Goal: Task Accomplishment & Management: Manage account settings

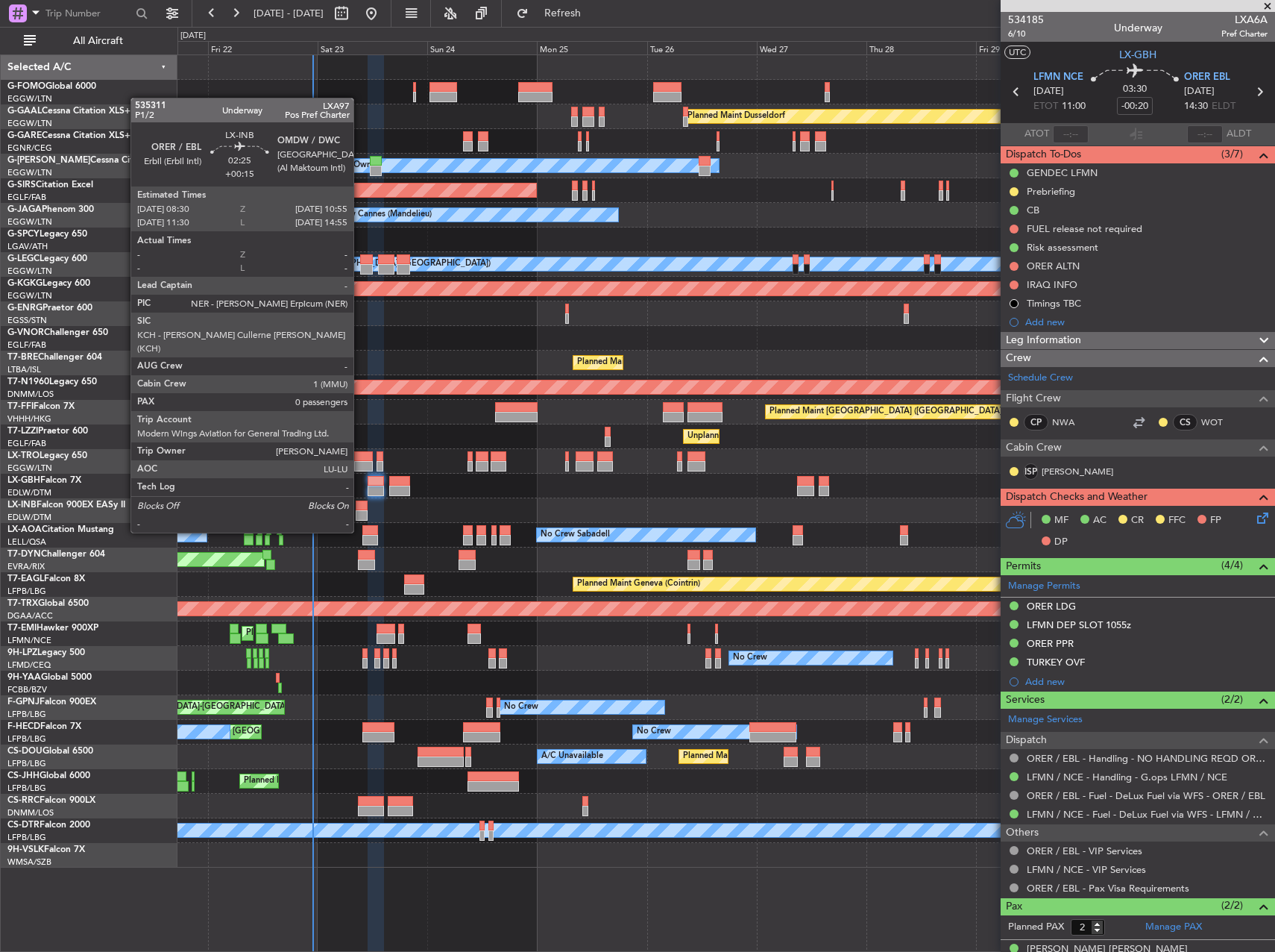
click at [360, 504] on div at bounding box center [362, 505] width 11 height 10
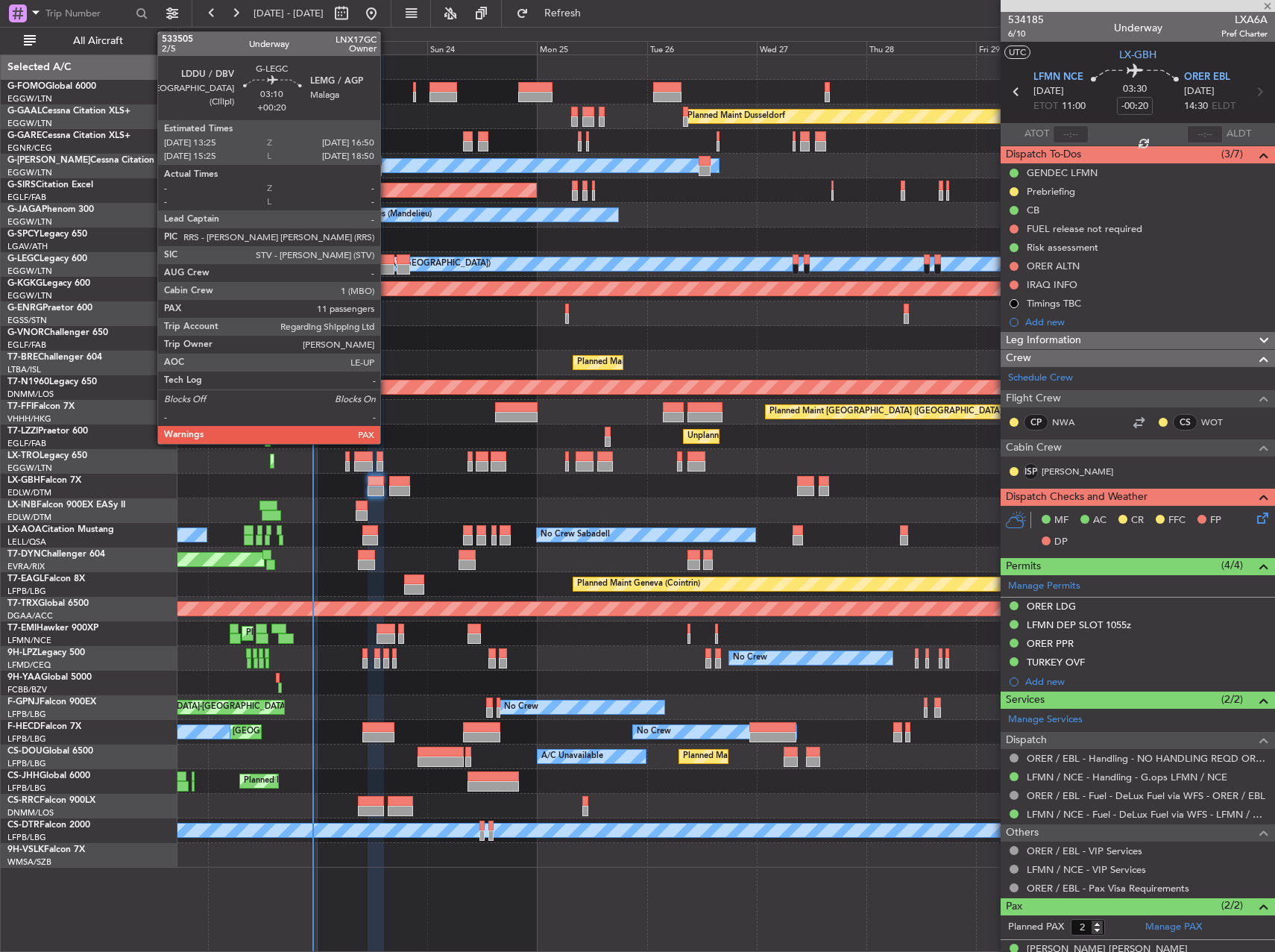
type input "+00:15"
type input "0"
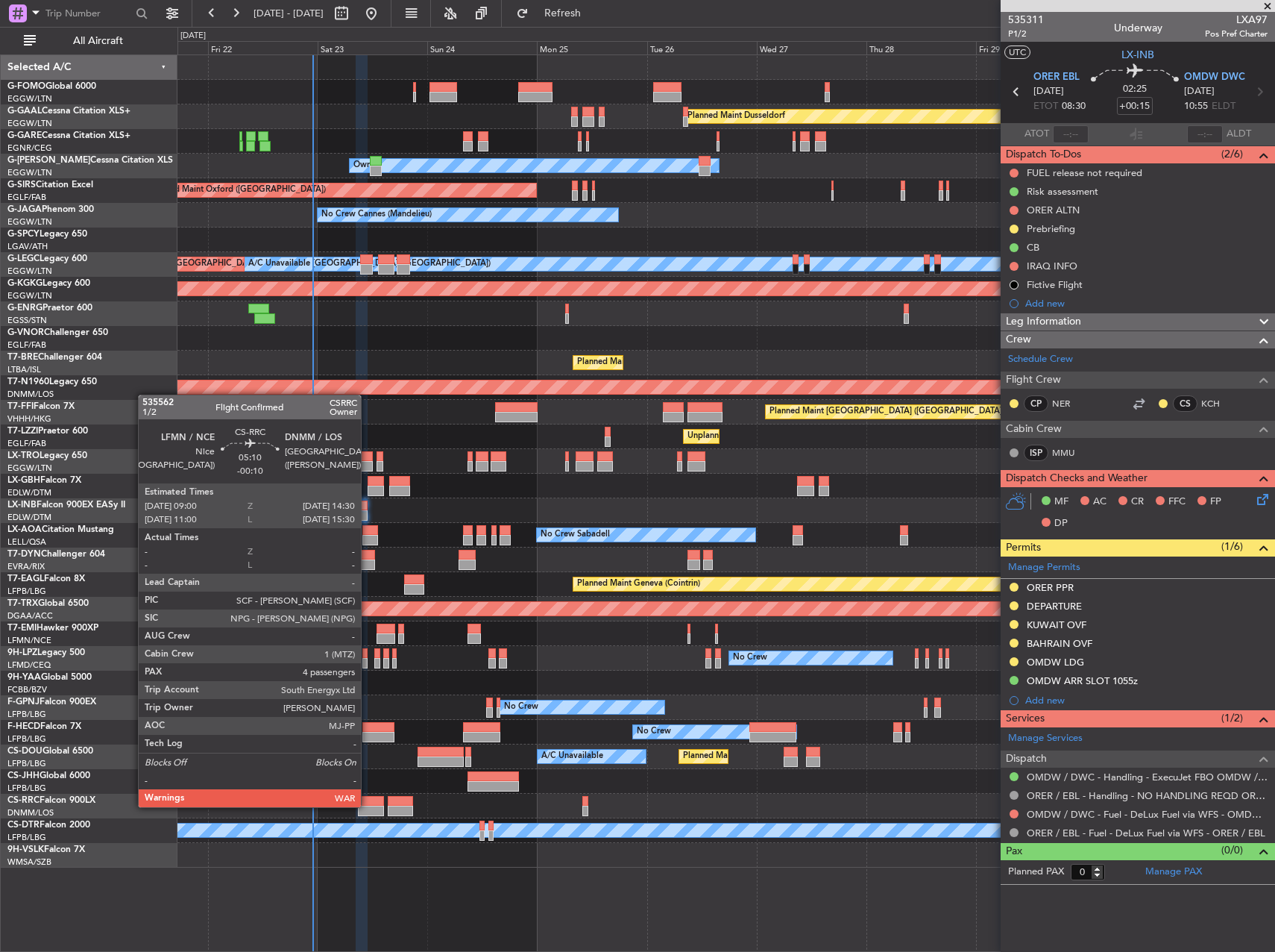
click at [368, 805] on div at bounding box center [371, 810] width 26 height 10
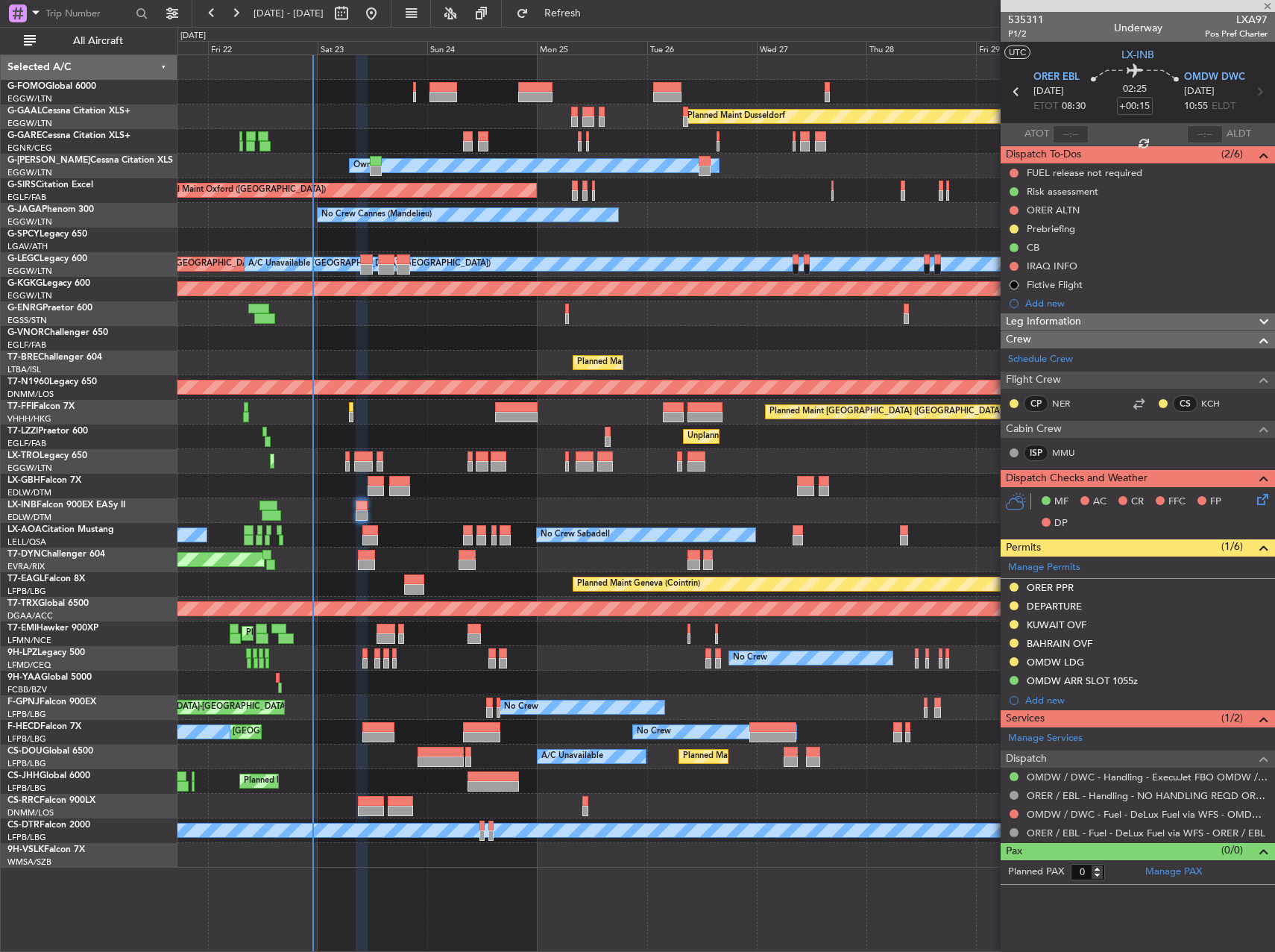
type input "-00:10"
type input "4"
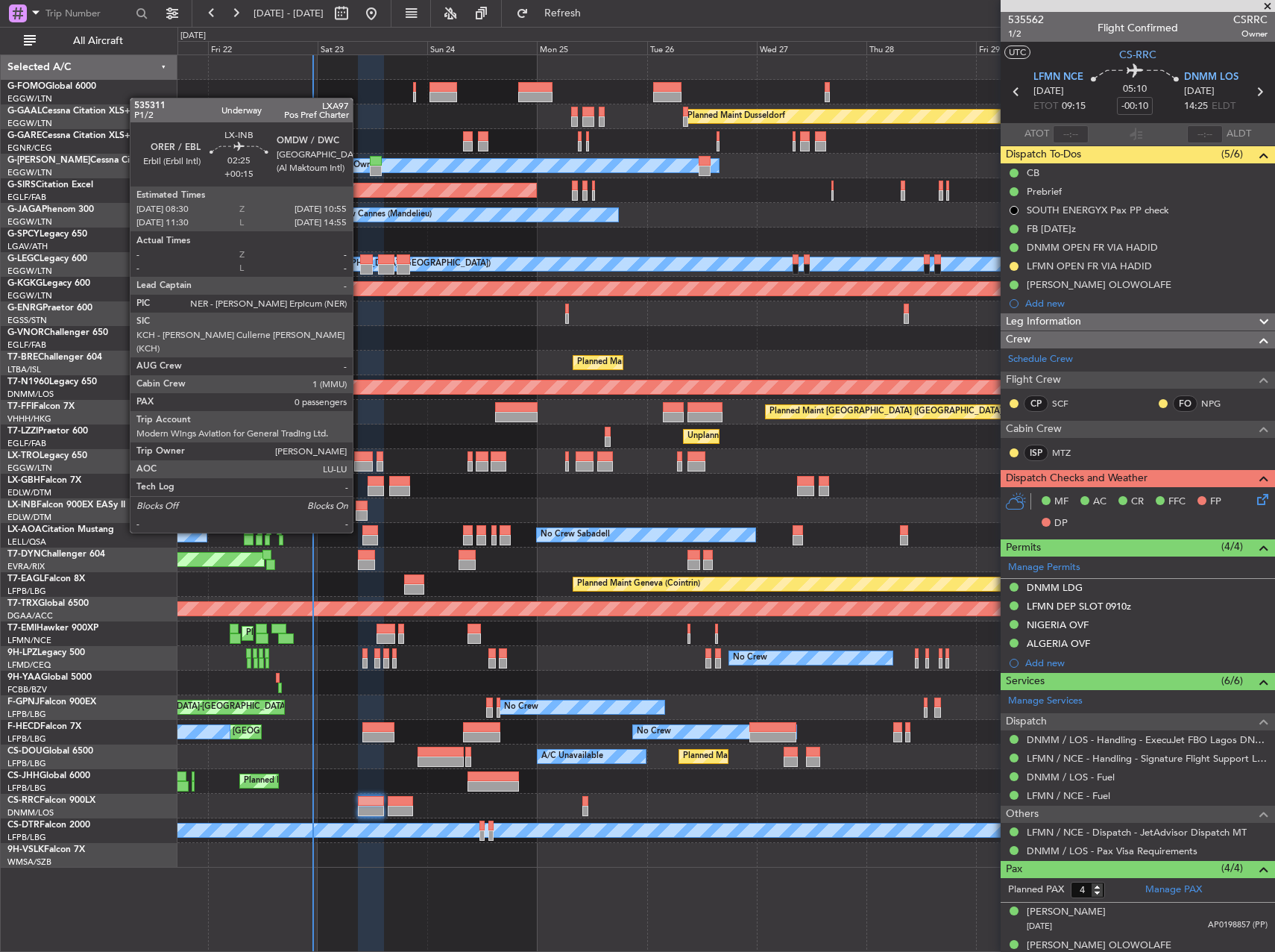
click at [360, 504] on div at bounding box center [362, 505] width 11 height 10
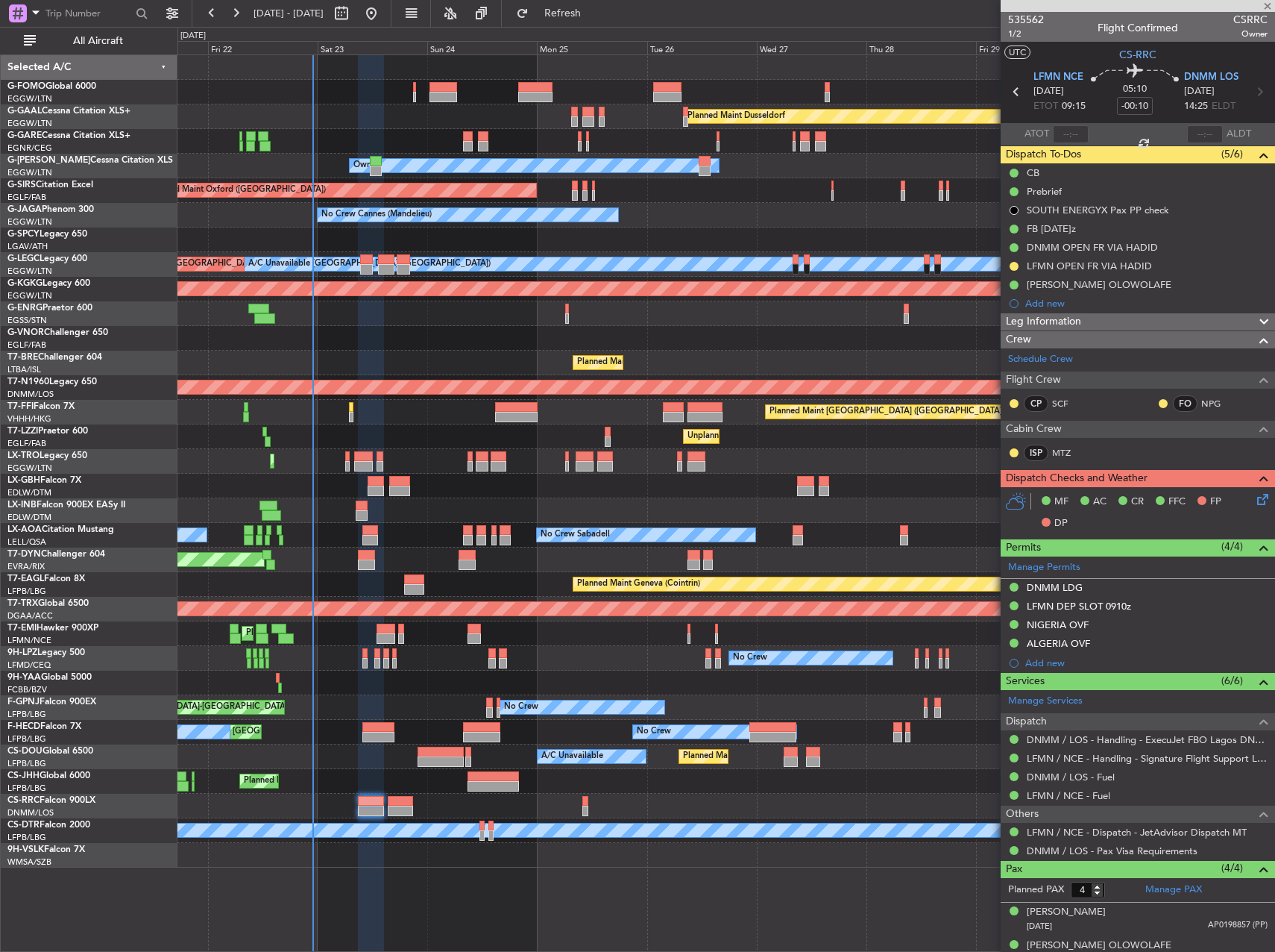
type input "+00:15"
type input "0"
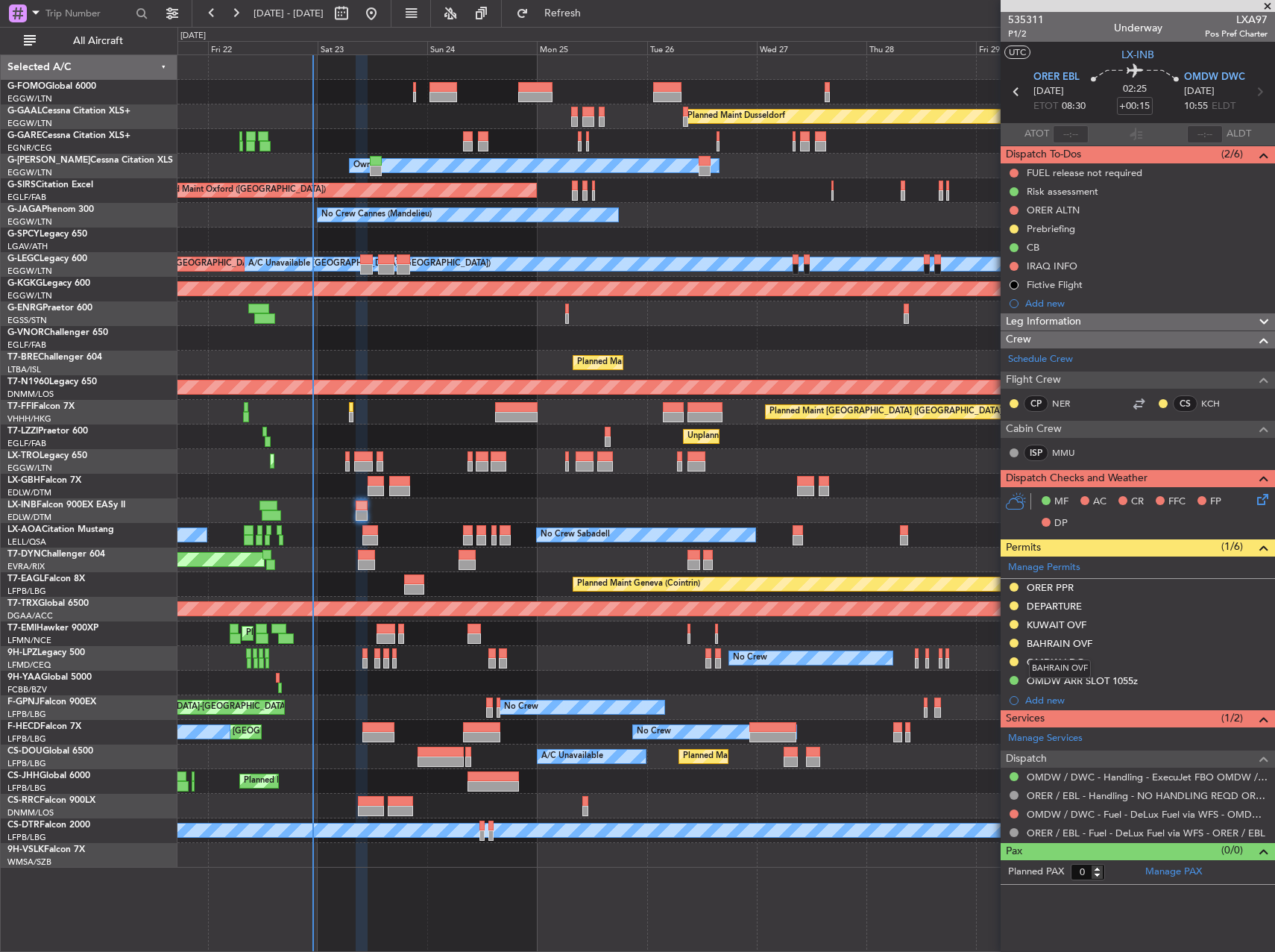
click at [1069, 661] on div "BAHRAIN OVF" at bounding box center [1059, 668] width 62 height 18
click at [1067, 663] on div "OMDW LDG" at bounding box center [1056, 662] width 58 height 13
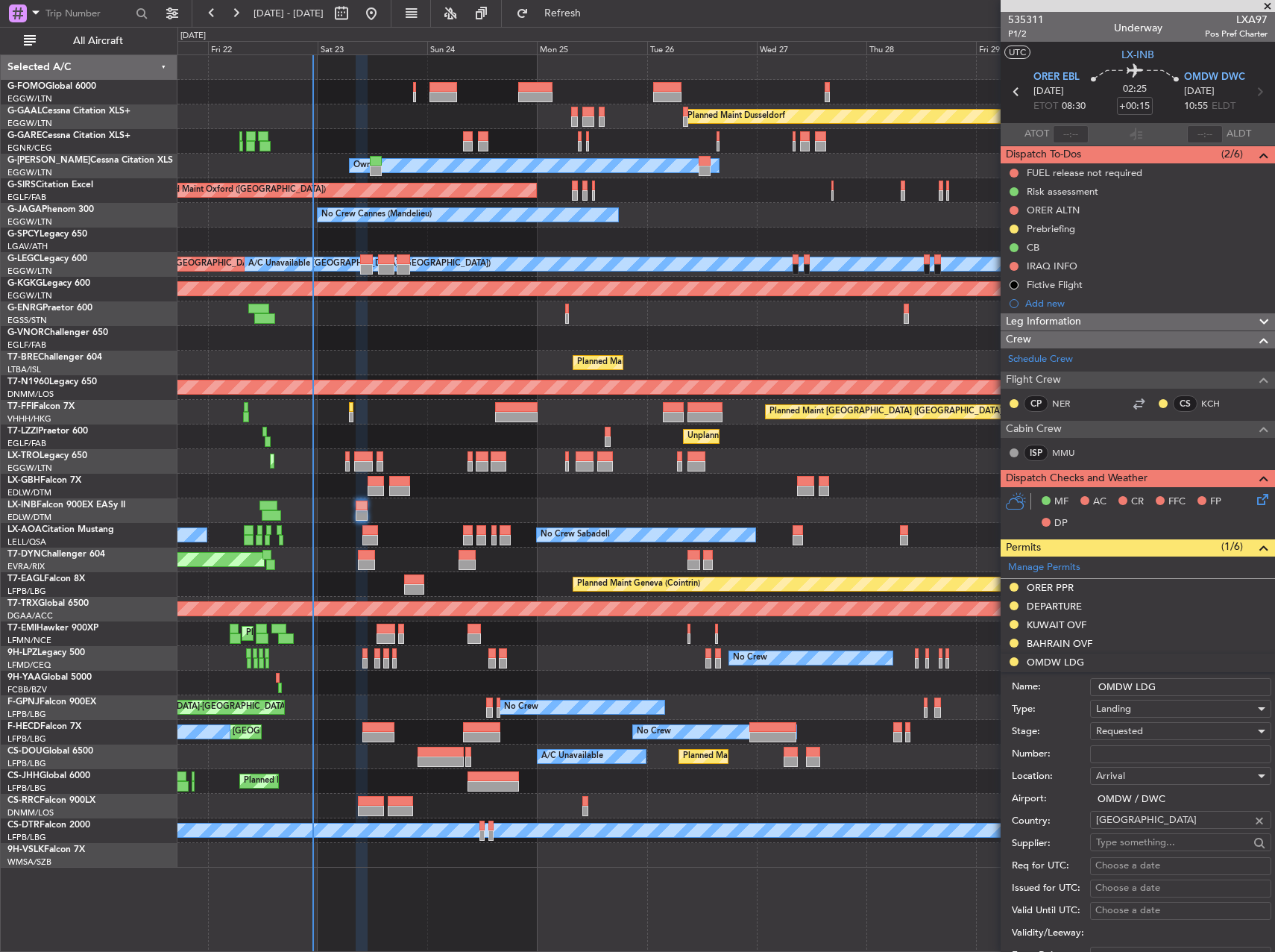
click at [1147, 746] on input "Number:" at bounding box center [1180, 754] width 181 height 17
paste input "LP/2025/11562"
type input "LP/2025/11562"
click at [1131, 729] on span "Requested" at bounding box center [1119, 731] width 47 height 14
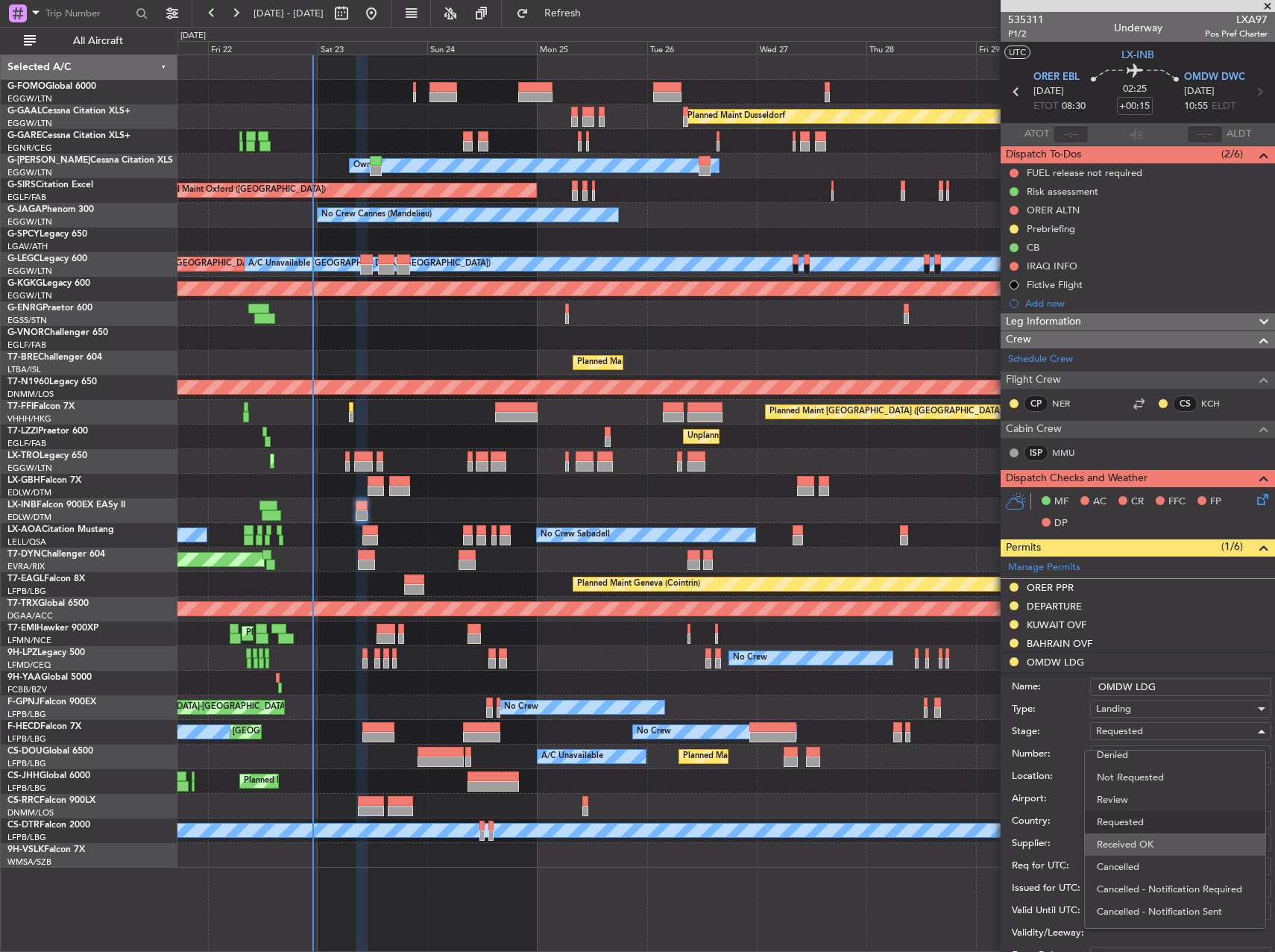
click at [1159, 834] on span "Received OK" at bounding box center [1175, 845] width 157 height 22
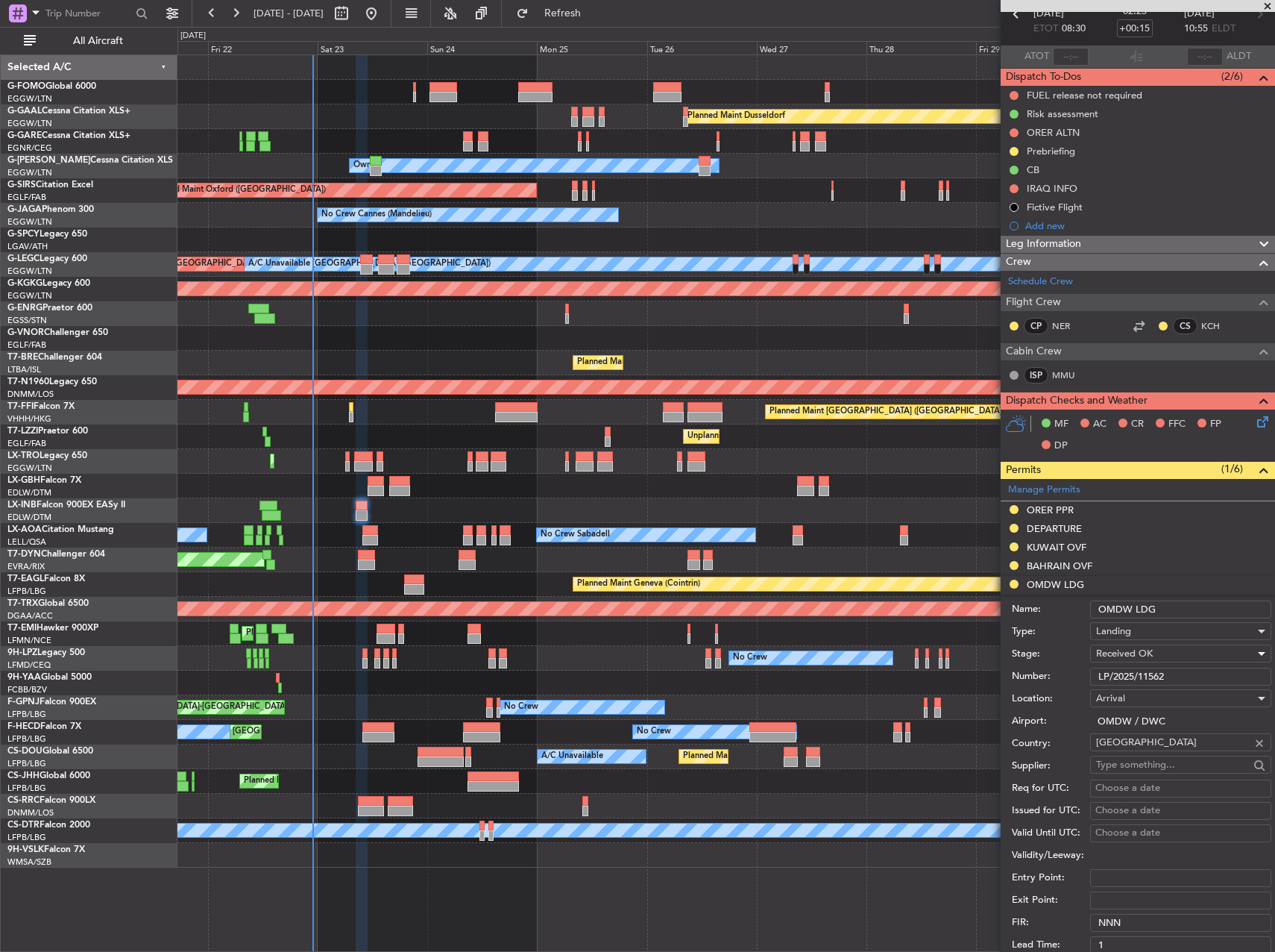
scroll to position [224, 0]
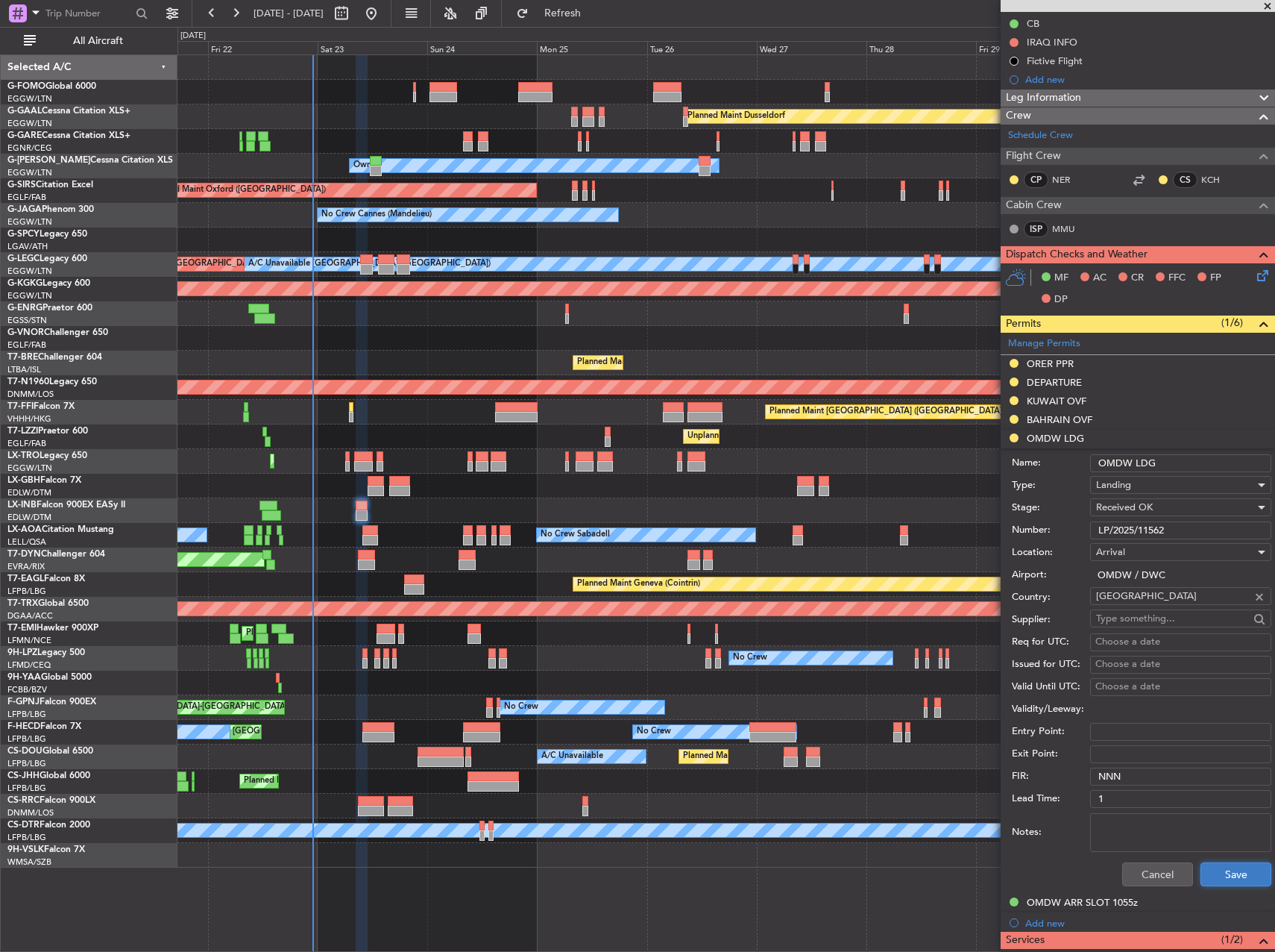
click at [1223, 871] on button "Save" at bounding box center [1236, 874] width 71 height 24
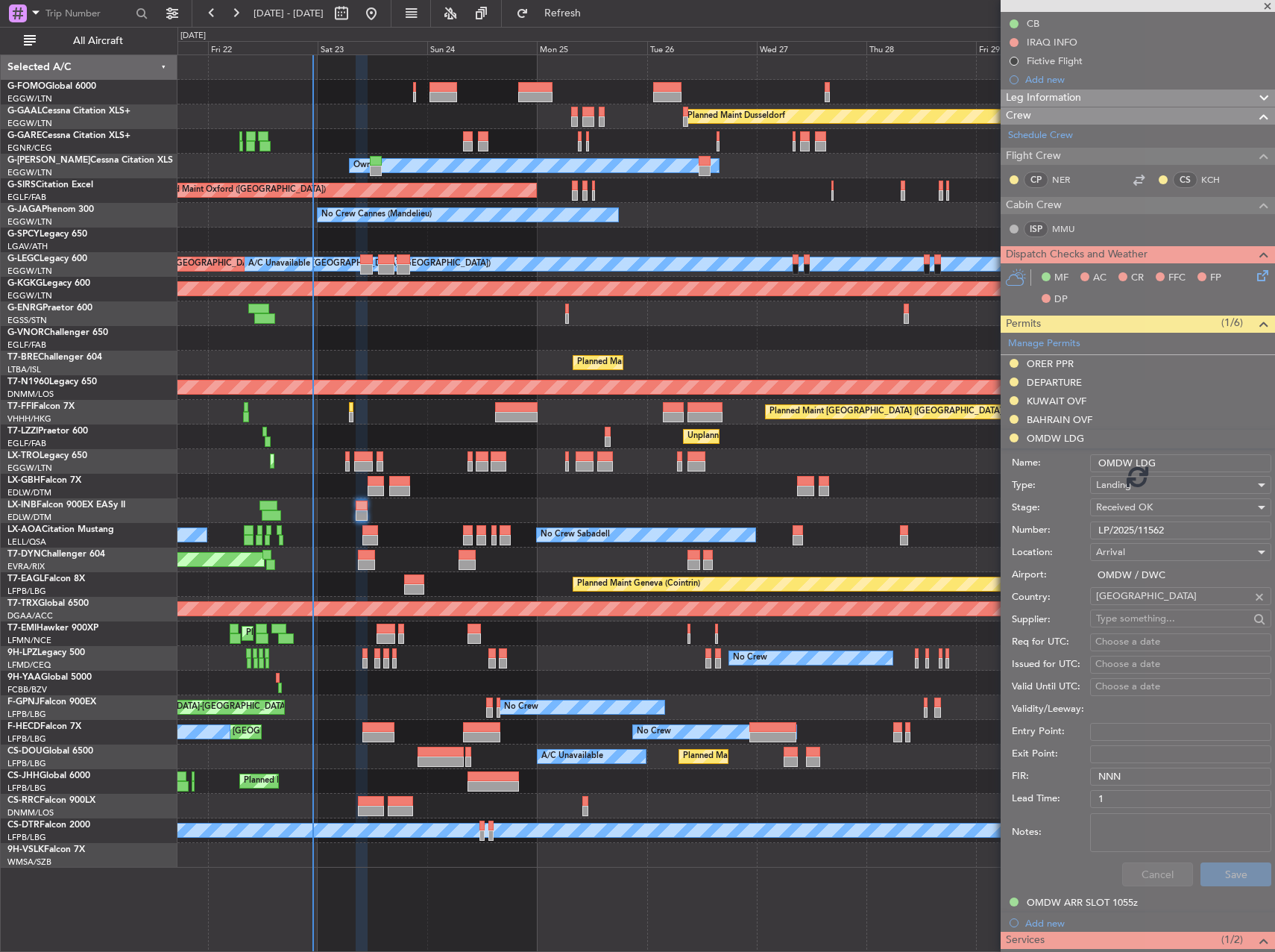
scroll to position [0, 0]
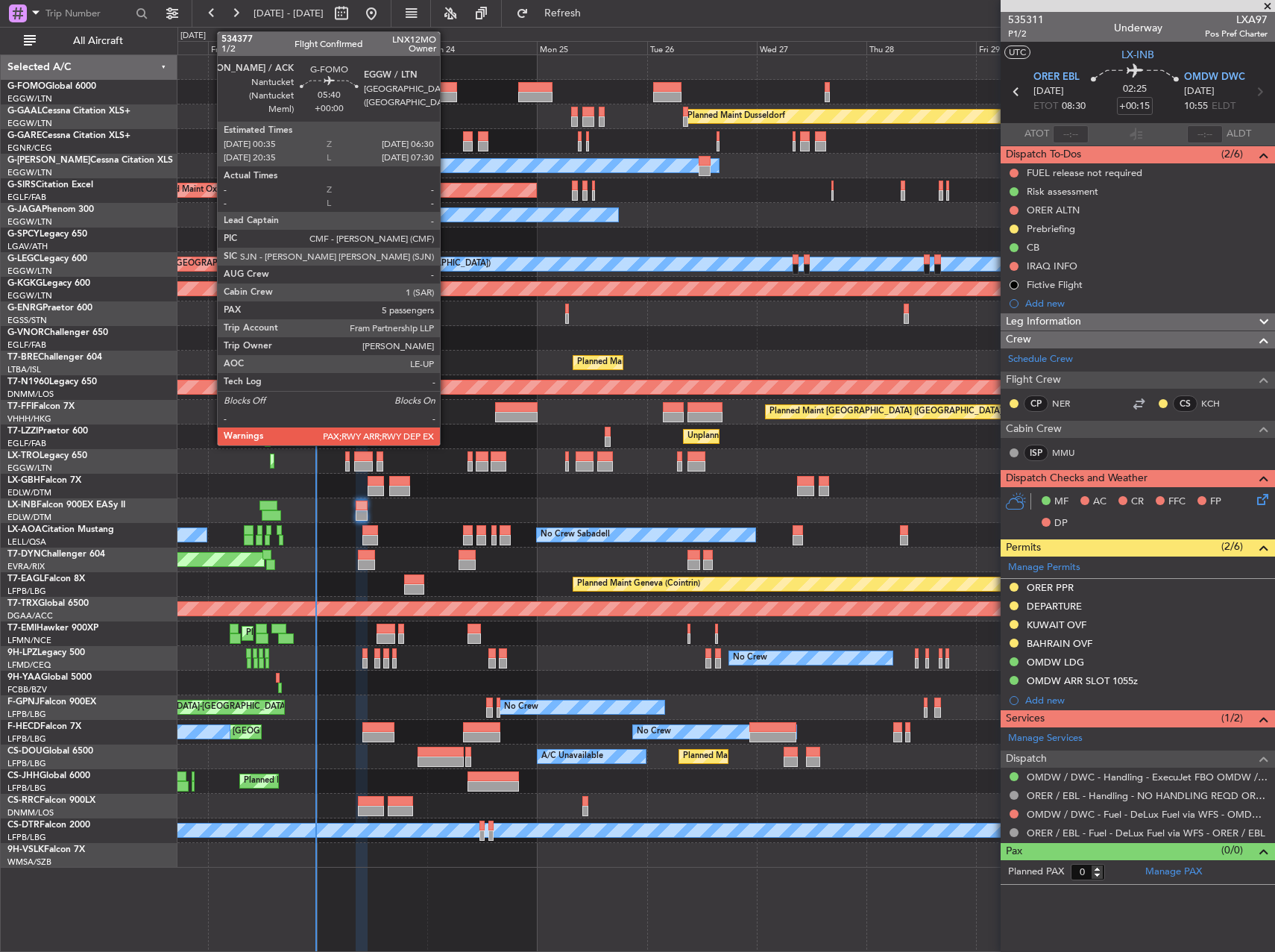
click at [447, 89] on div at bounding box center [443, 86] width 28 height 10
type input "5"
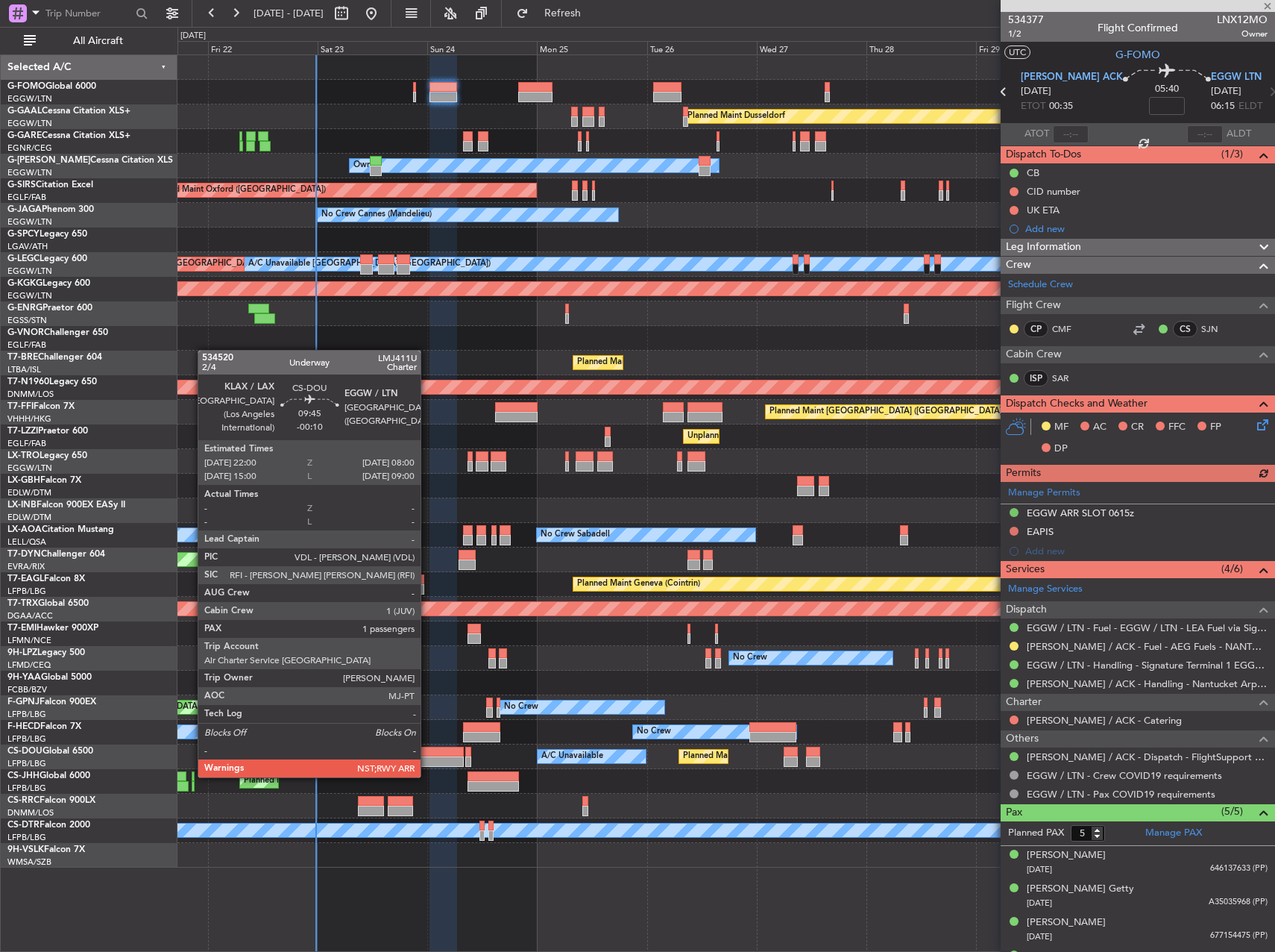
click at [428, 762] on div at bounding box center [441, 761] width 46 height 10
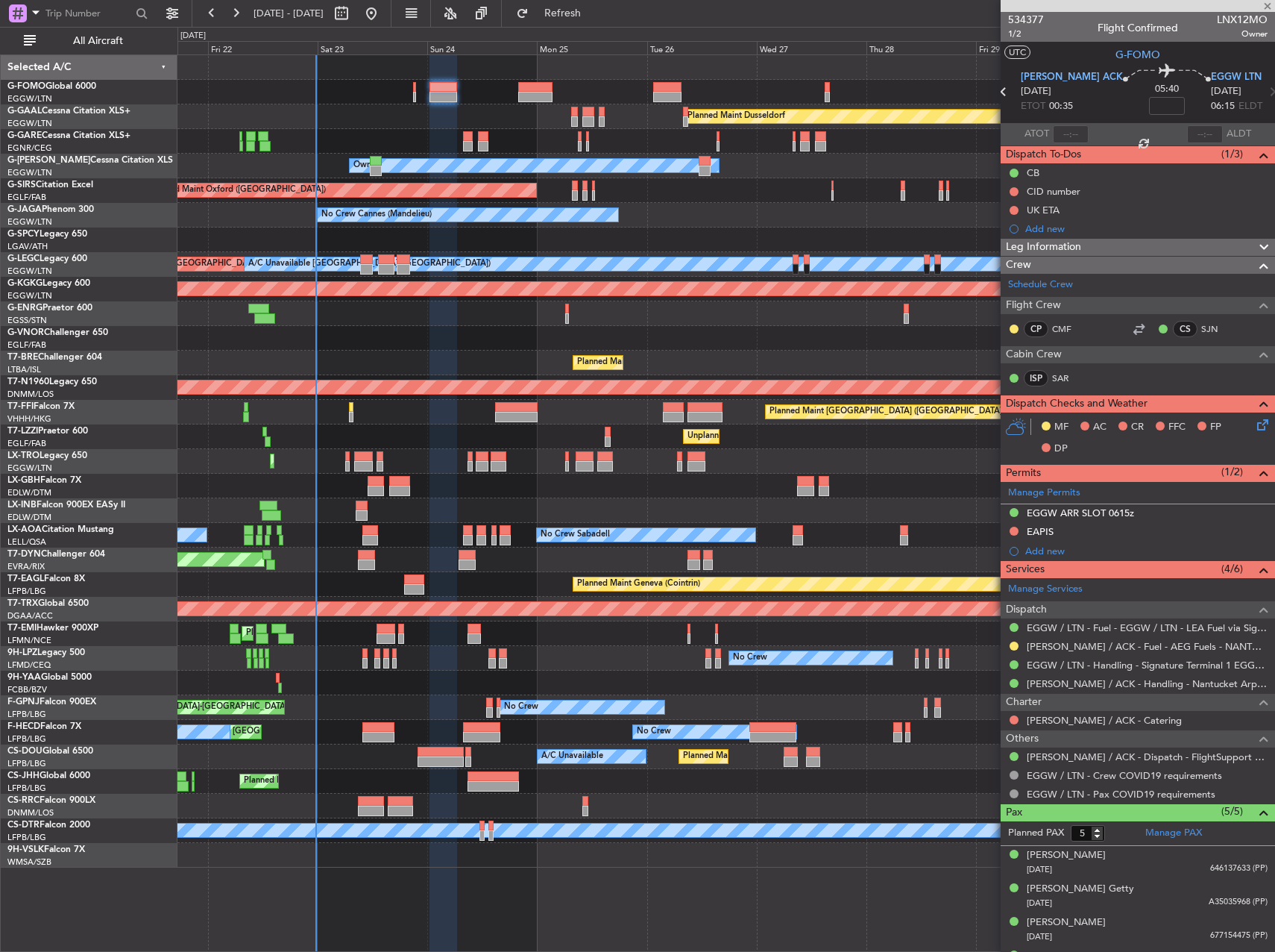
type input "-00:10"
type input "1"
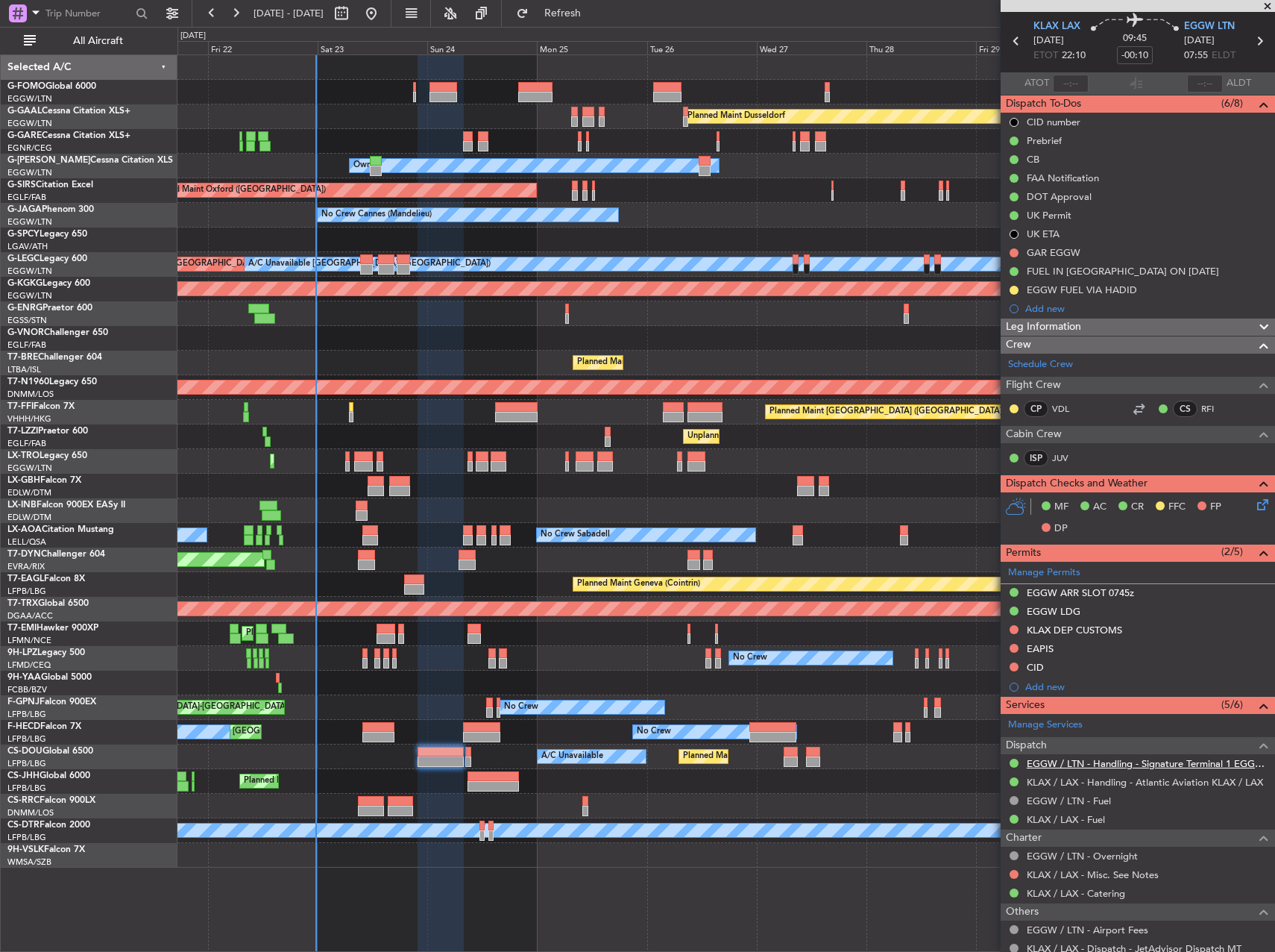
scroll to position [151, 0]
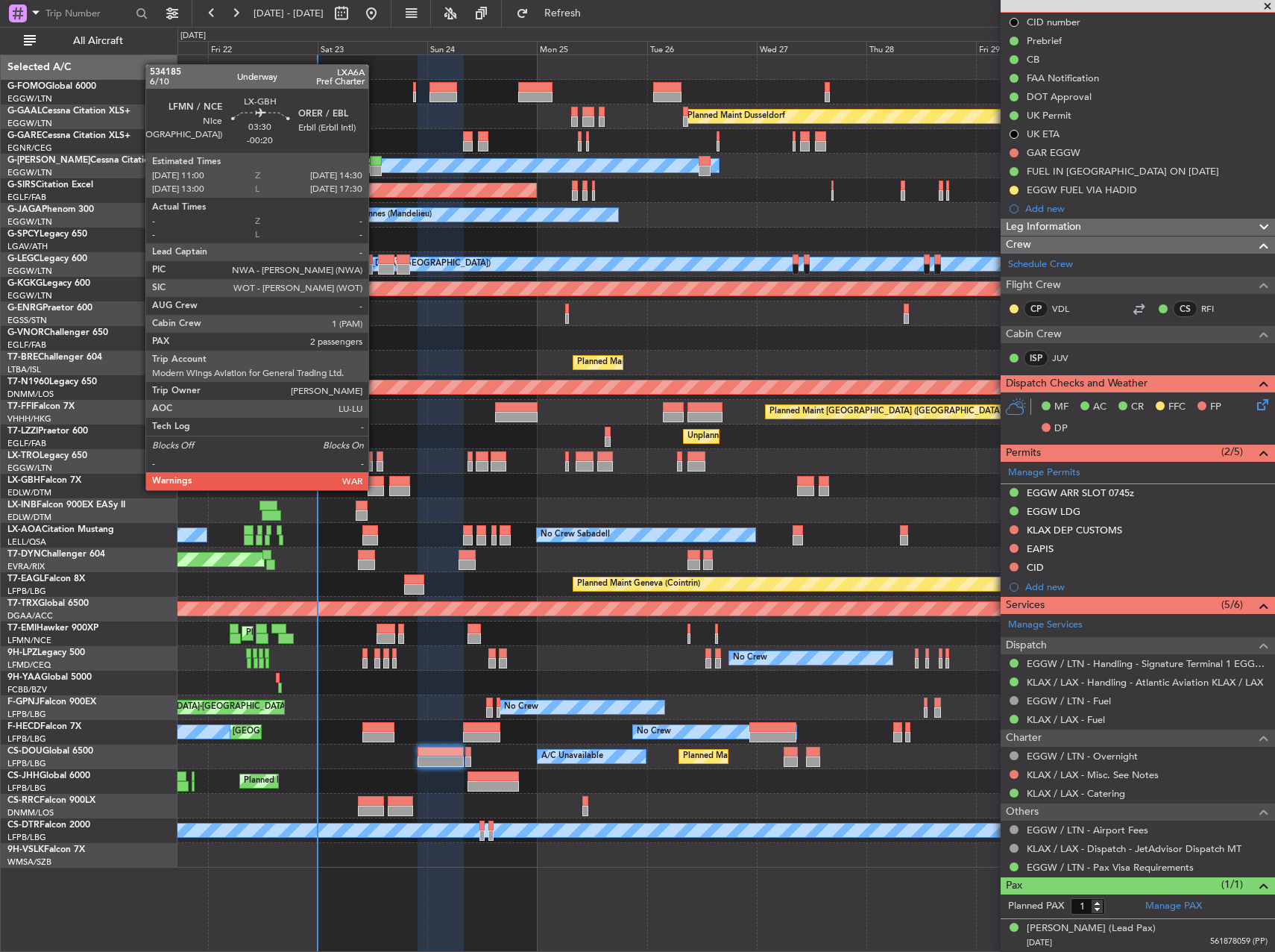
click at [375, 488] on div at bounding box center [376, 490] width 17 height 10
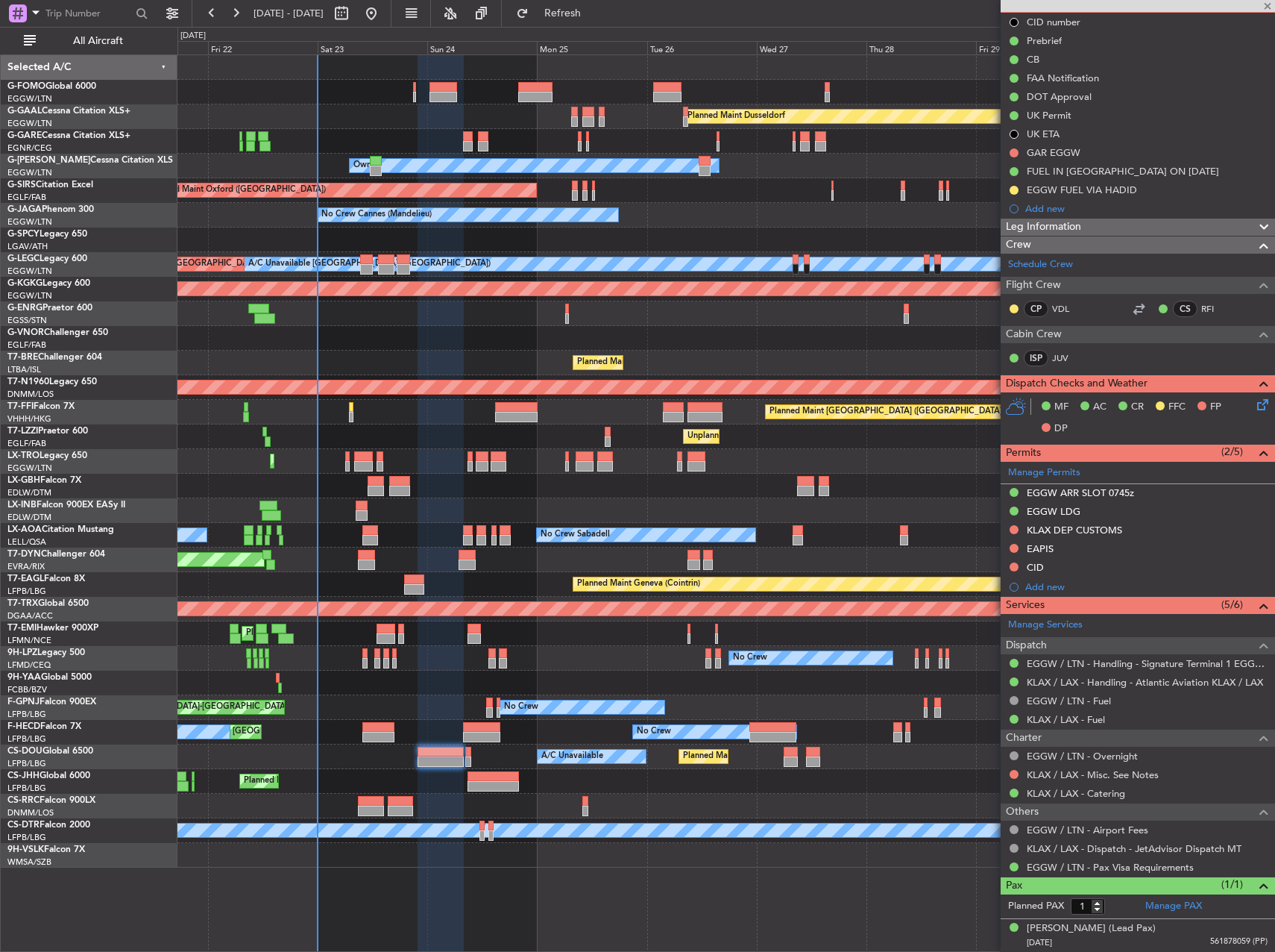
type input "-00:20"
type input "2"
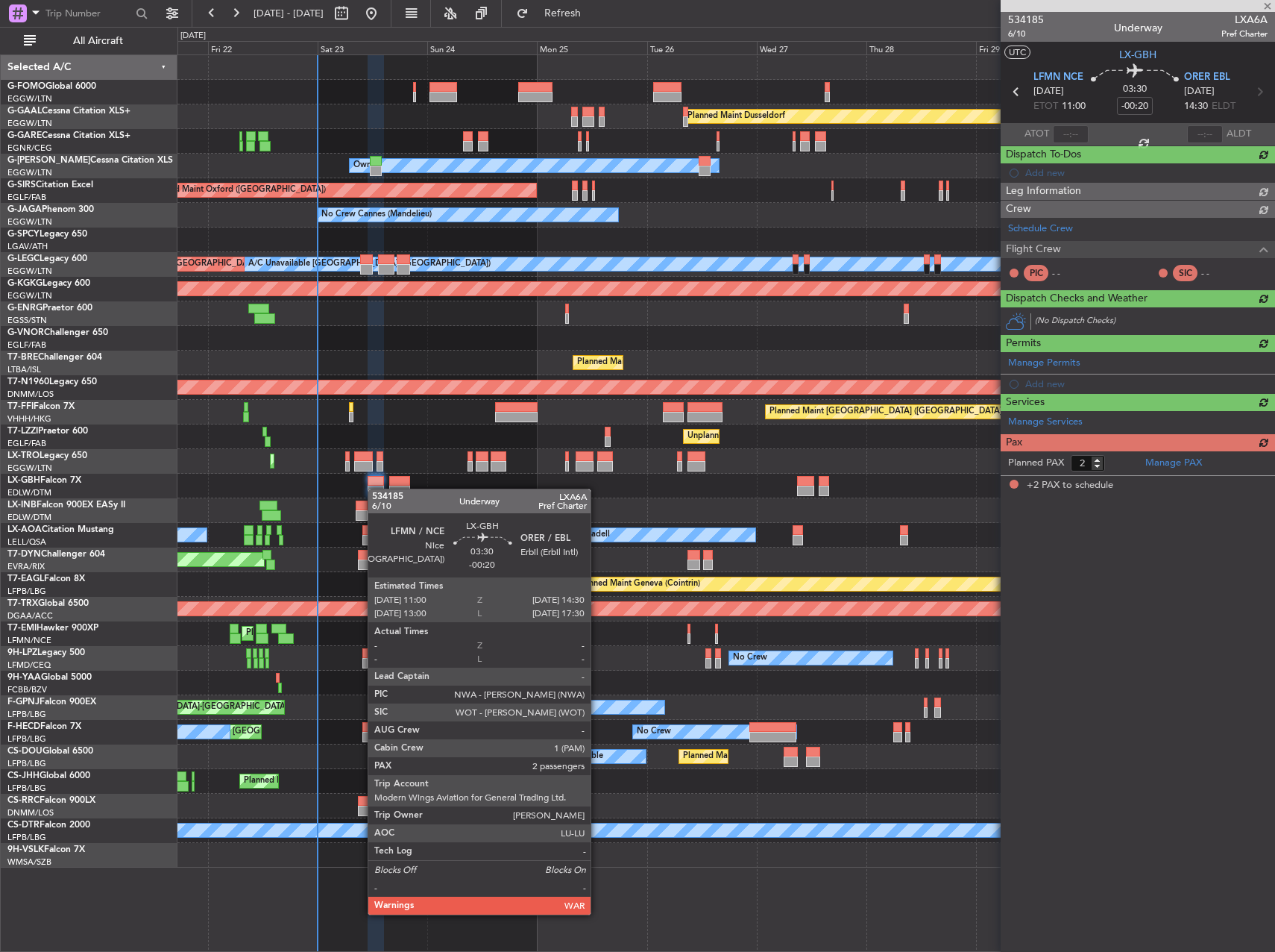
scroll to position [0, 0]
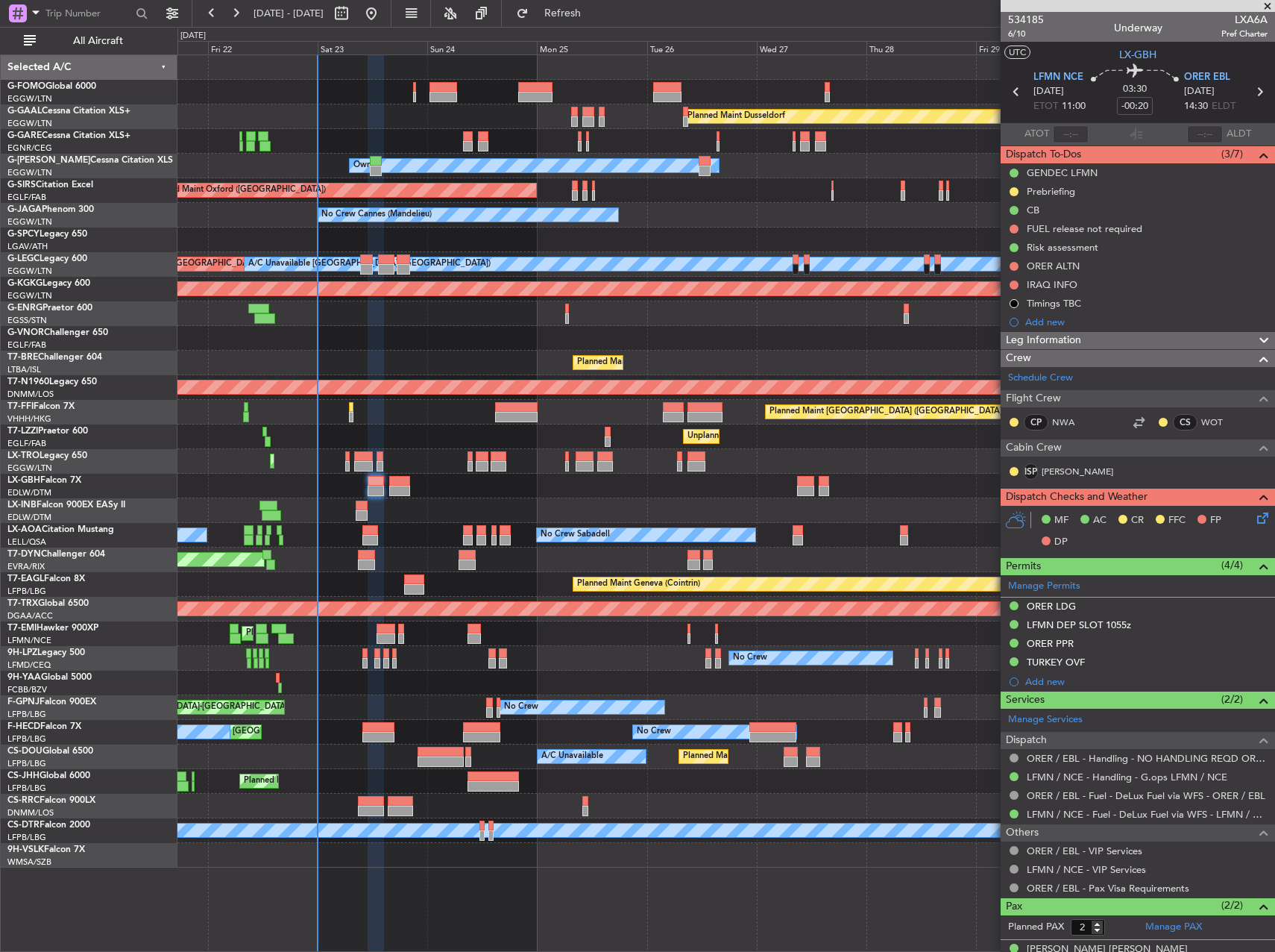
click at [261, 463] on div "Planned Maint [GEOGRAPHIC_DATA] ([GEOGRAPHIC_DATA])" at bounding box center [725, 461] width 1097 height 25
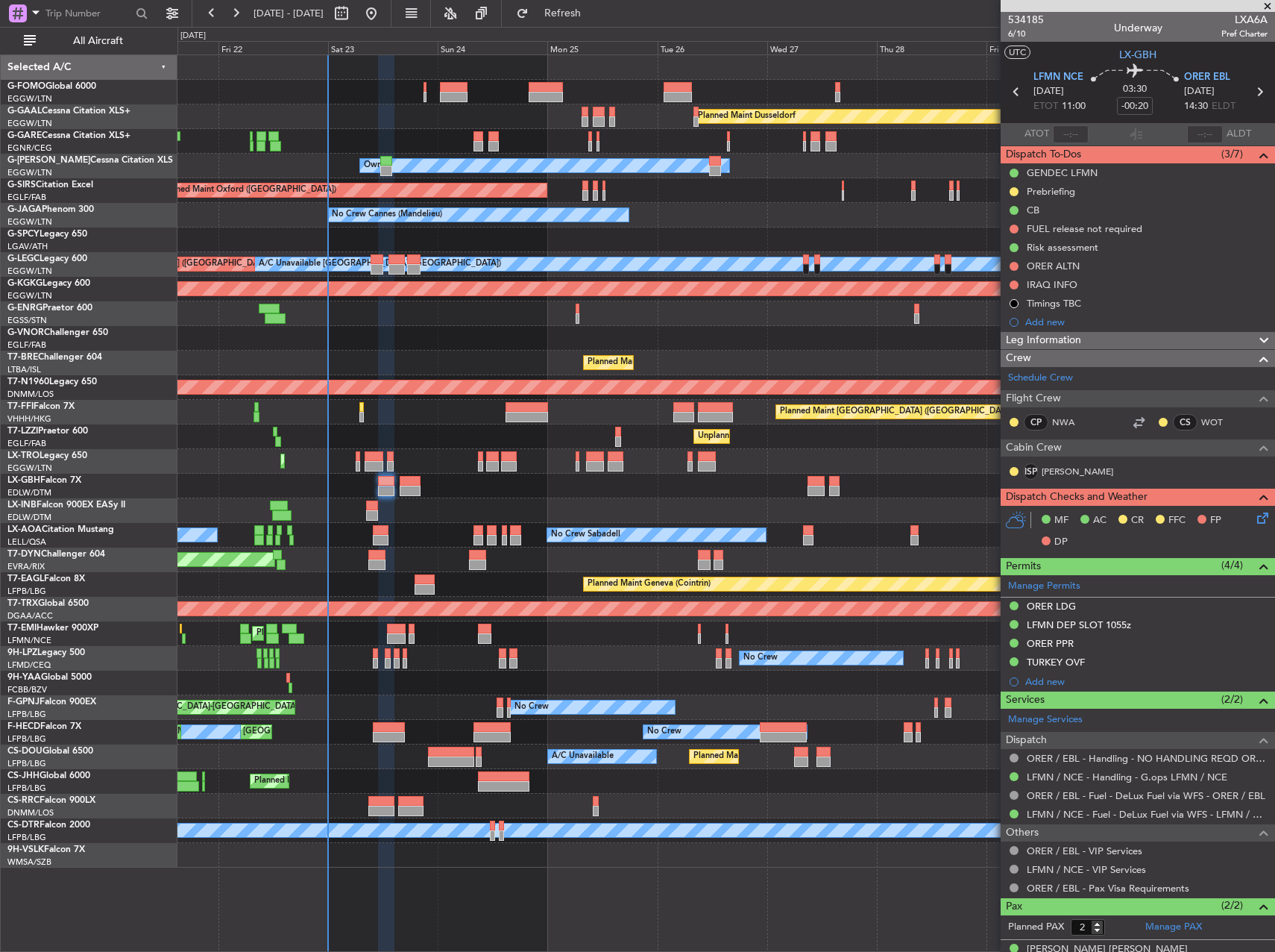
click at [280, 473] on div "Planned Maint [GEOGRAPHIC_DATA] ([GEOGRAPHIC_DATA])" at bounding box center [725, 461] width 1097 height 25
click at [613, 511] on div "Planned Maint Geneva (Cointrin)" at bounding box center [725, 510] width 1097 height 25
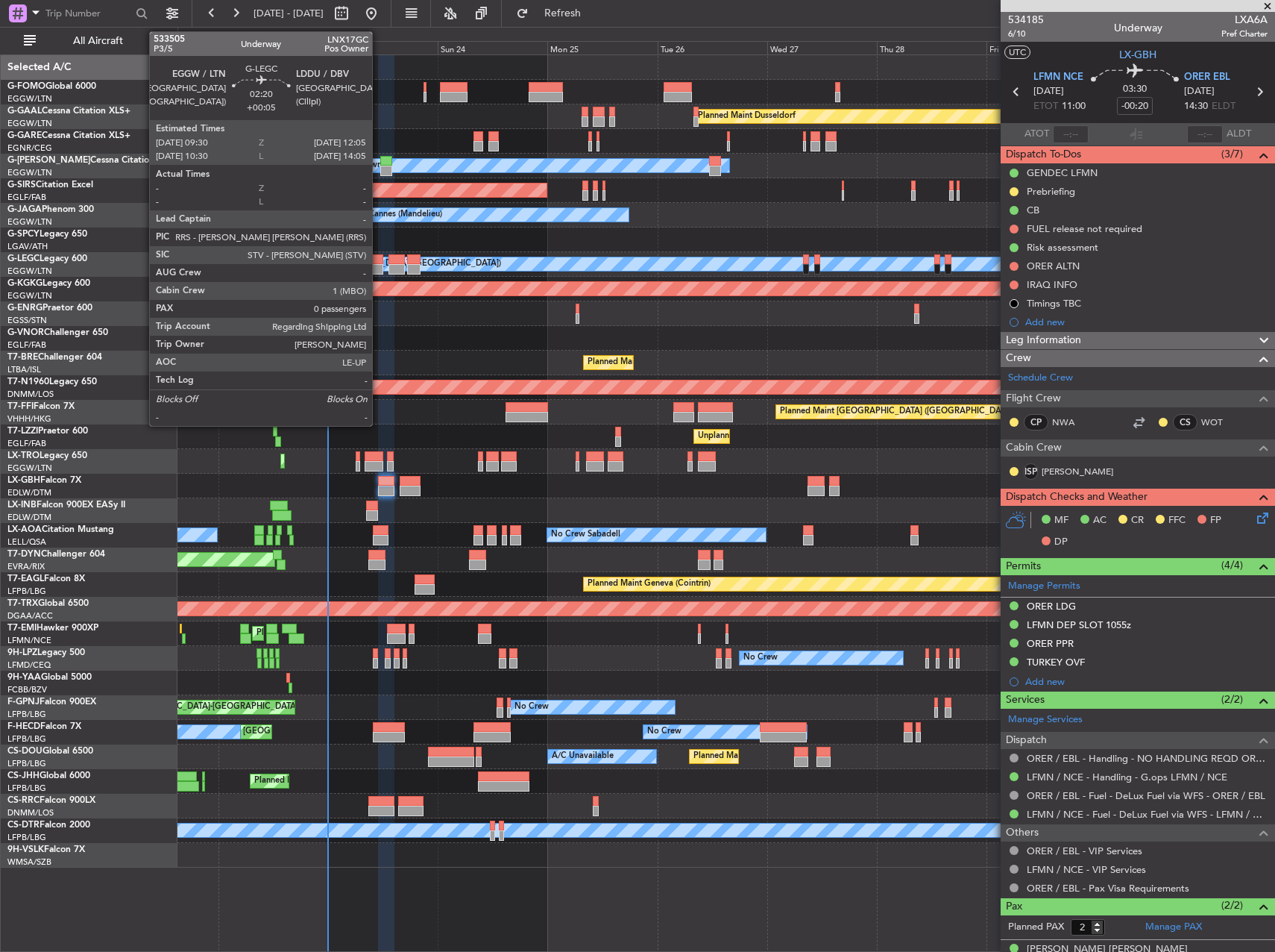
click at [379, 262] on div at bounding box center [376, 259] width 12 height 10
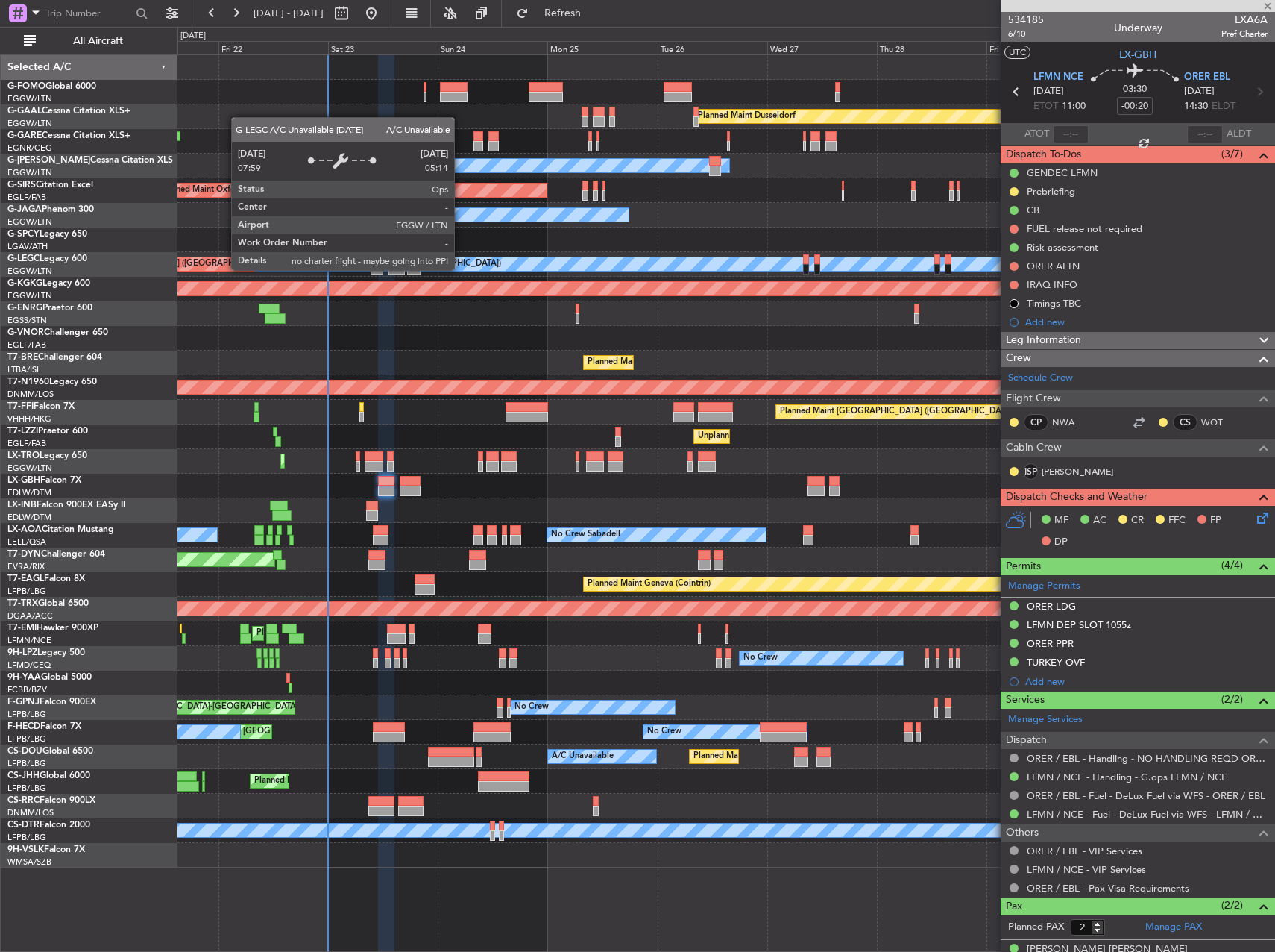
type input "+00:05"
type input "0"
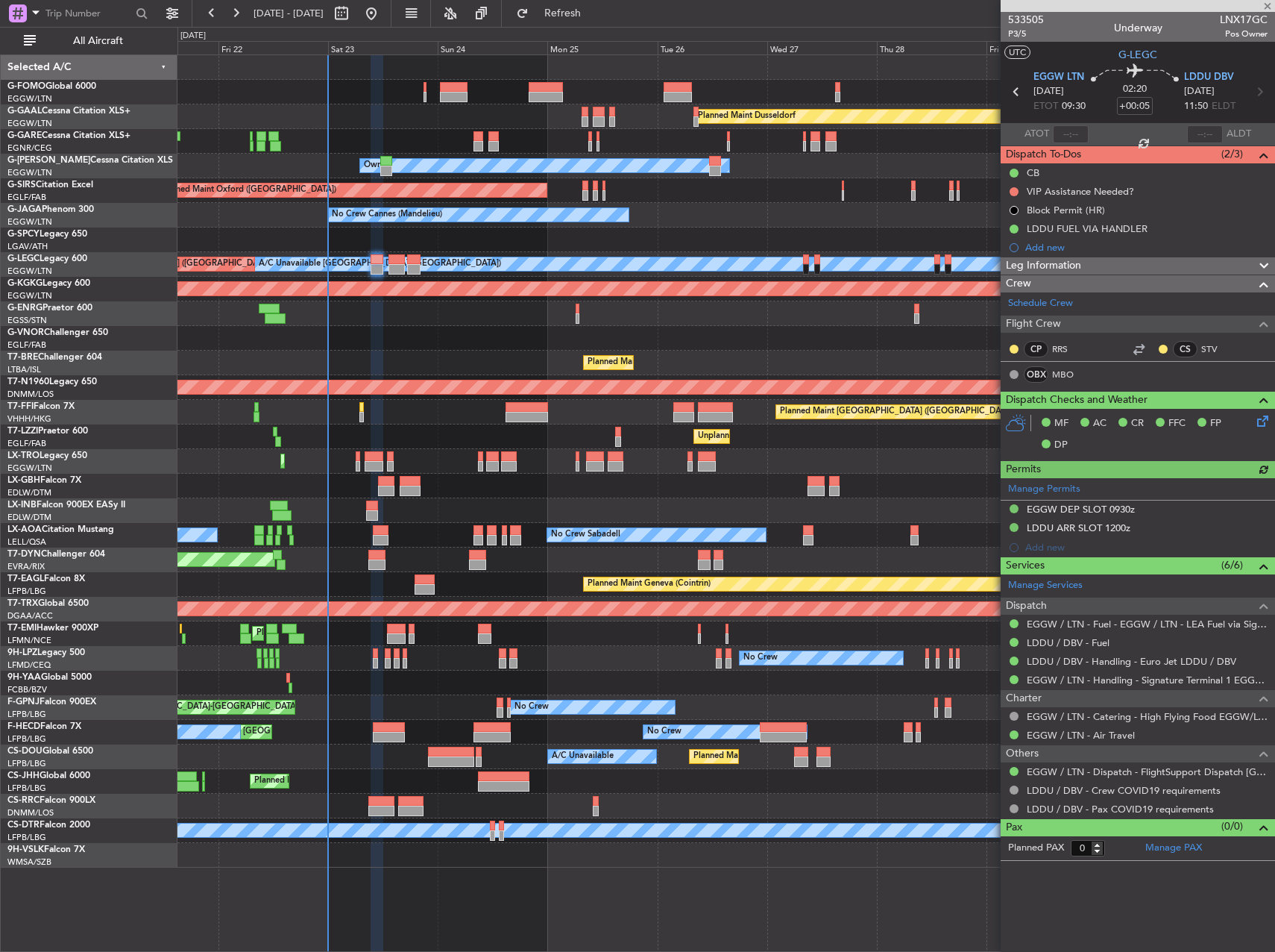
click at [1057, 263] on span "Leg Information" at bounding box center [1044, 265] width 75 height 17
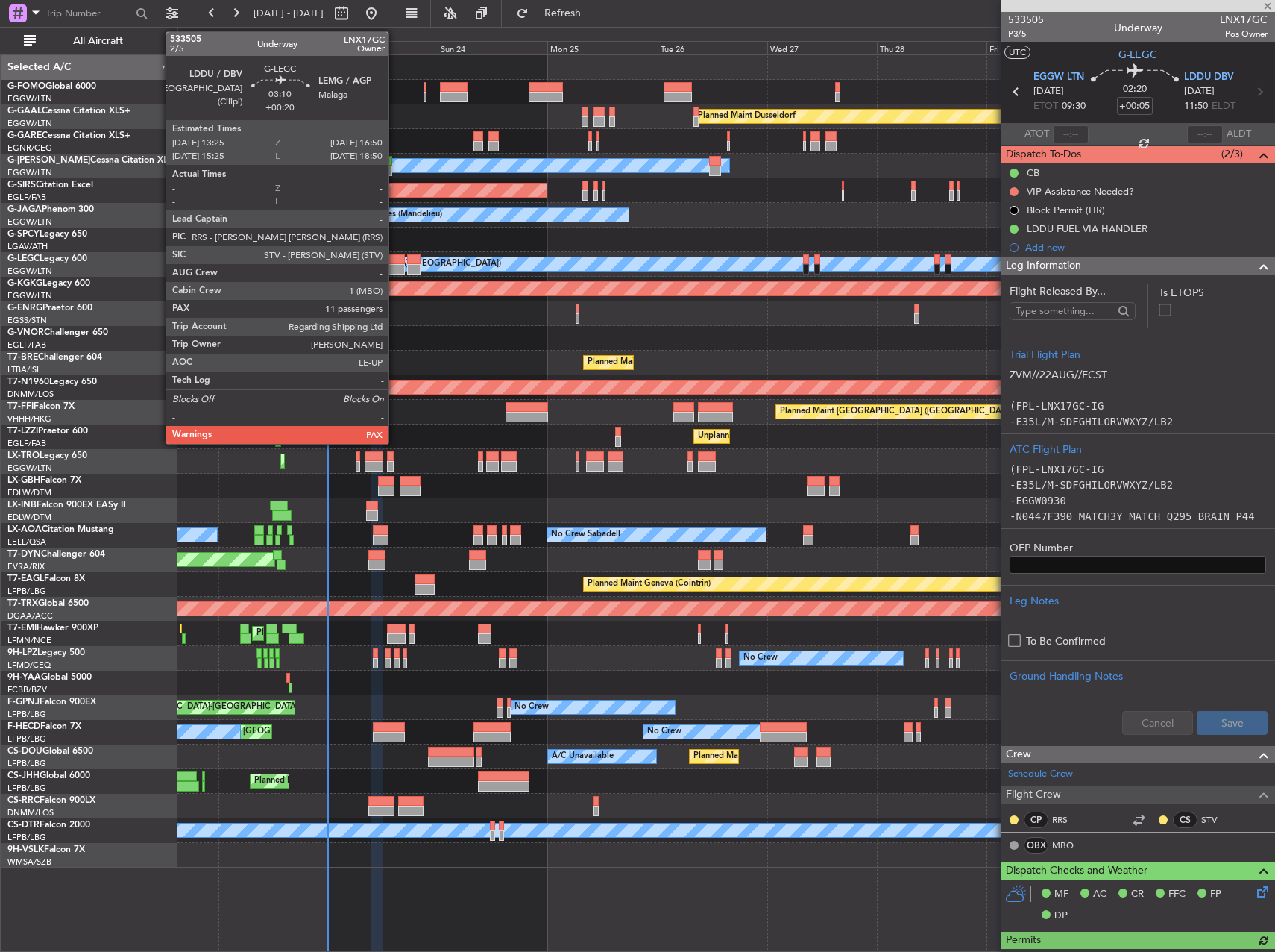
click at [396, 262] on div at bounding box center [396, 259] width 16 height 10
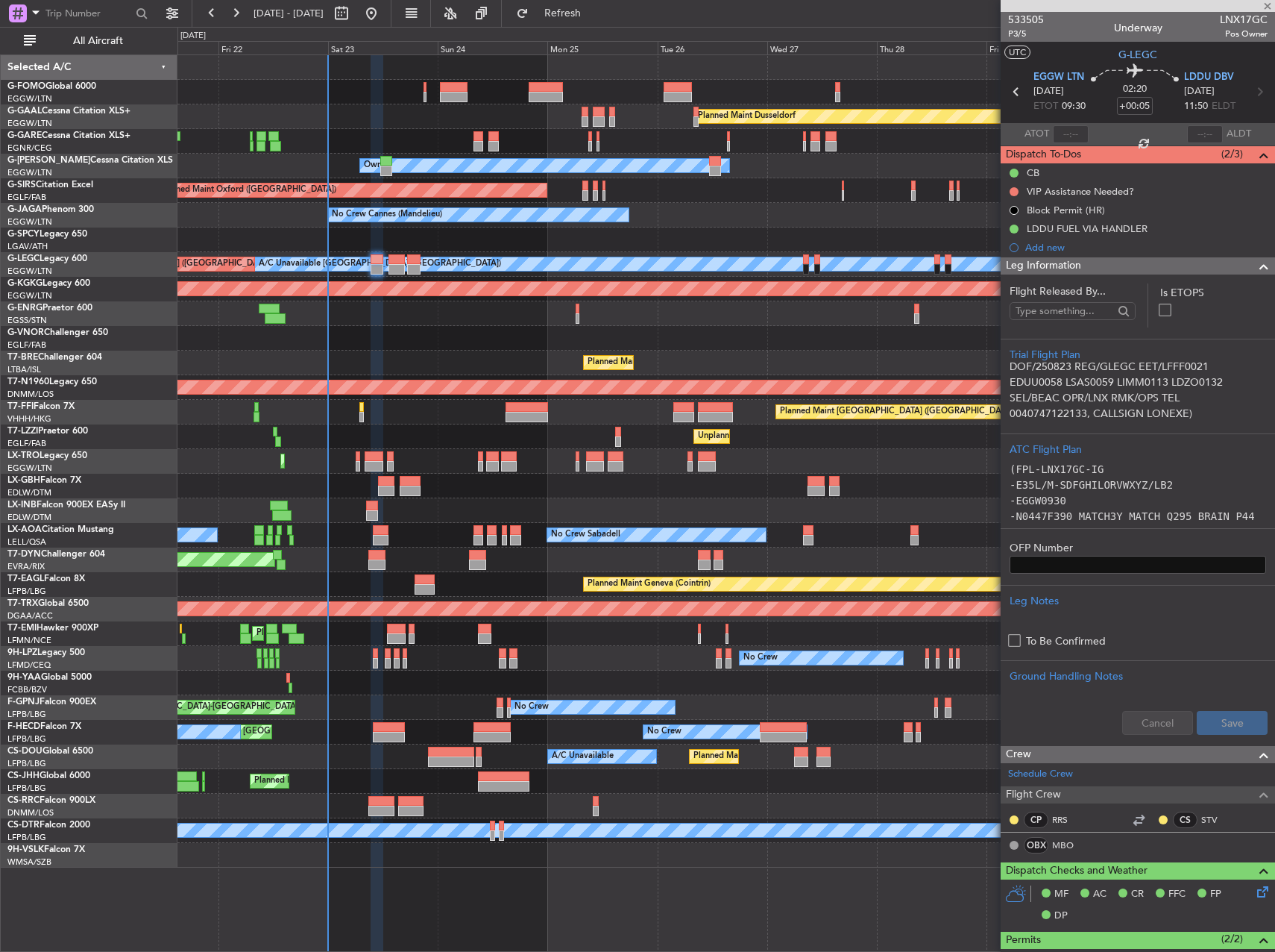
scroll to position [298, 0]
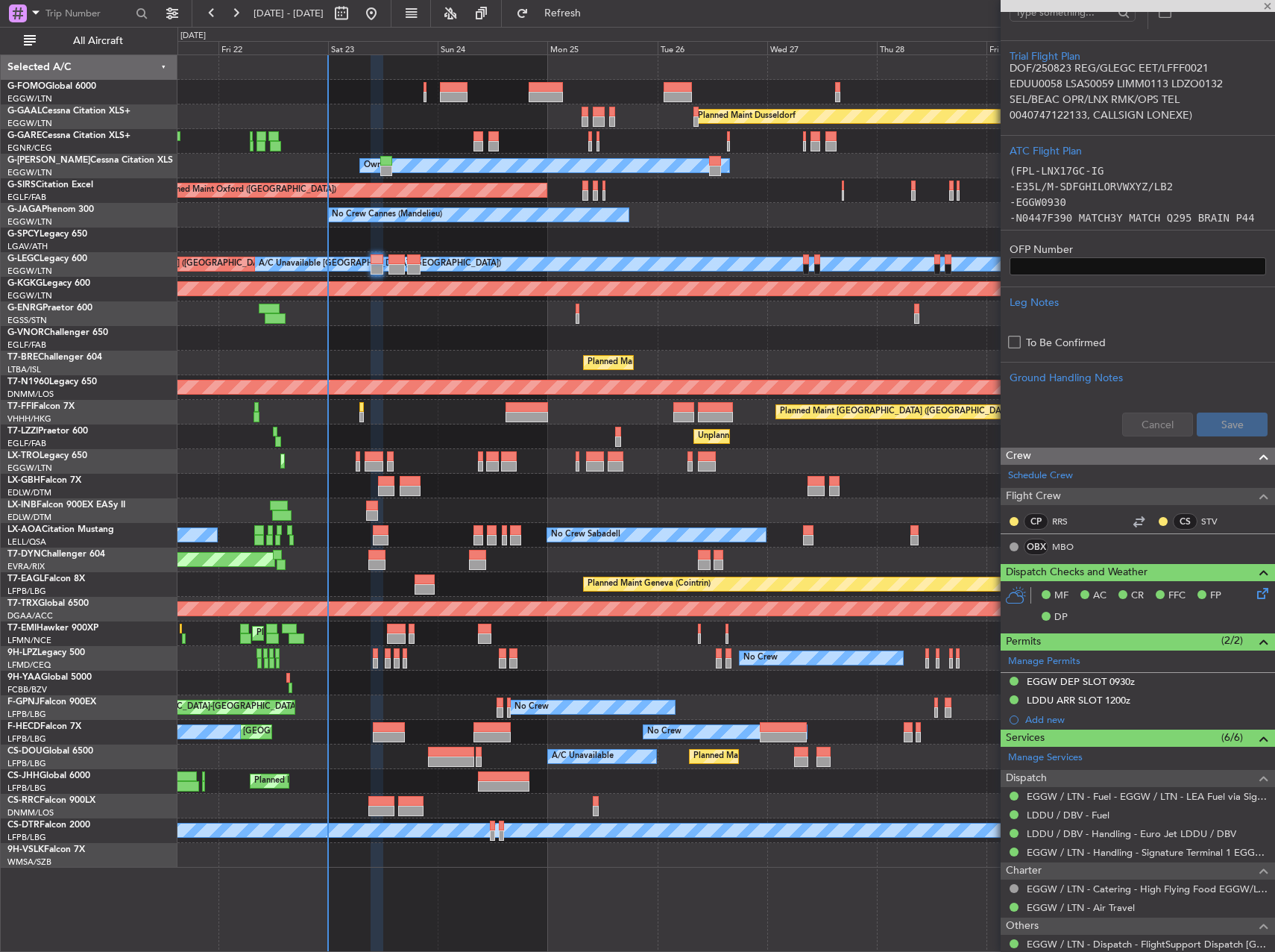
type input "+00:20"
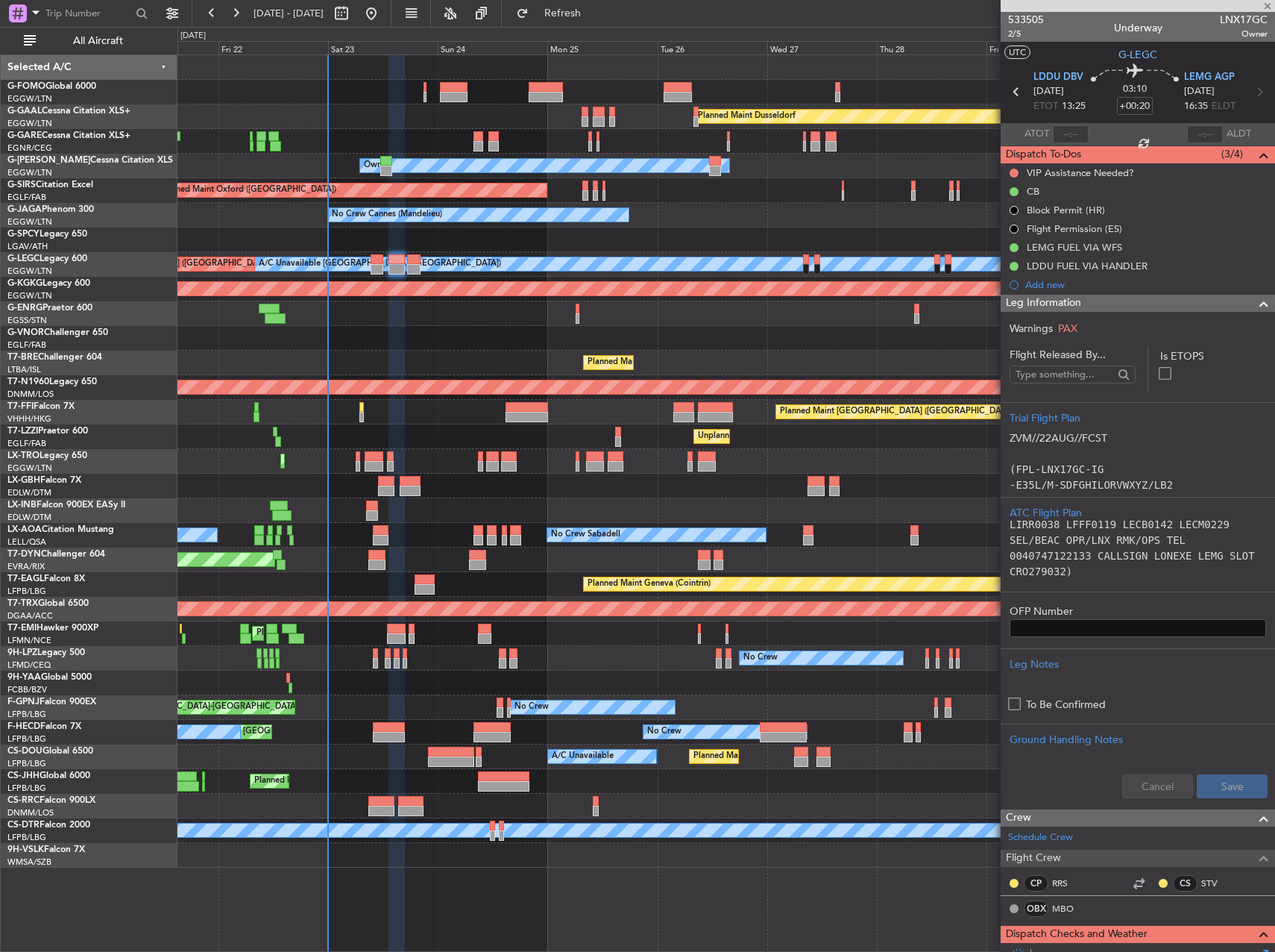
scroll to position [373, 0]
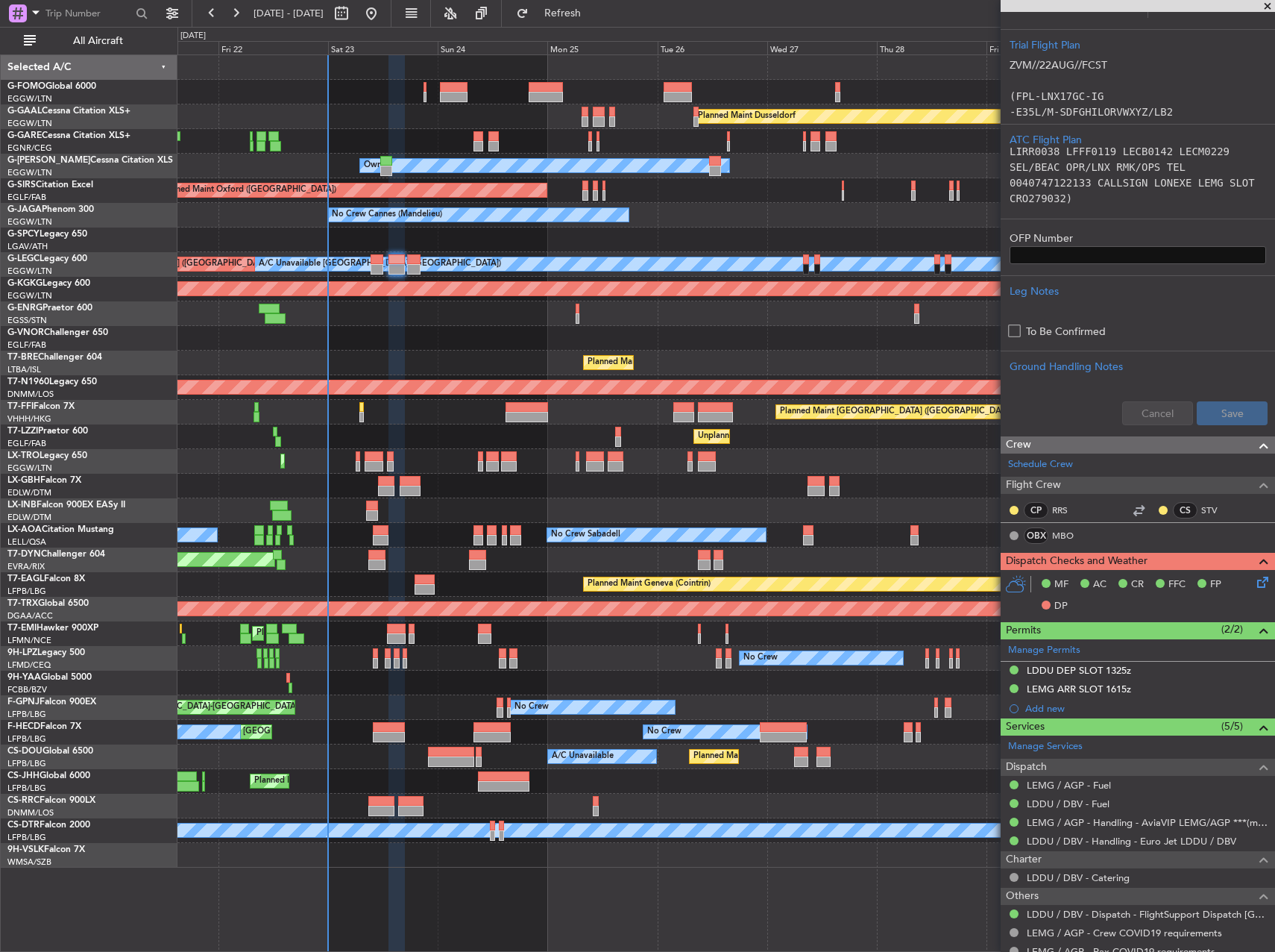
click at [1255, 585] on icon at bounding box center [1260, 579] width 12 height 12
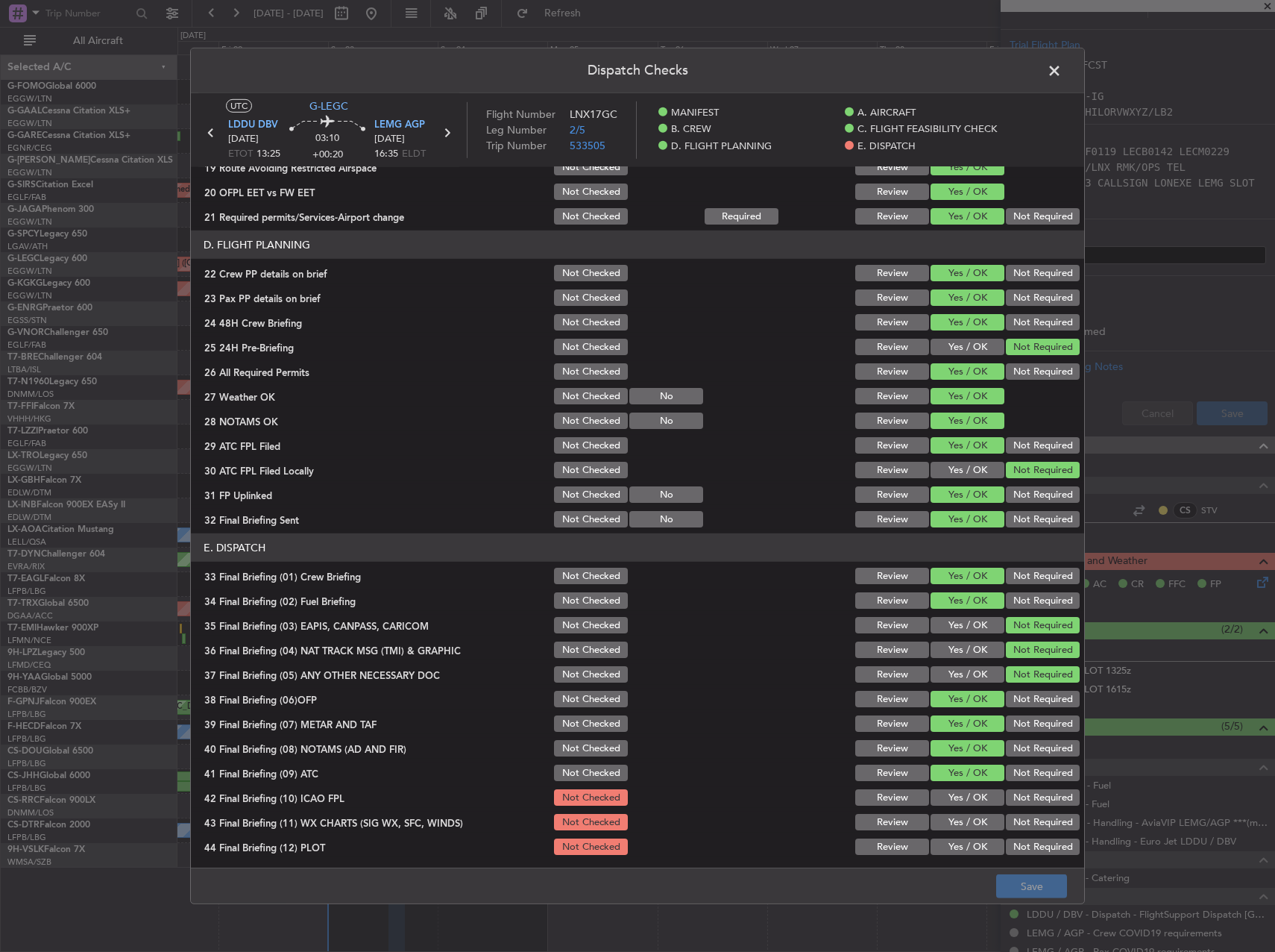
scroll to position [633, 0]
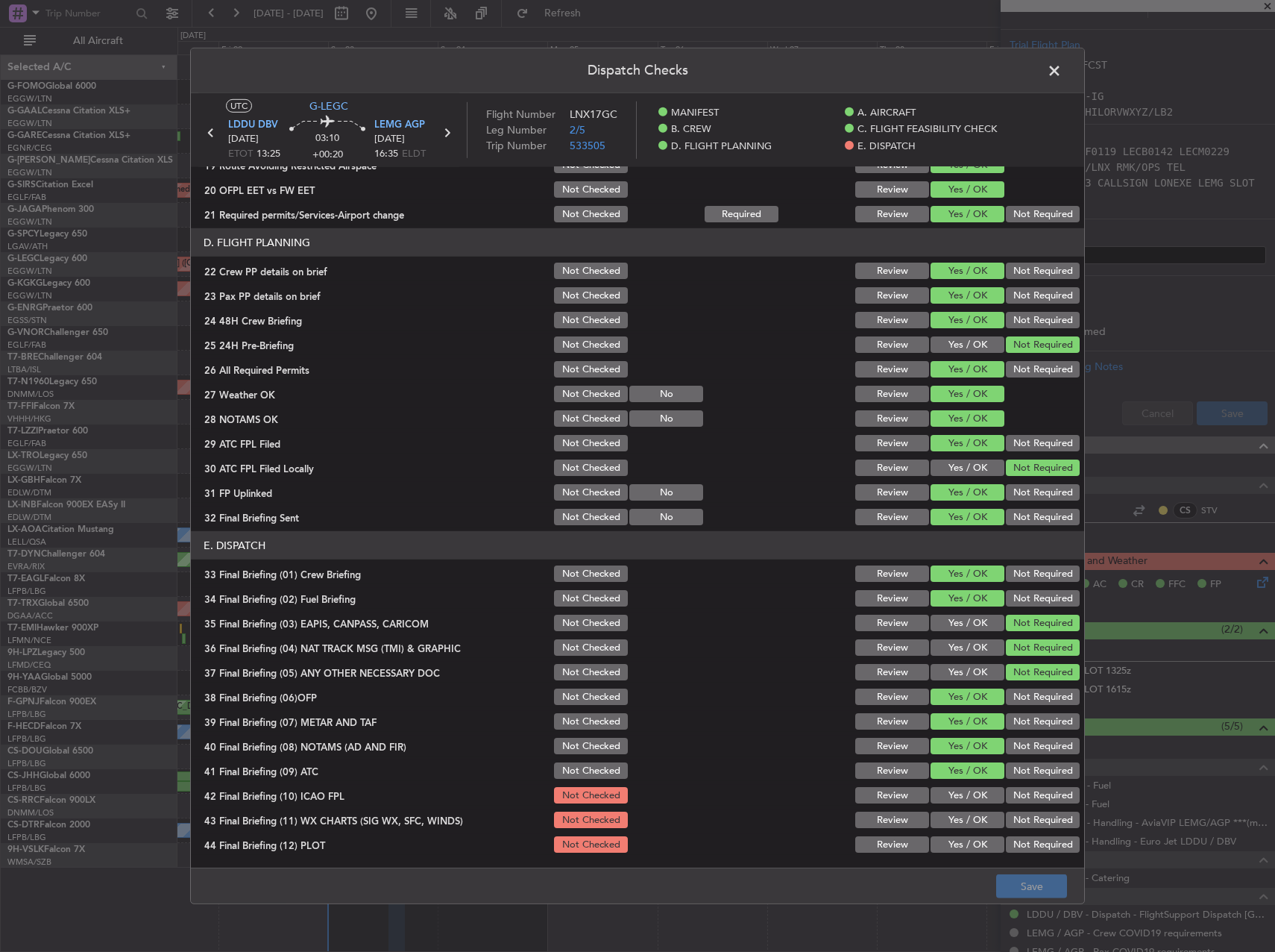
click at [1062, 70] on span at bounding box center [1062, 74] width 0 height 29
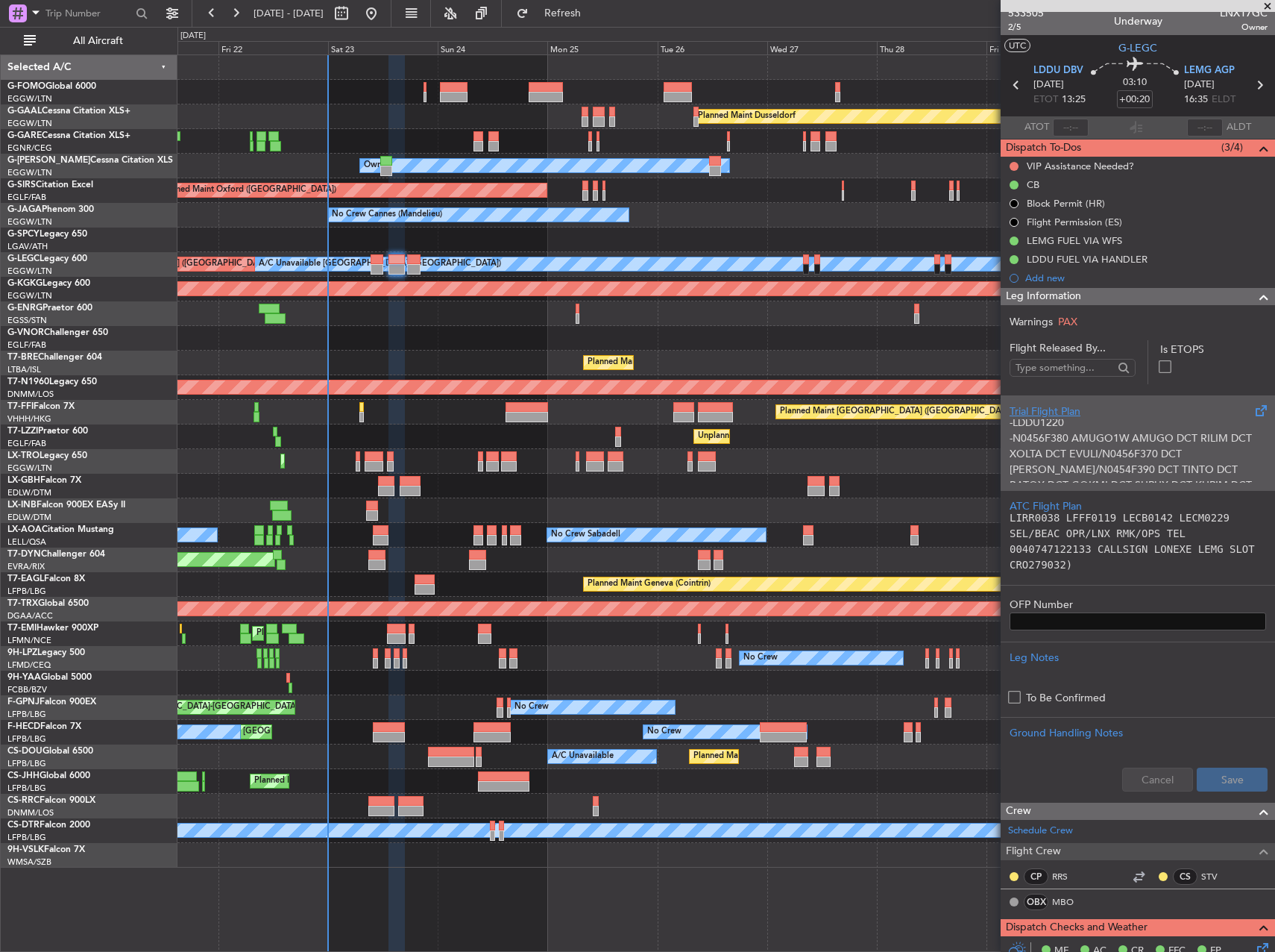
scroll to position [0, 0]
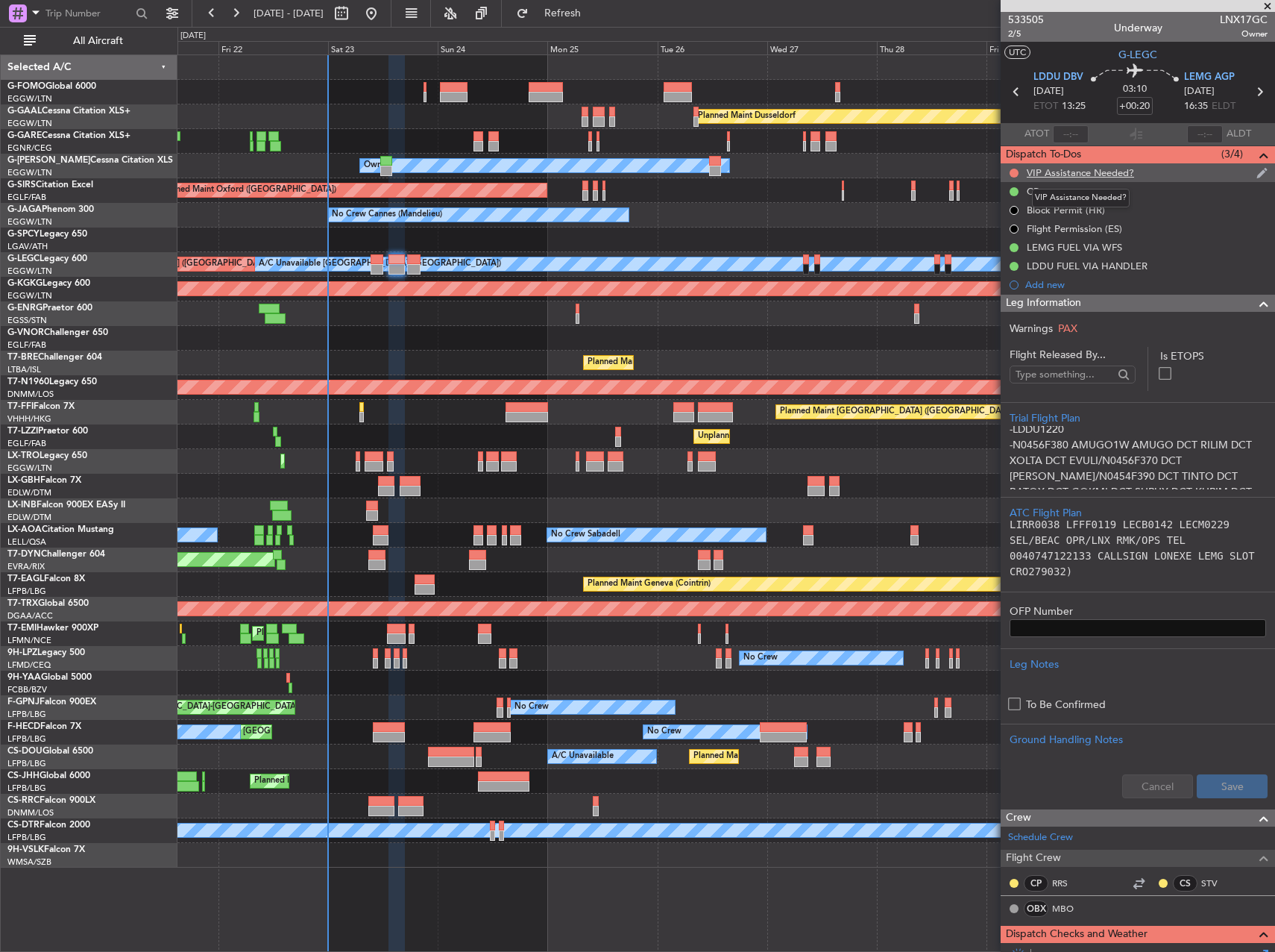
click at [1040, 170] on div "VIP Assistance Needed?" at bounding box center [1080, 173] width 107 height 13
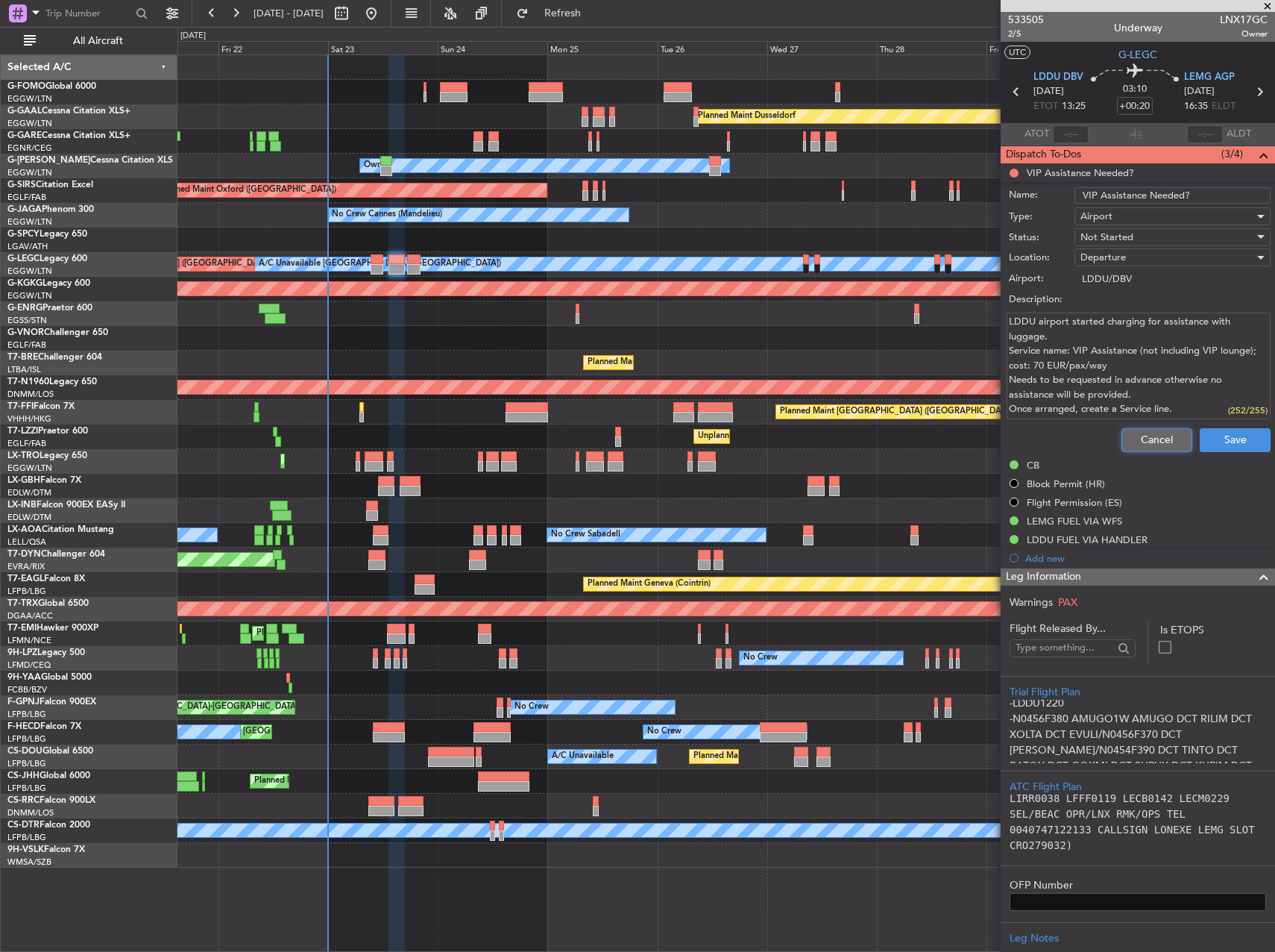
click at [1146, 441] on button "Cancel" at bounding box center [1157, 440] width 71 height 24
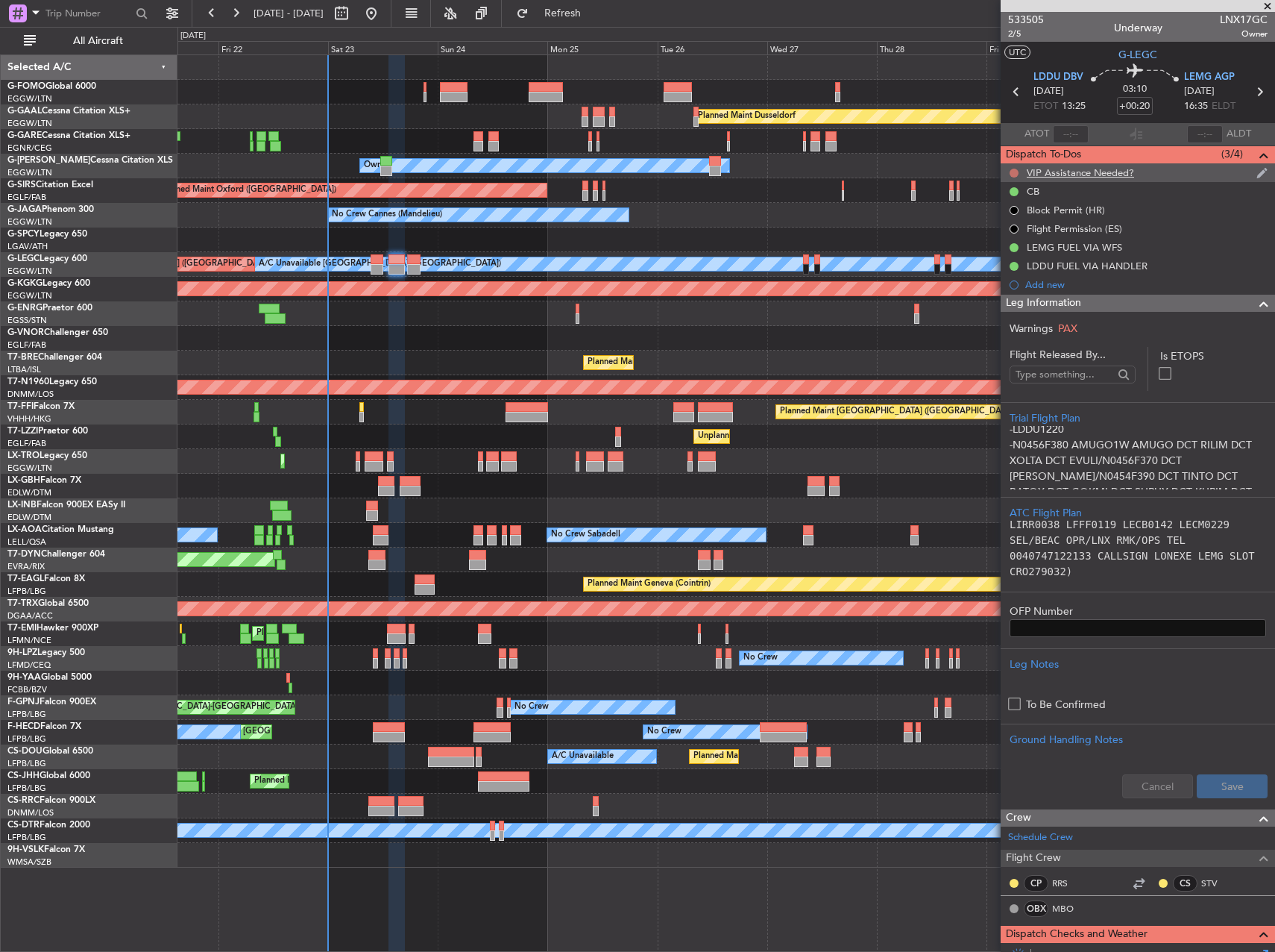
click at [1012, 170] on button at bounding box center [1014, 174] width 9 height 9
click at [1016, 258] on span "Cancelled" at bounding box center [1017, 261] width 42 height 15
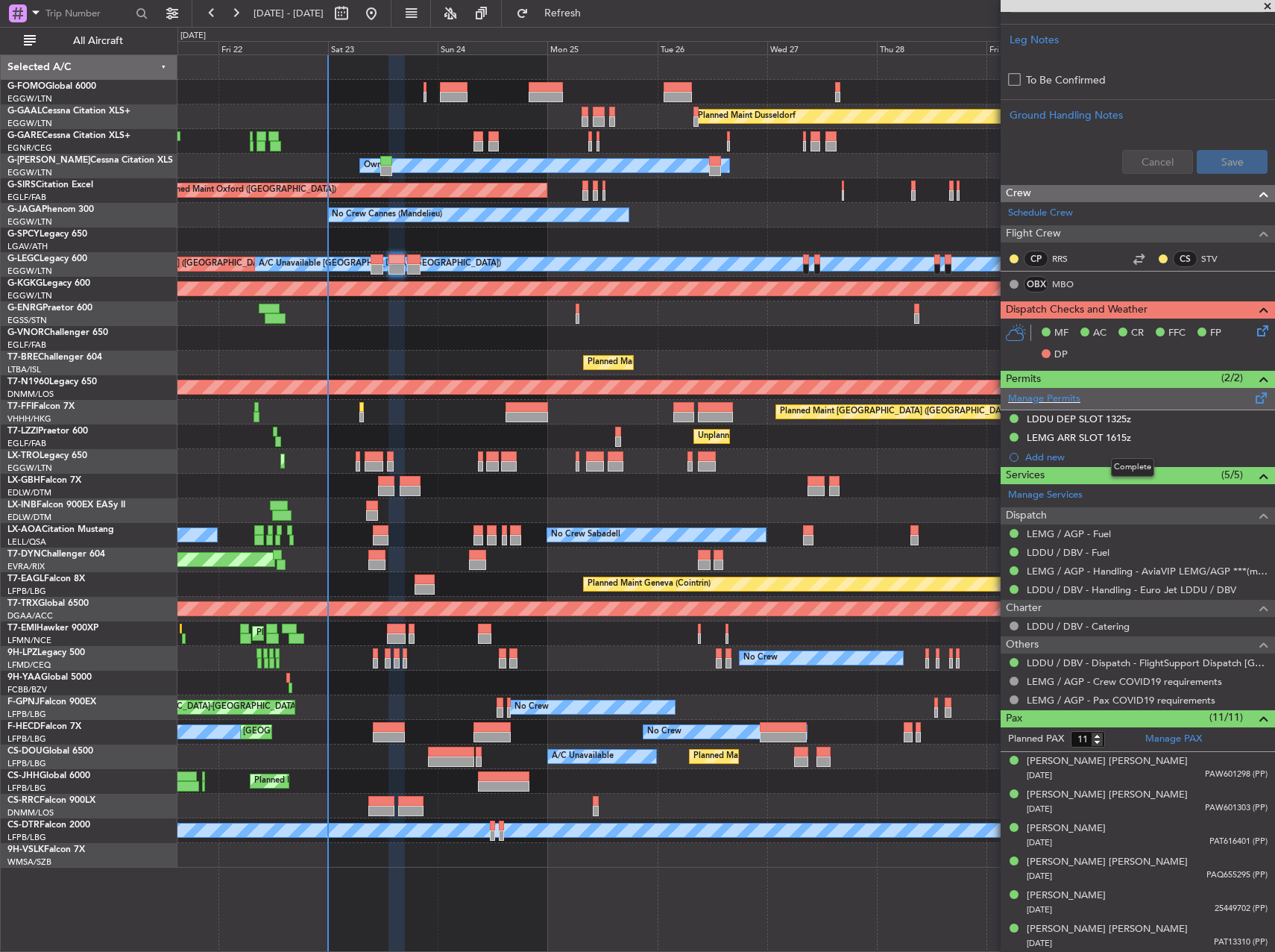
scroll to position [569, 0]
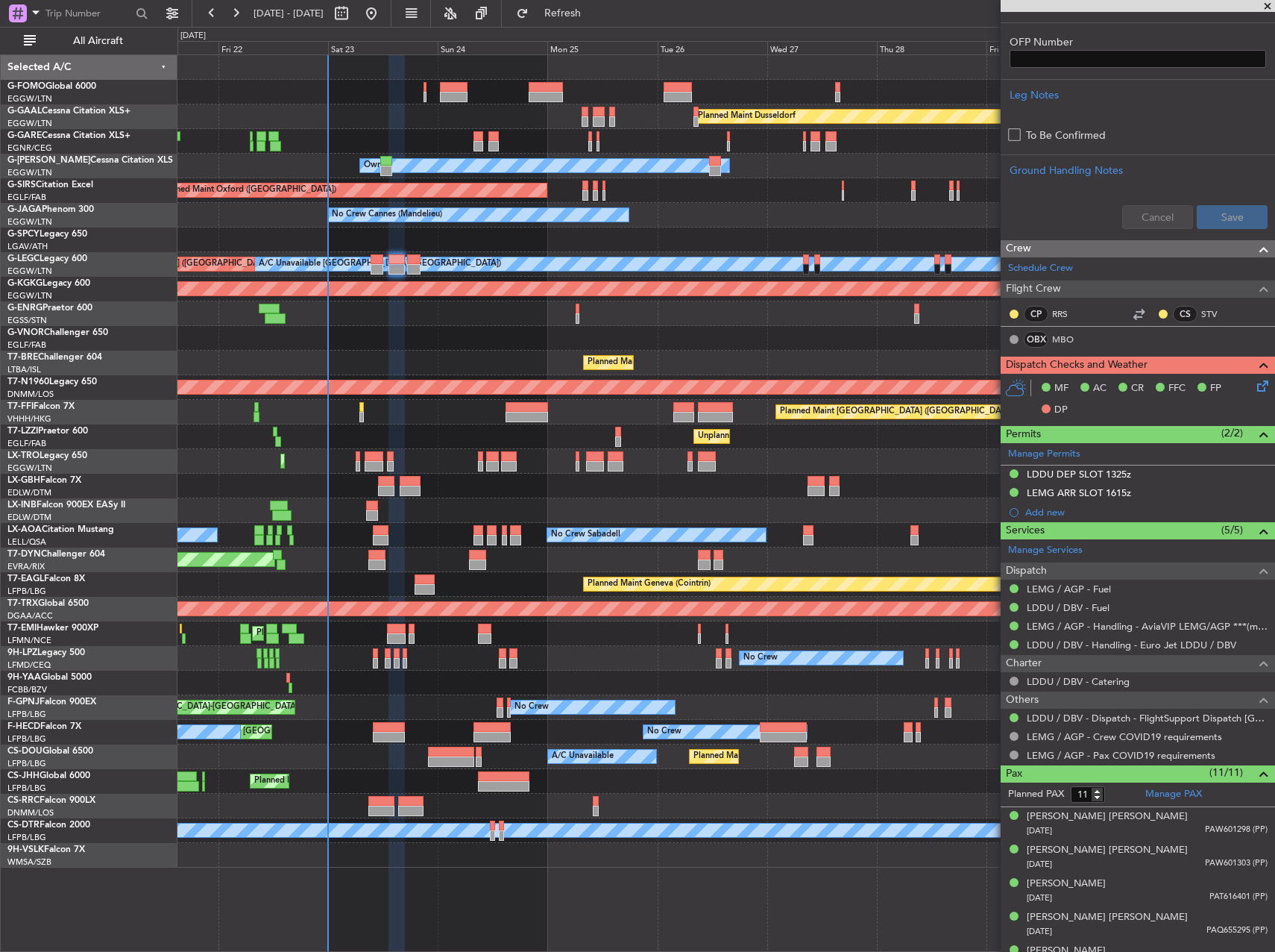
click at [1258, 389] on icon at bounding box center [1260, 383] width 12 height 12
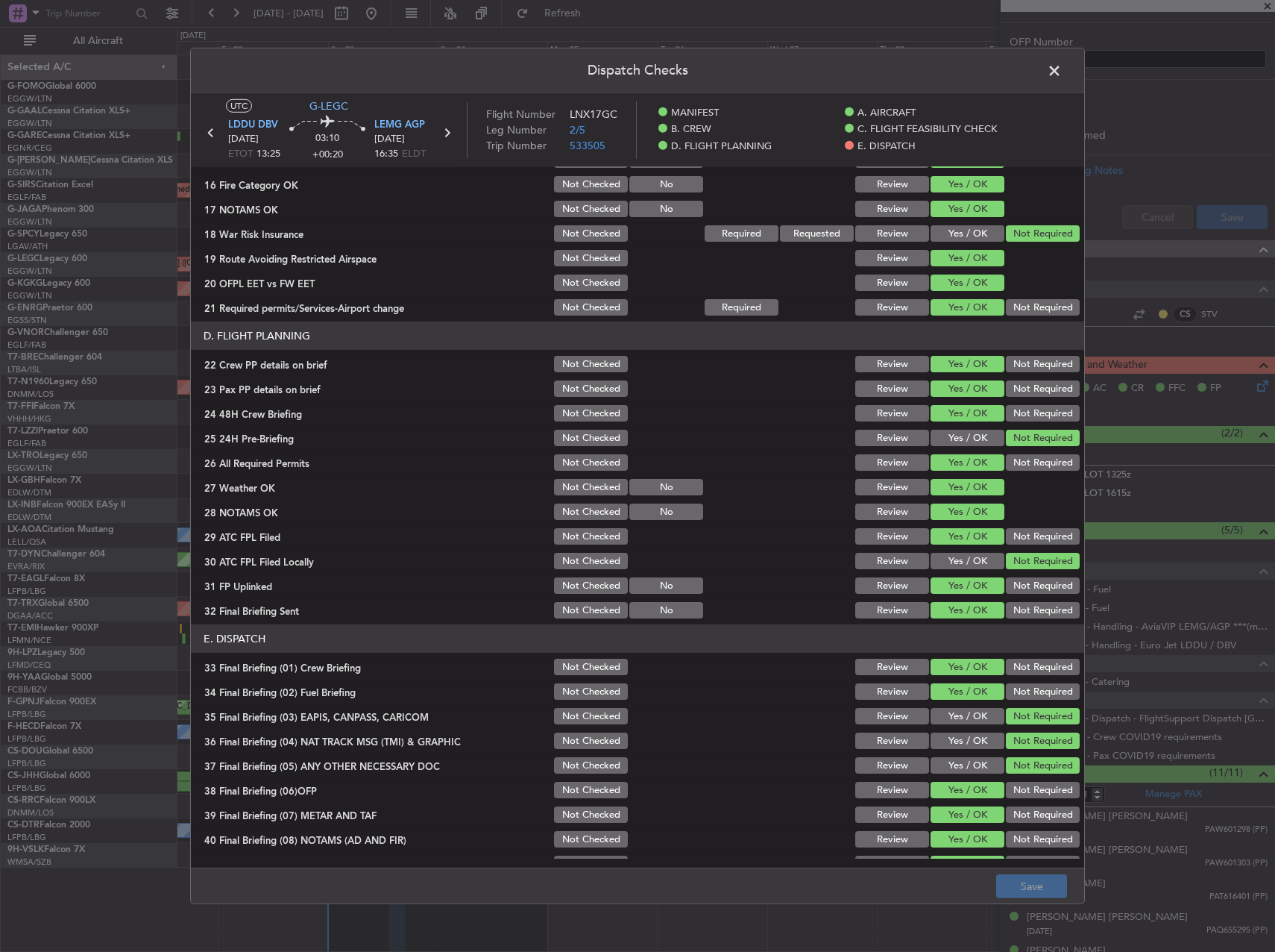
scroll to position [633, 0]
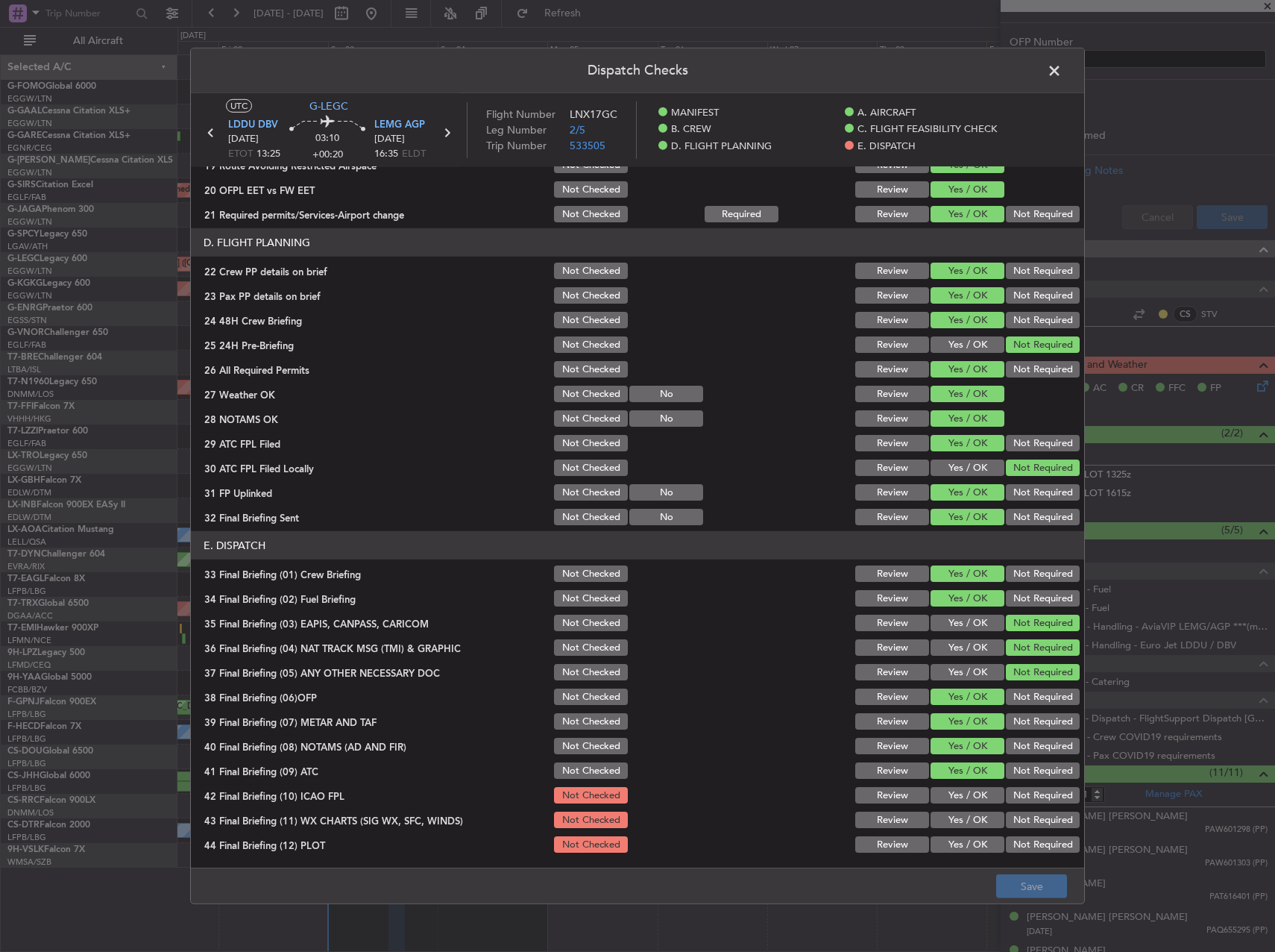
click at [1062, 69] on span at bounding box center [1062, 74] width 0 height 29
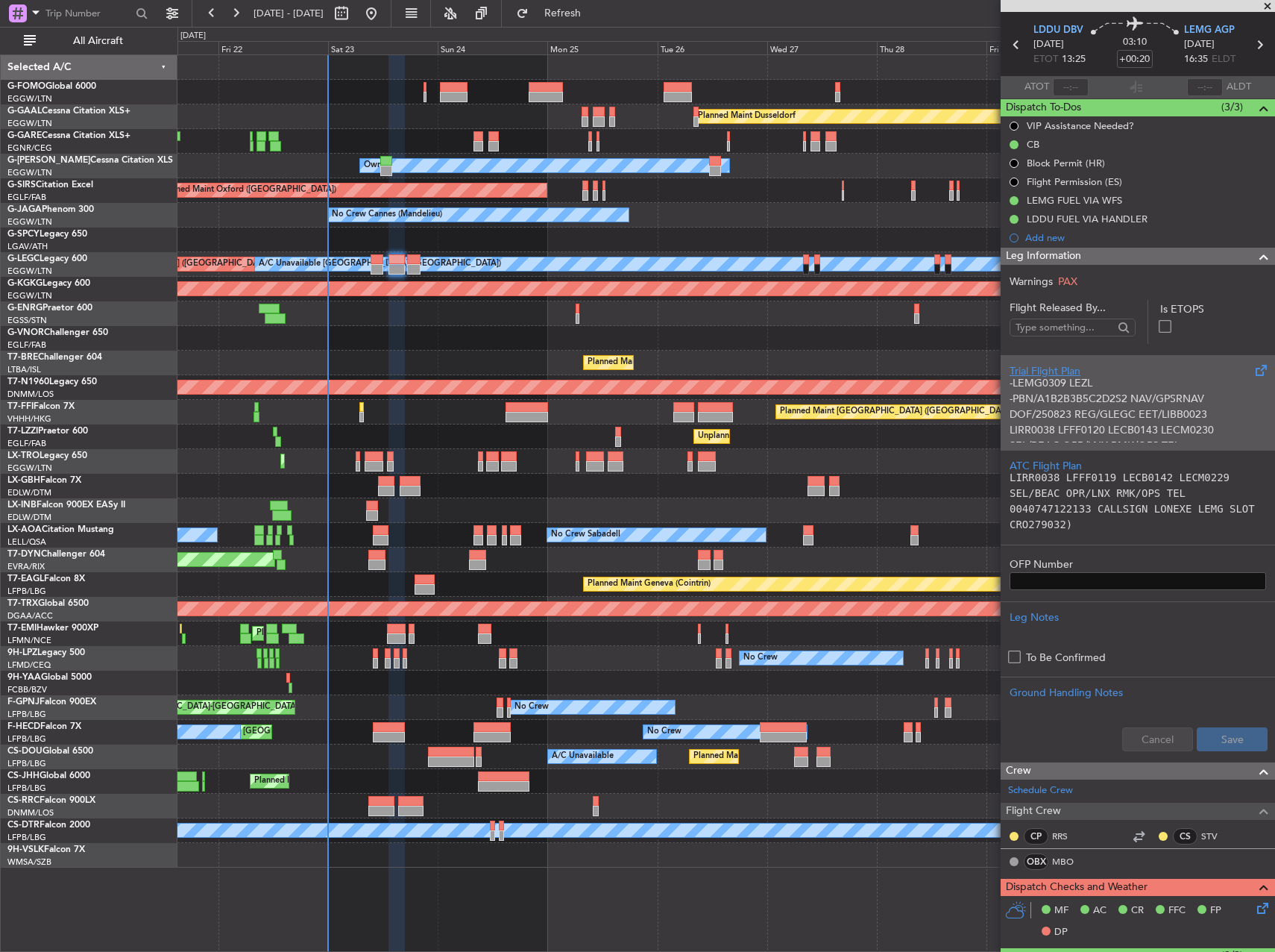
scroll to position [320, 0]
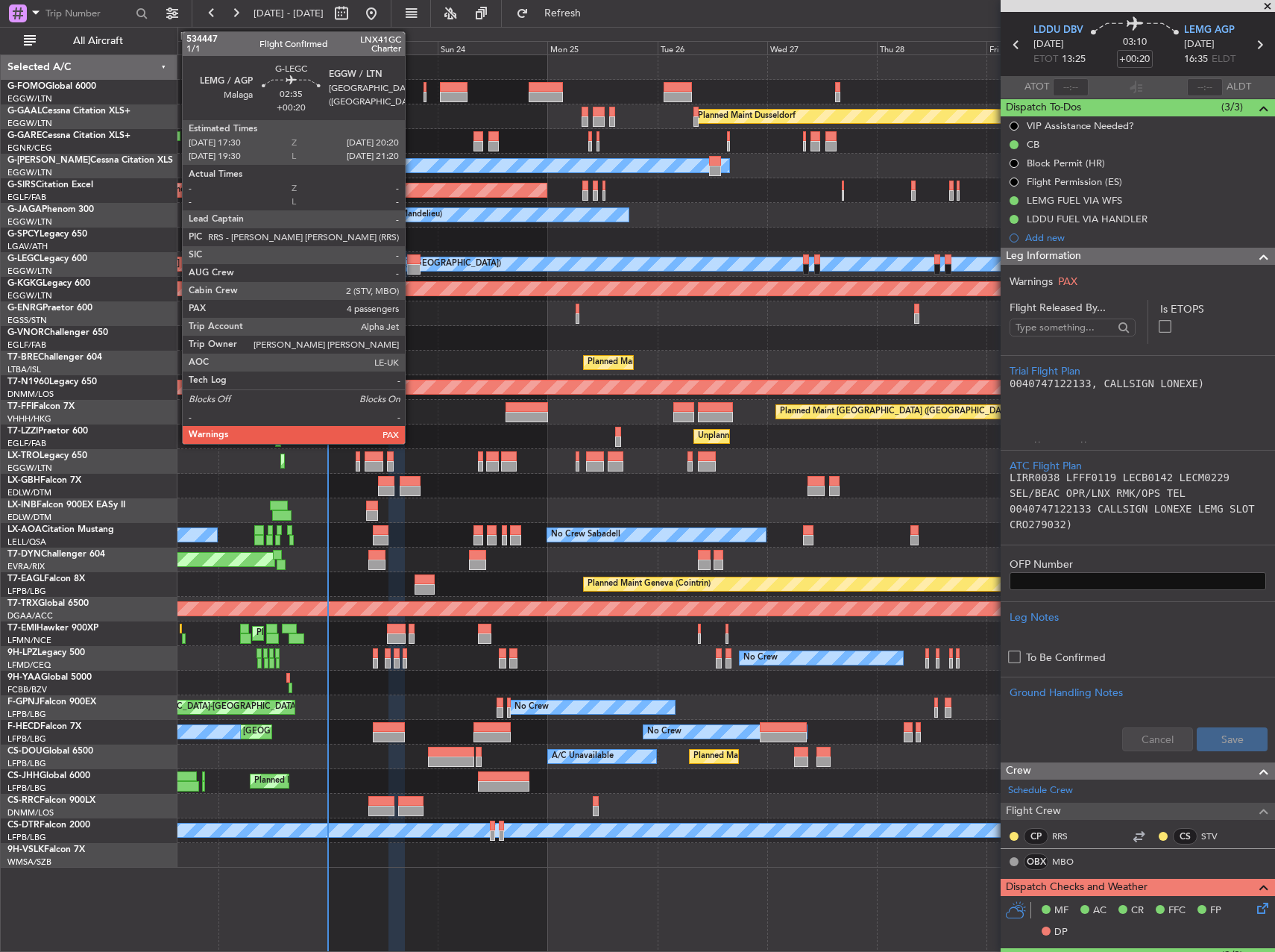
click at [411, 263] on div at bounding box center [414, 259] width 14 height 10
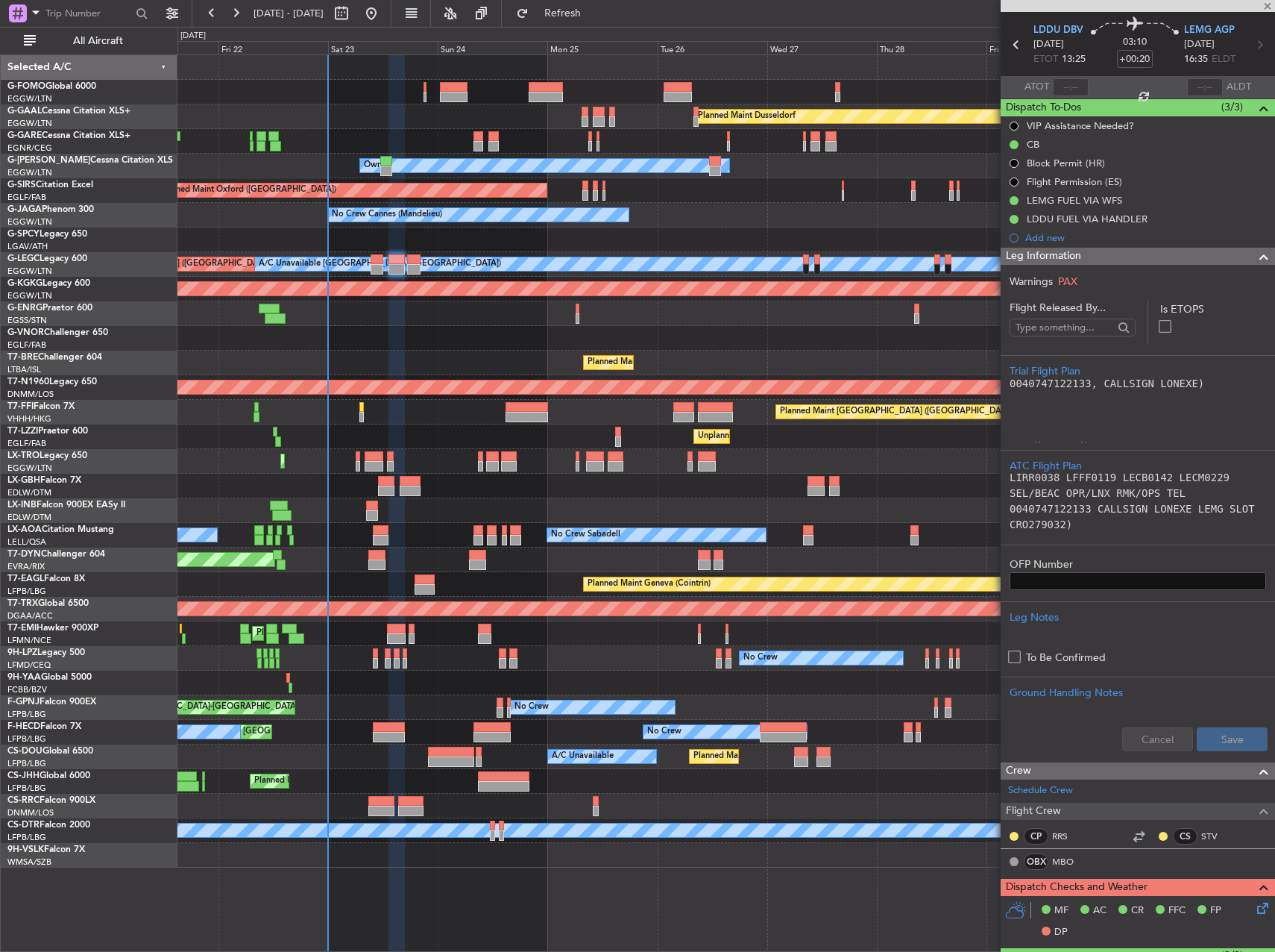
type input "4"
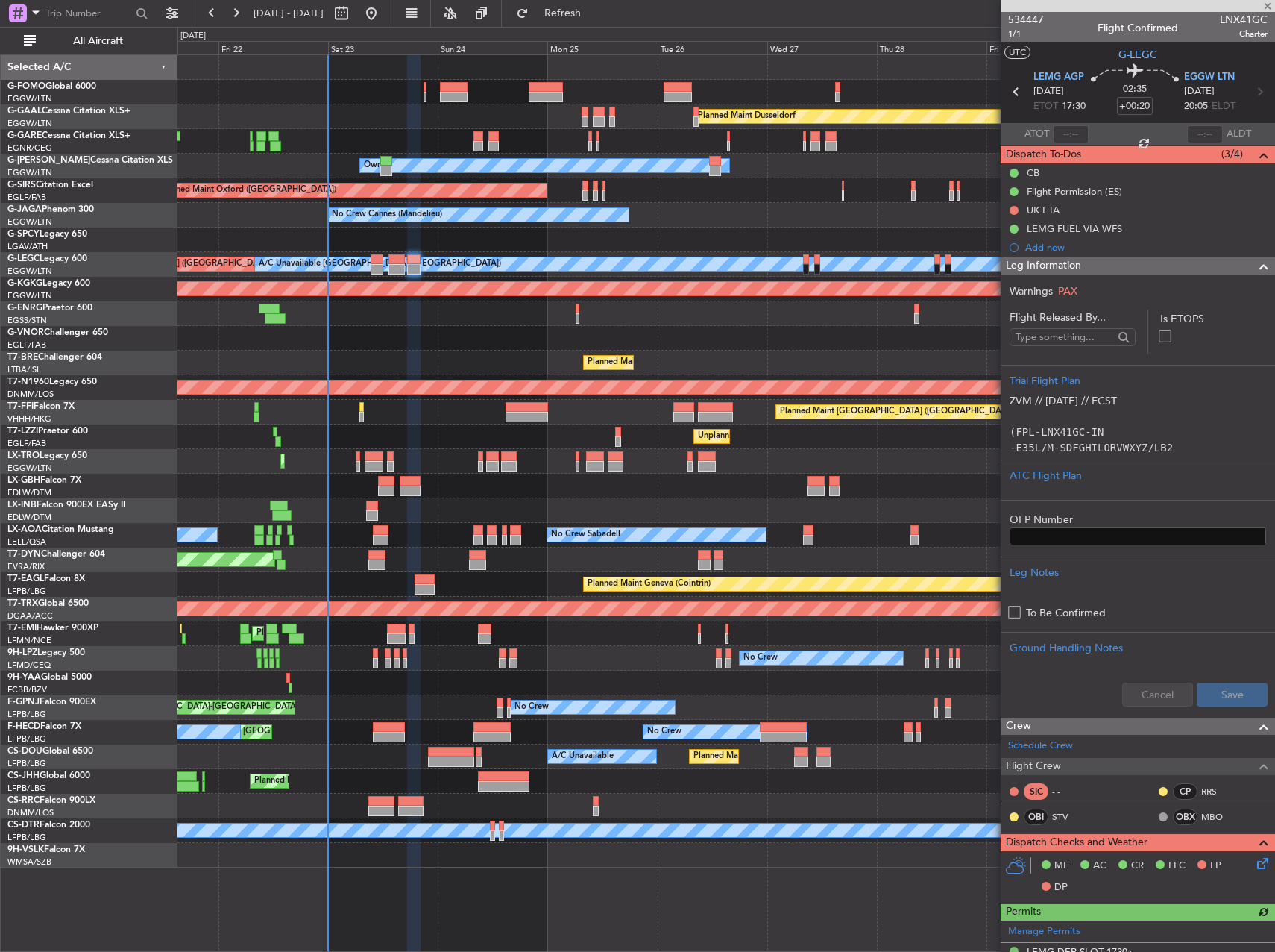
scroll to position [541, 0]
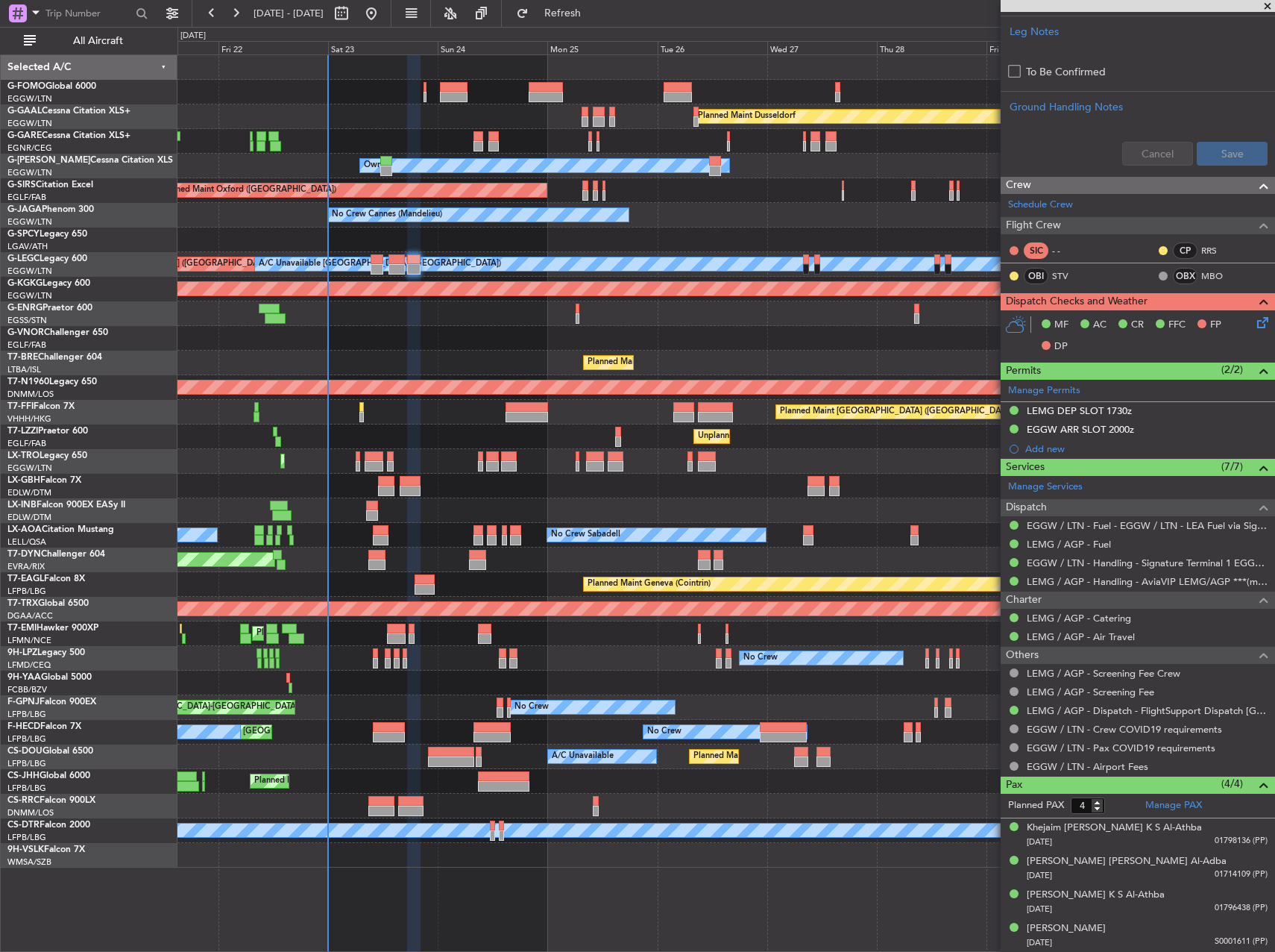
click at [1255, 320] on icon at bounding box center [1260, 319] width 12 height 12
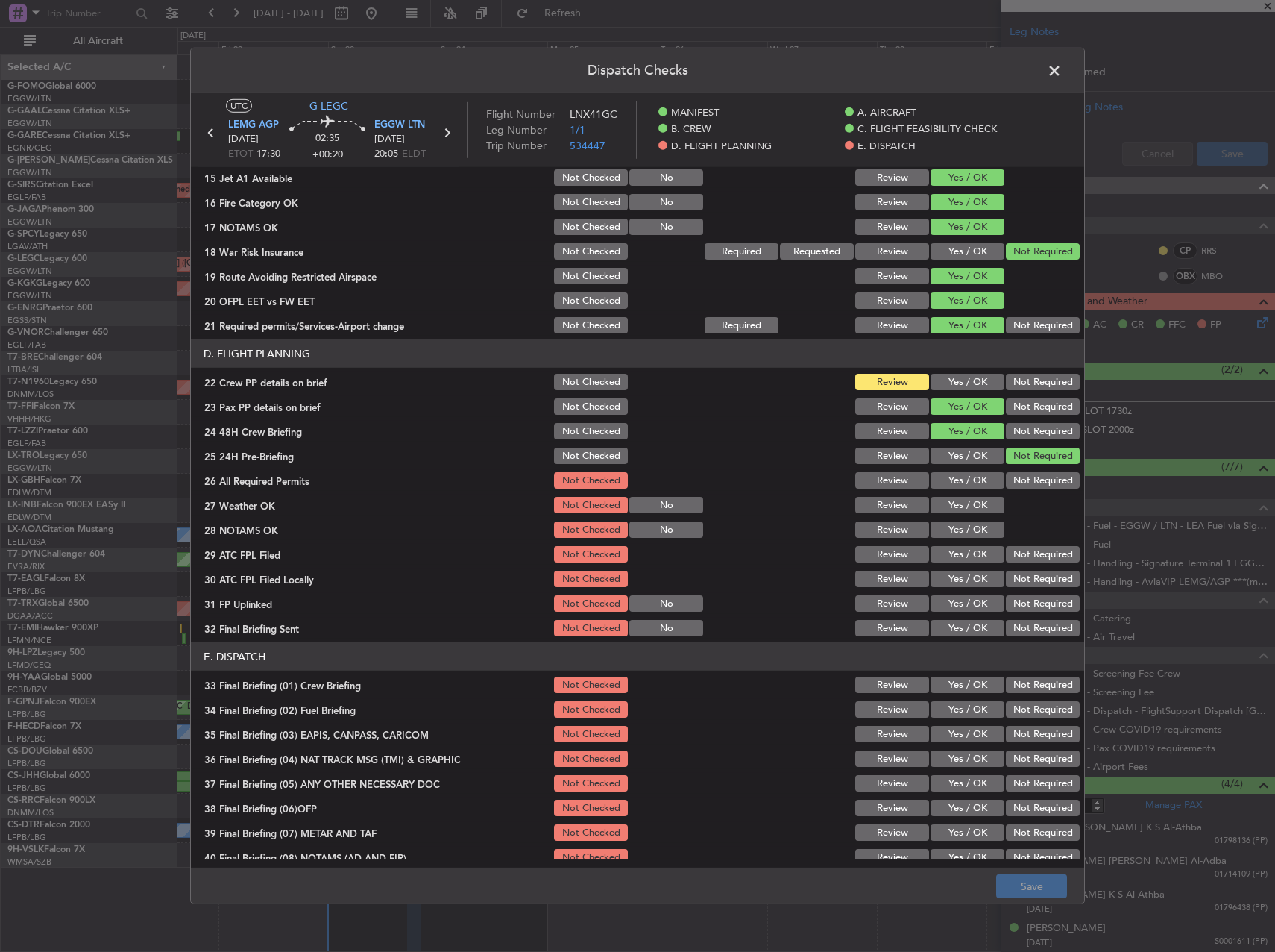
scroll to position [633, 0]
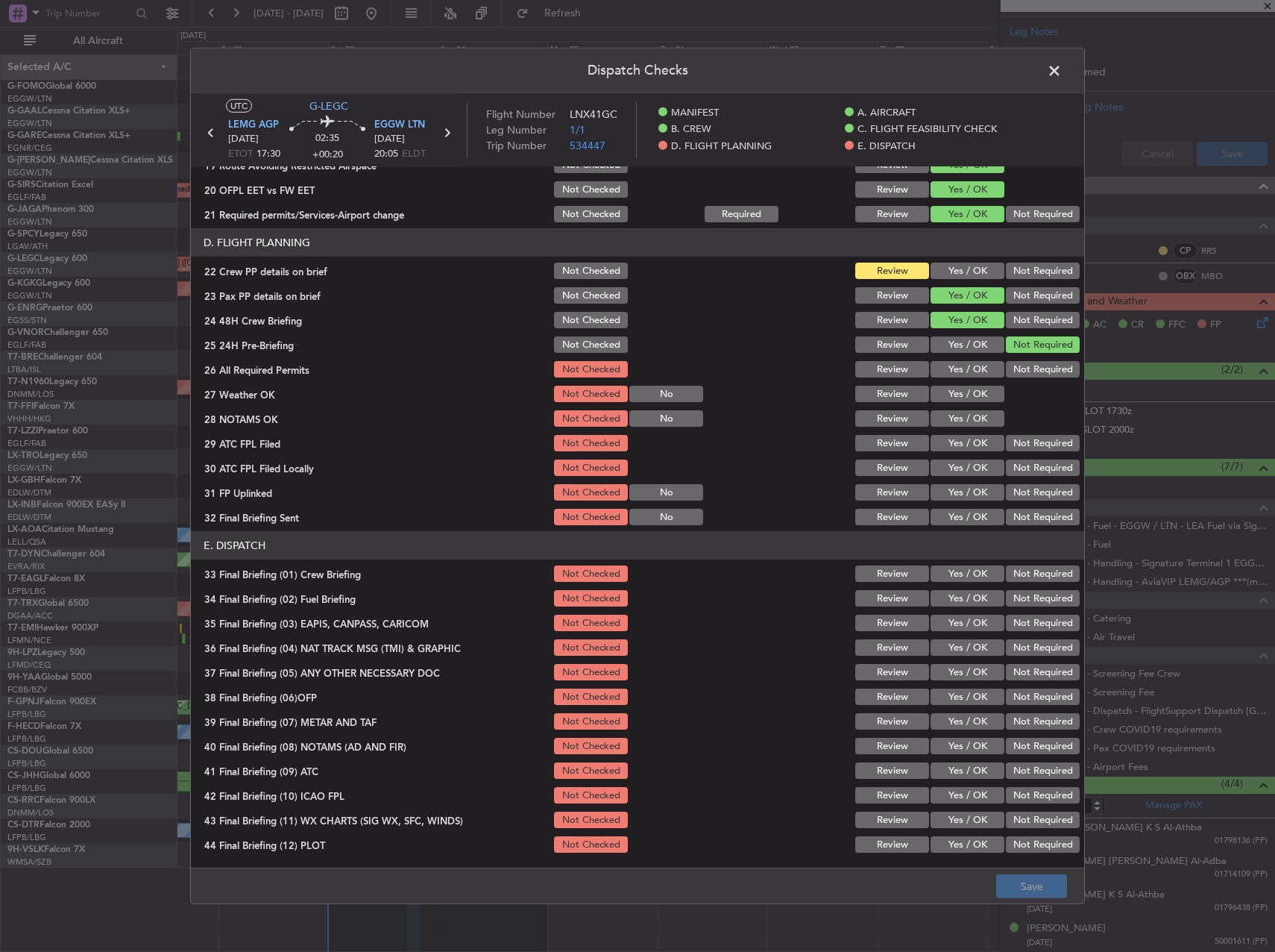
click at [1062, 71] on span at bounding box center [1062, 74] width 0 height 29
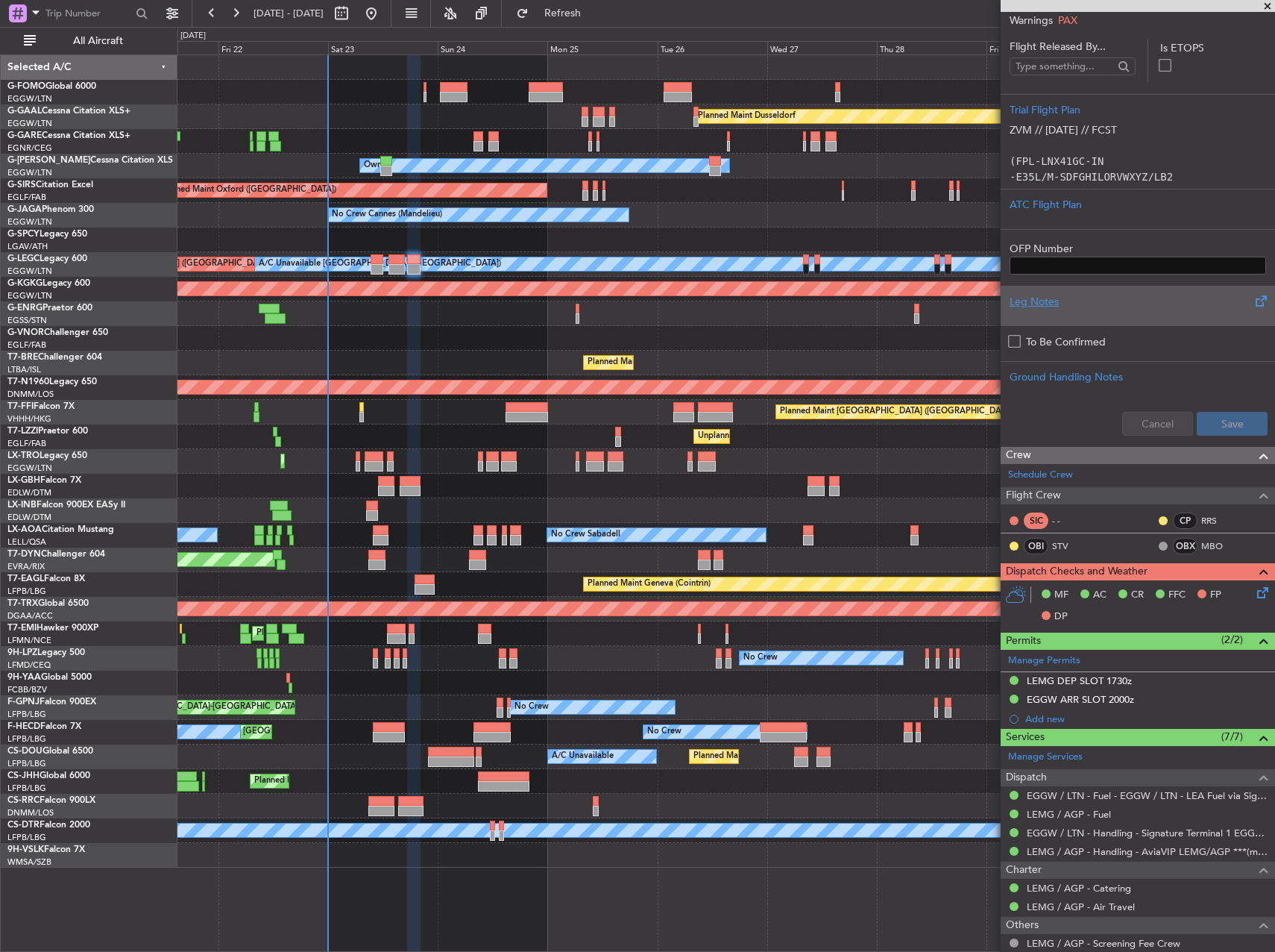
scroll to position [0, 0]
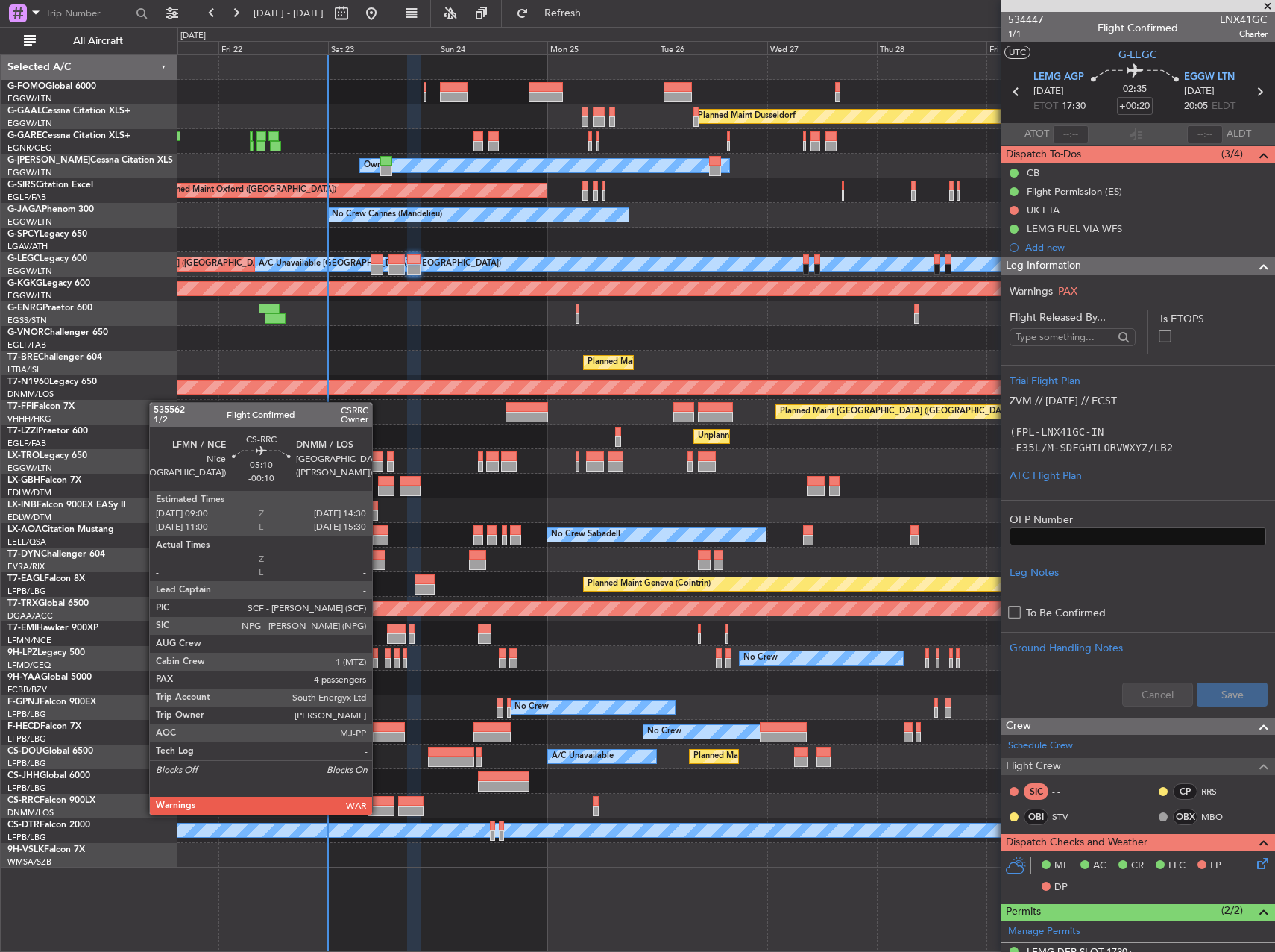
click at [379, 813] on div at bounding box center [381, 810] width 26 height 10
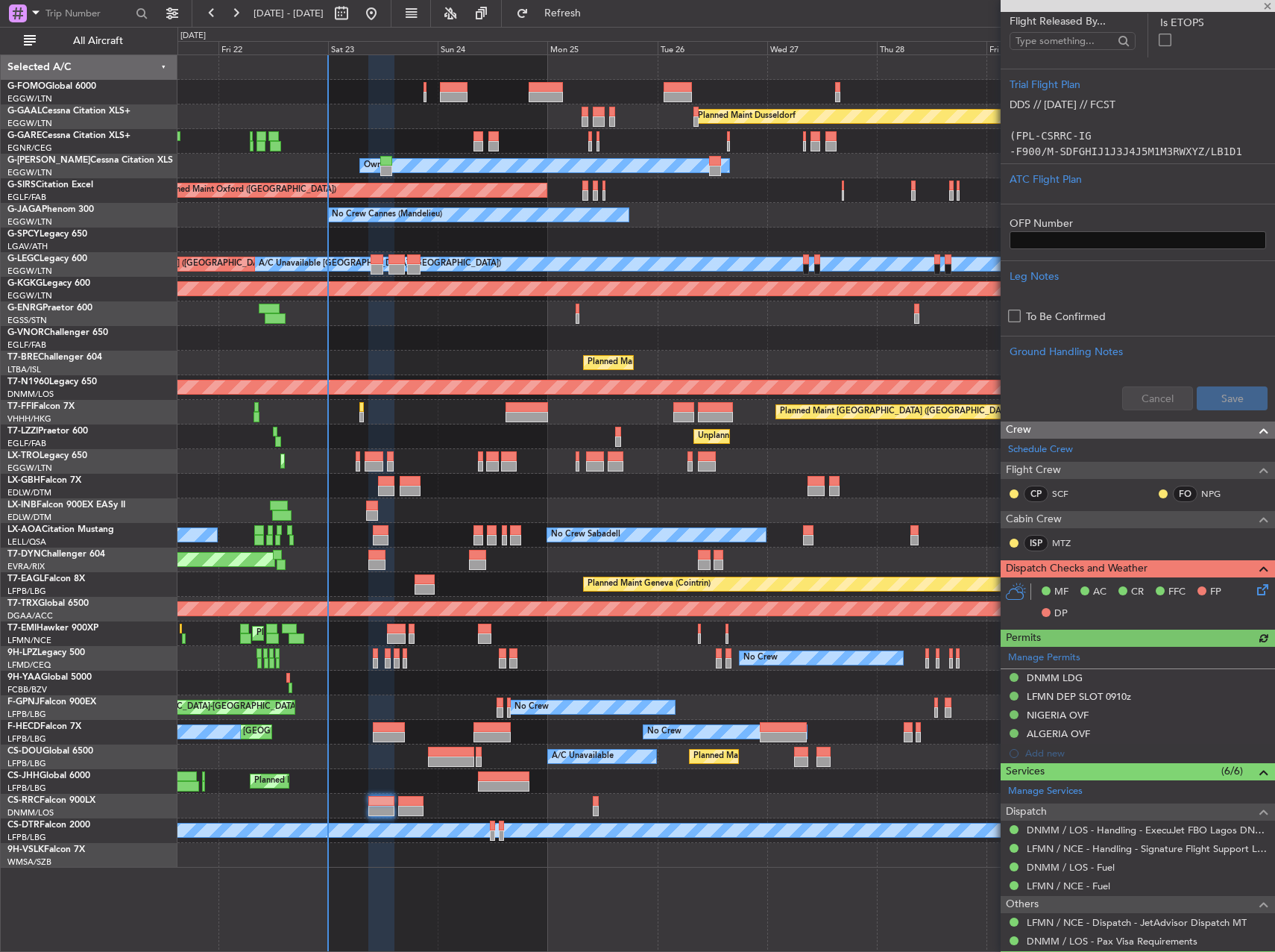
scroll to position [527, 0]
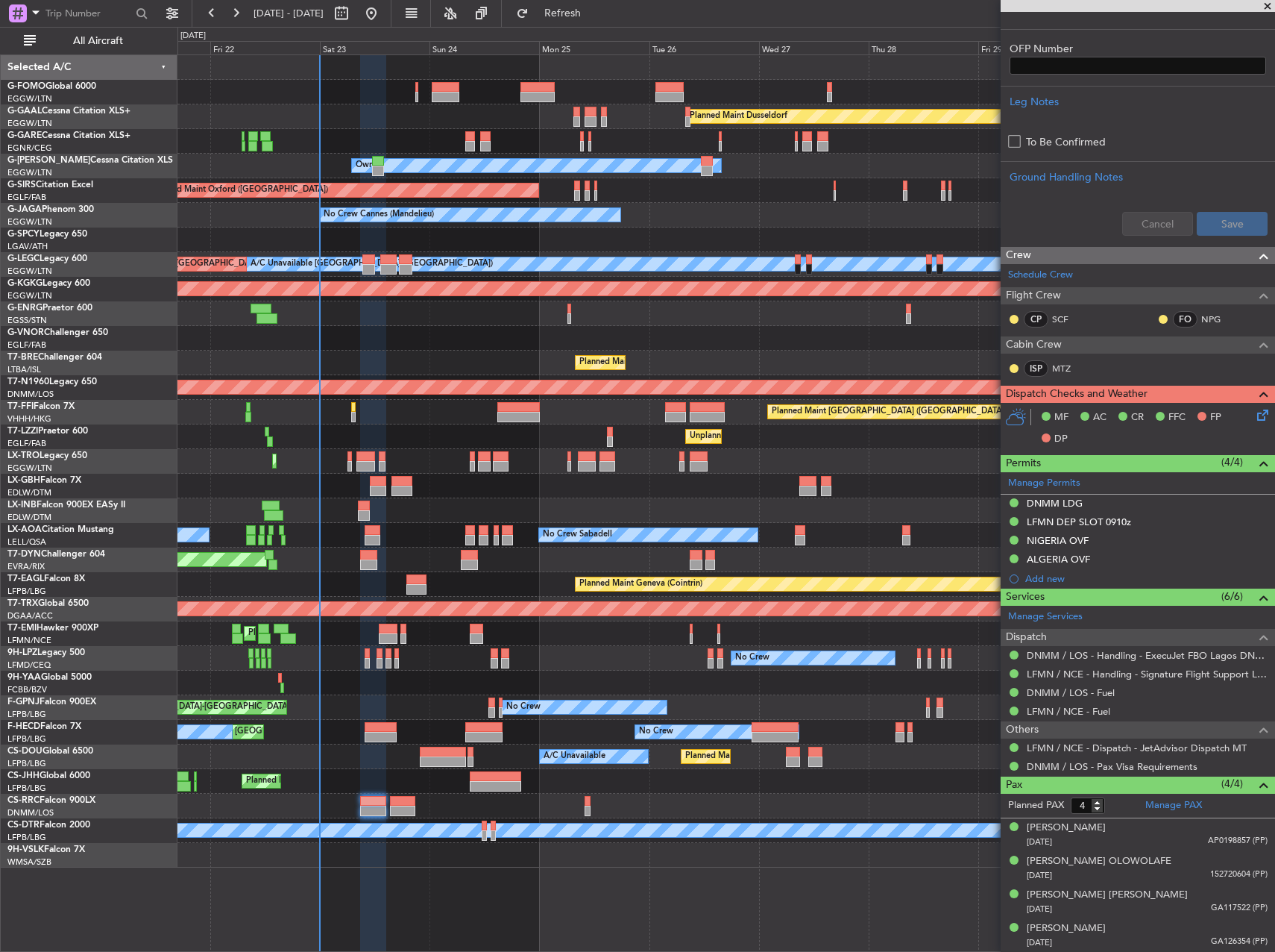
click at [735, 897] on div "Planned Maint Dusseldorf Unplanned Maint [PERSON_NAME] Owner Unplanned Maint [G…" at bounding box center [726, 502] width 1098 height 897
click at [402, 370] on div "Planned Maint Warsaw ([GEOGRAPHIC_DATA])" at bounding box center [725, 363] width 1097 height 25
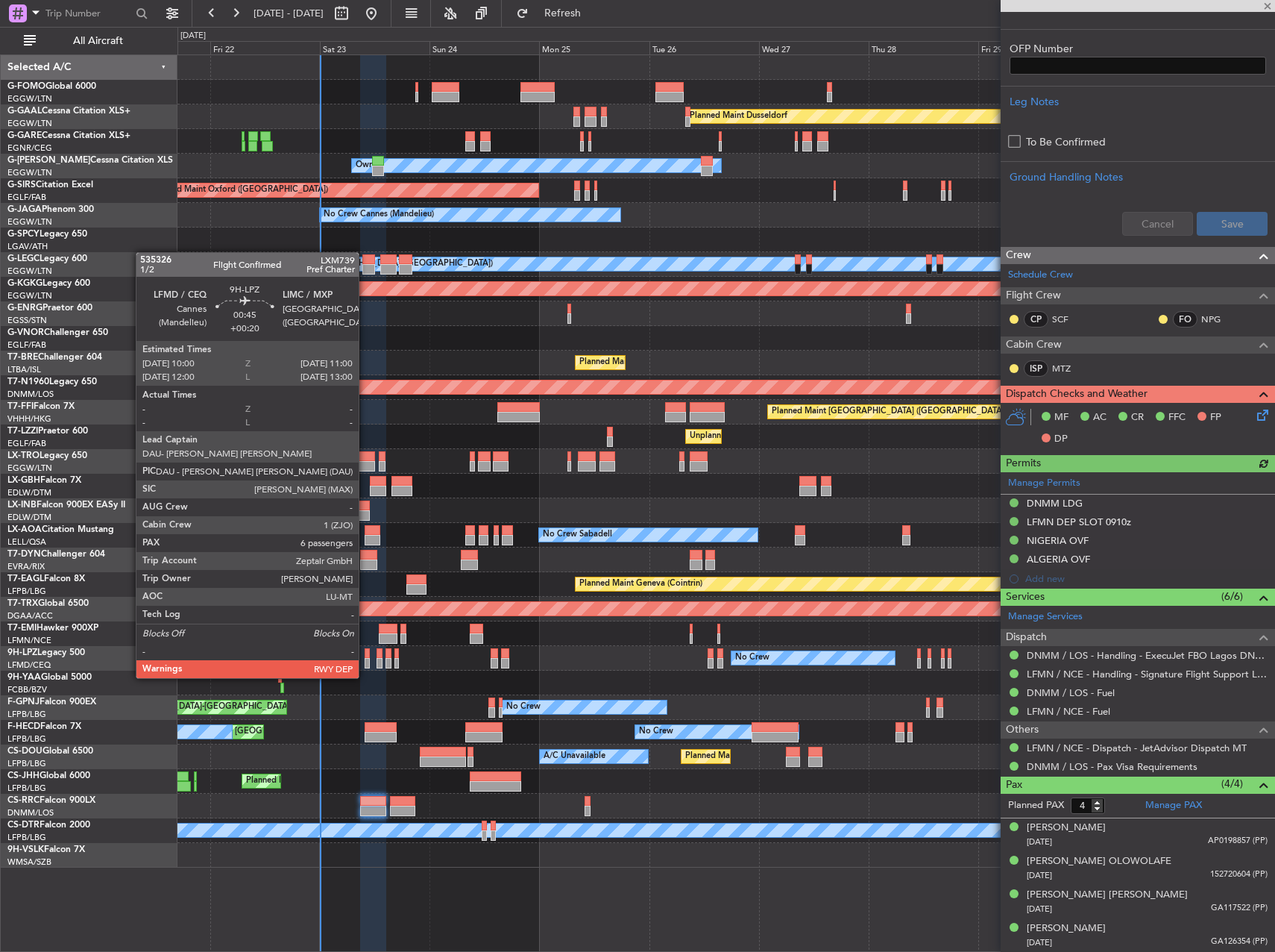
click at [365, 663] on div at bounding box center [367, 663] width 6 height 10
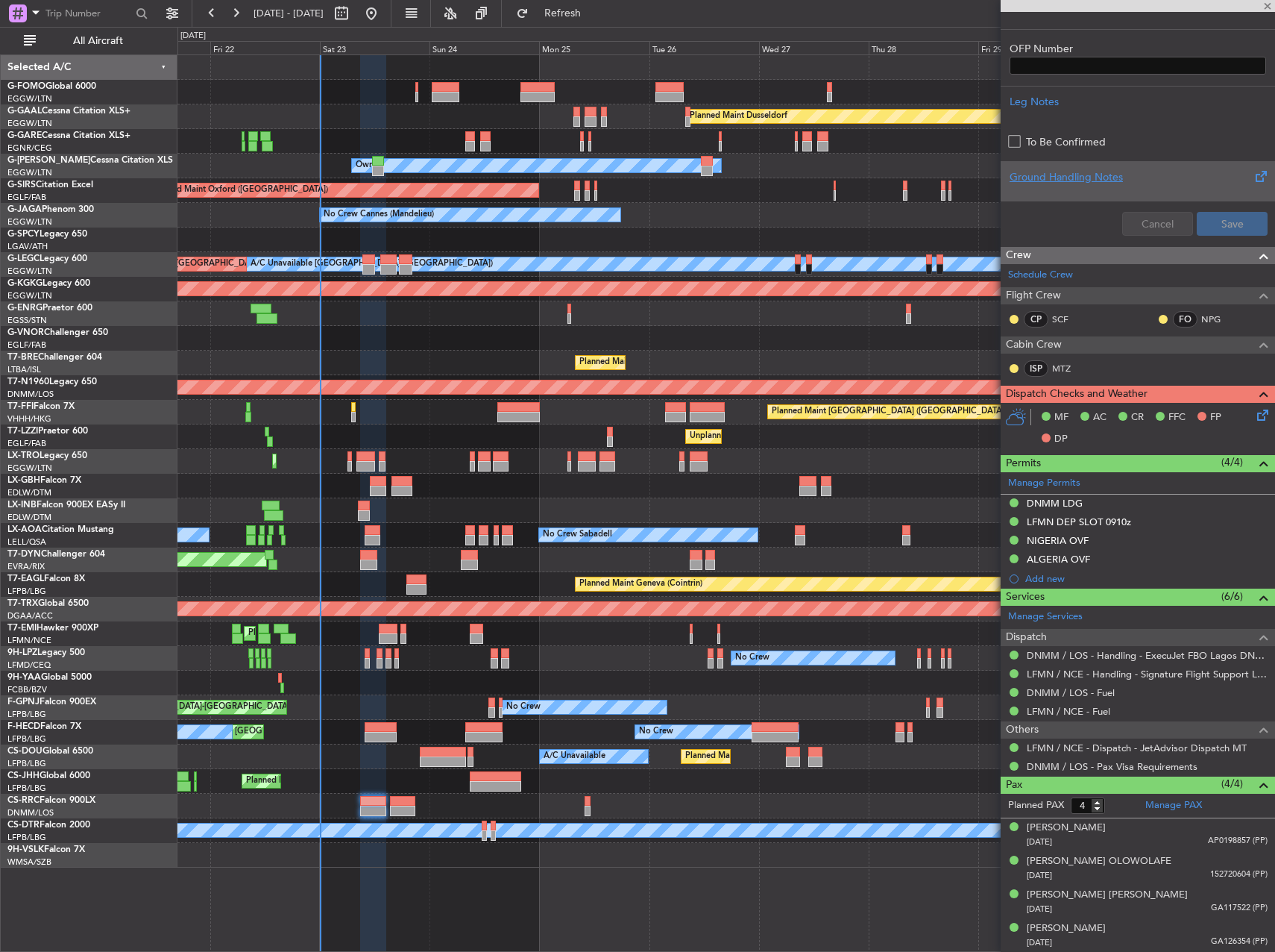
type input "+00:20"
type input "6"
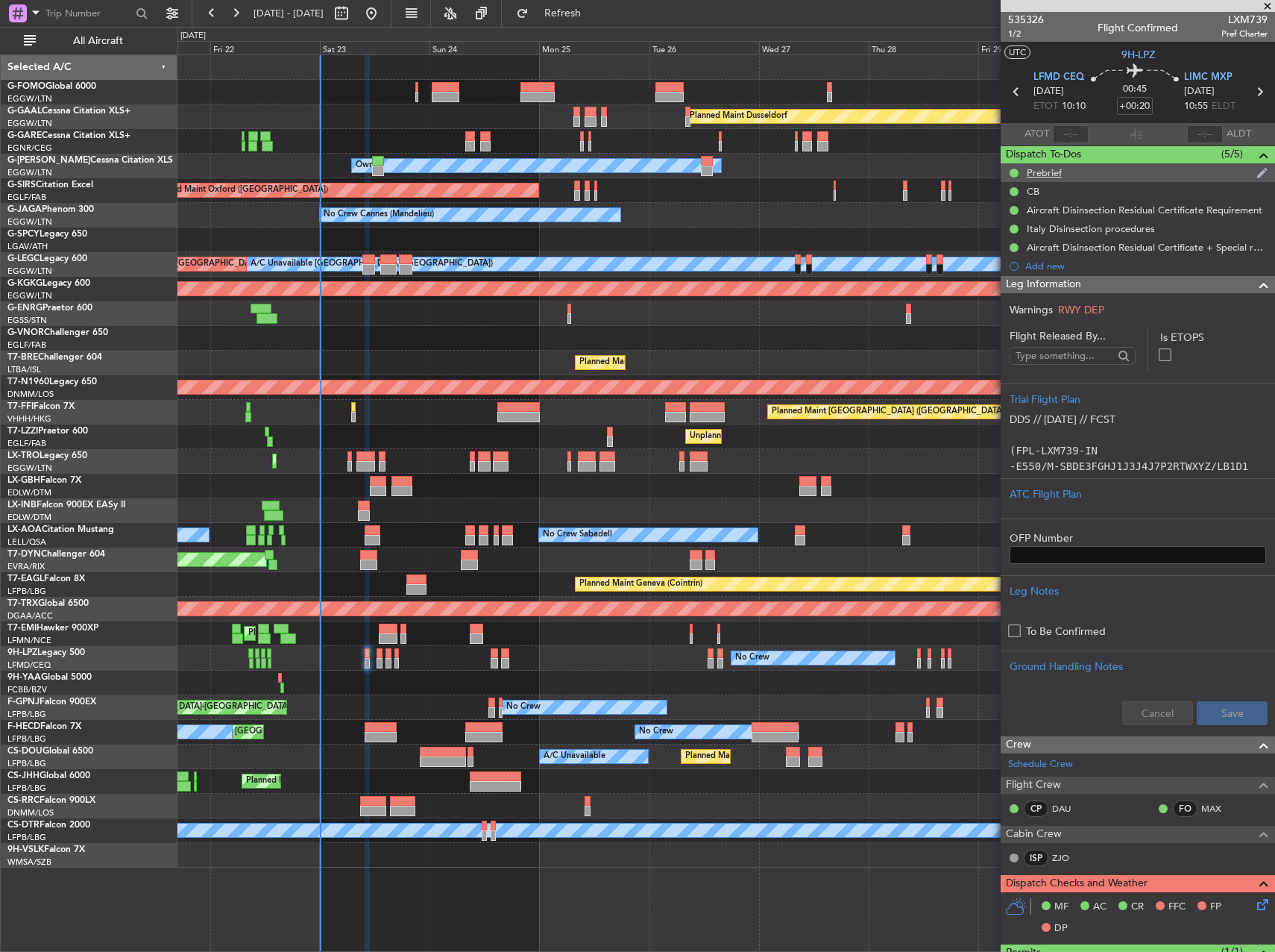
click at [1046, 175] on div "Prebrief" at bounding box center [1045, 173] width 35 height 13
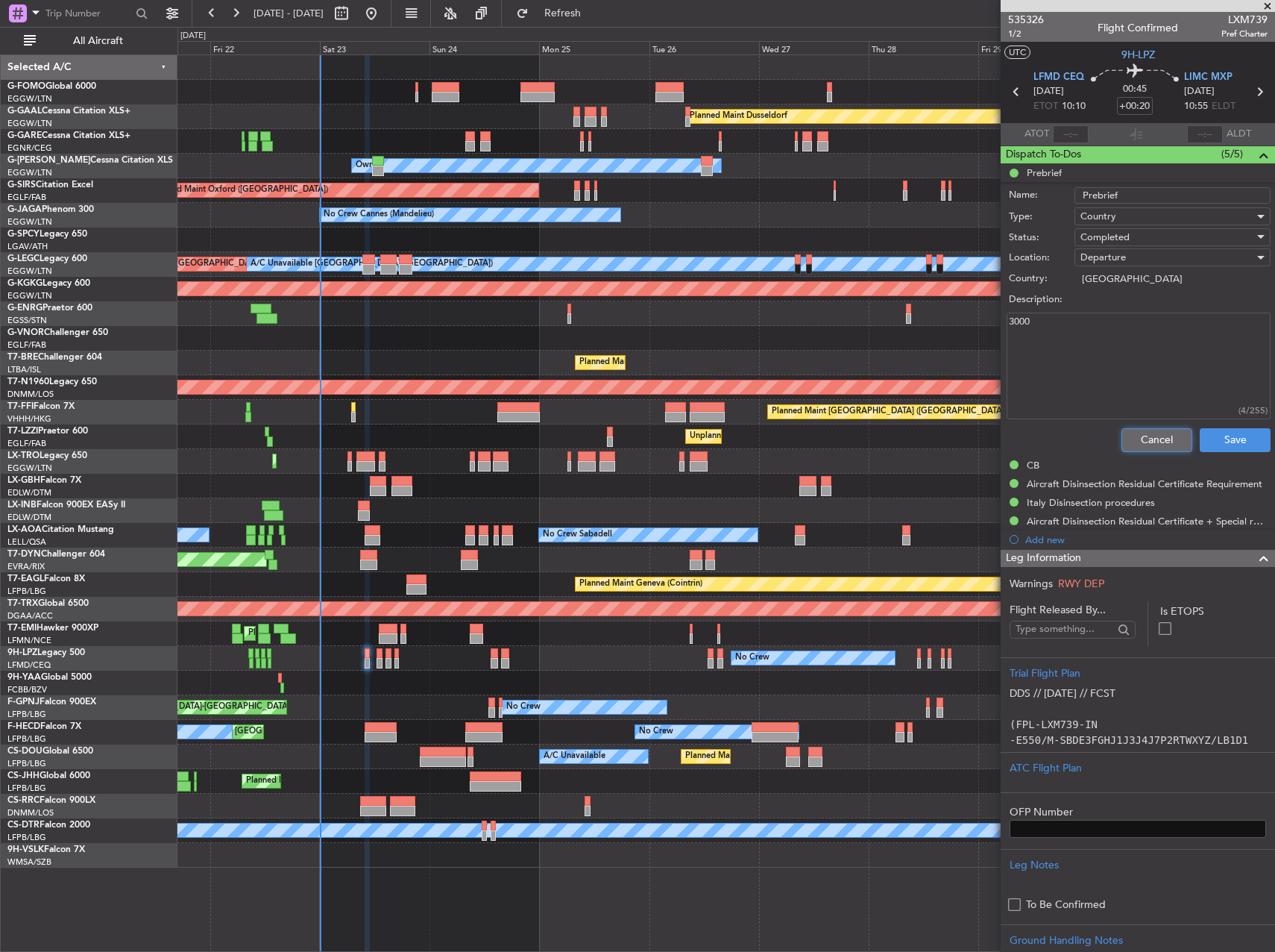
click at [1135, 440] on button "Cancel" at bounding box center [1157, 440] width 71 height 24
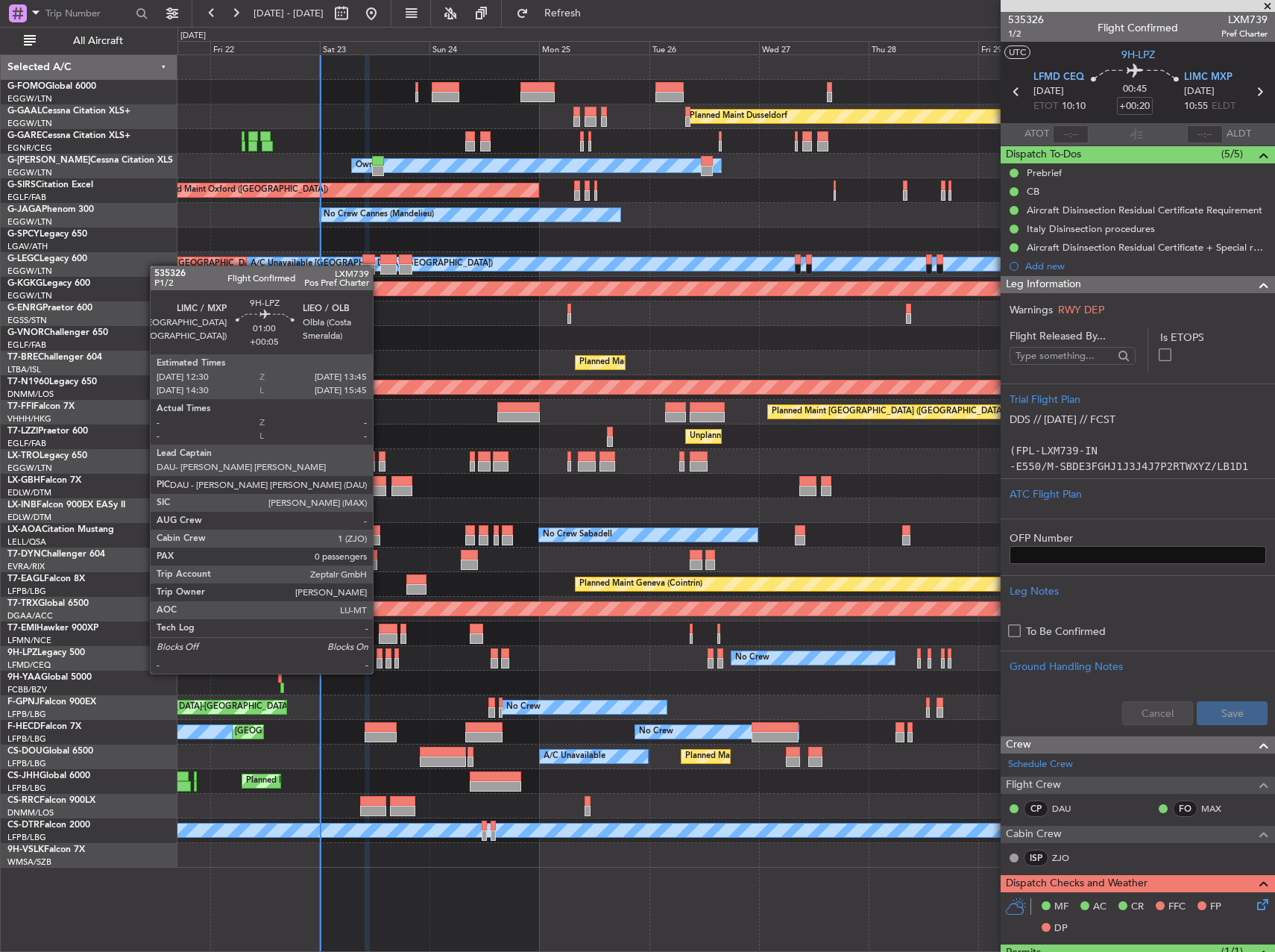
click at [380, 658] on div at bounding box center [379, 663] width 6 height 10
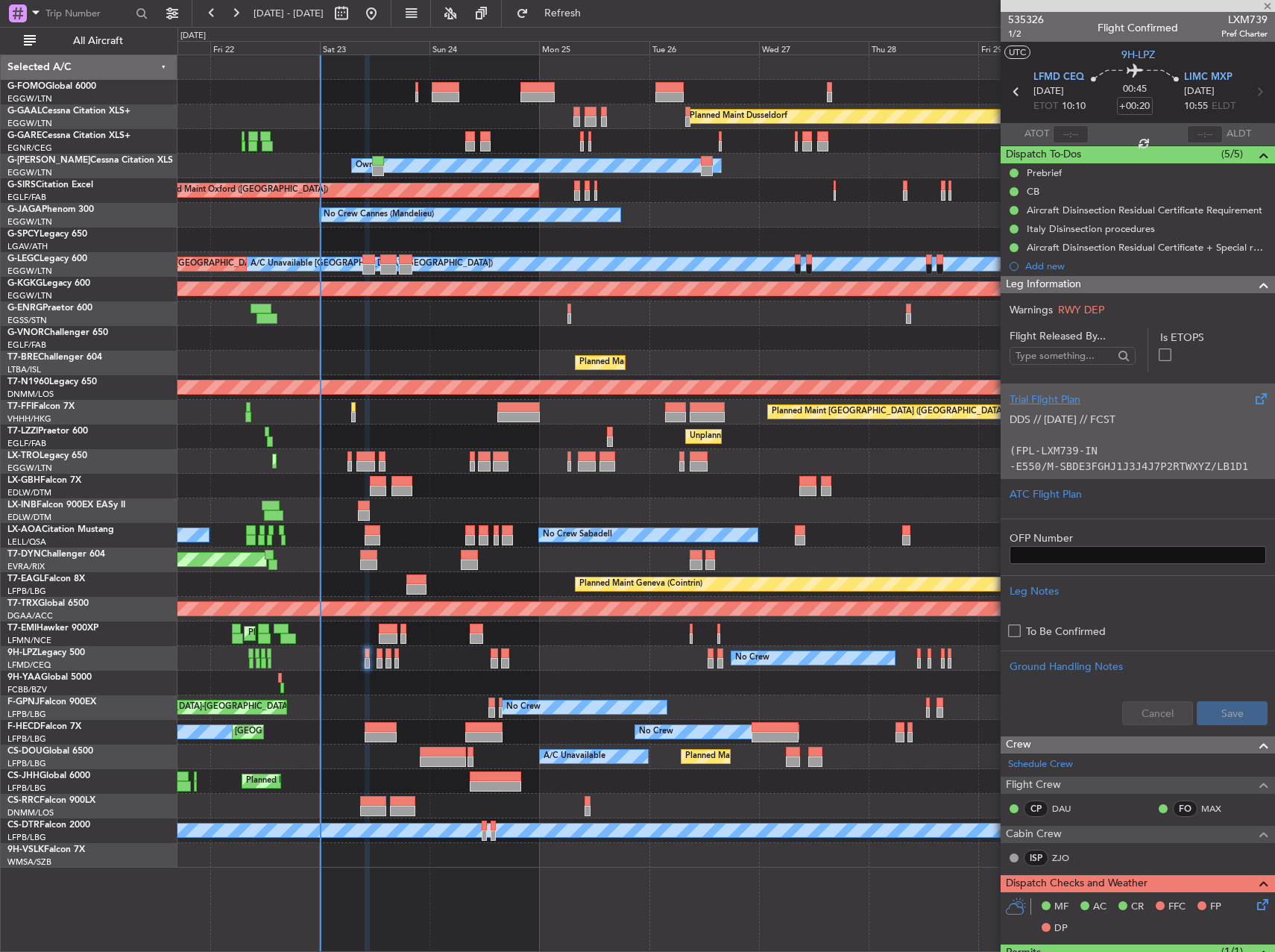
type input "+00:05"
type input "0"
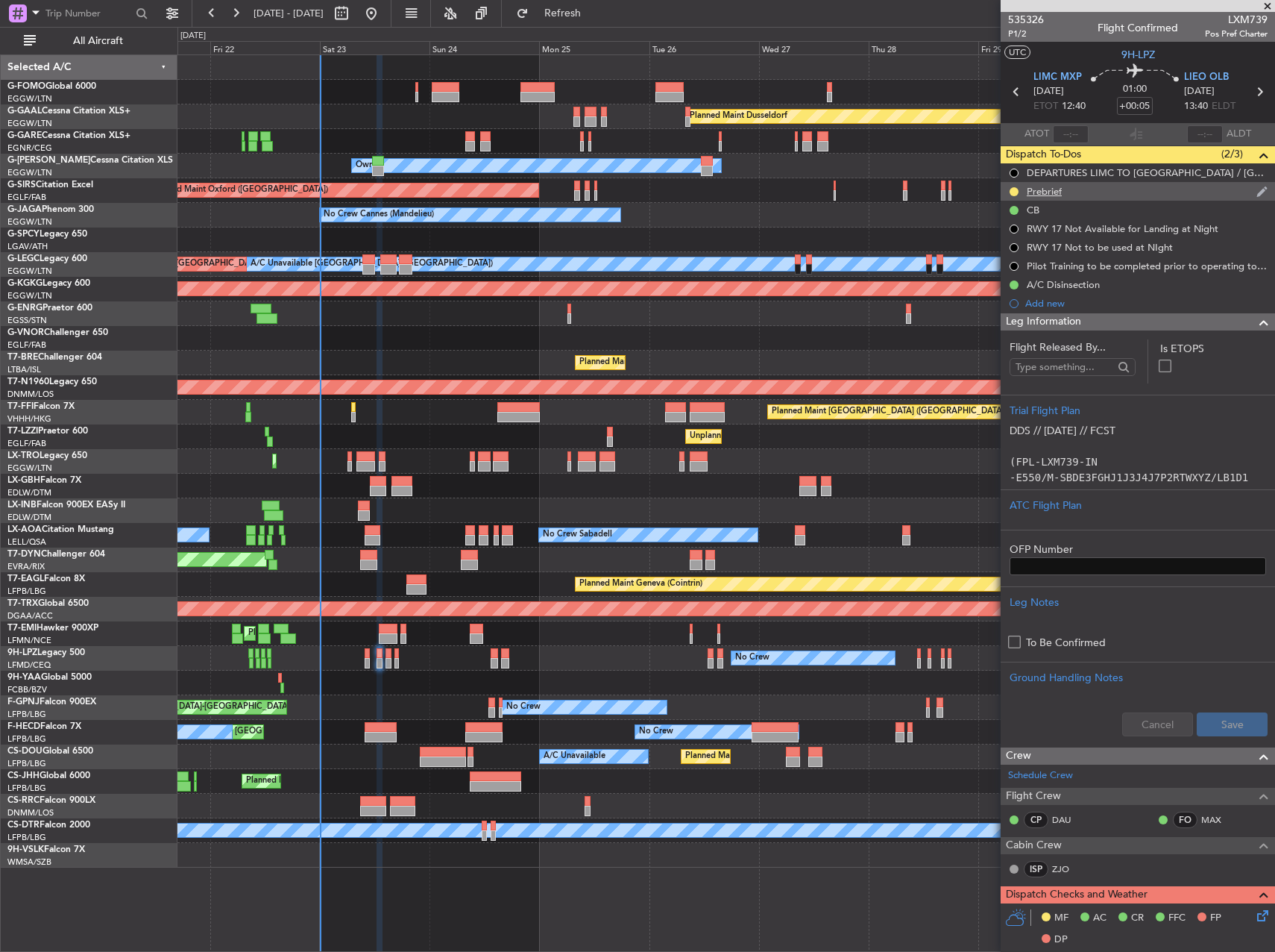
click at [1060, 190] on div "Prebrief" at bounding box center [1045, 191] width 35 height 13
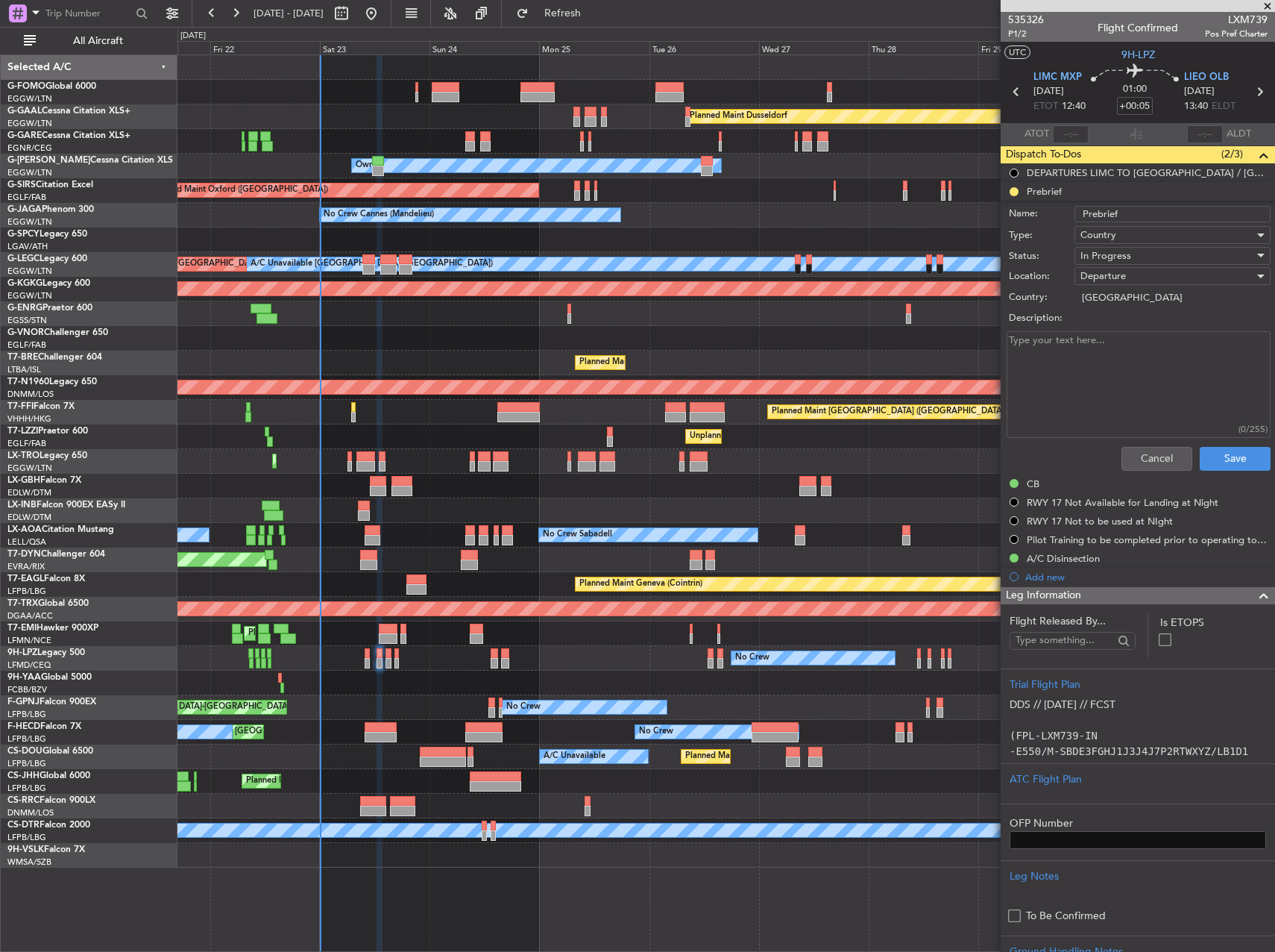
click at [1107, 347] on textarea "Description:" at bounding box center [1139, 385] width 264 height 106
paste textarea "LIMC-[PERSON_NAME] 5500Kgs"
type textarea "LIMC-[PERSON_NAME] 5500Kgs"
click at [1116, 253] on span "In Progress" at bounding box center [1105, 255] width 50 height 14
click at [1124, 324] on span "Completed" at bounding box center [1166, 330] width 174 height 22
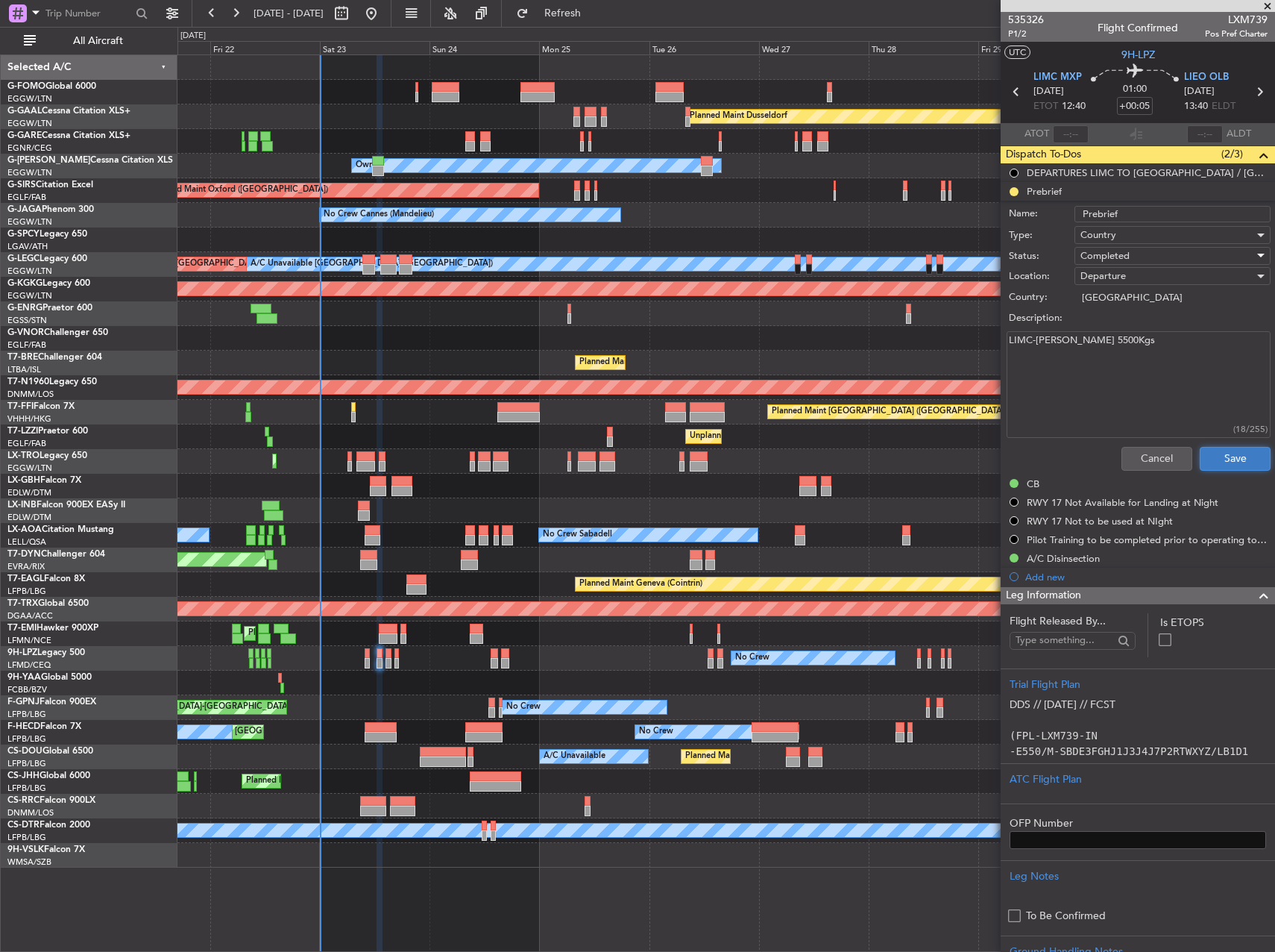
click at [1227, 457] on button "Save" at bounding box center [1235, 459] width 71 height 24
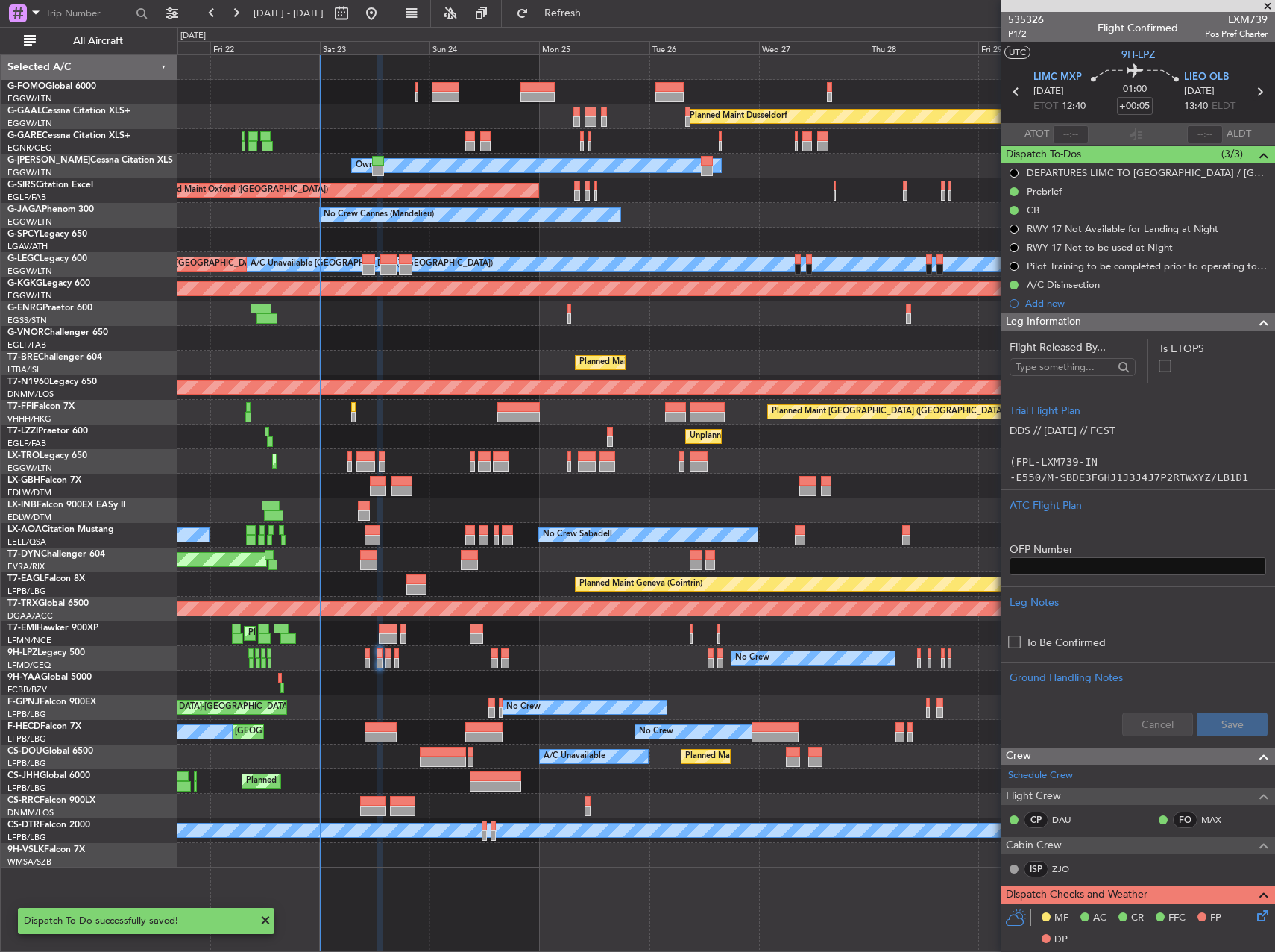
click at [1254, 91] on icon at bounding box center [1259, 91] width 19 height 19
type input "6"
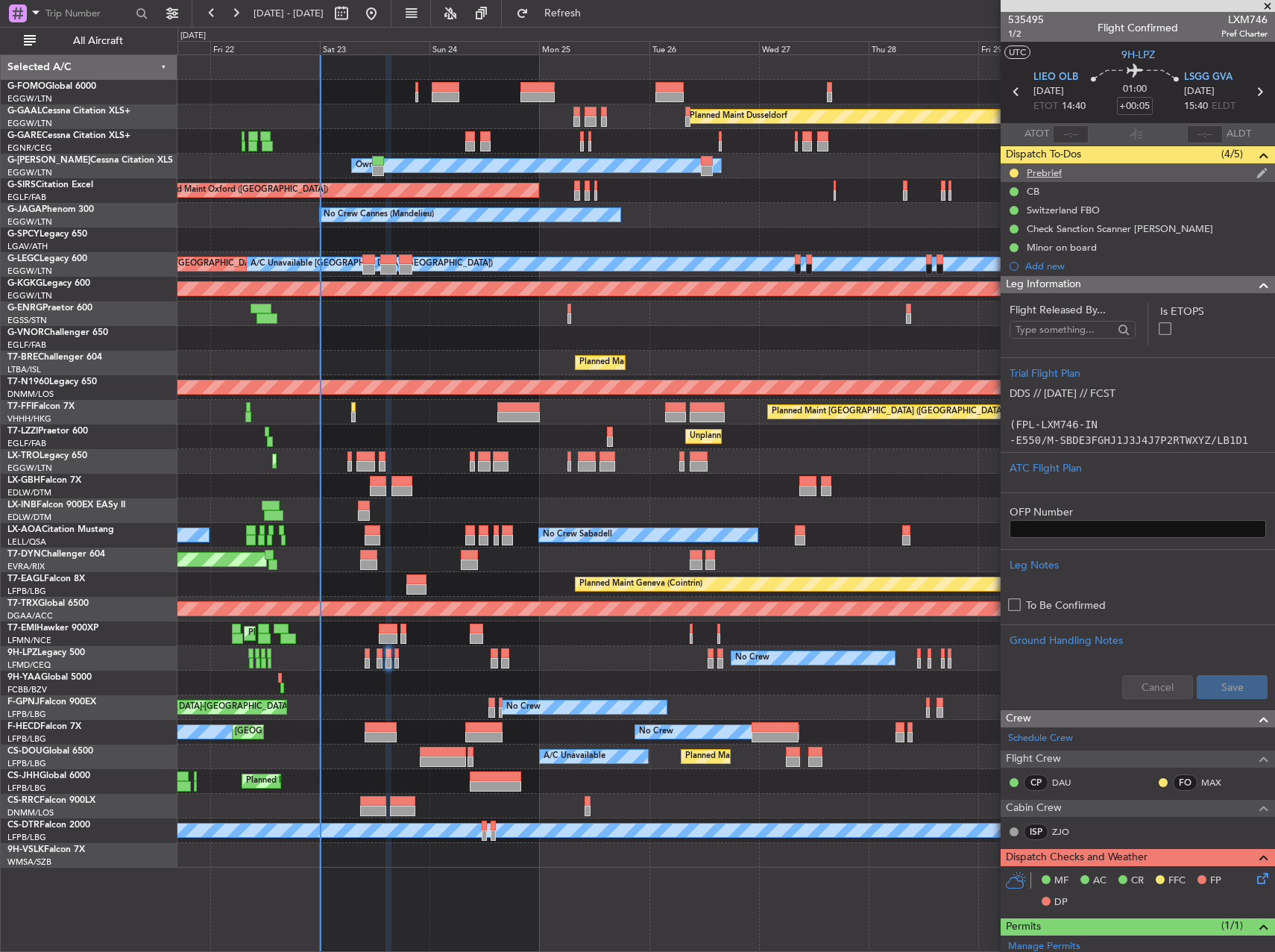
click at [1051, 181] on div "Prebrief" at bounding box center [1137, 173] width 274 height 18
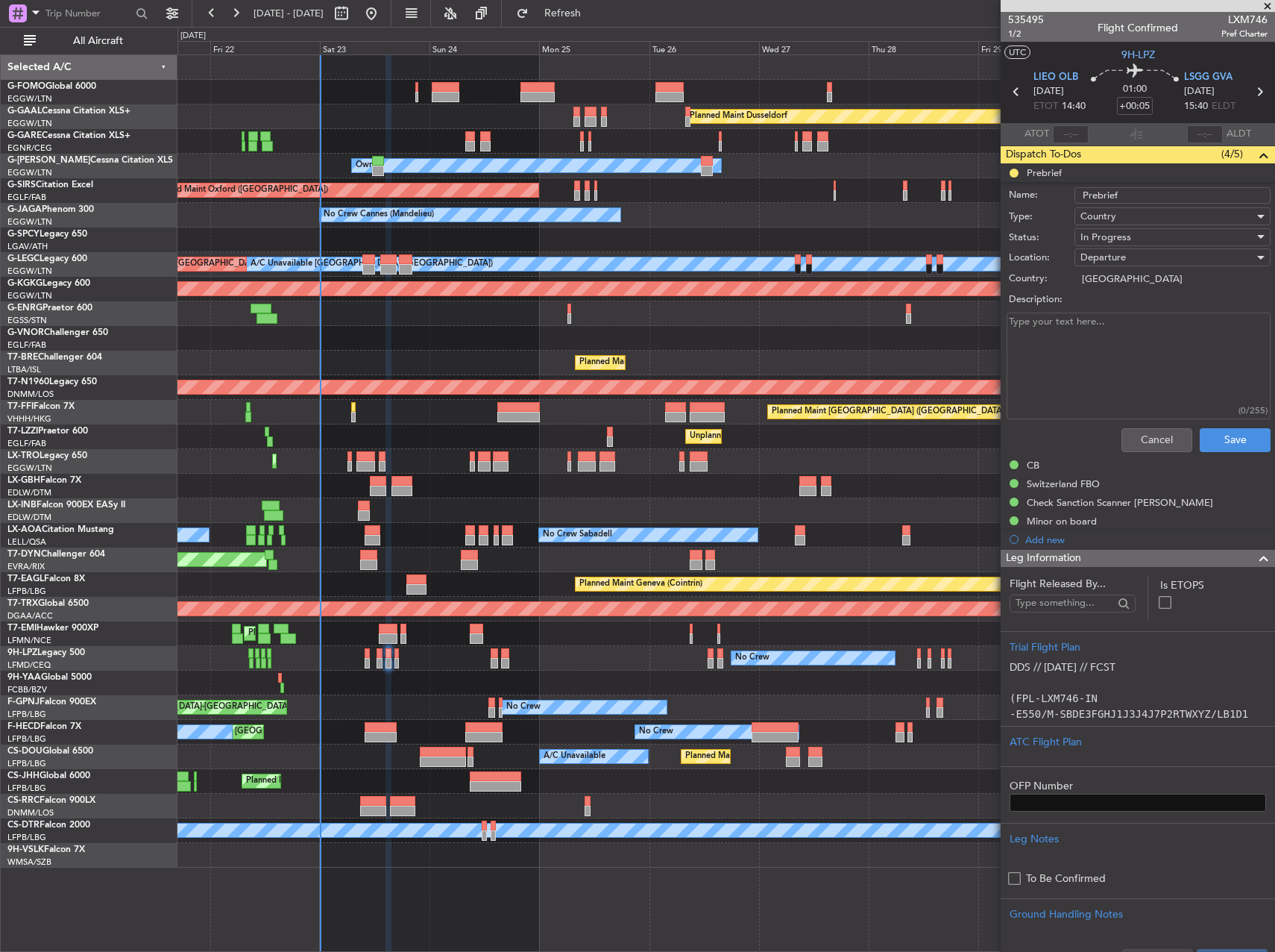
click at [1099, 333] on textarea "Description:" at bounding box center [1139, 365] width 264 height 106
paste textarea "[PERSON_NAME]-LSGG Remaining"
type textarea "[PERSON_NAME]-LSGG Remaining"
click at [1112, 242] on span "In Progress" at bounding box center [1105, 237] width 50 height 14
click at [1113, 304] on span "Completed" at bounding box center [1166, 311] width 174 height 22
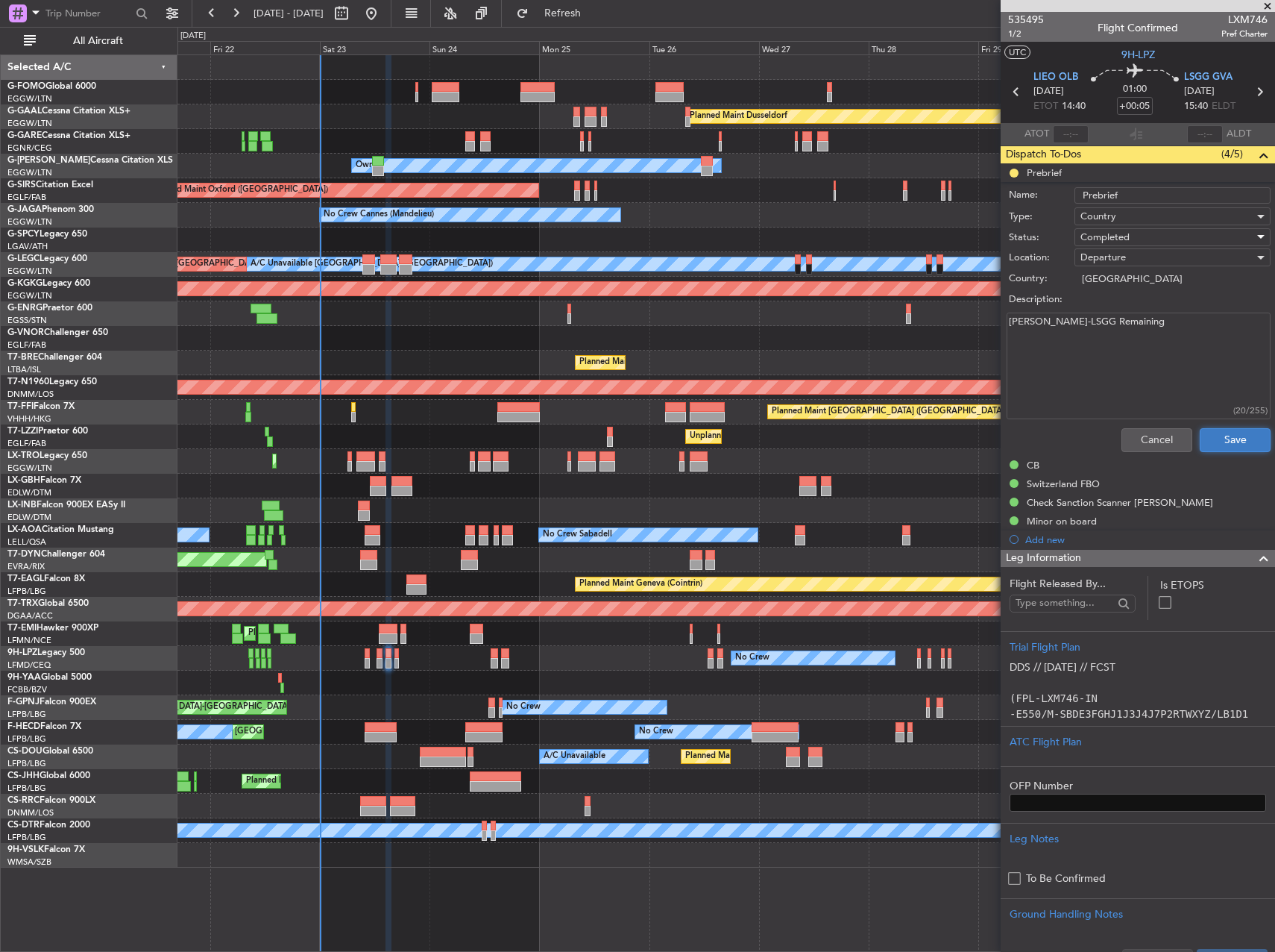
click at [1225, 443] on button "Save" at bounding box center [1235, 440] width 71 height 24
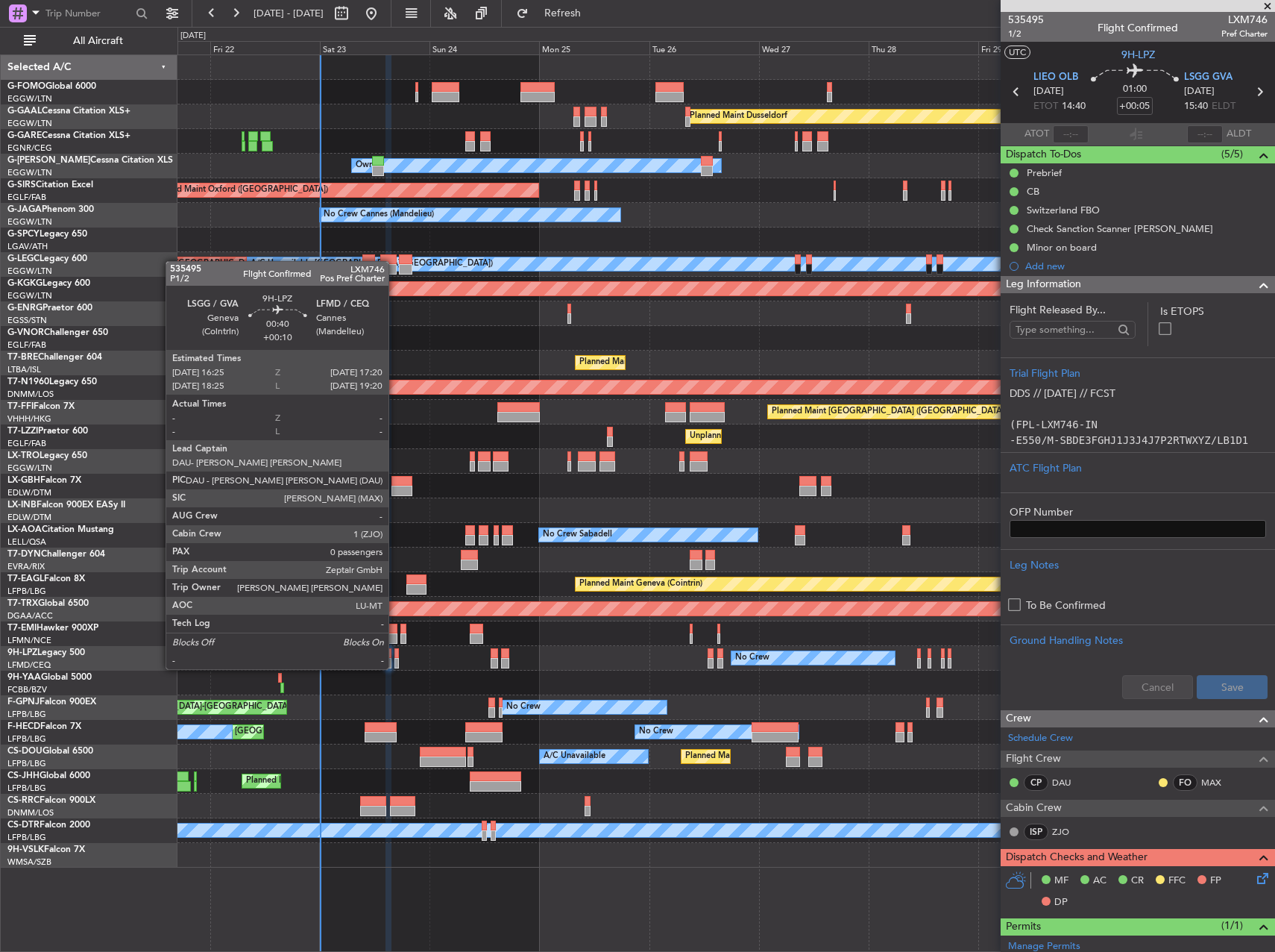
click at [396, 655] on div at bounding box center [397, 653] width 5 height 10
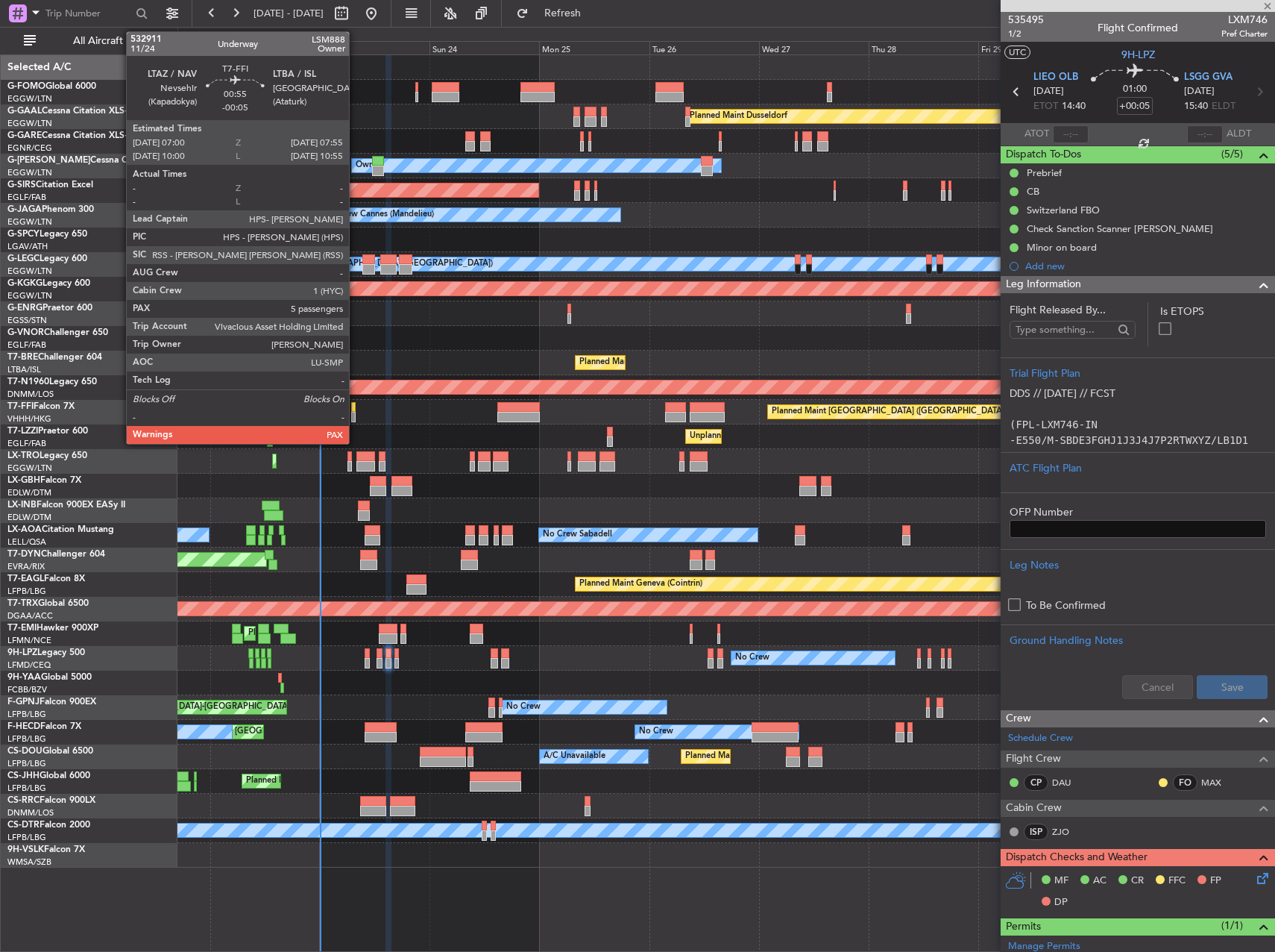
type input "+00:10"
type input "0"
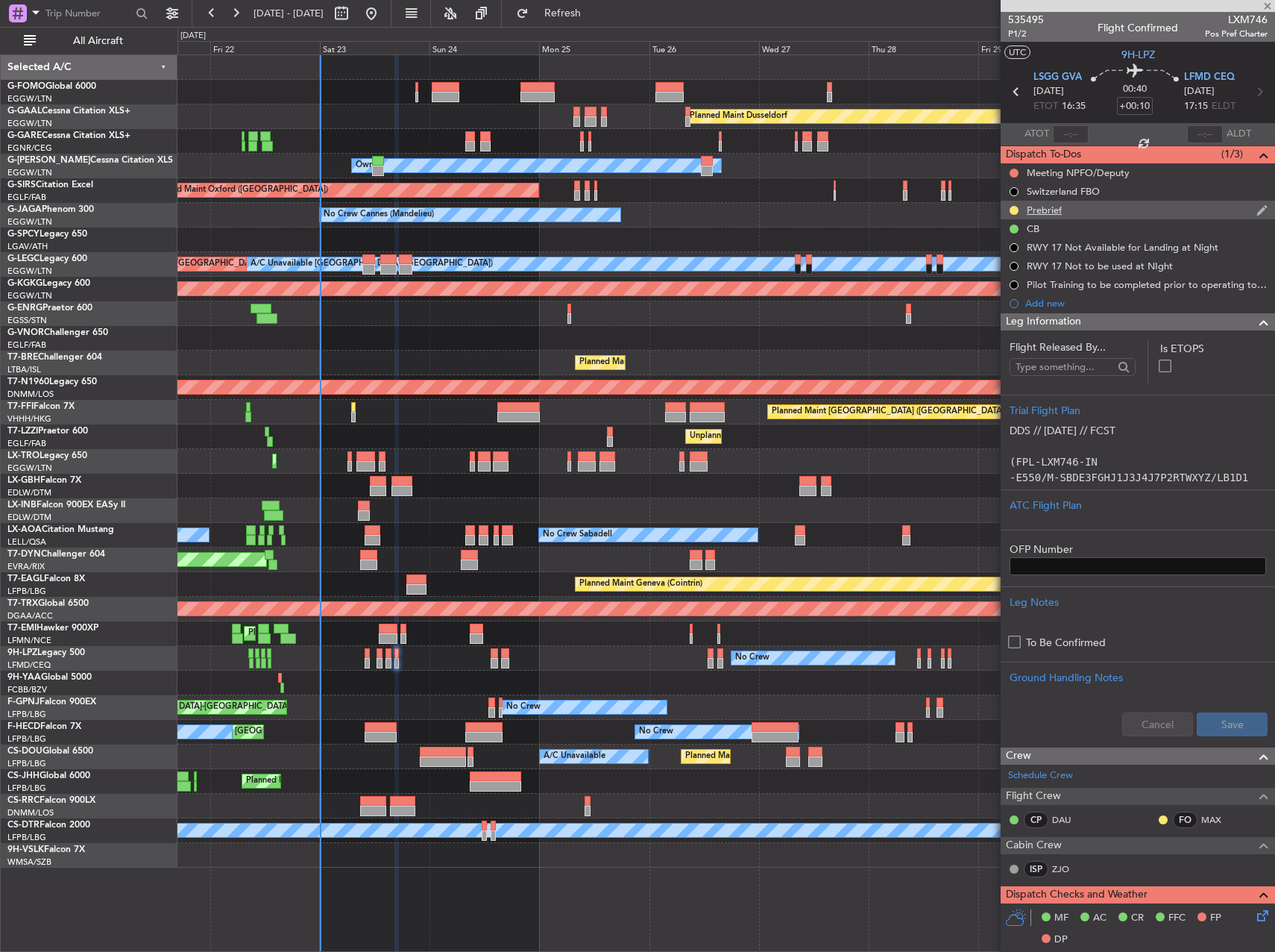
click at [1060, 206] on div "Prebrief" at bounding box center [1045, 210] width 35 height 13
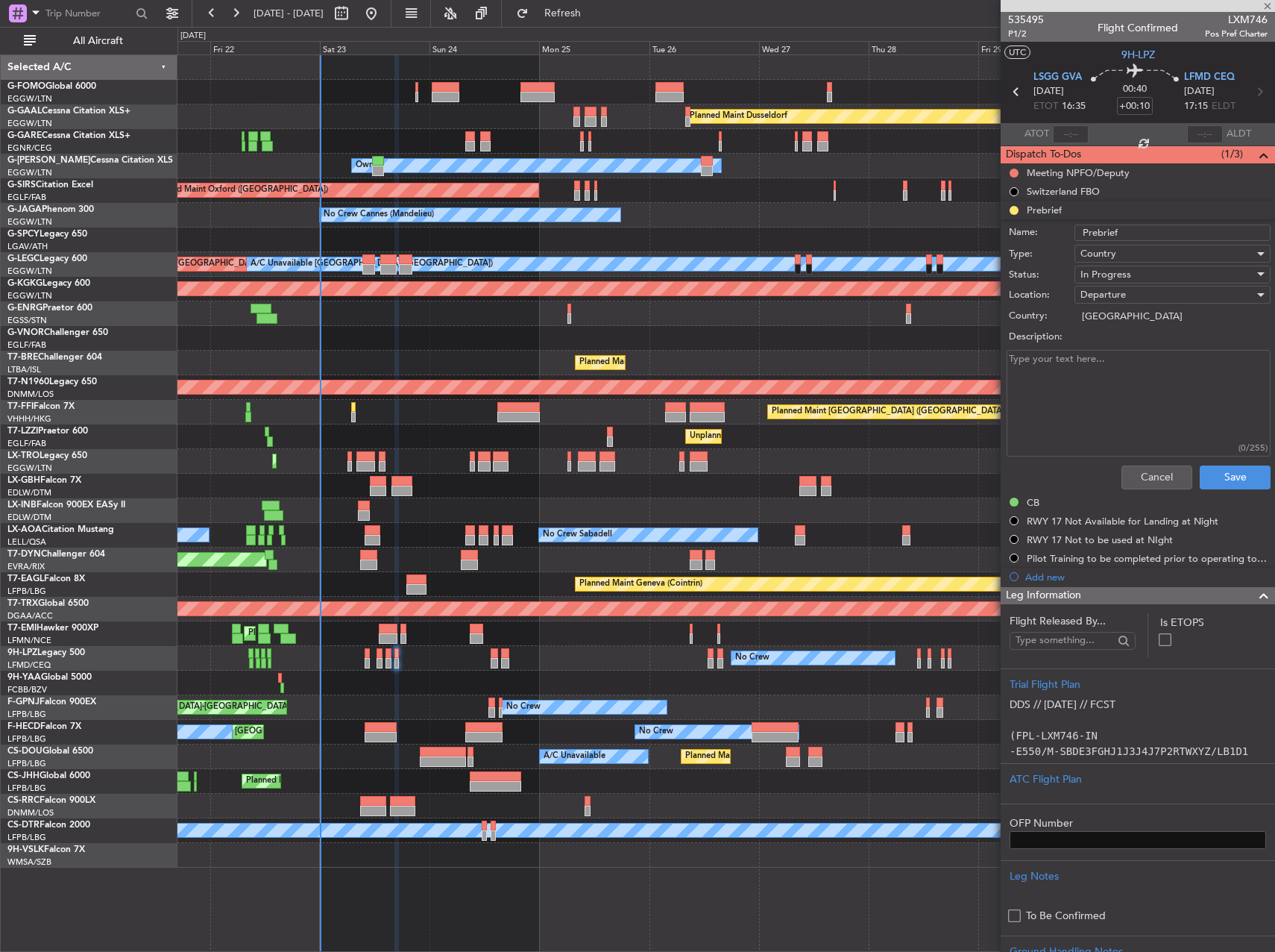
click at [1117, 364] on textarea "Description:" at bounding box center [1139, 403] width 264 height 106
paste textarea "LSGG-LFMD Remaining"
type textarea "LSGG-LFMD Remaining"
click at [1123, 273] on span "In Progress" at bounding box center [1105, 274] width 50 height 14
click at [1115, 352] on span "Completed" at bounding box center [1166, 349] width 174 height 22
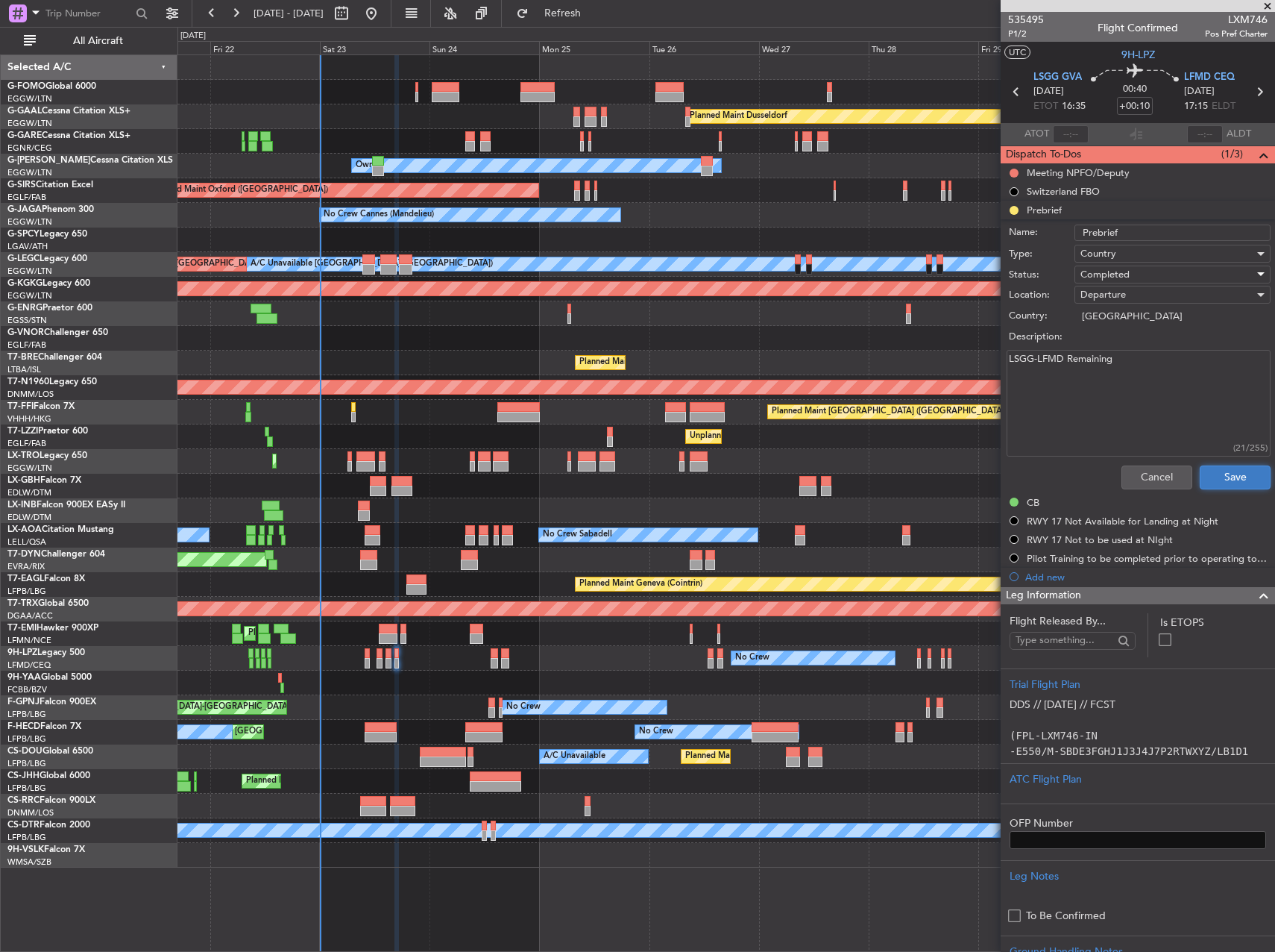
click at [1219, 477] on button "Save" at bounding box center [1235, 477] width 71 height 24
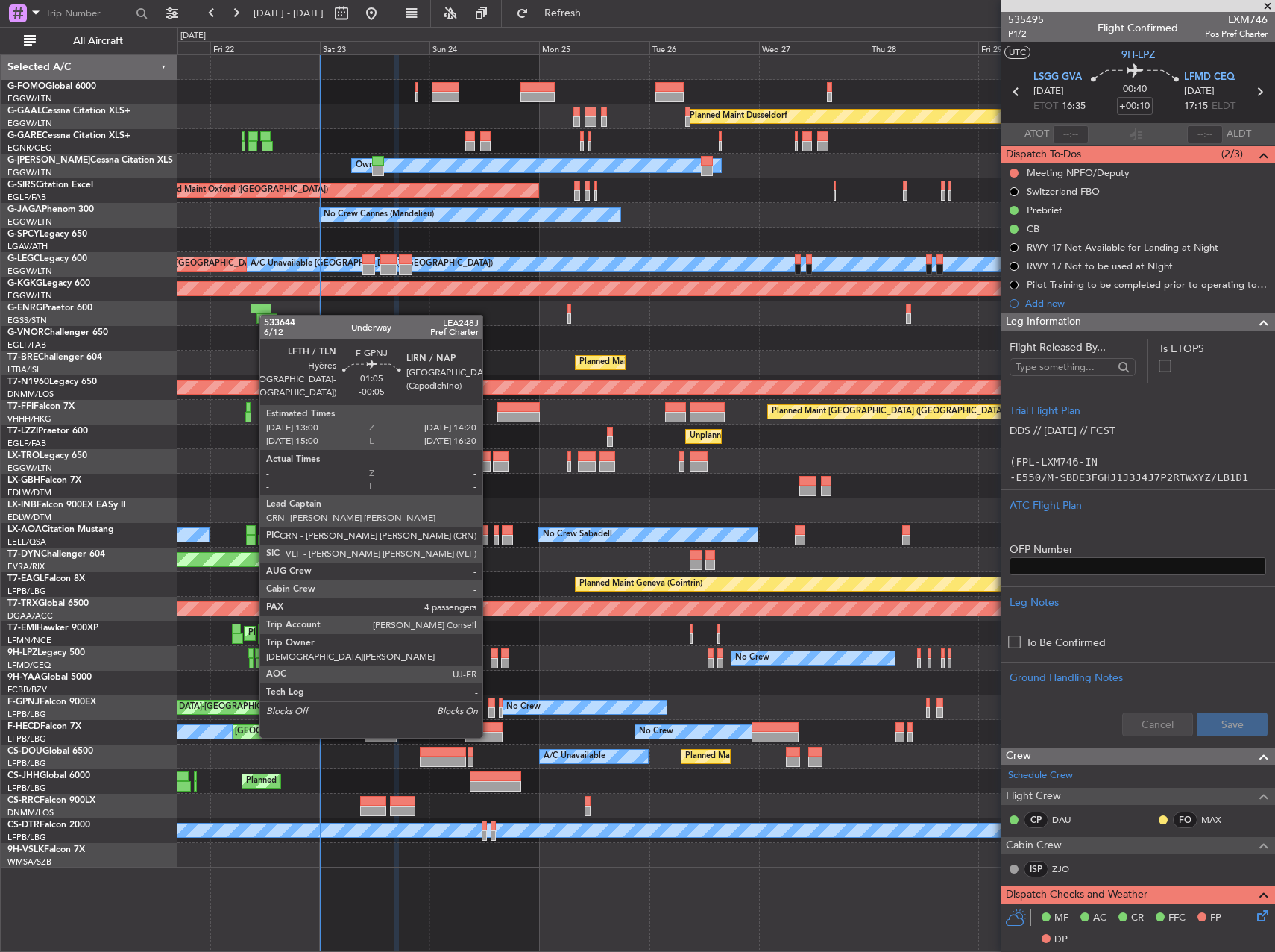
click at [489, 708] on div at bounding box center [491, 711] width 6 height 10
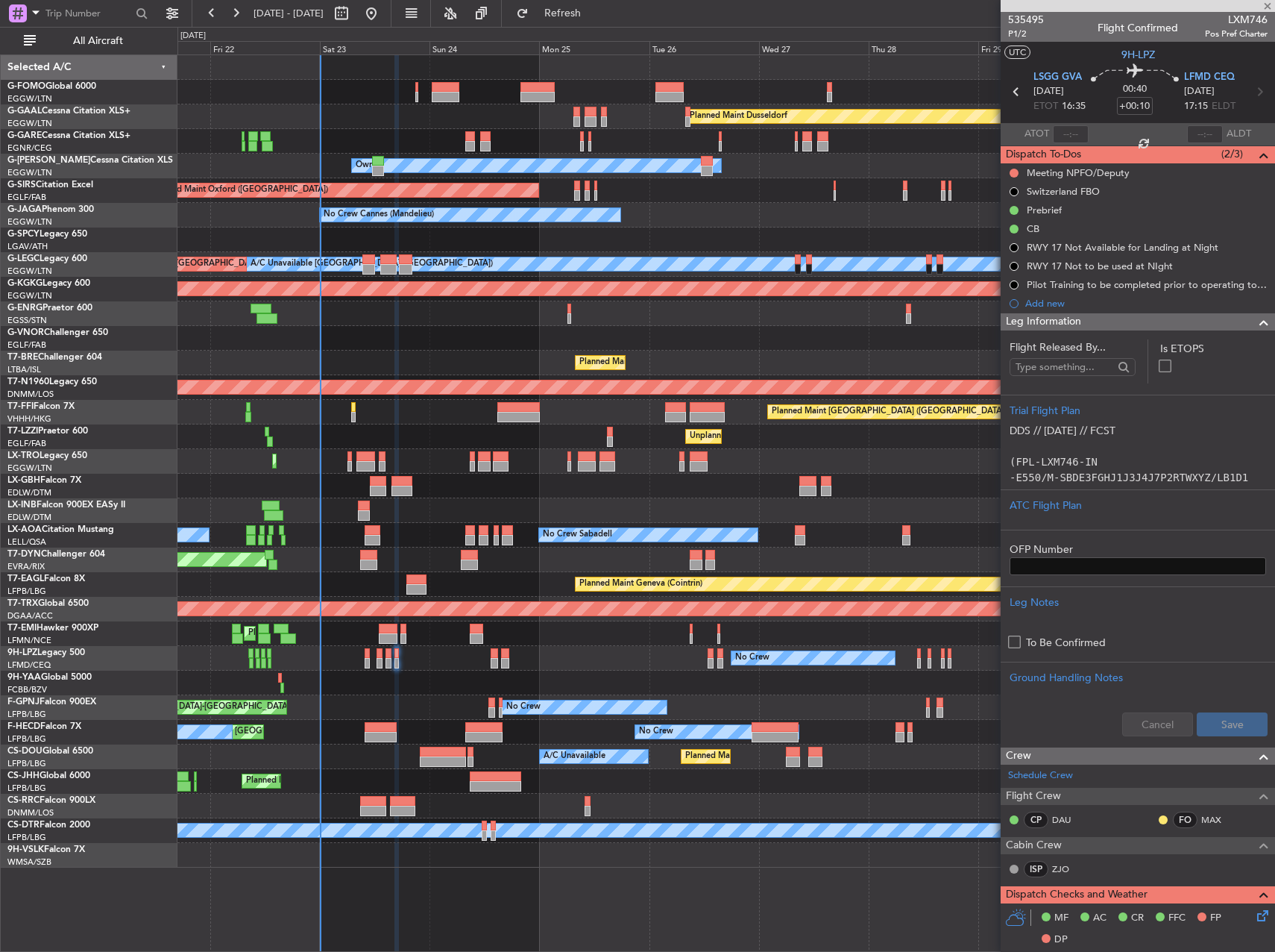
type input "-00:05"
type input "4"
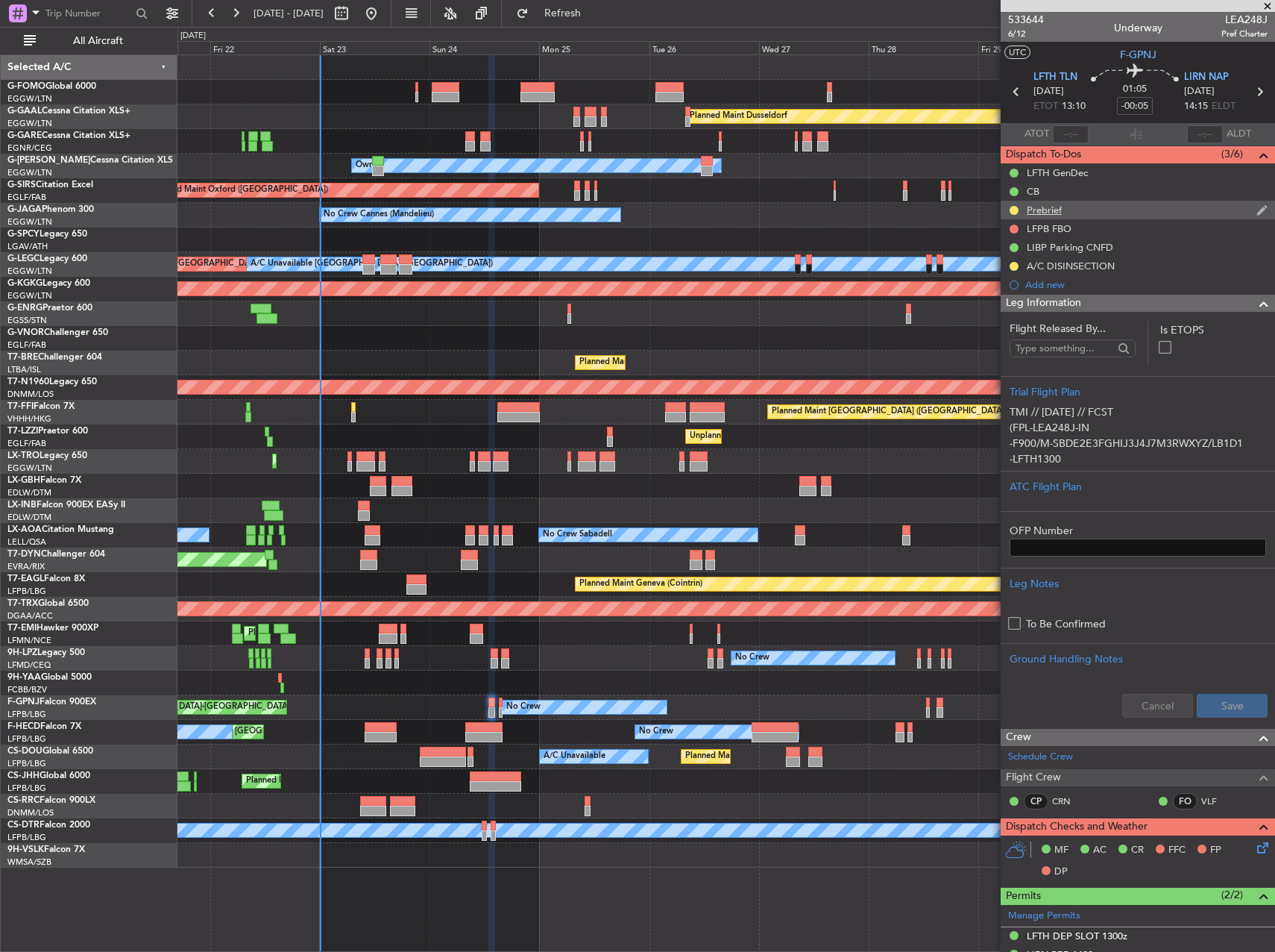
click at [1038, 207] on div "Prebrief" at bounding box center [1045, 210] width 35 height 13
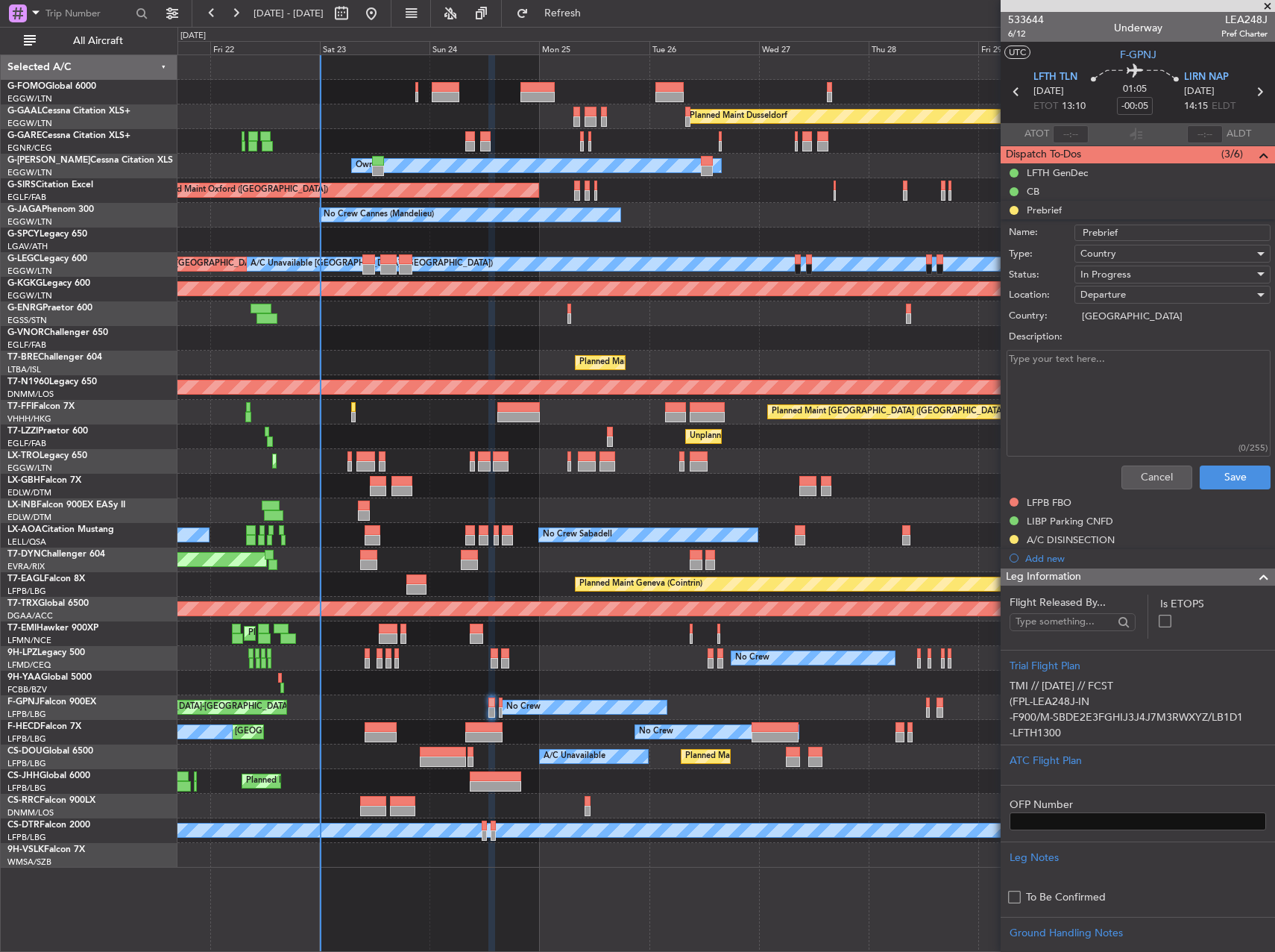
click at [1101, 368] on textarea "Description:" at bounding box center [1139, 403] width 264 height 106
paste textarea "Leg1: 8500Lbs"
type textarea "Leg1: 8500Lbs"
click at [1111, 272] on span "In Progress" at bounding box center [1105, 274] width 50 height 14
click at [1138, 341] on span "Completed" at bounding box center [1166, 349] width 174 height 22
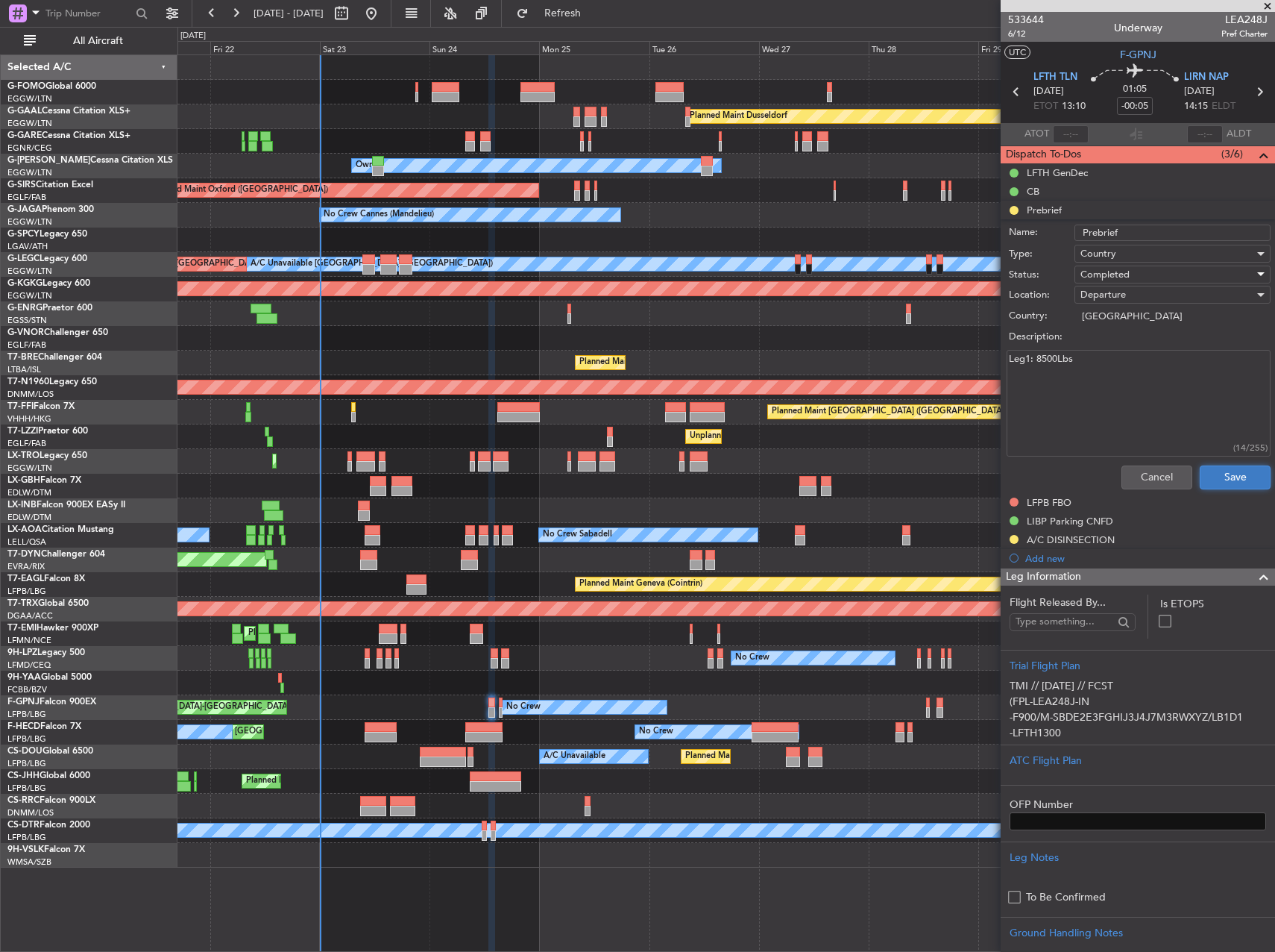
click at [1234, 478] on button "Save" at bounding box center [1235, 477] width 71 height 24
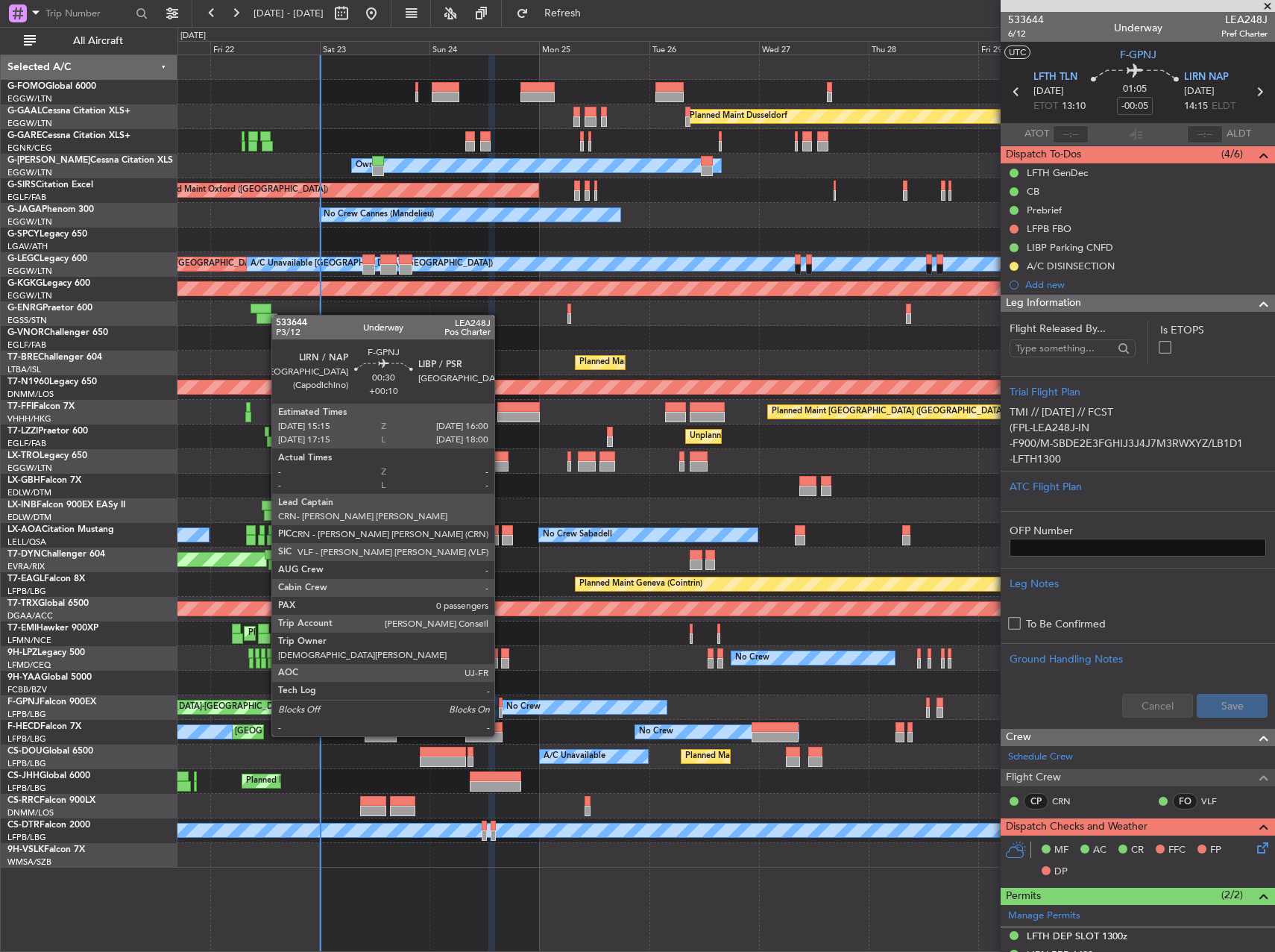
click at [501, 708] on div at bounding box center [501, 711] width 4 height 10
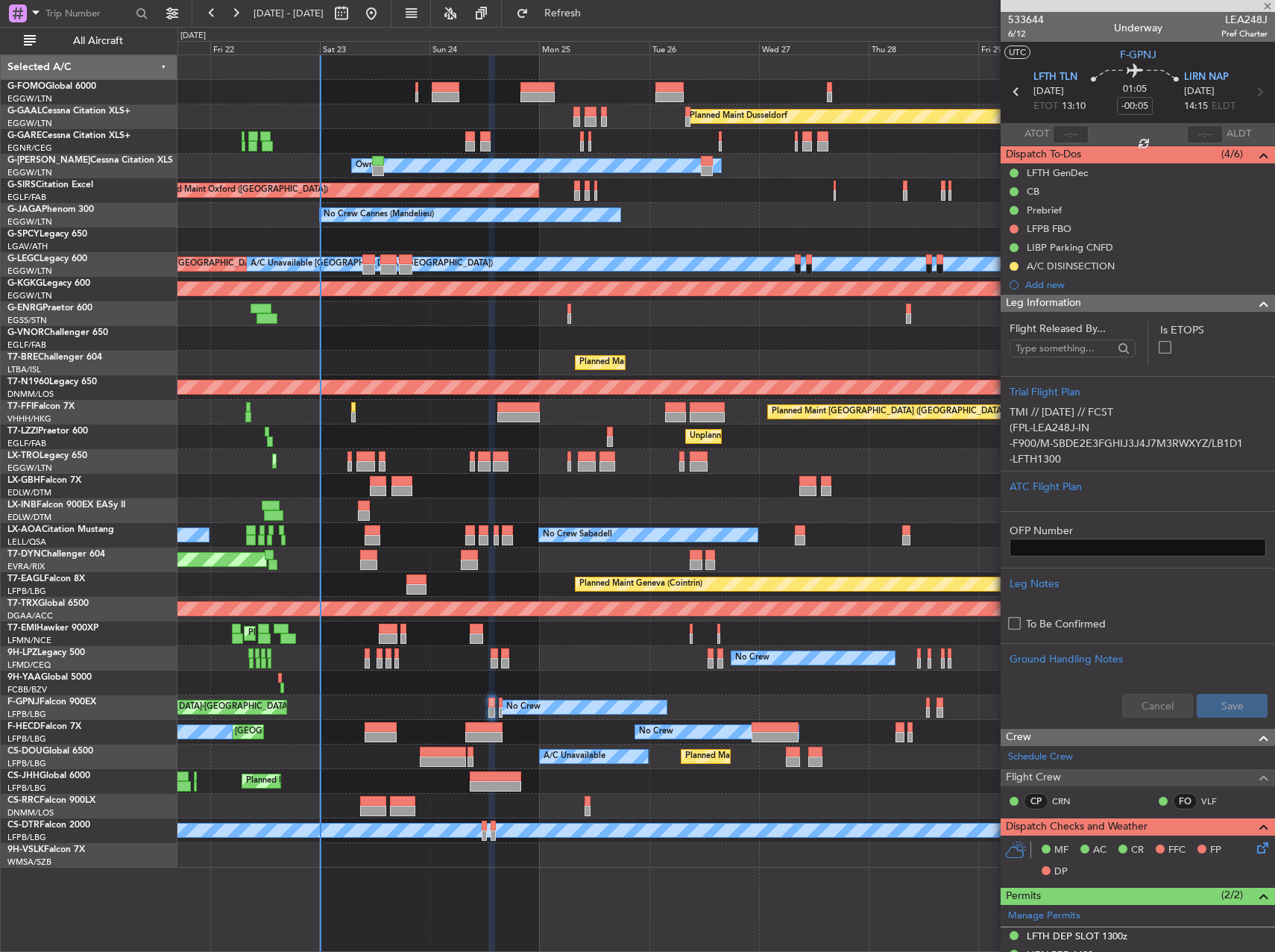
type input "+00:10"
type input "0"
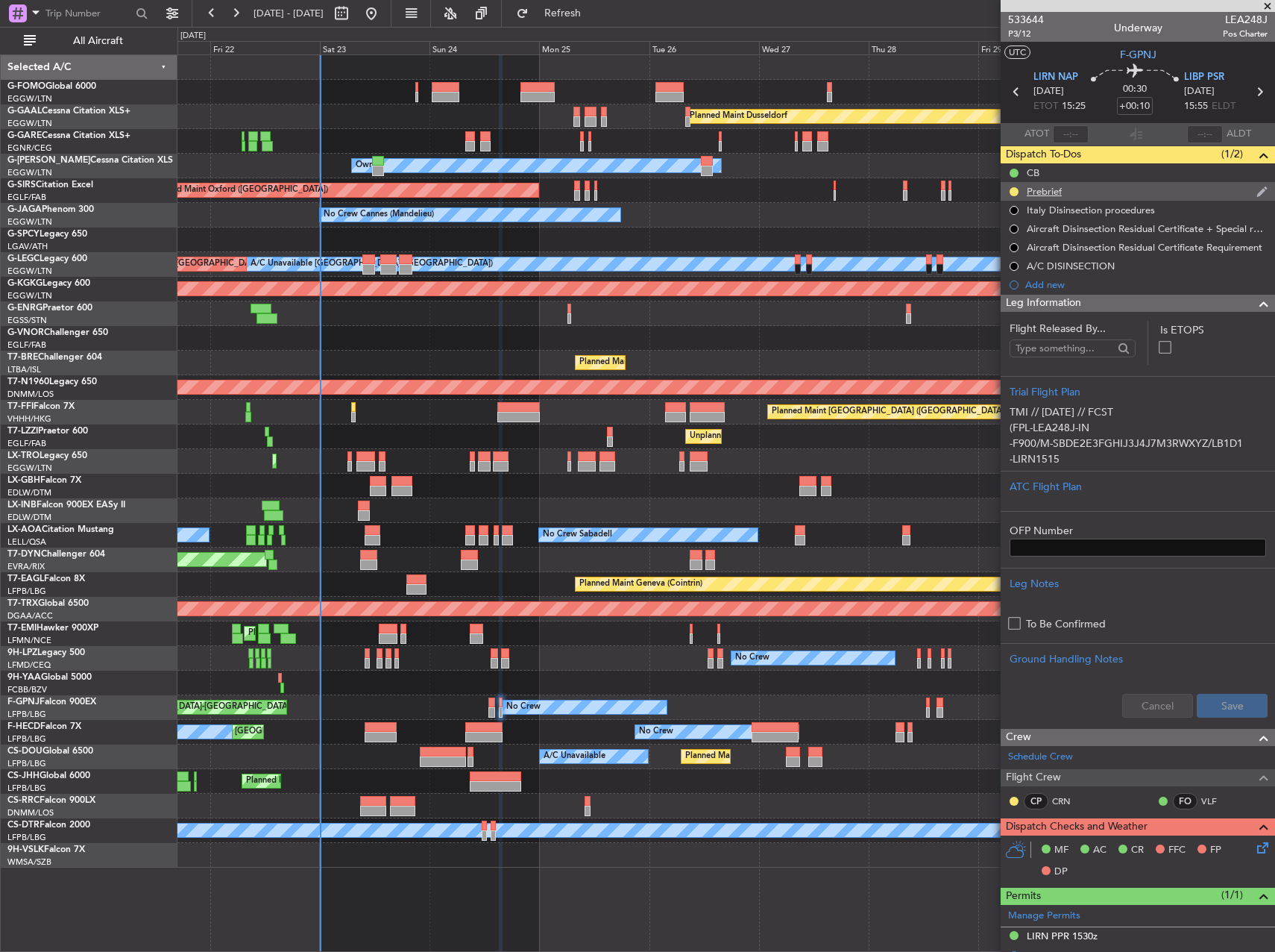
click at [1053, 185] on div "Prebrief" at bounding box center [1045, 191] width 35 height 13
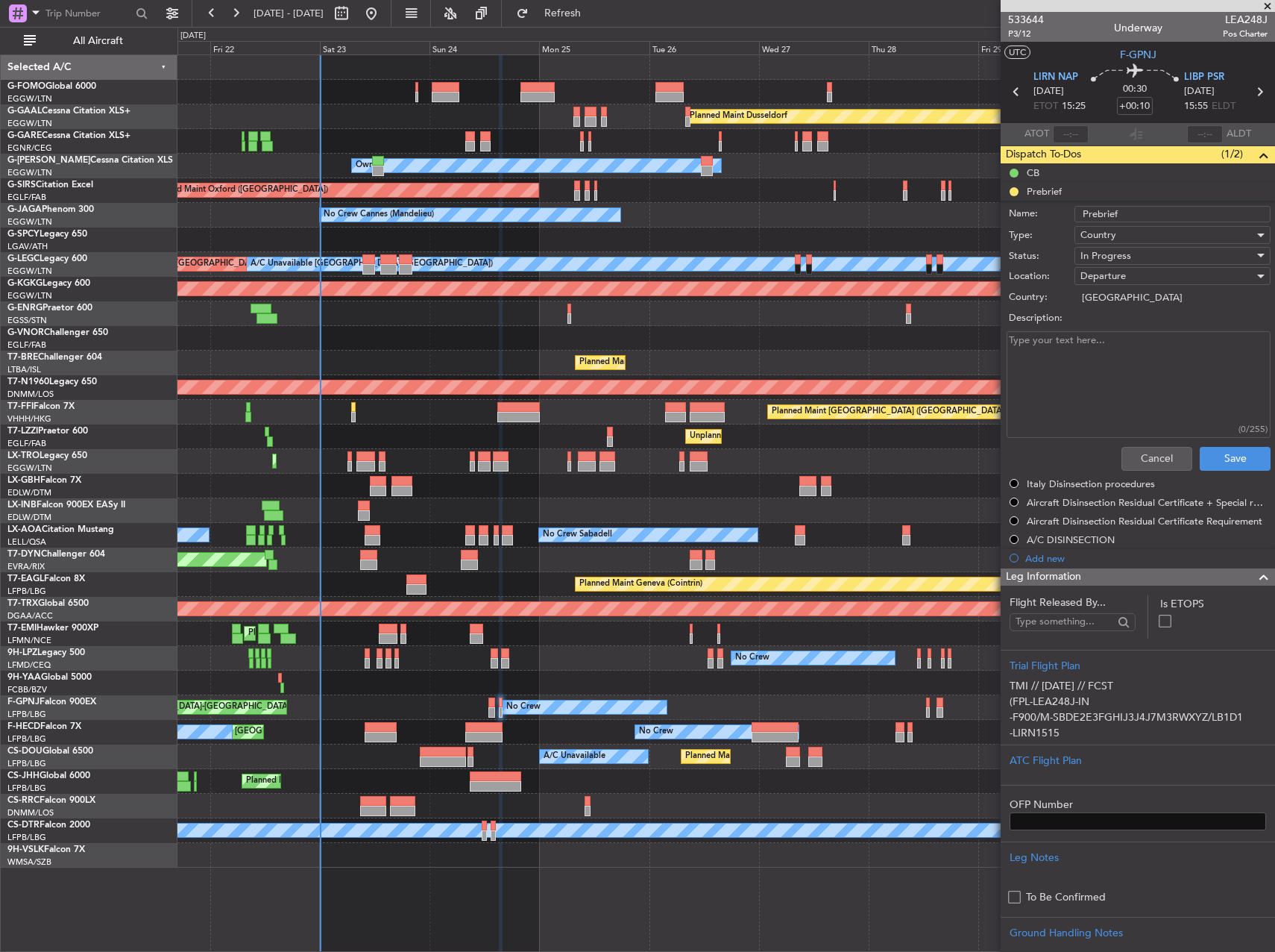
click at [1088, 332] on textarea "Description:" at bounding box center [1139, 385] width 264 height 106
paste textarea "Leg2: 5500Lbs"
type textarea "Leg2: 5500Lbs"
click at [1128, 254] on div "In Progress" at bounding box center [1167, 255] width 173 height 22
click at [1127, 328] on span "Completed" at bounding box center [1166, 330] width 174 height 22
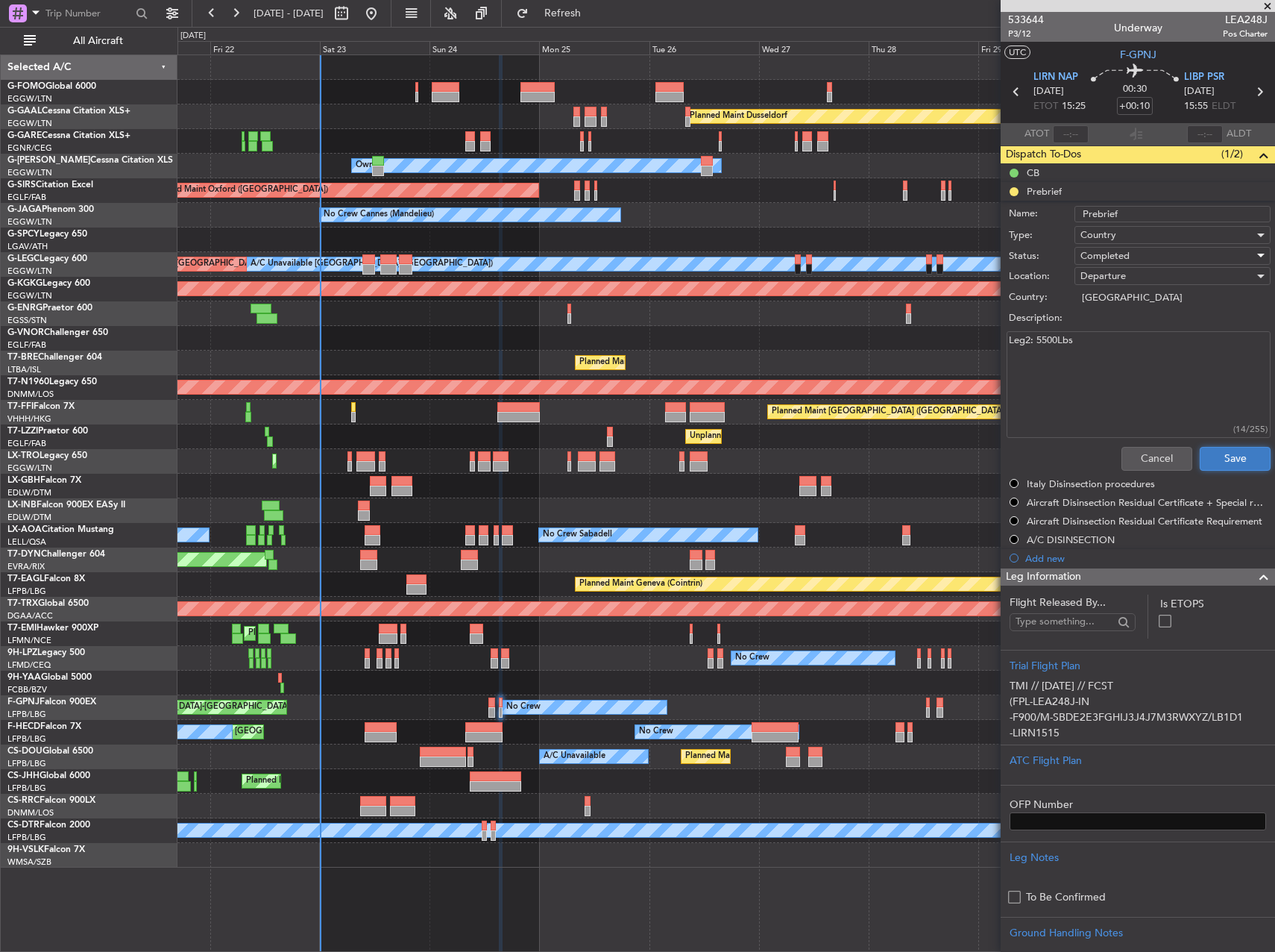
click at [1227, 459] on button "Save" at bounding box center [1235, 459] width 71 height 24
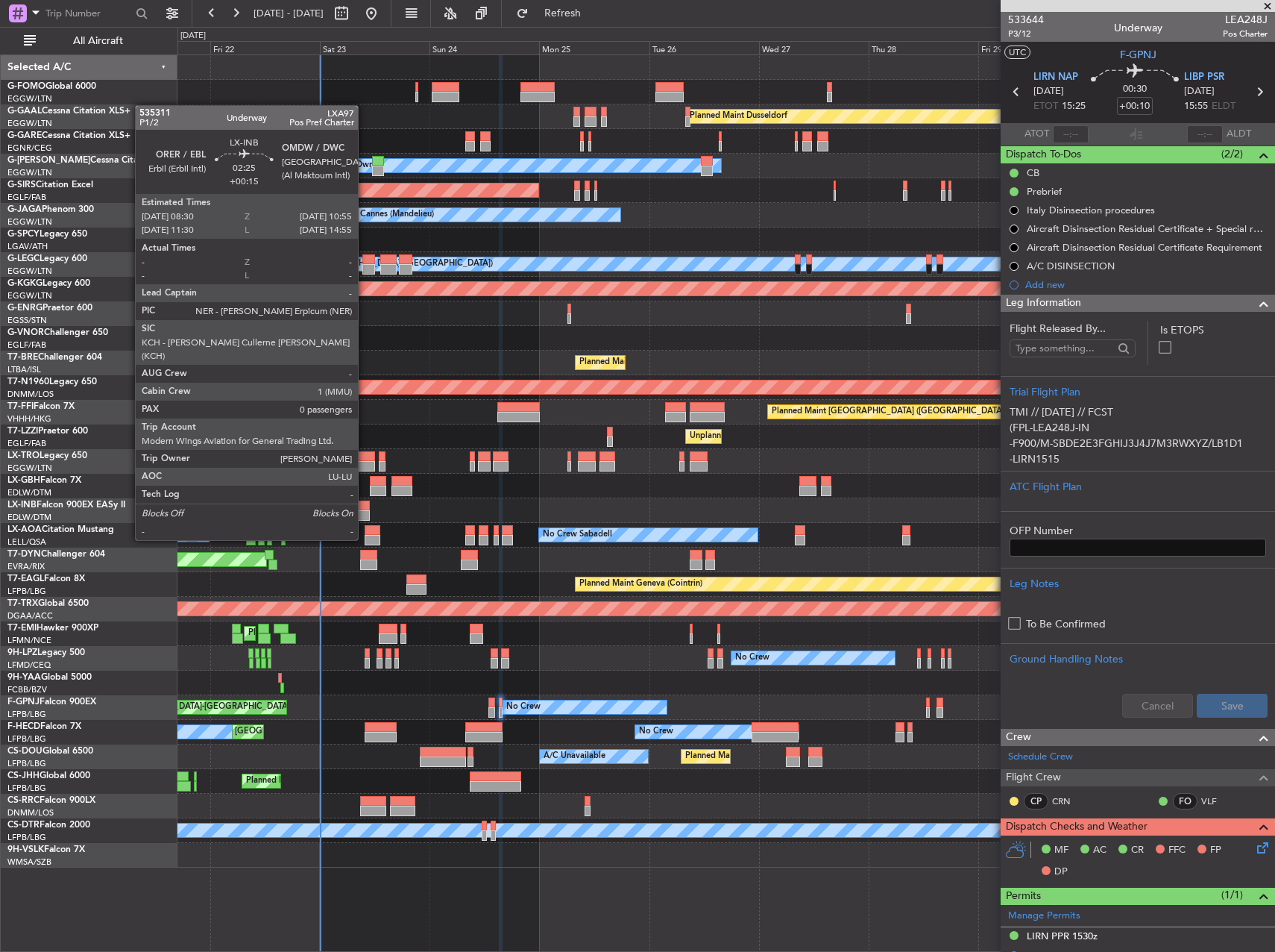
click at [364, 511] on div at bounding box center [363, 515] width 11 height 10
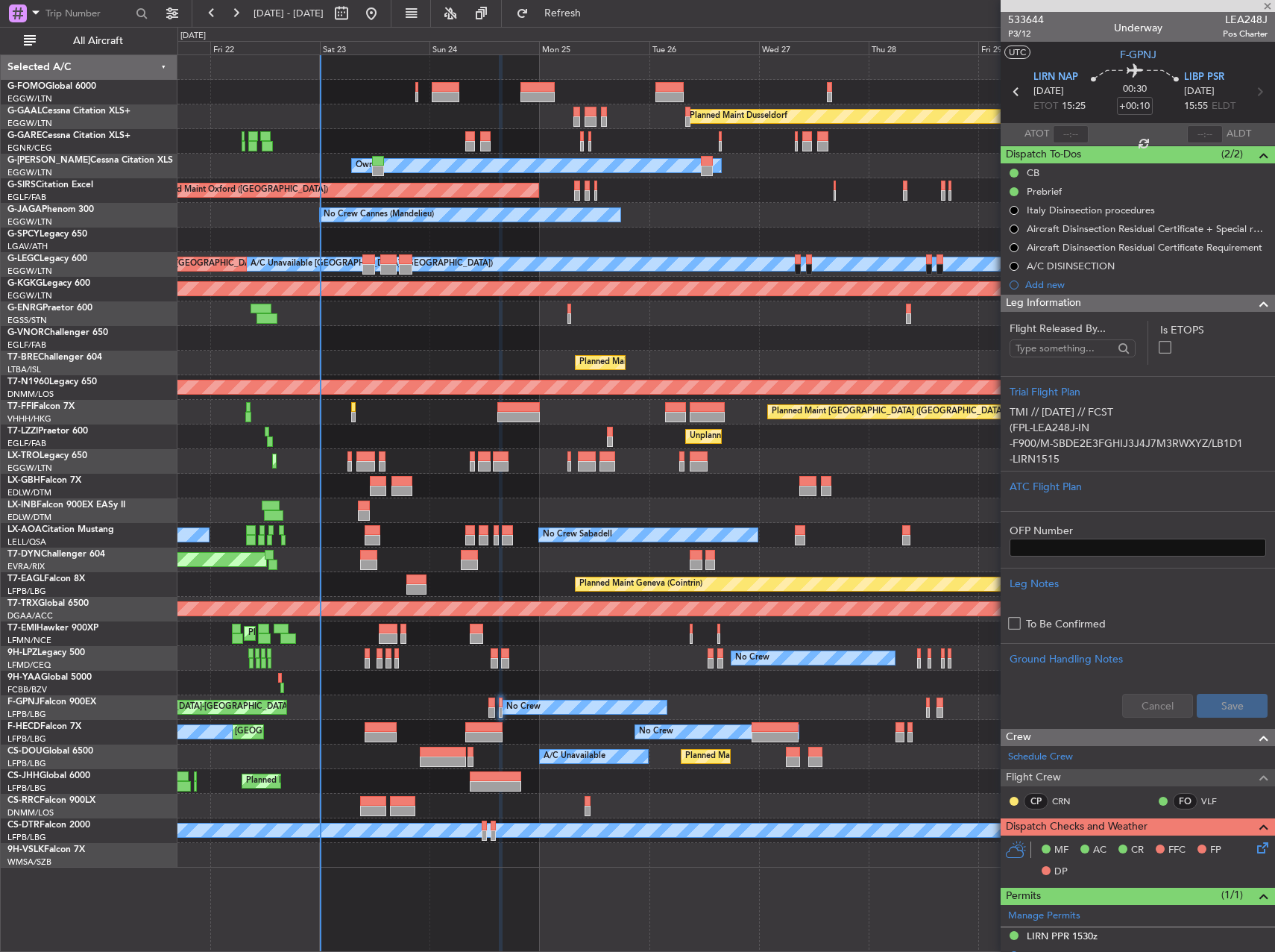
type input "+00:15"
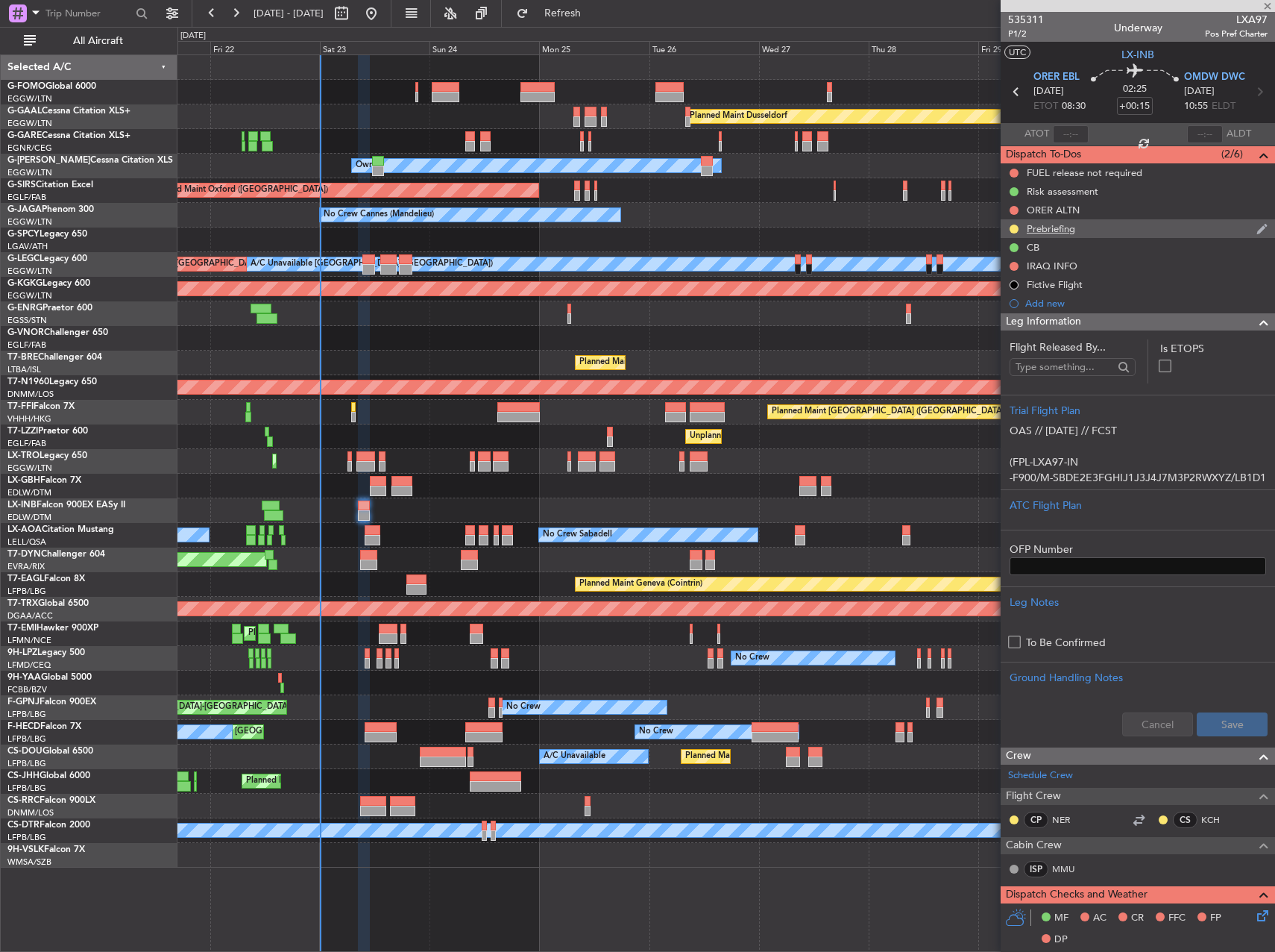
click at [1057, 228] on div "Prebriefing" at bounding box center [1051, 229] width 49 height 13
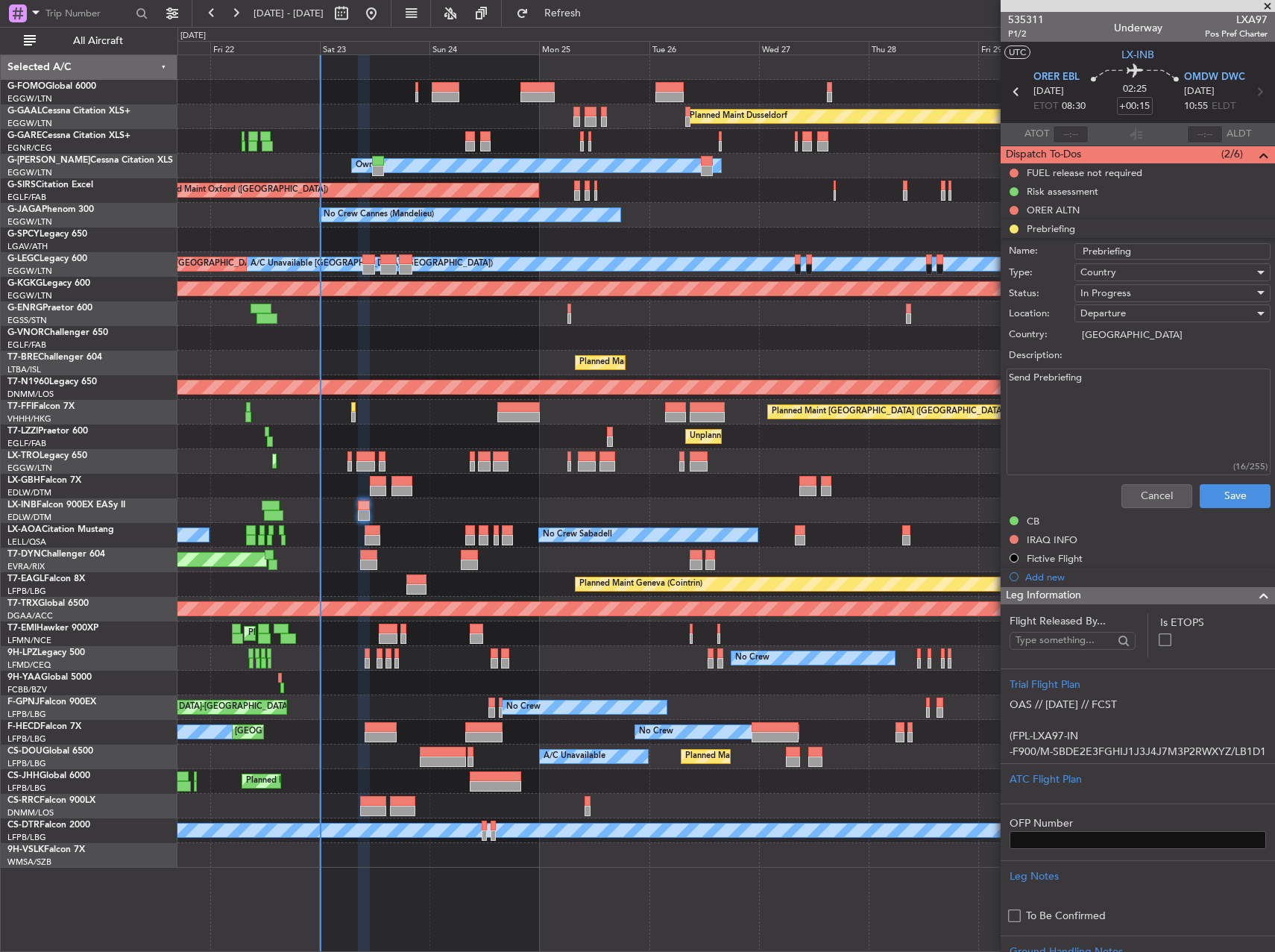
click at [1089, 393] on textarea "Send Prebriefing" at bounding box center [1139, 421] width 264 height 106
click at [1088, 393] on textarea "Send Prebriefing" at bounding box center [1139, 421] width 264 height 106
paste textarea "15000lbs"
type textarea "15000lbs"
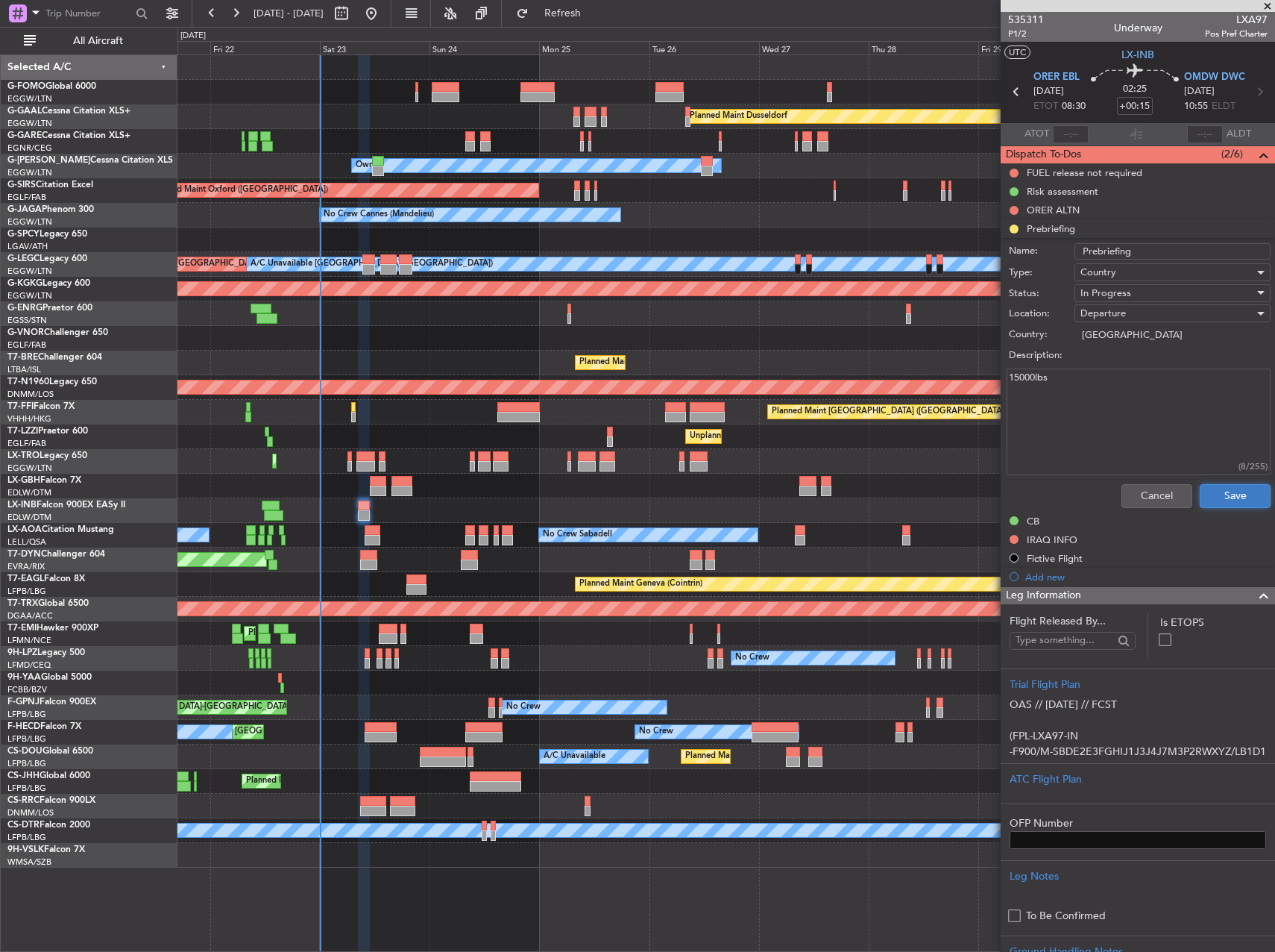
click at [1229, 495] on button "Save" at bounding box center [1235, 496] width 71 height 24
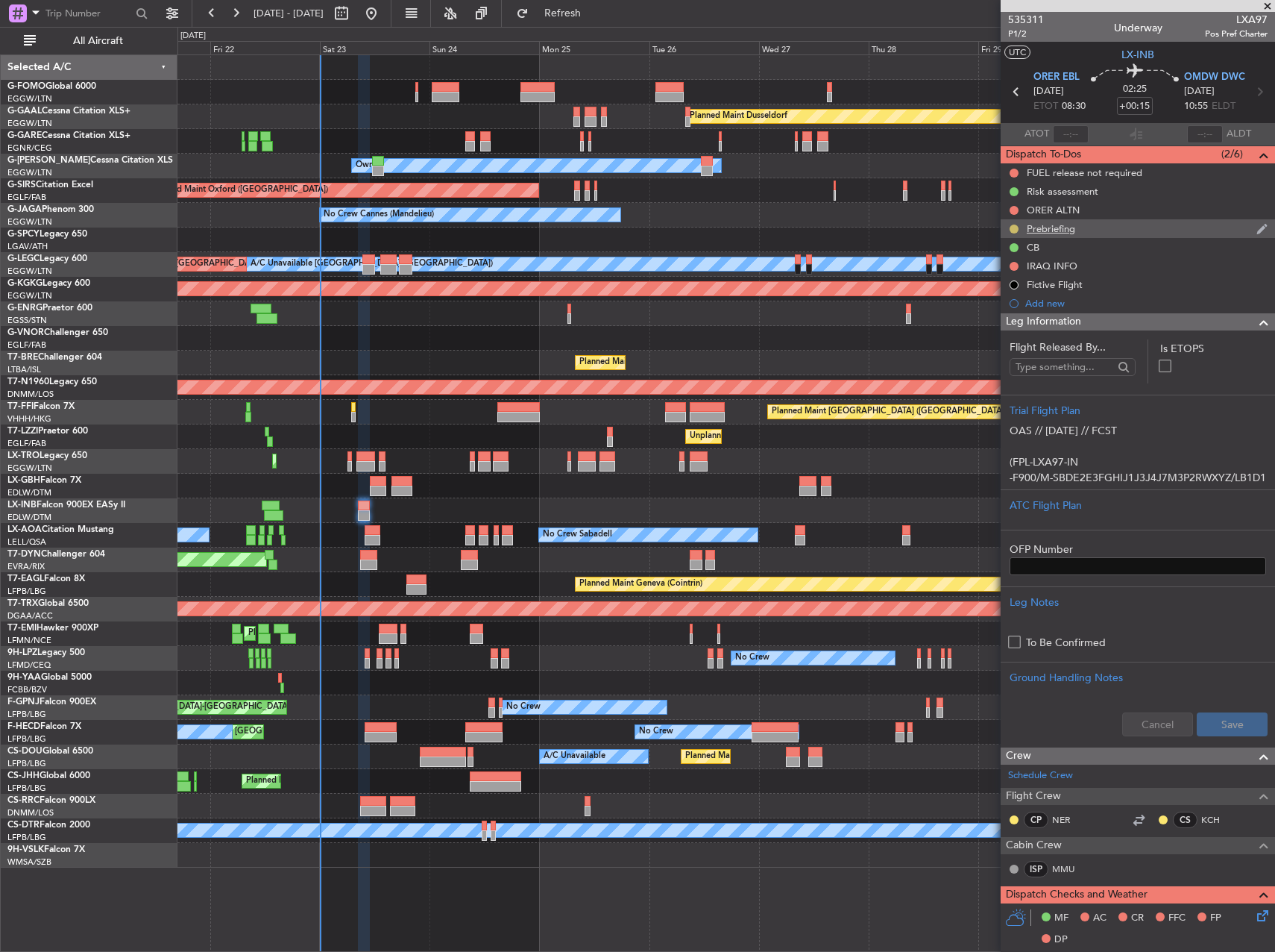
click at [1016, 230] on button at bounding box center [1014, 230] width 9 height 9
click at [1016, 298] on span "Completed" at bounding box center [1021, 295] width 50 height 15
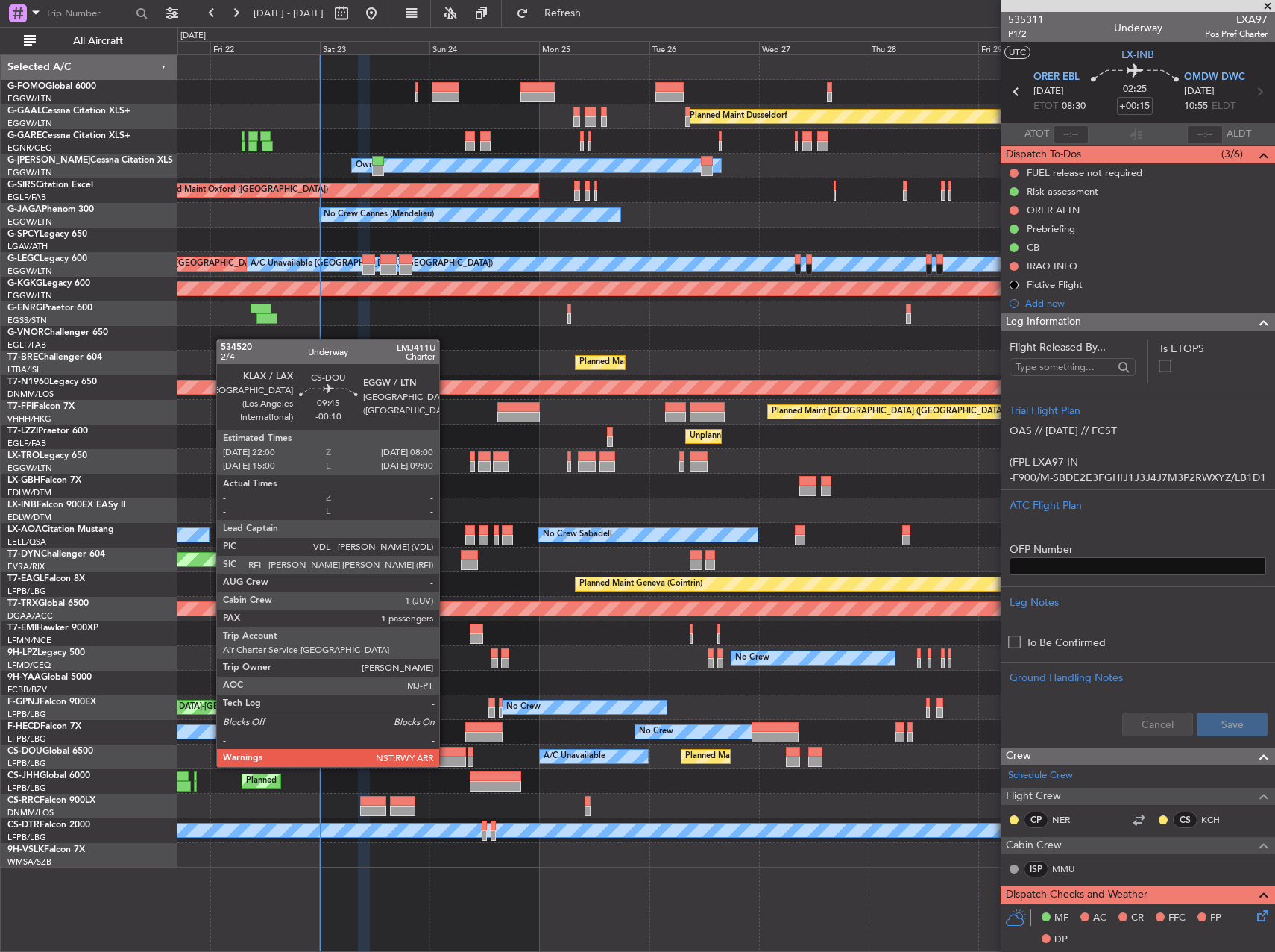
click at [444, 748] on div at bounding box center [442, 751] width 46 height 10
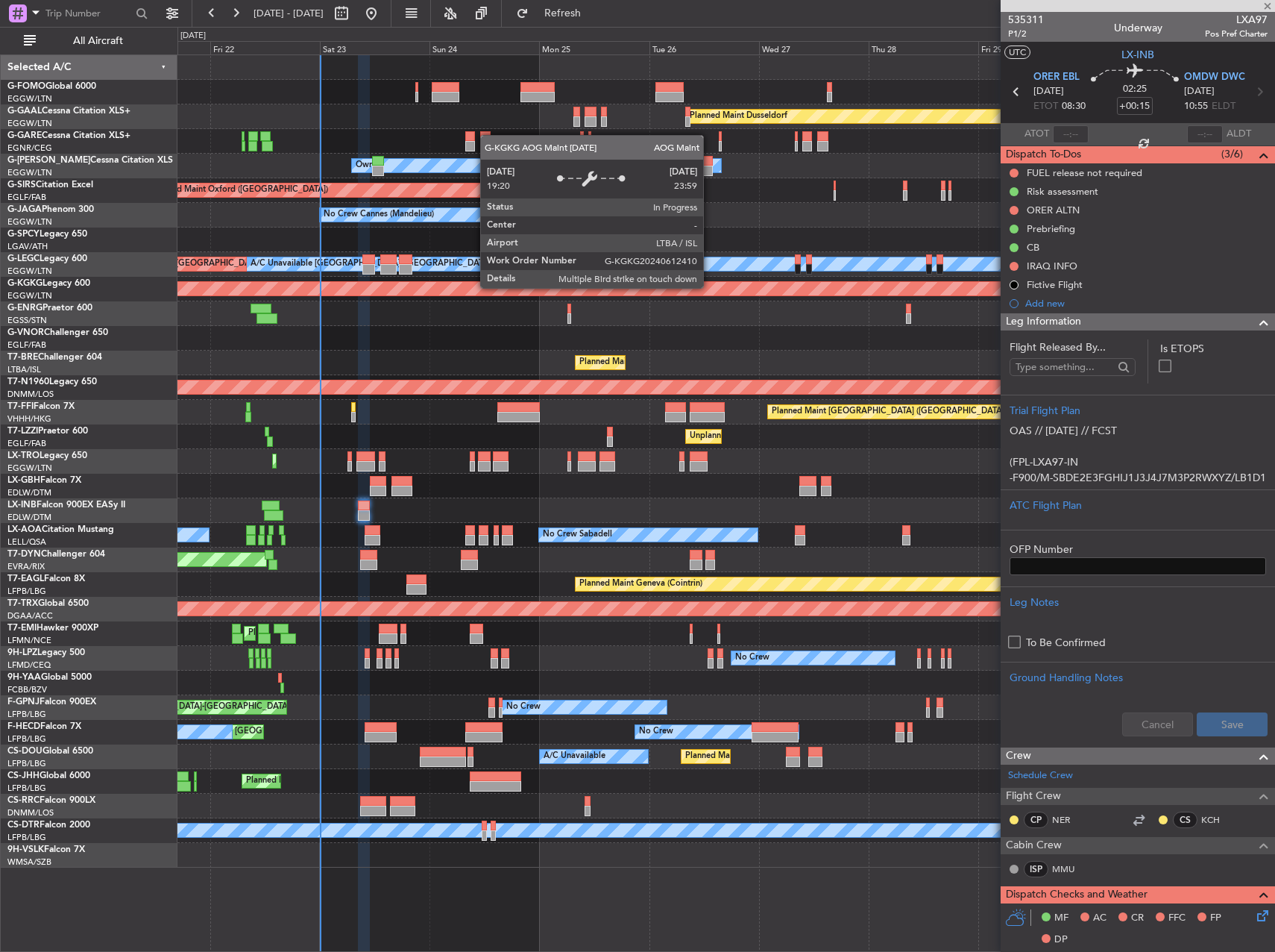
type input "-00:10"
type input "1"
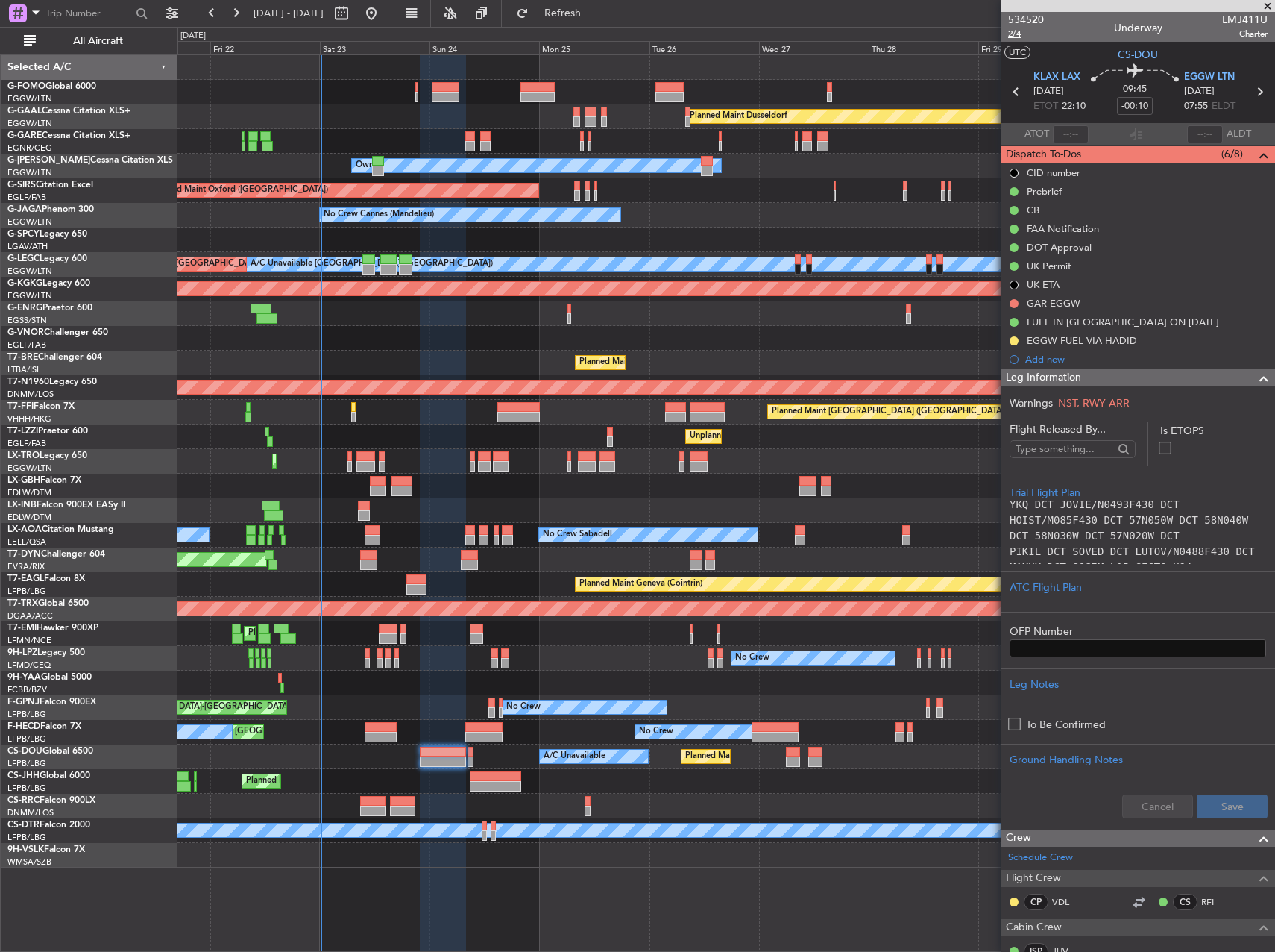
click at [1013, 38] on span "2/4" at bounding box center [1025, 34] width 36 height 13
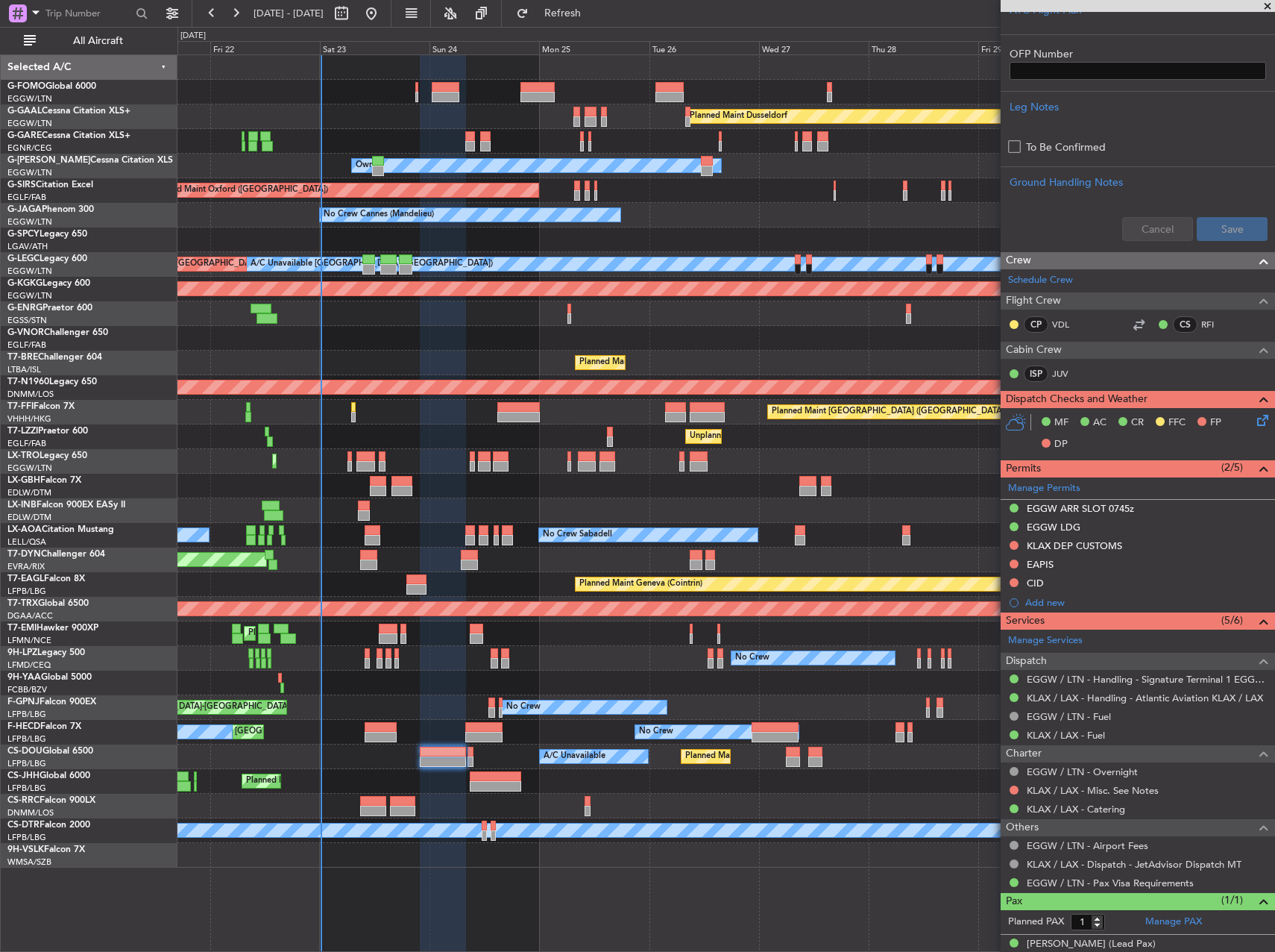
scroll to position [593, 0]
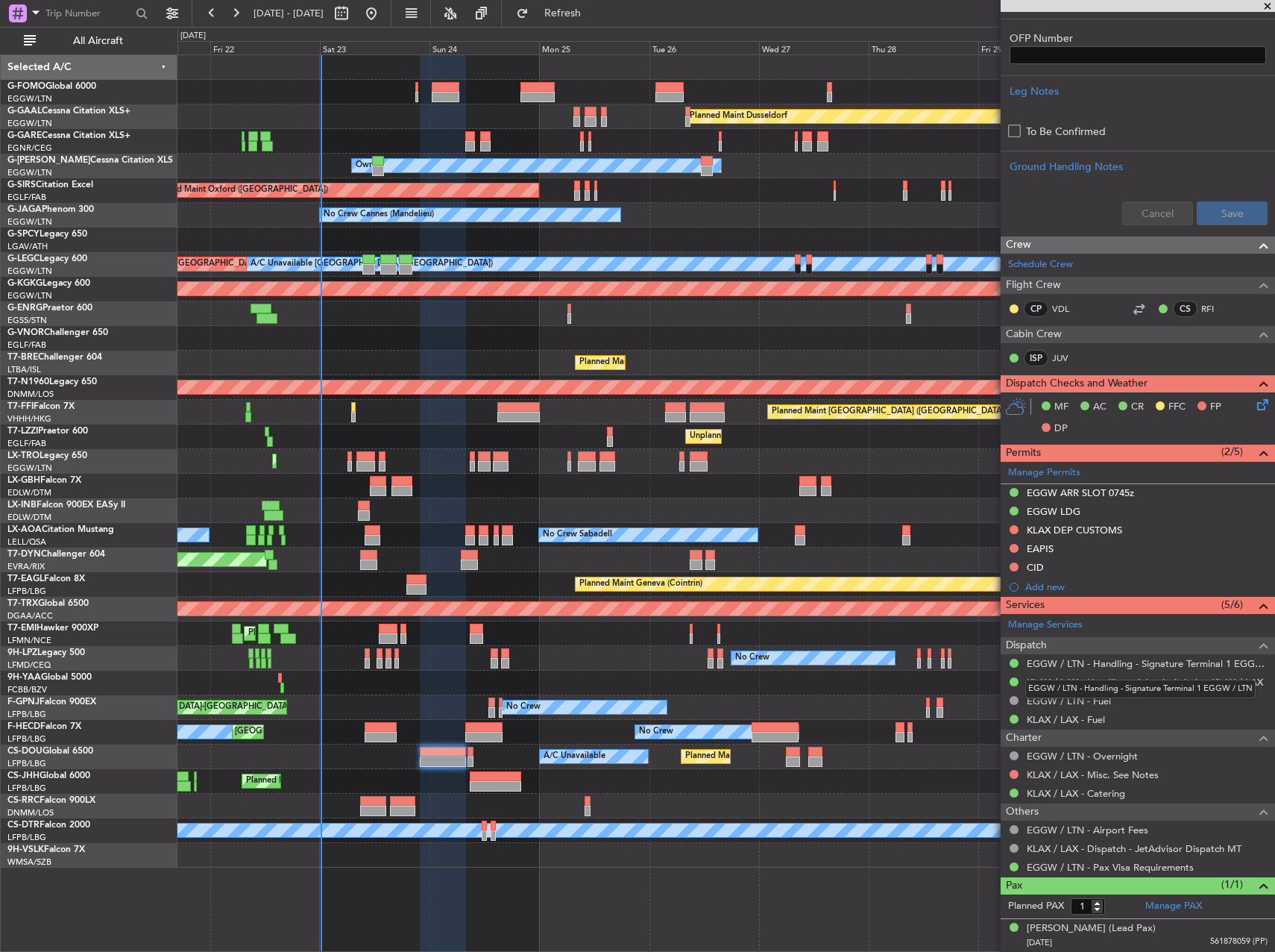
drag, startPoint x: 1111, startPoint y: 682, endPoint x: 1067, endPoint y: 681, distance: 44.0
click at [1076, 681] on div "EGGW / LTN - Handling - Signature Terminal 1 EGGW / LTN" at bounding box center [1140, 689] width 230 height 18
drag, startPoint x: 1067, startPoint y: 681, endPoint x: 1060, endPoint y: 548, distance: 133.2
click at [1069, 548] on div "EAPIS" at bounding box center [1137, 549] width 274 height 18
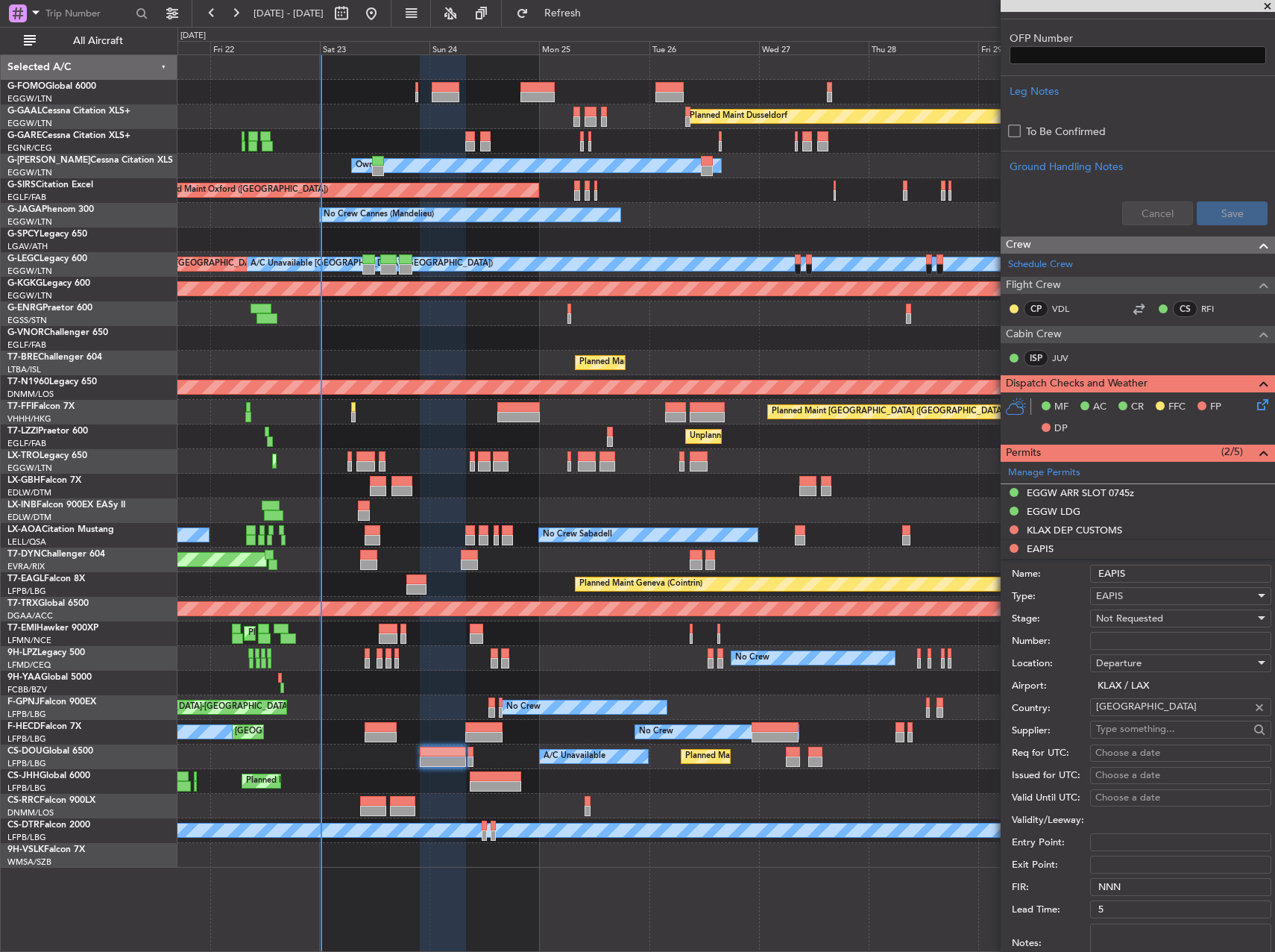
click at [1136, 652] on div "Departure" at bounding box center [1175, 663] width 159 height 22
click at [1125, 637] on div at bounding box center [637, 476] width 1275 height 952
click at [1125, 637] on input "Number:" at bounding box center [1180, 640] width 181 height 17
paste input "EAPIS-17649191"
type input "EAPIS-17649191"
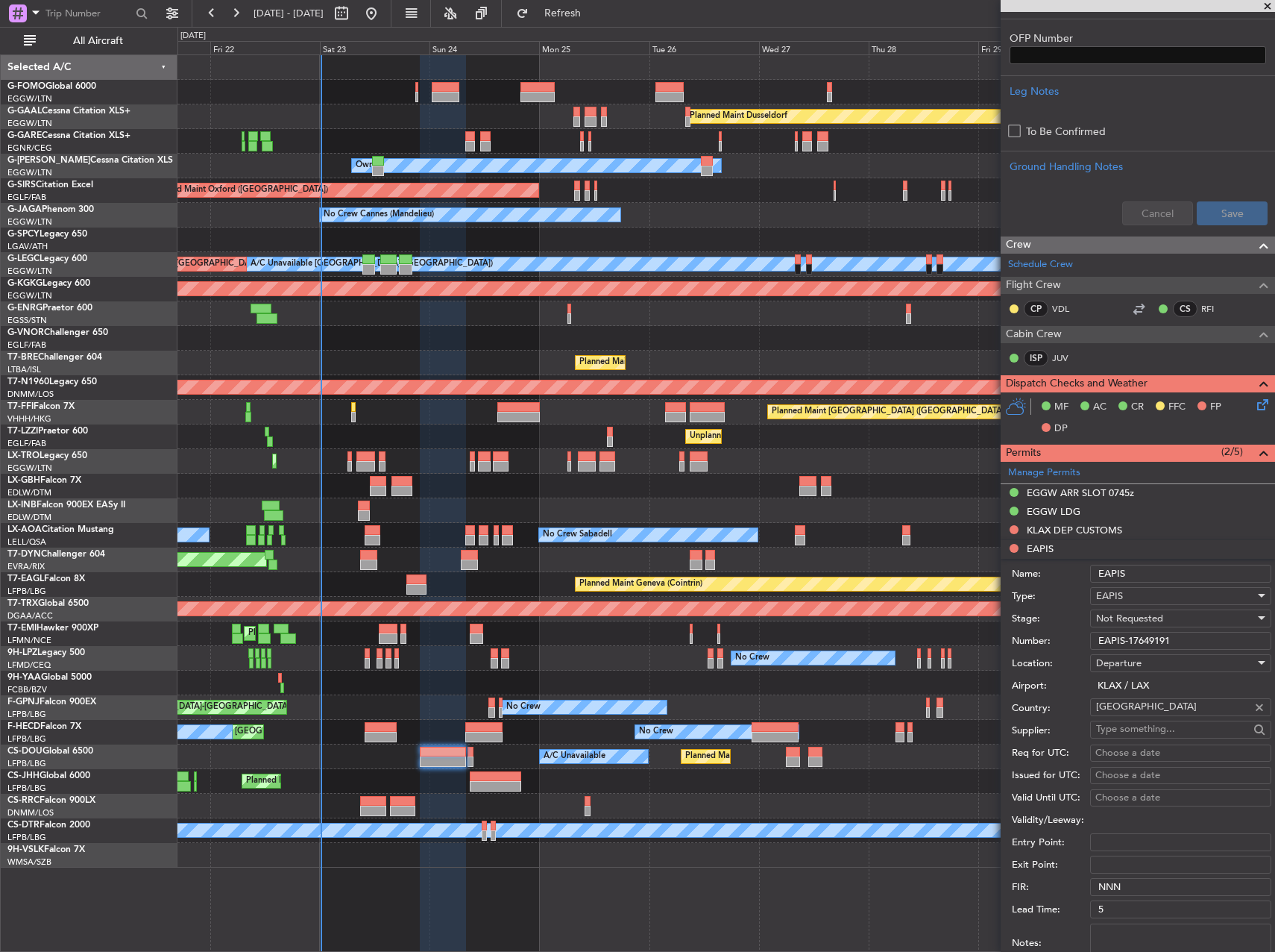
click at [1142, 619] on span "Not Requested" at bounding box center [1129, 618] width 67 height 14
click at [1156, 727] on span "Received OK" at bounding box center [1175, 737] width 157 height 22
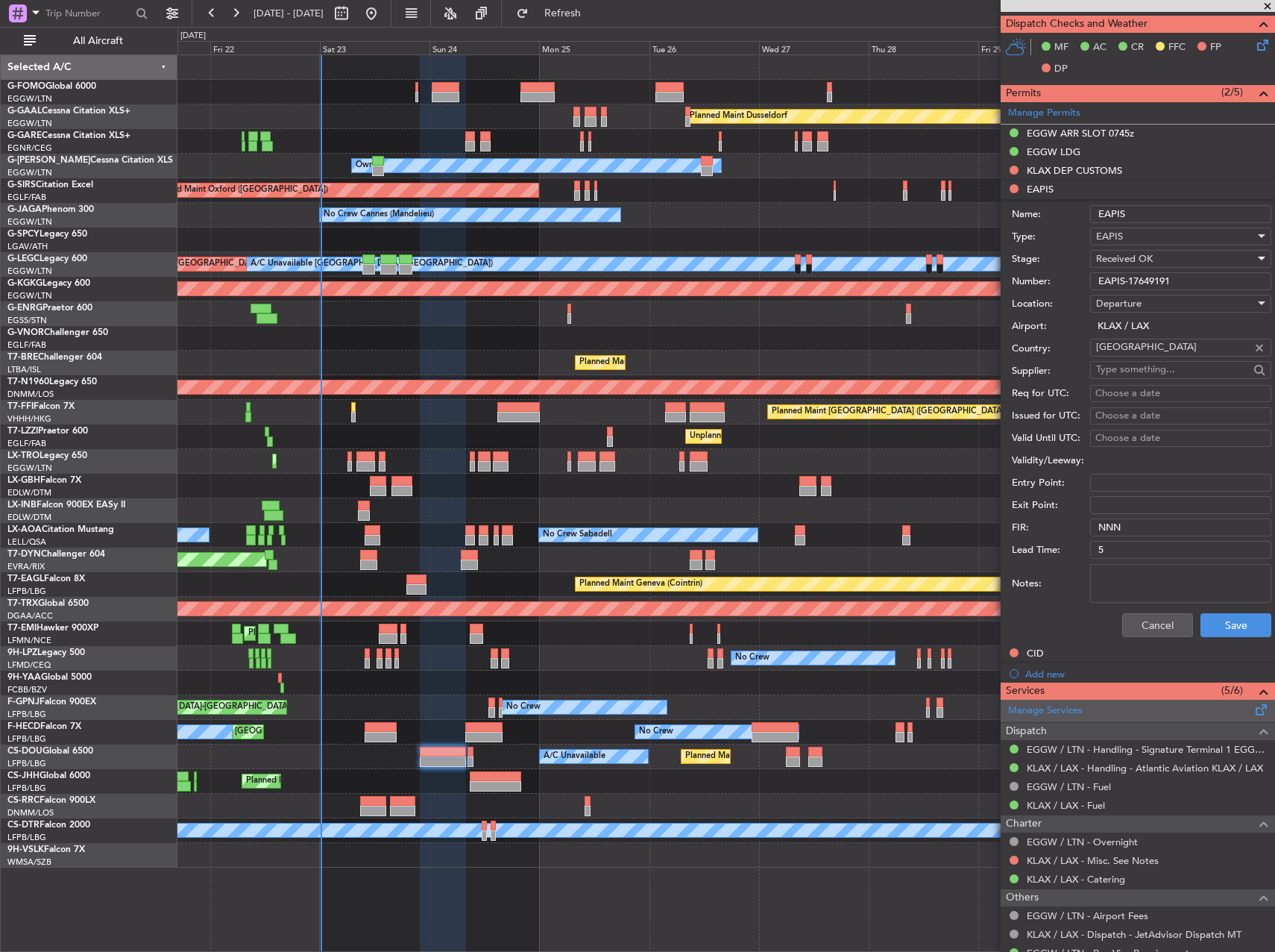
scroll to position [966, 0]
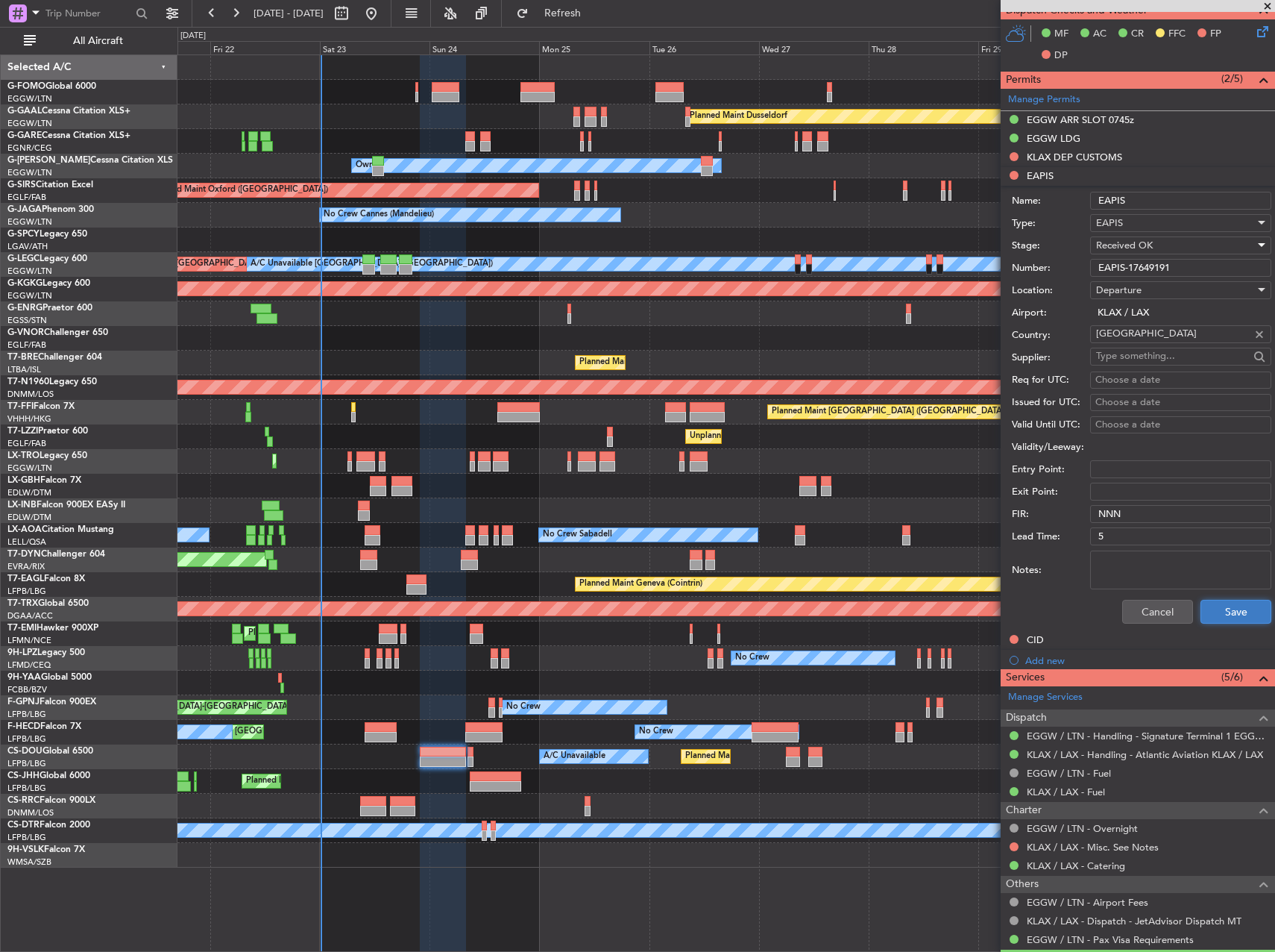
click at [1223, 622] on button "Save" at bounding box center [1236, 611] width 71 height 24
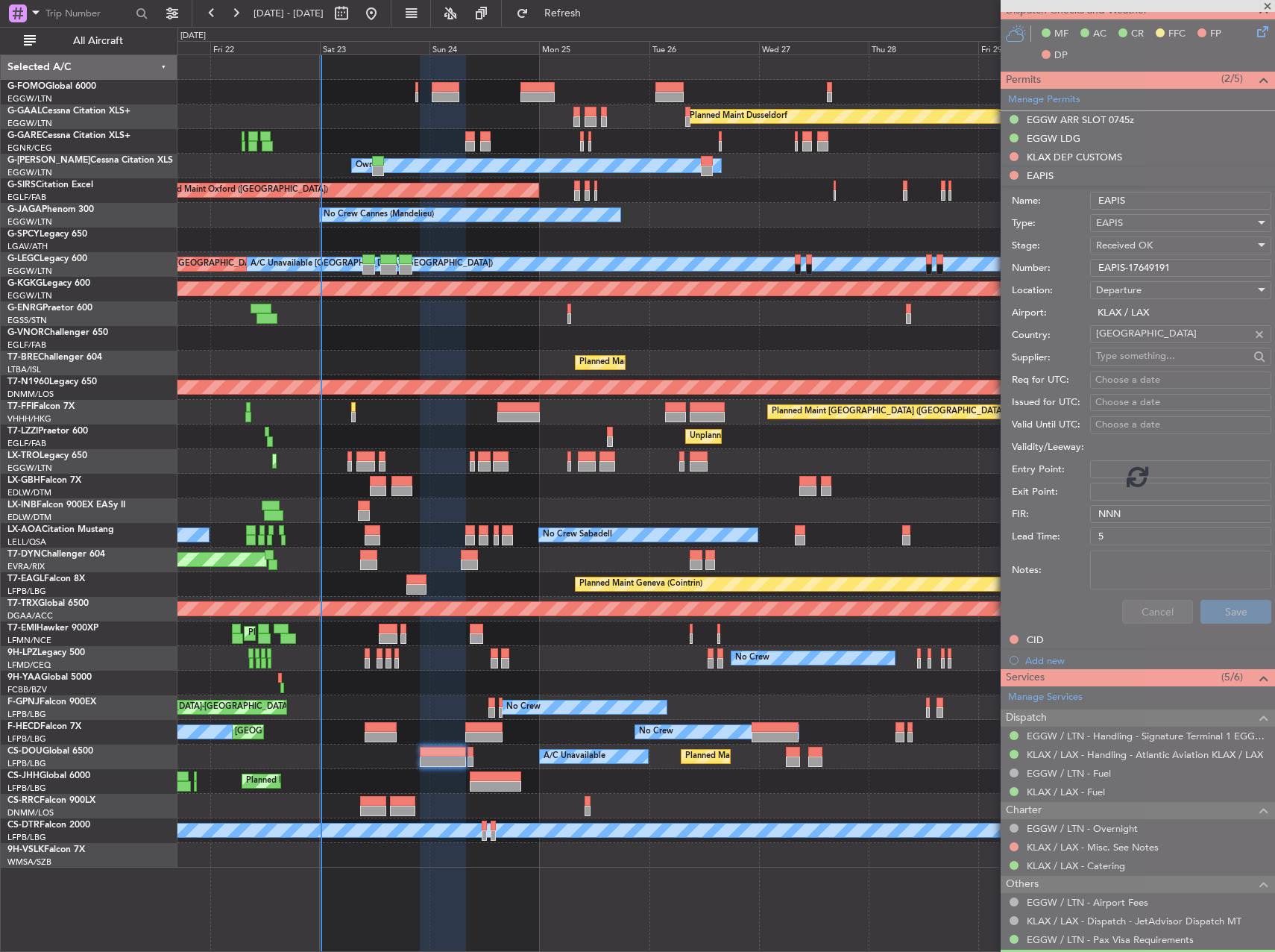
scroll to position [593, 0]
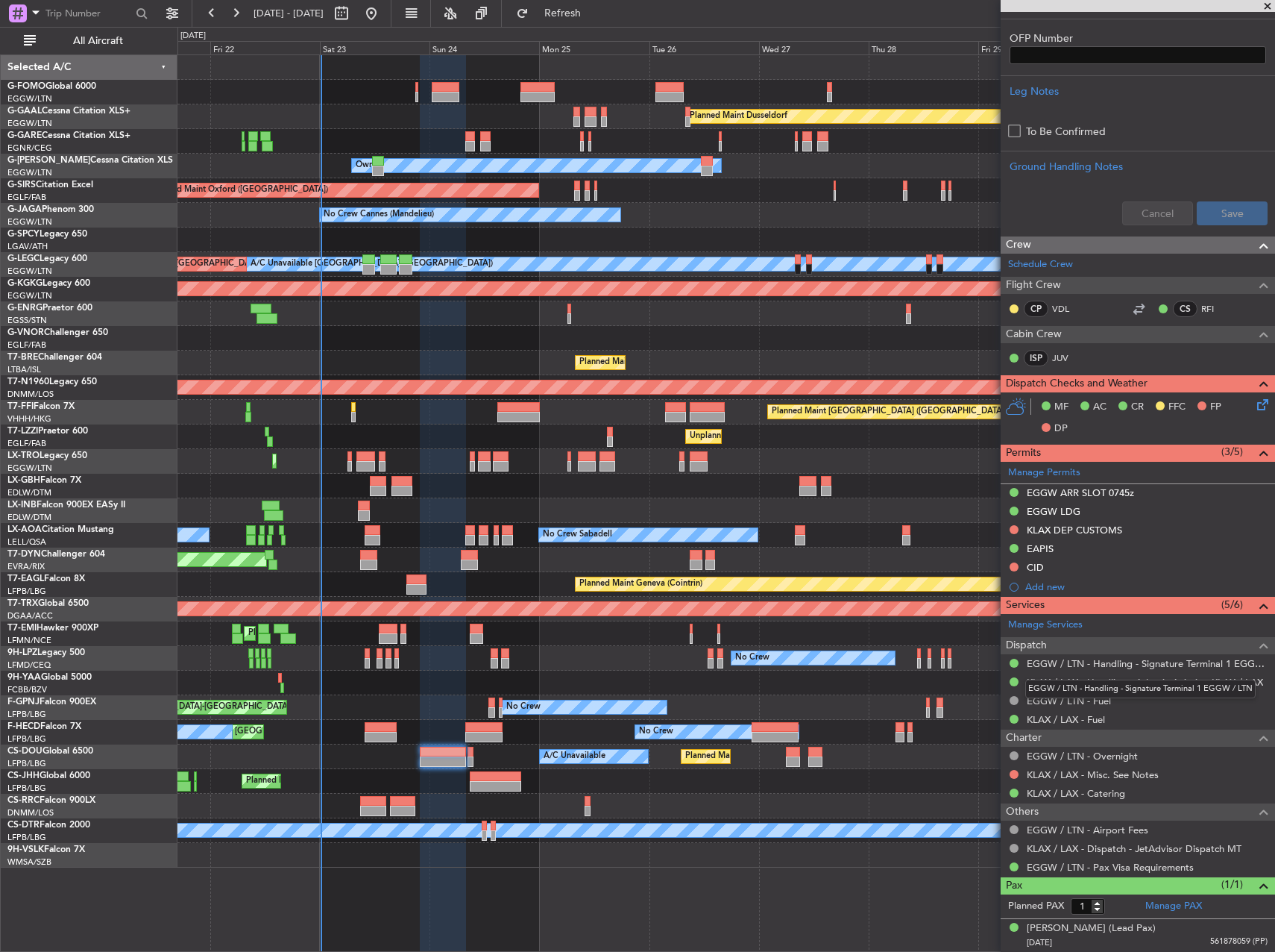
click at [1147, 679] on div "EGGW / LTN - Handling - Signature Terminal 1 EGGW / LTN" at bounding box center [1140, 689] width 230 height 18
drag, startPoint x: 1043, startPoint y: 675, endPoint x: 1001, endPoint y: 678, distance: 42.1
click at [1042, 675] on mat-tooltip-component "EGGW / LTN - Handling - Signature Terminal 1 EGGW / LTN" at bounding box center [1141, 689] width 252 height 39
click at [1065, 682] on link "KLAX / LAX - Handling - Atlantic Aviation KLAX / LAX" at bounding box center [1146, 682] width 237 height 13
click at [1017, 530] on button at bounding box center [1014, 530] width 9 height 9
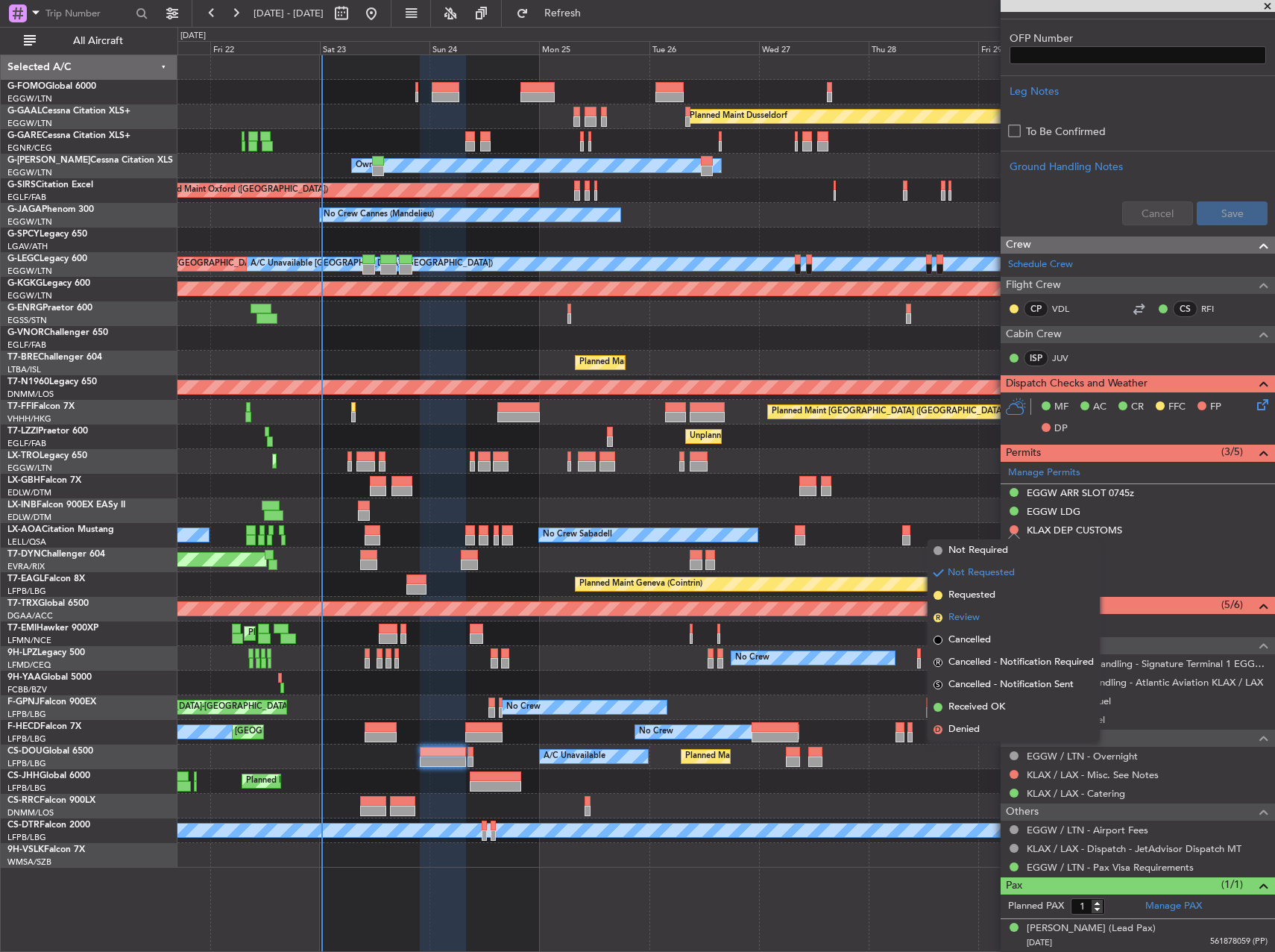
drag, startPoint x: 971, startPoint y: 734, endPoint x: 954, endPoint y: 610, distance: 125.2
click at [954, 610] on ul "Not Required Not Requested Requested R Review Cancelled R Cancelled - Notificat…" at bounding box center [1014, 639] width 173 height 201
click at [960, 591] on span "Requested" at bounding box center [971, 595] width 47 height 15
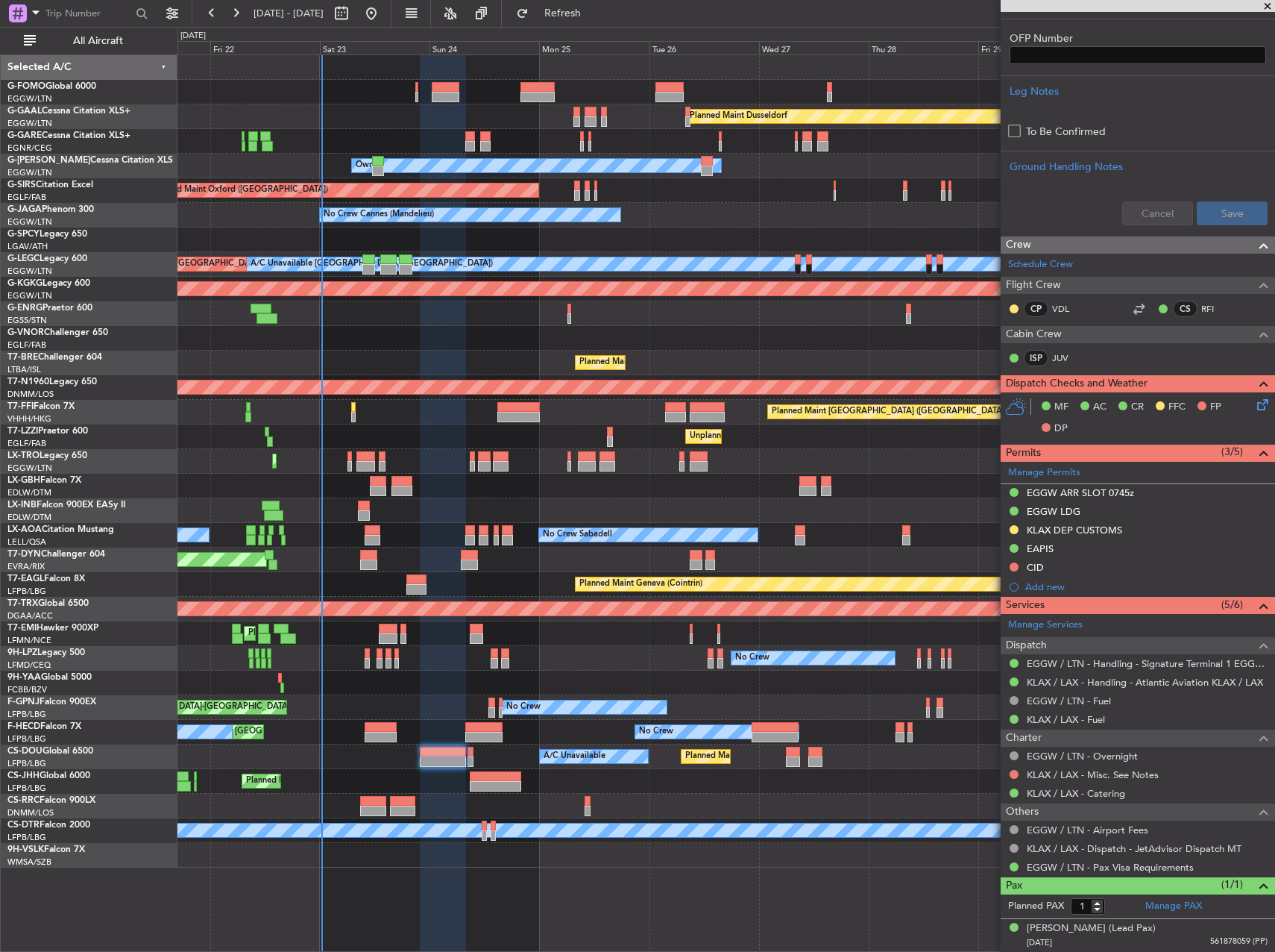
click at [448, 100] on div at bounding box center [445, 96] width 28 height 10
type input "5"
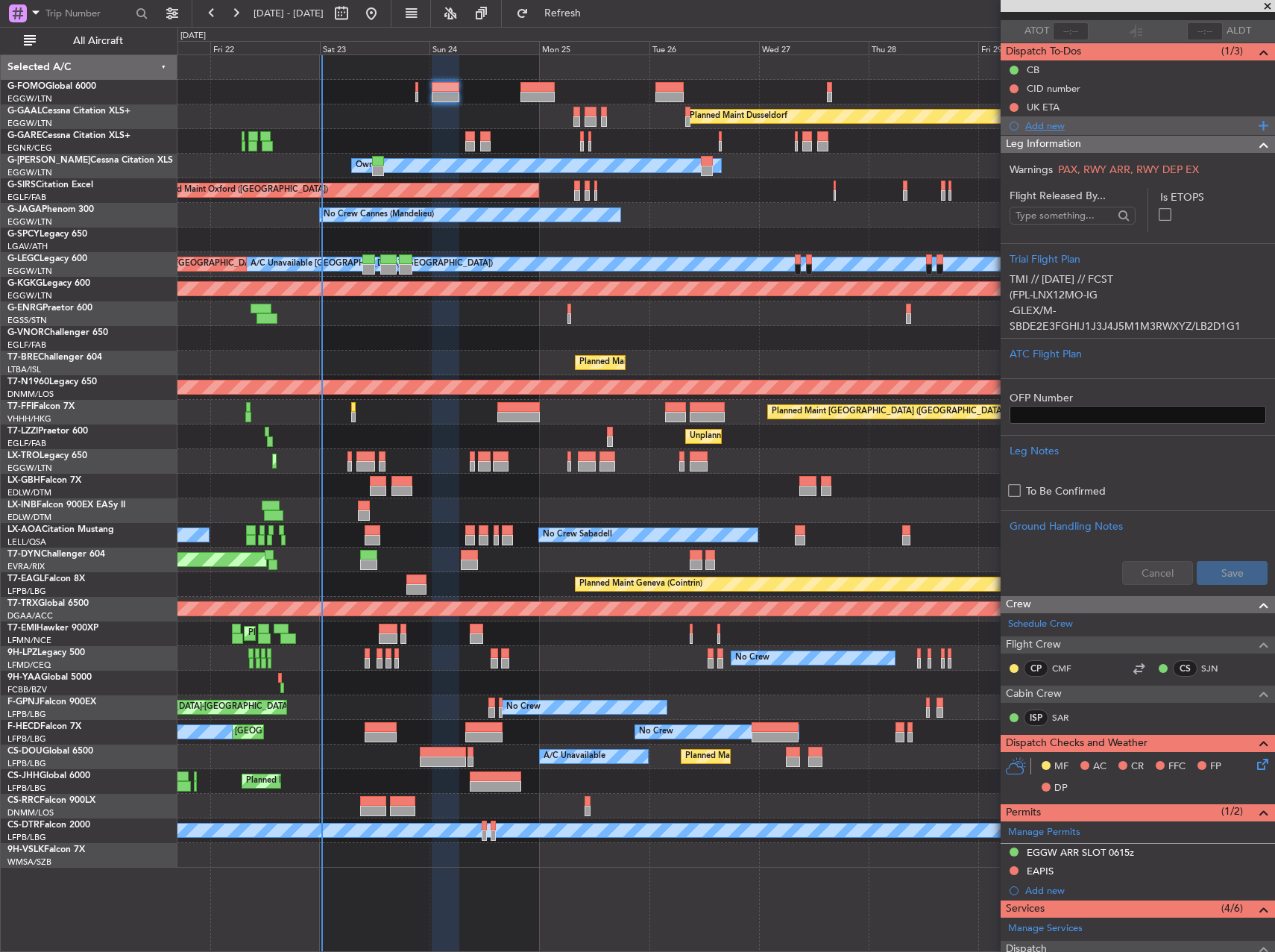
scroll to position [0, 0]
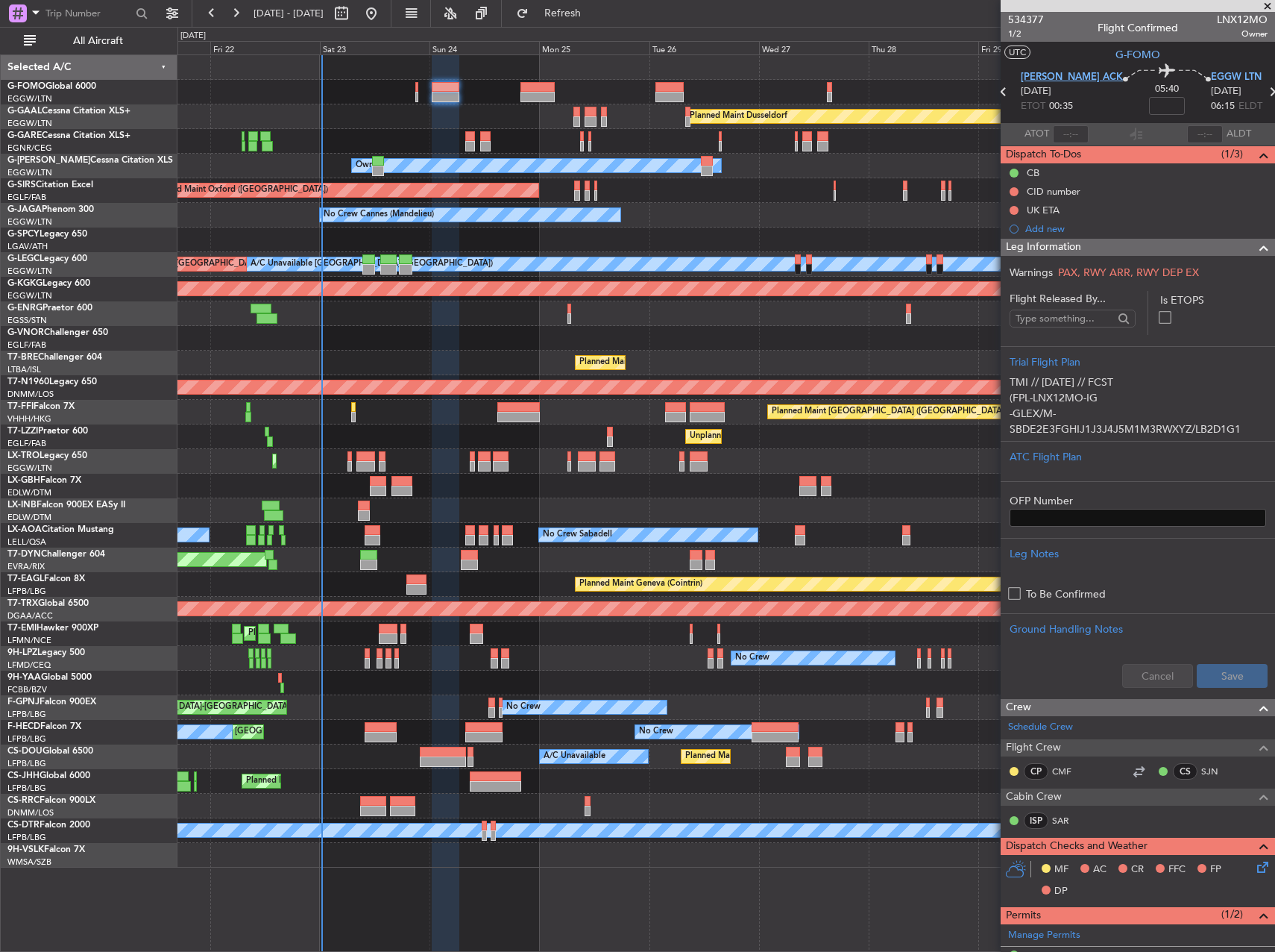
click at [1058, 82] on span "[PERSON_NAME] ACK" at bounding box center [1071, 77] width 102 height 15
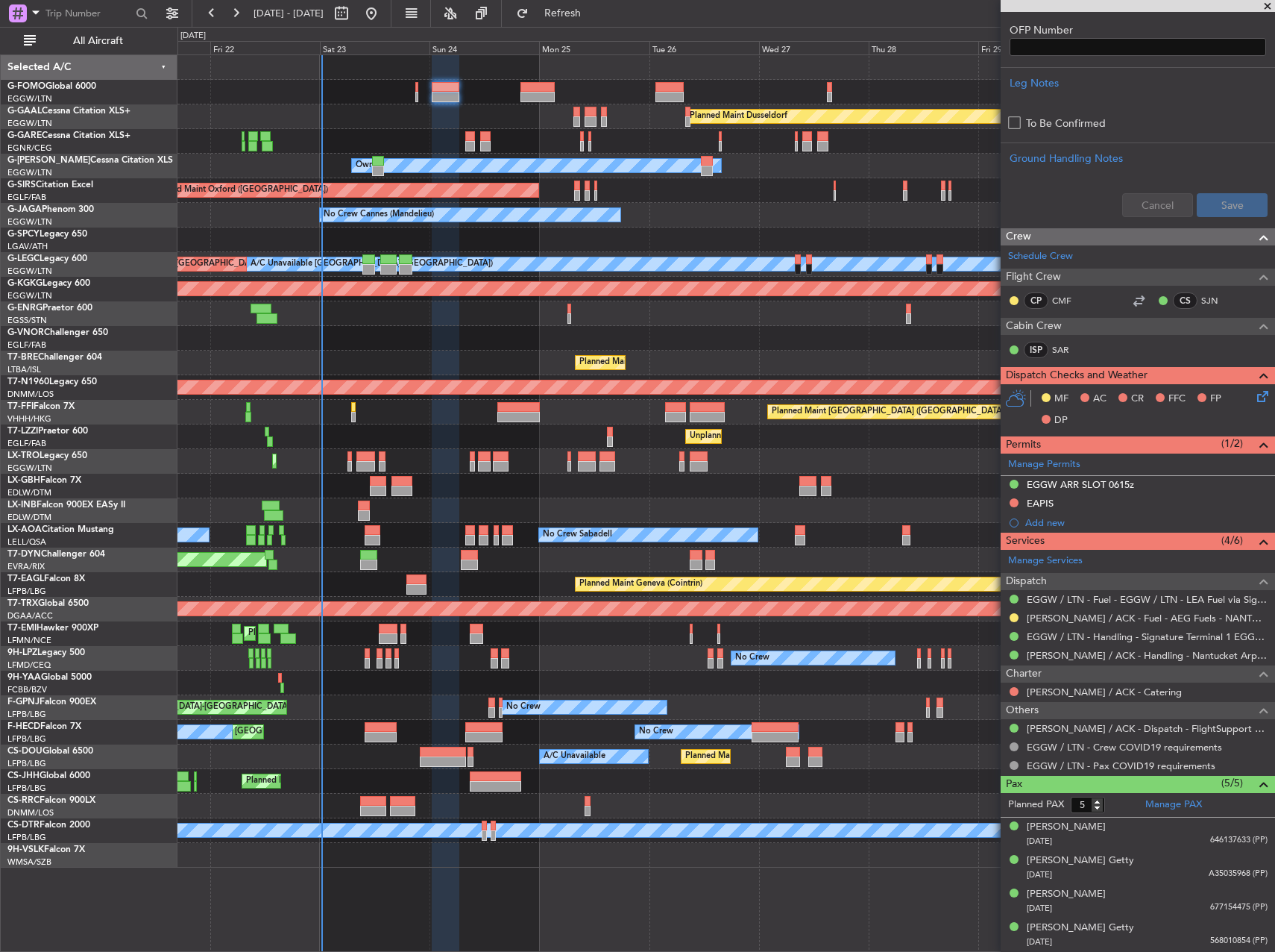
scroll to position [503, 0]
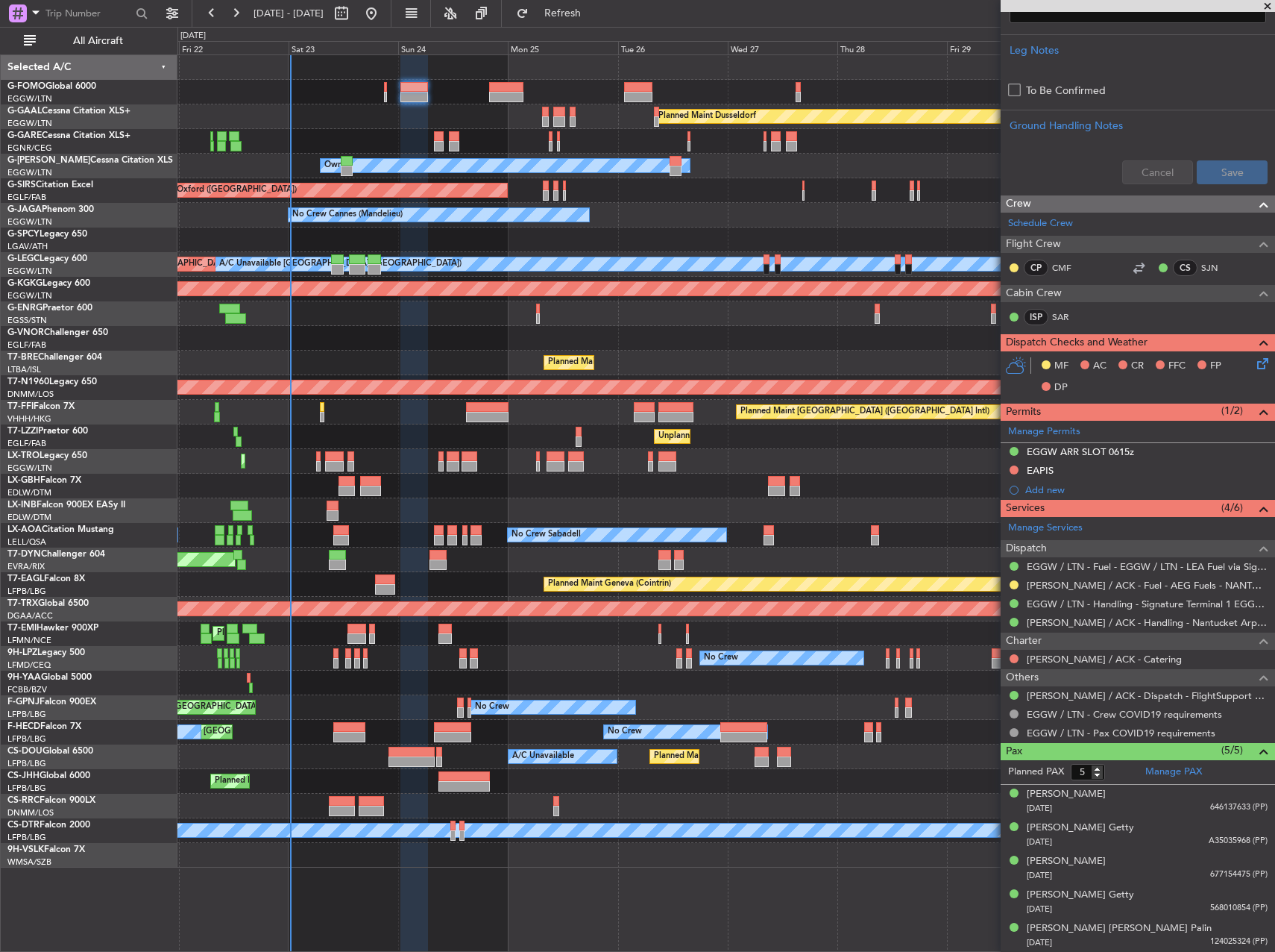
click at [822, 455] on div "Planned Maint [GEOGRAPHIC_DATA] ([GEOGRAPHIC_DATA])" at bounding box center [725, 461] width 1097 height 25
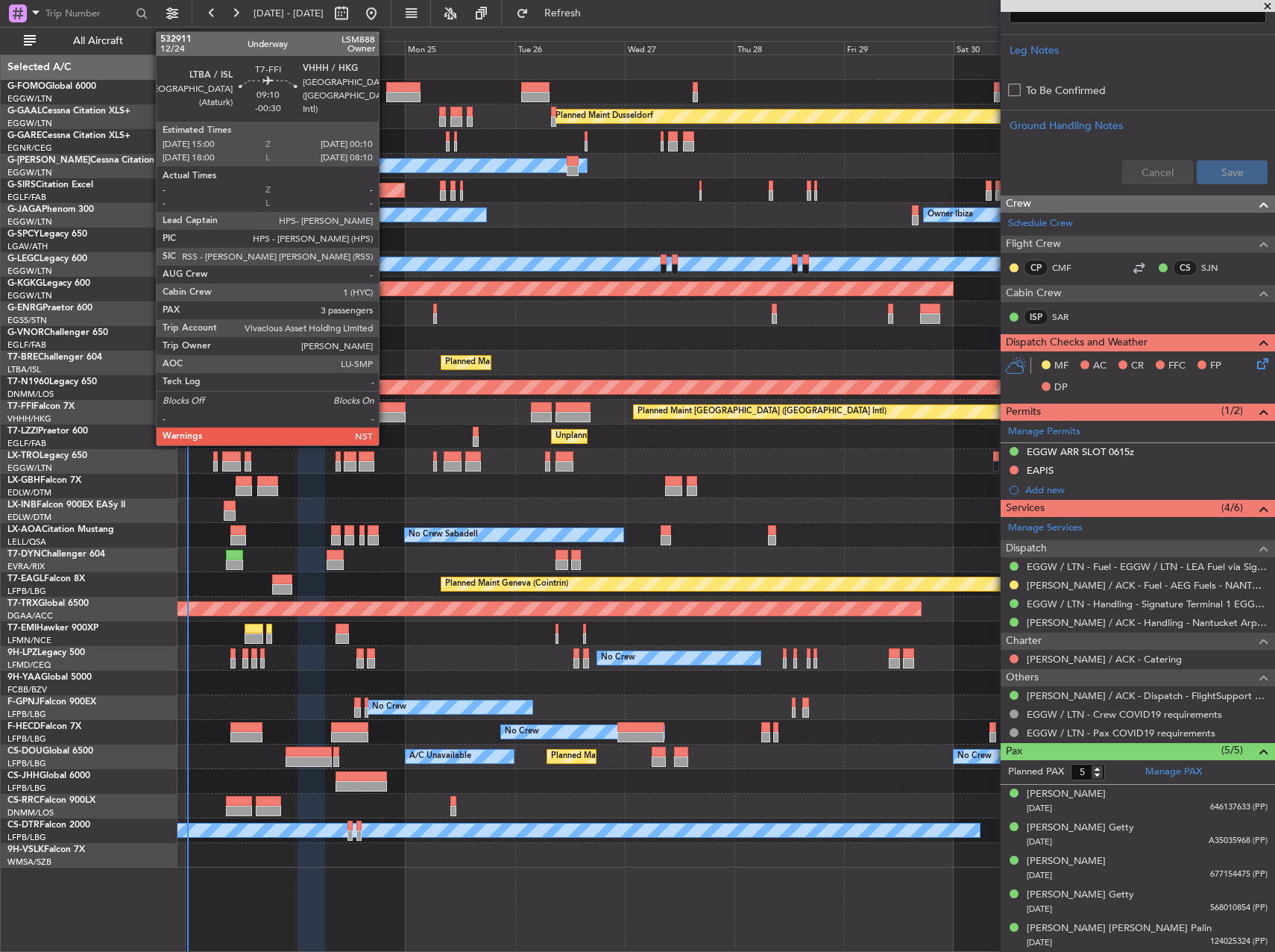
click at [386, 416] on div at bounding box center [385, 416] width 42 height 10
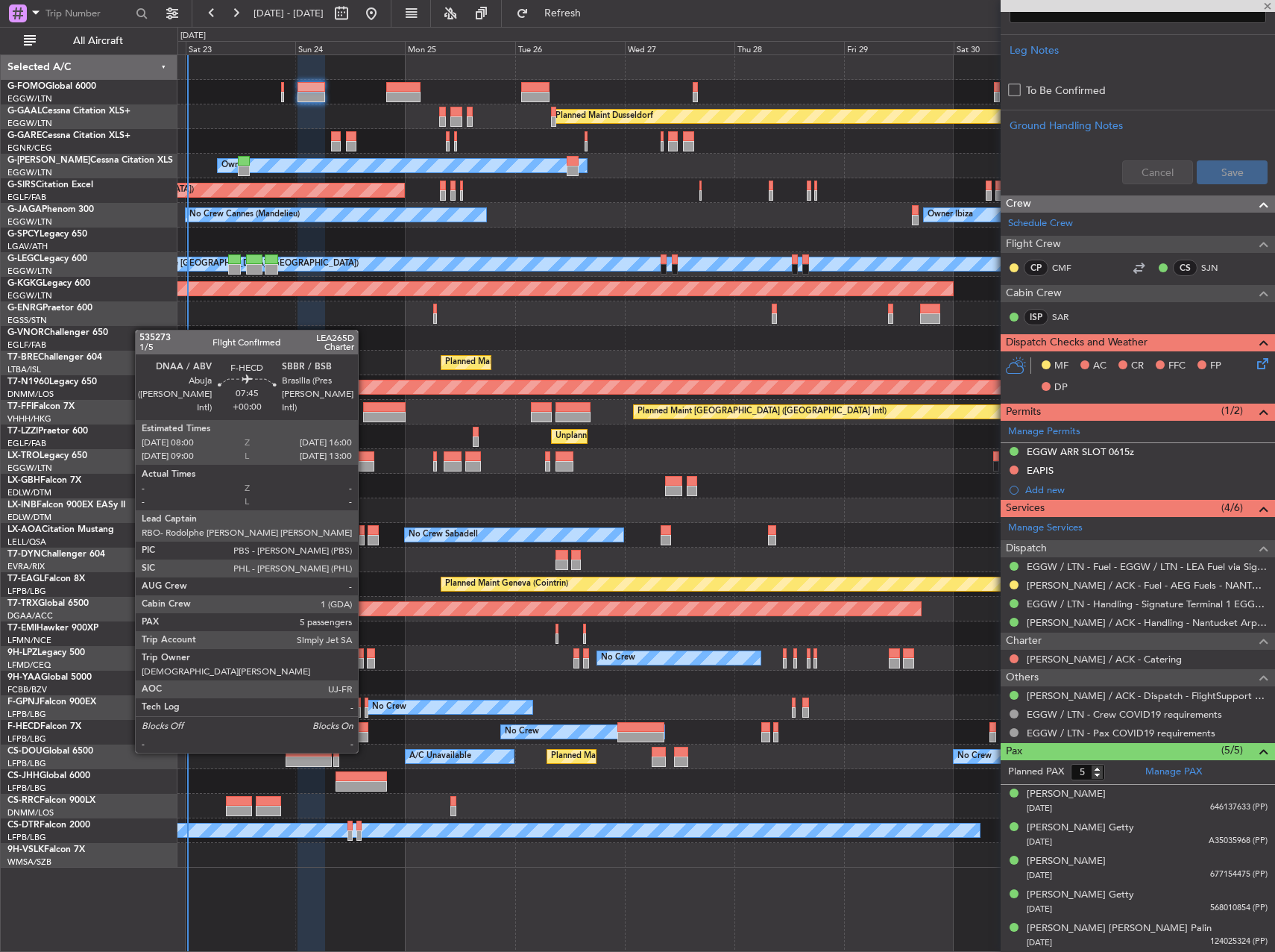
type input "-00:30"
type input "3"
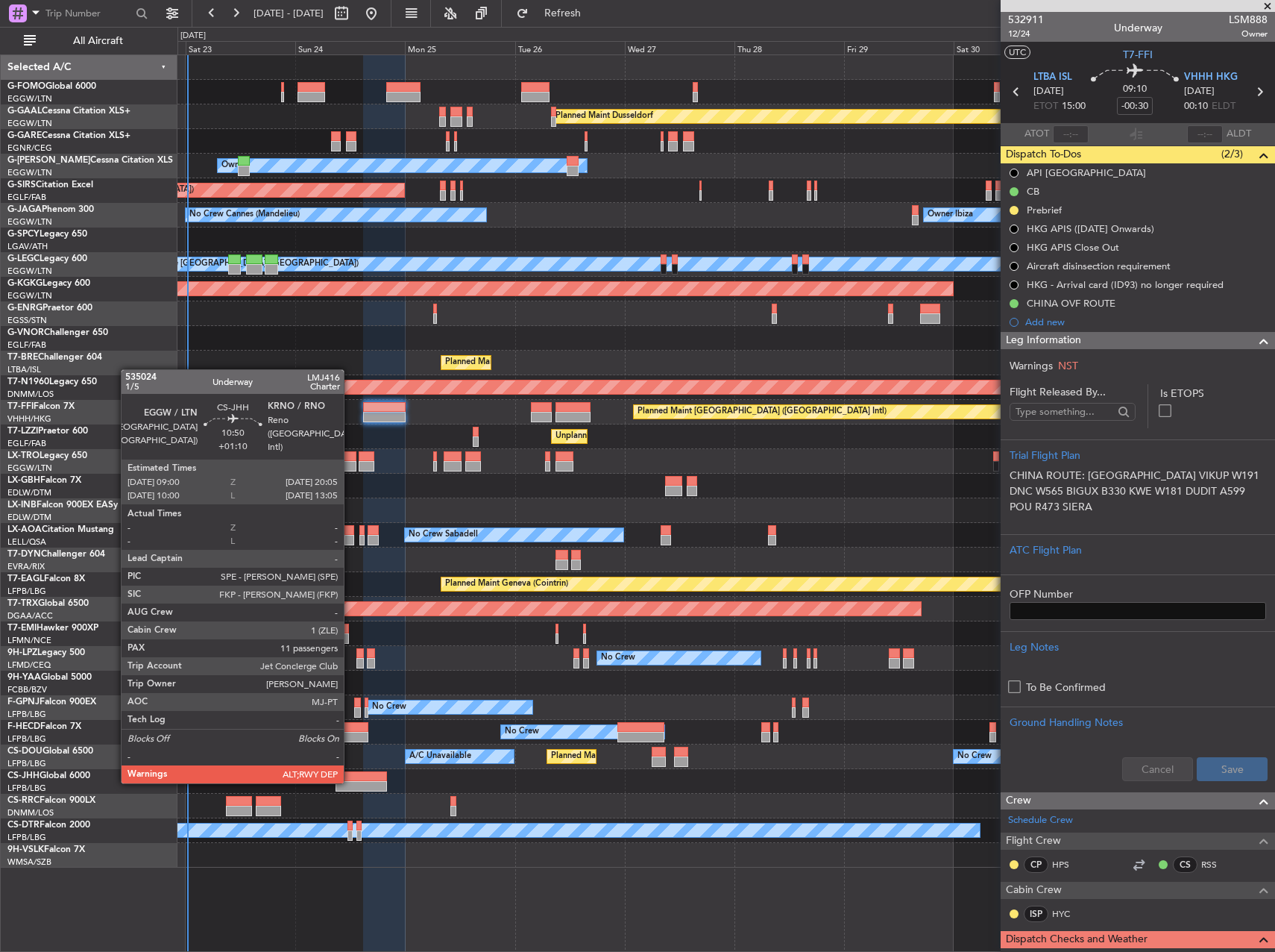
click at [351, 781] on div at bounding box center [361, 786] width 50 height 10
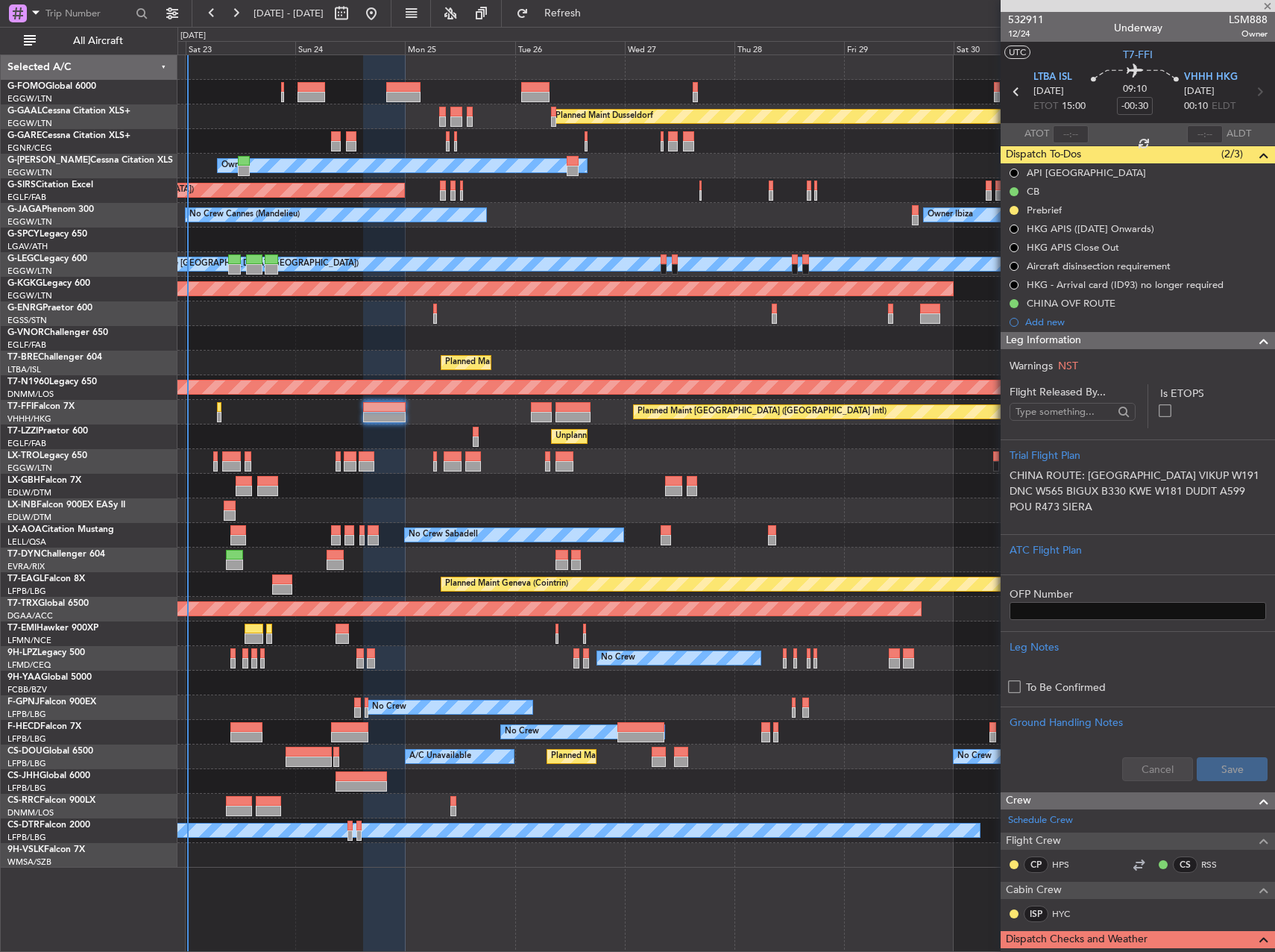
type input "+01:10"
type input "11"
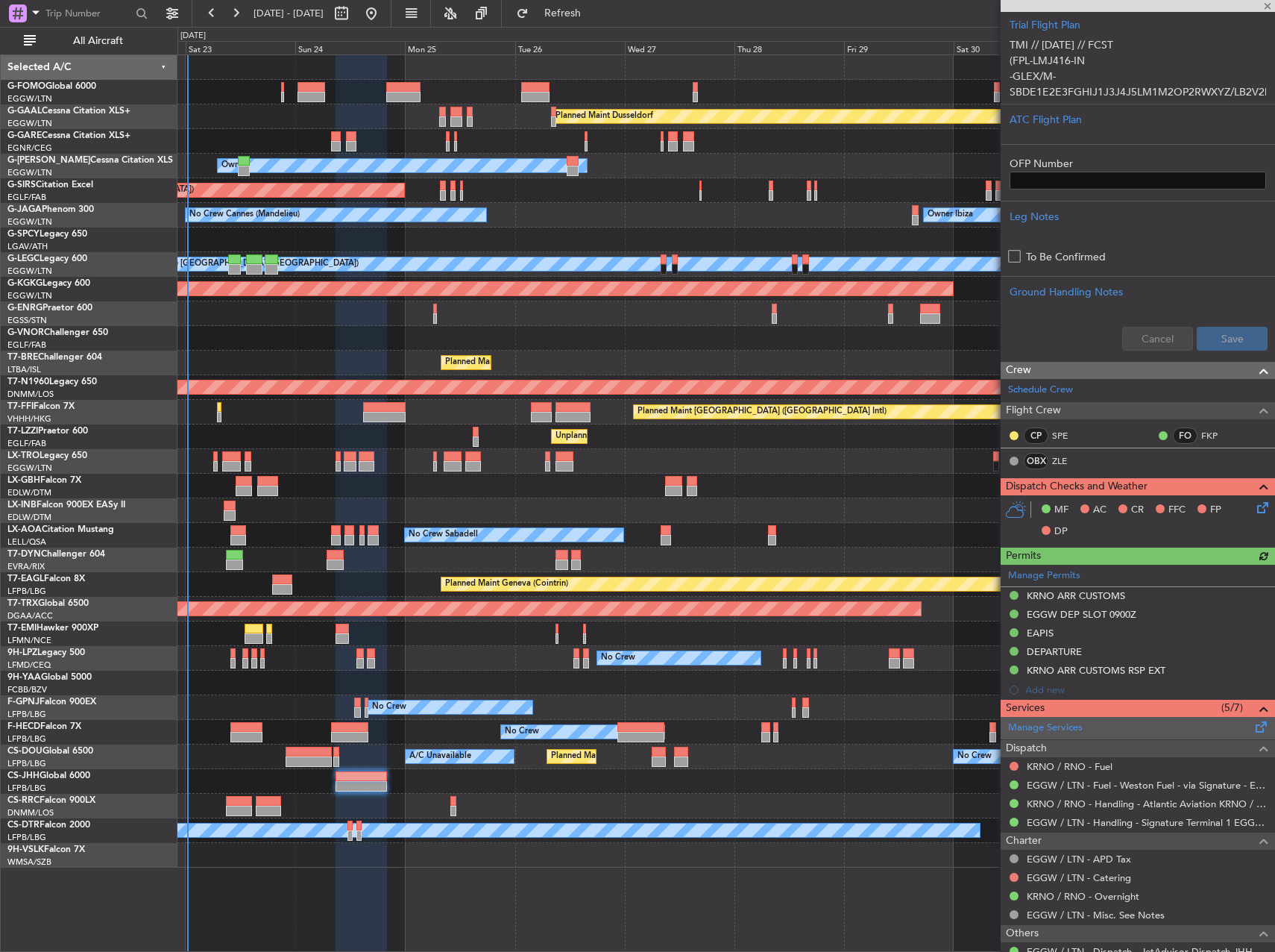
scroll to position [447, 0]
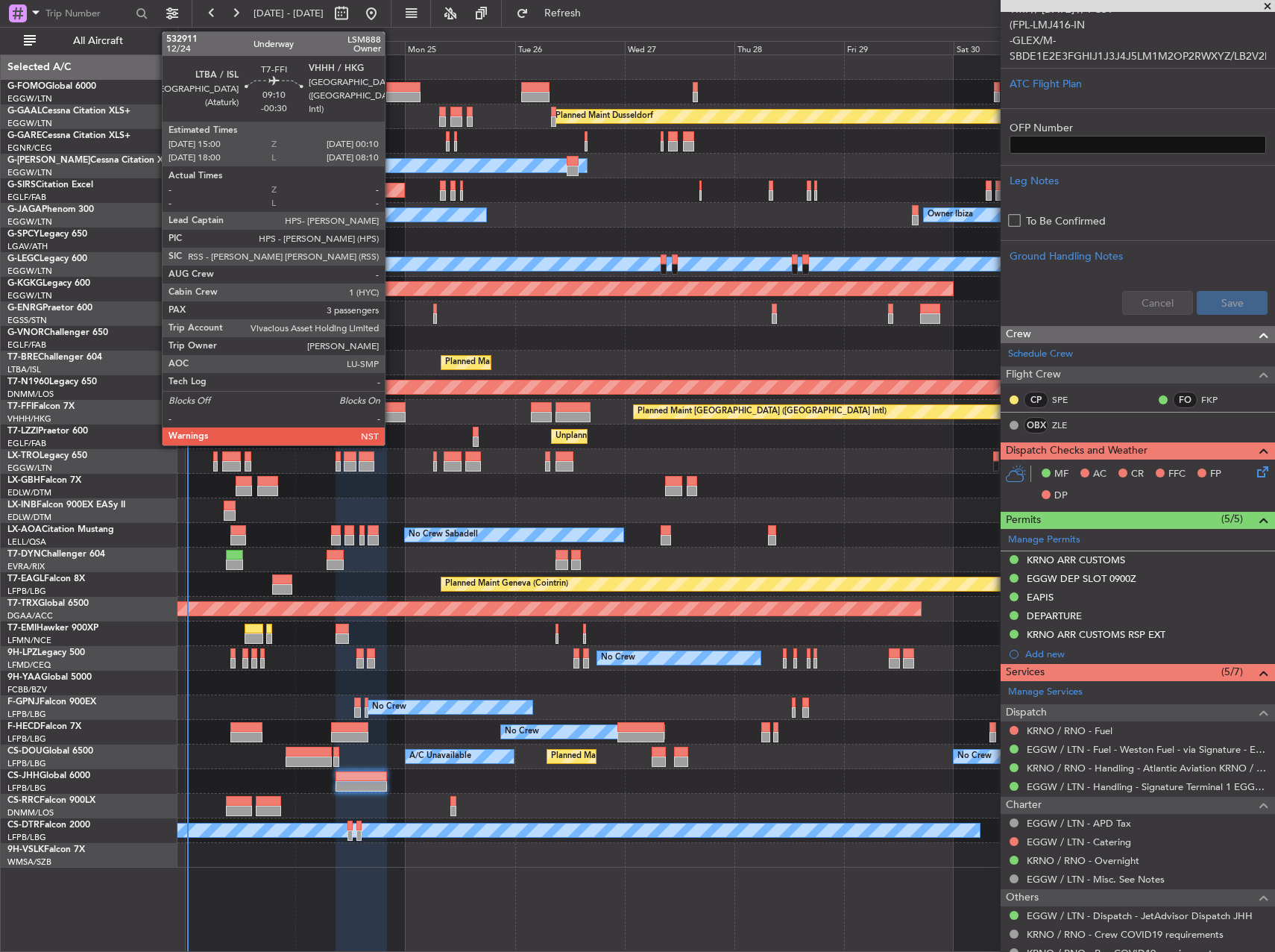
click at [392, 411] on div at bounding box center [385, 416] width 42 height 10
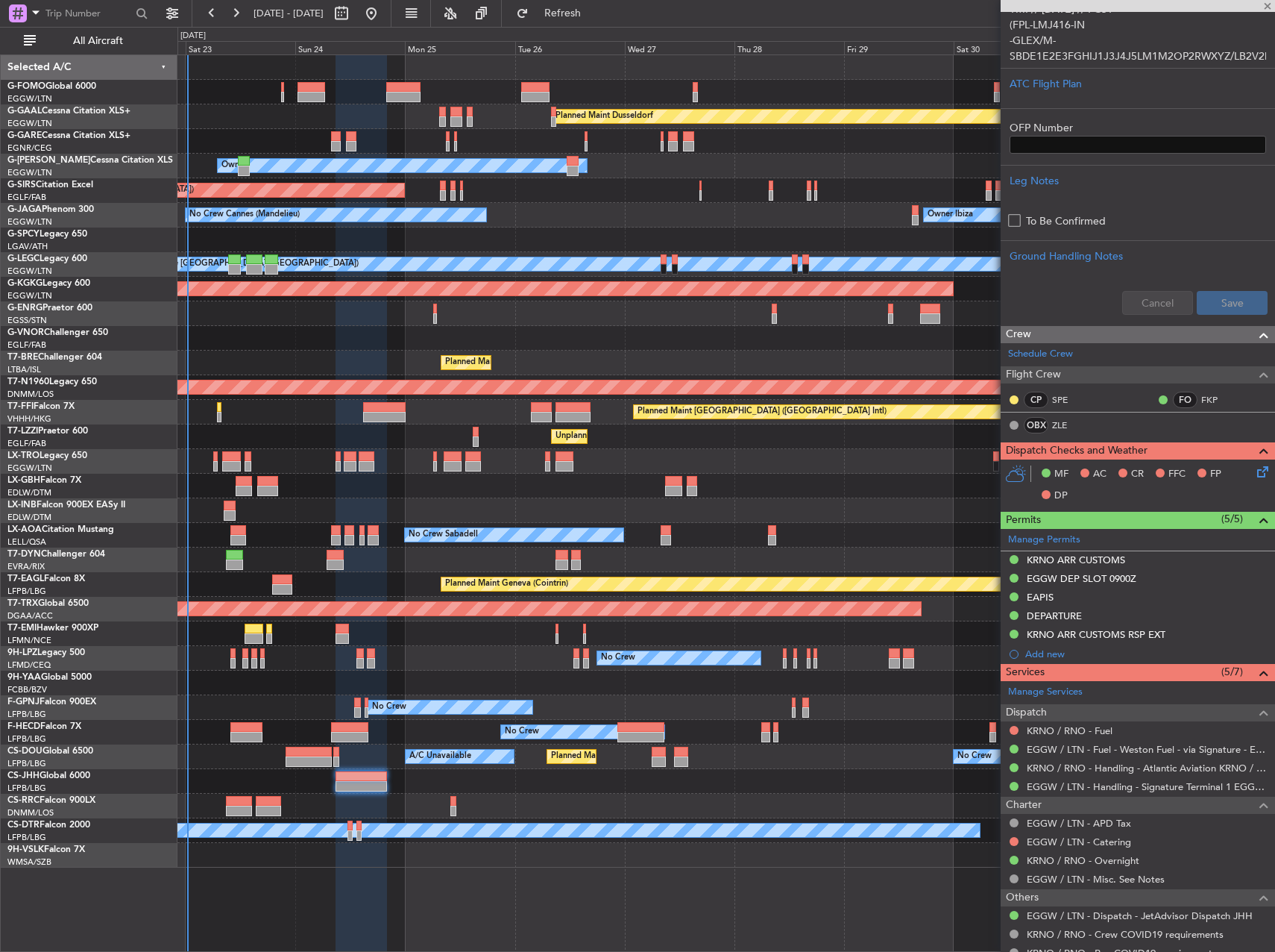
type input "-00:30"
type input "3"
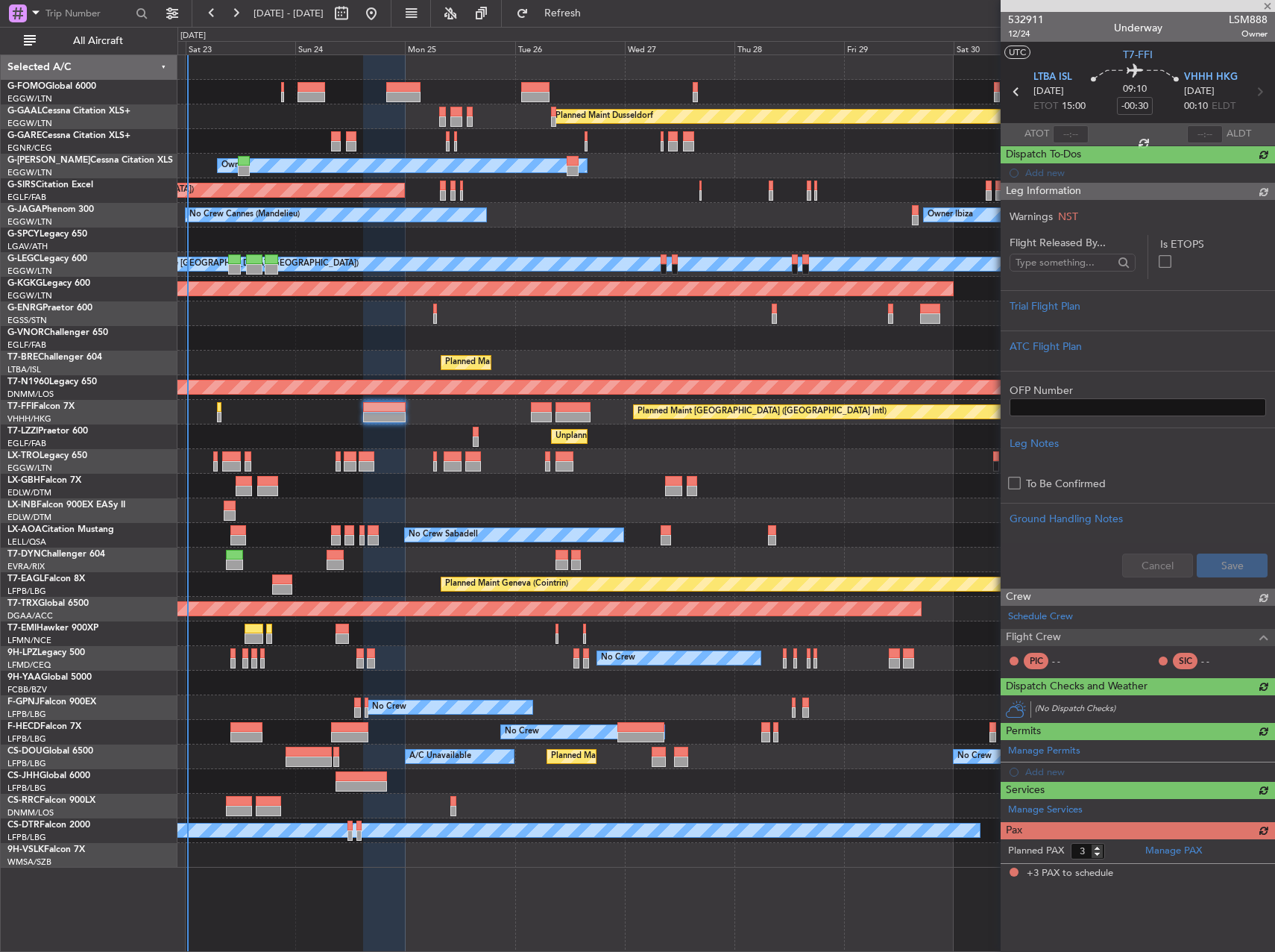
scroll to position [0, 0]
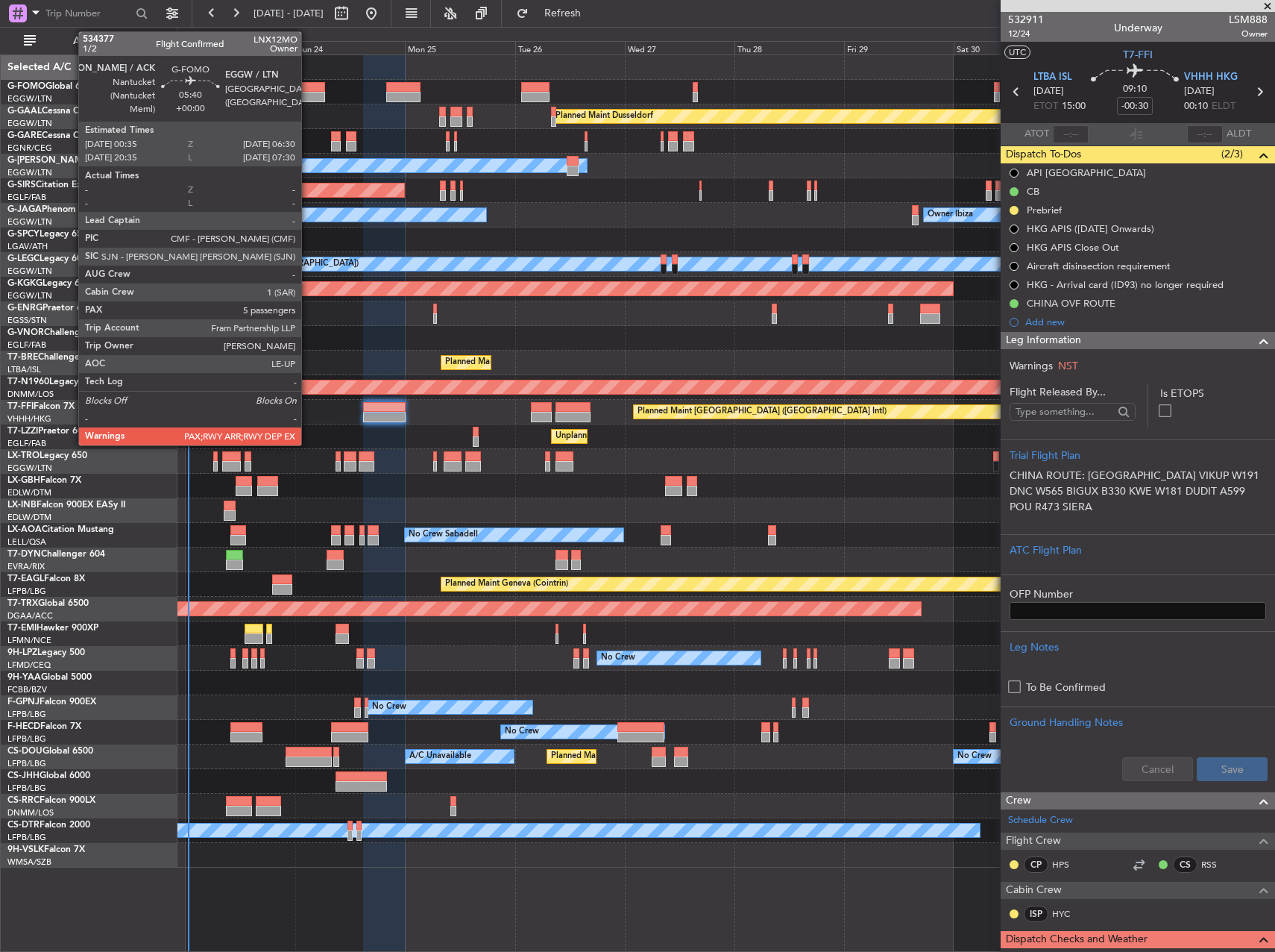
click at [308, 95] on div at bounding box center [311, 96] width 28 height 10
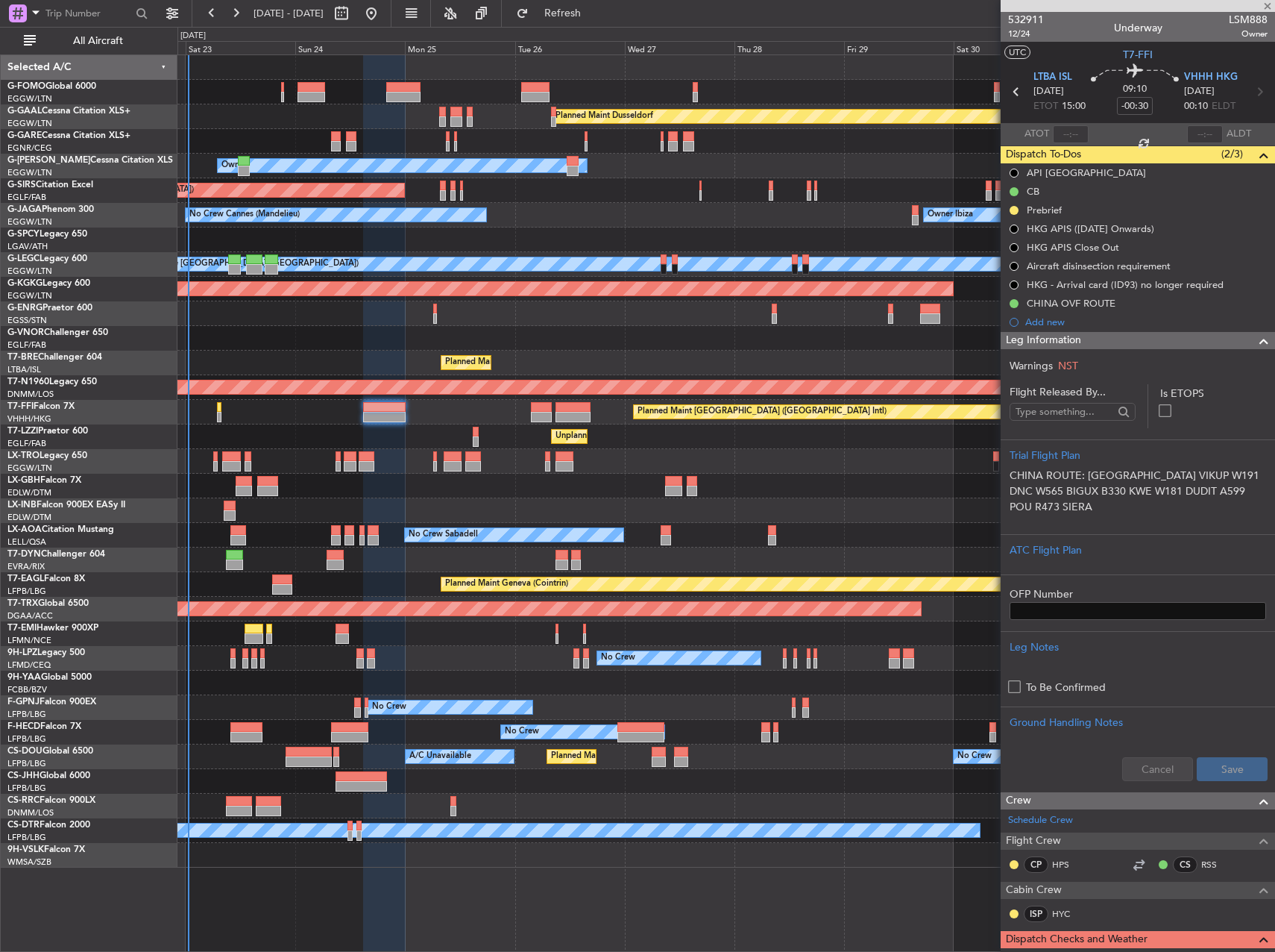
type input "5"
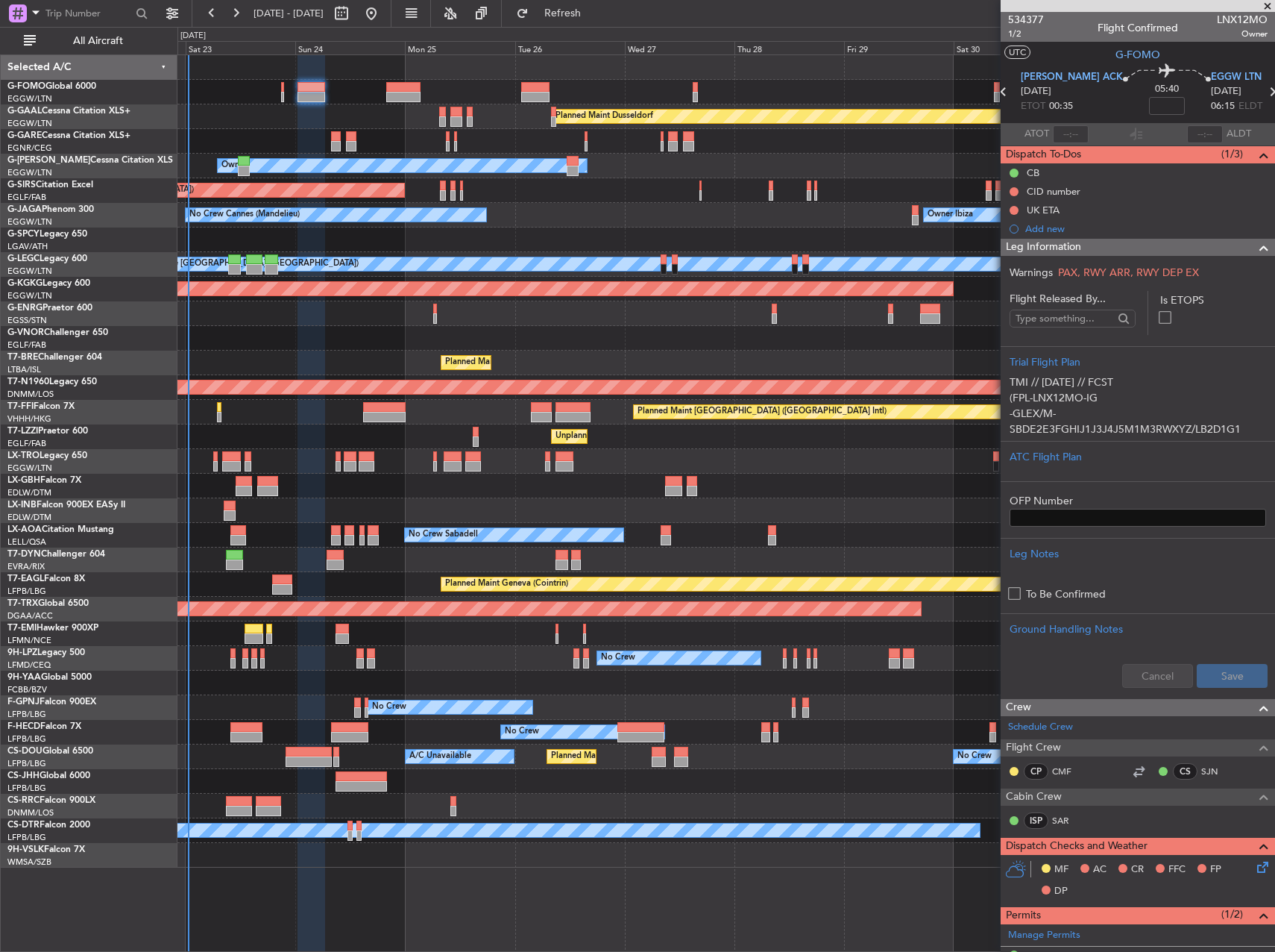
click at [832, 338] on div at bounding box center [725, 338] width 1097 height 25
click at [1022, 30] on span "1/2" at bounding box center [1025, 34] width 36 height 13
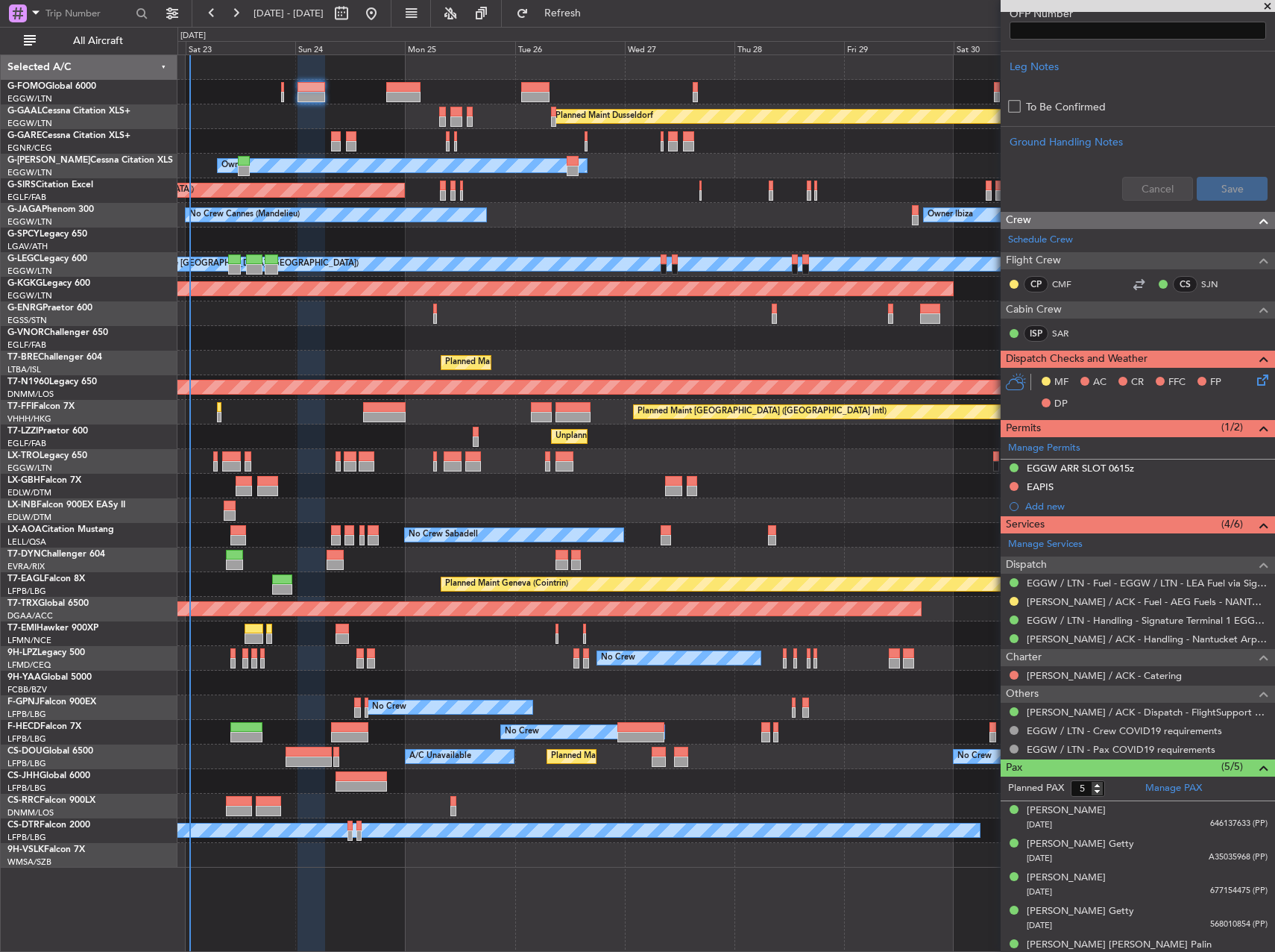
scroll to position [503, 0]
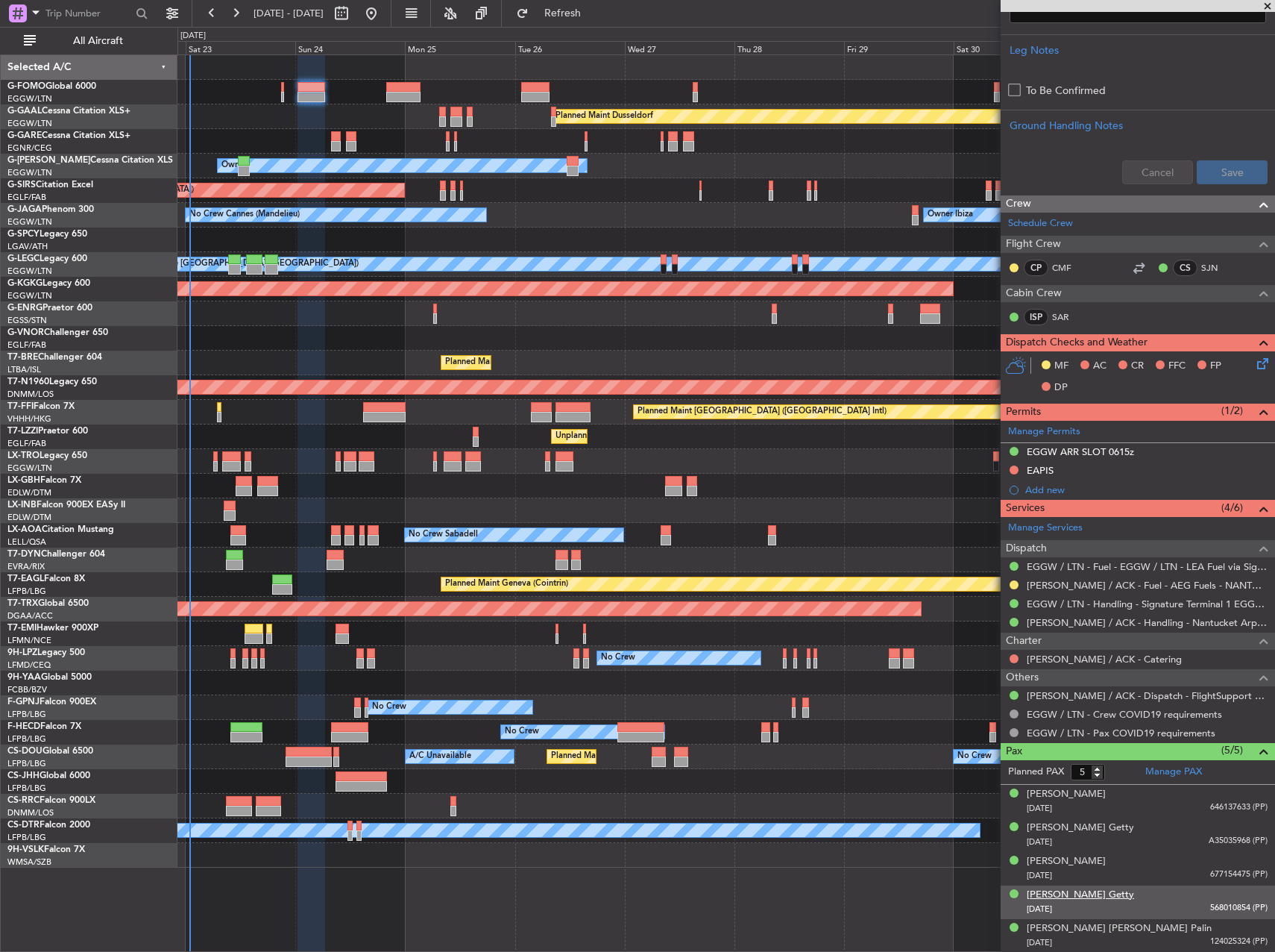
click at [1100, 897] on div "[PERSON_NAME] Getty" at bounding box center [1080, 895] width 107 height 15
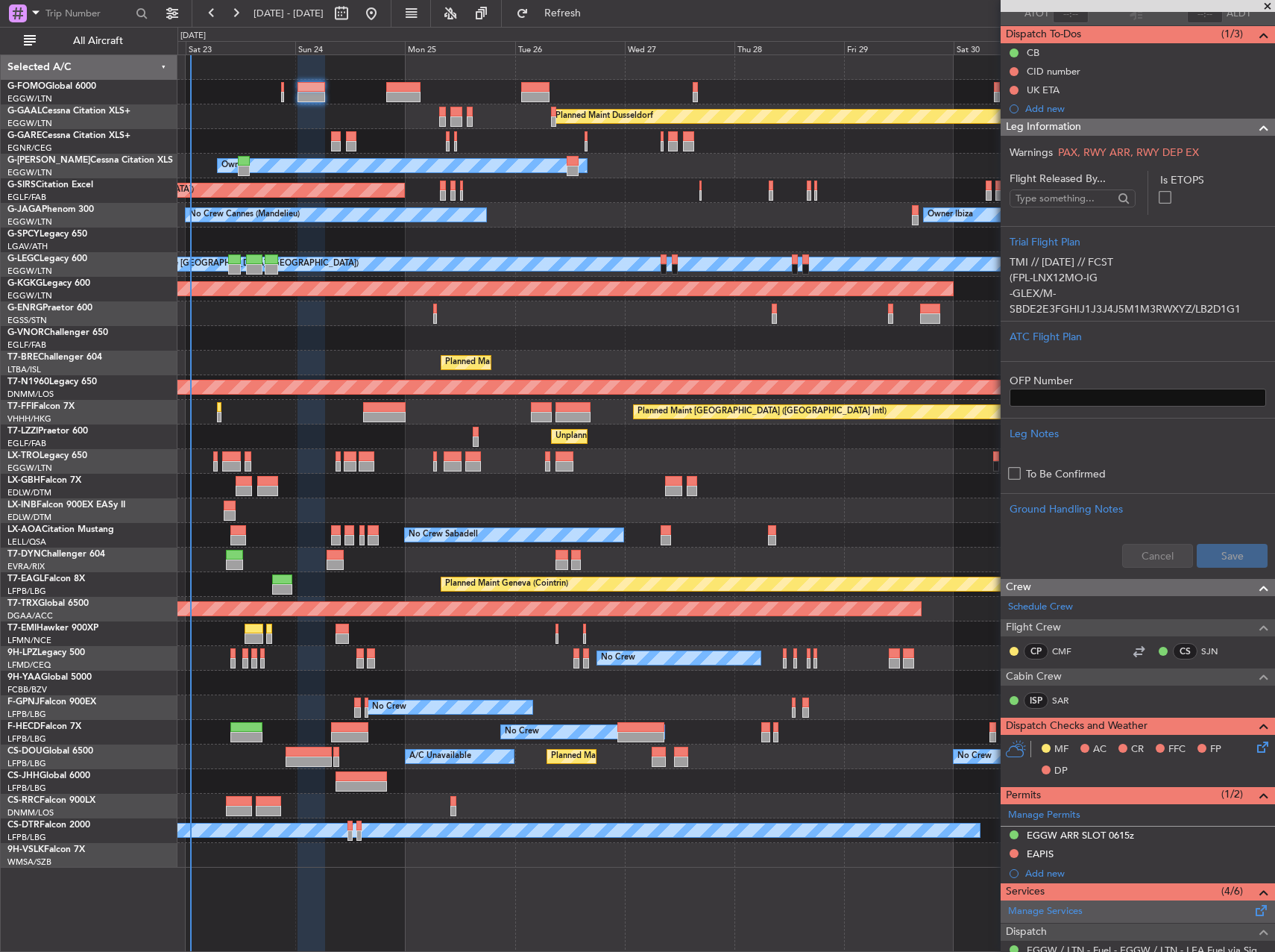
scroll to position [298, 0]
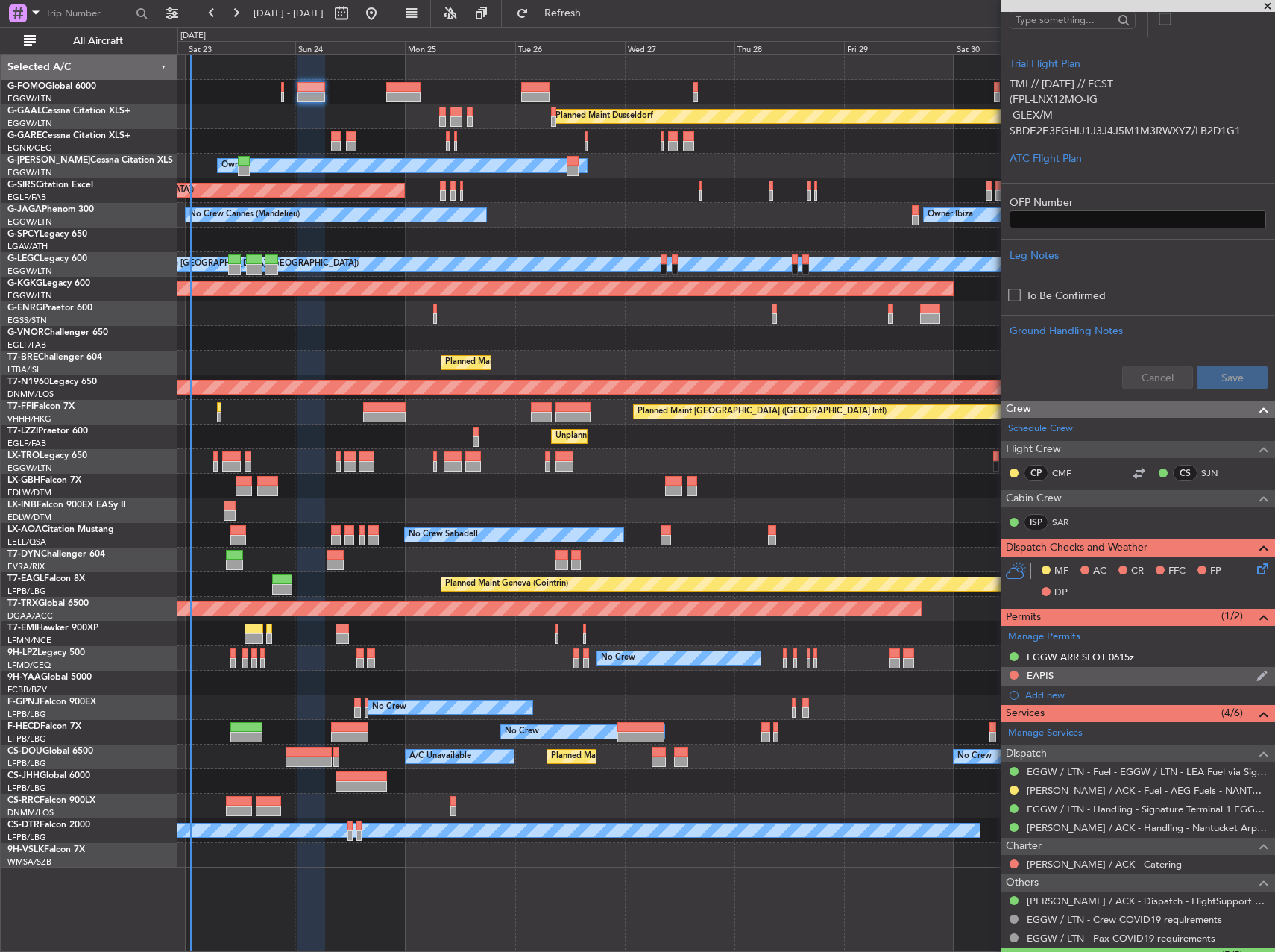
click at [1053, 674] on div "EAPIS" at bounding box center [1040, 676] width 27 height 13
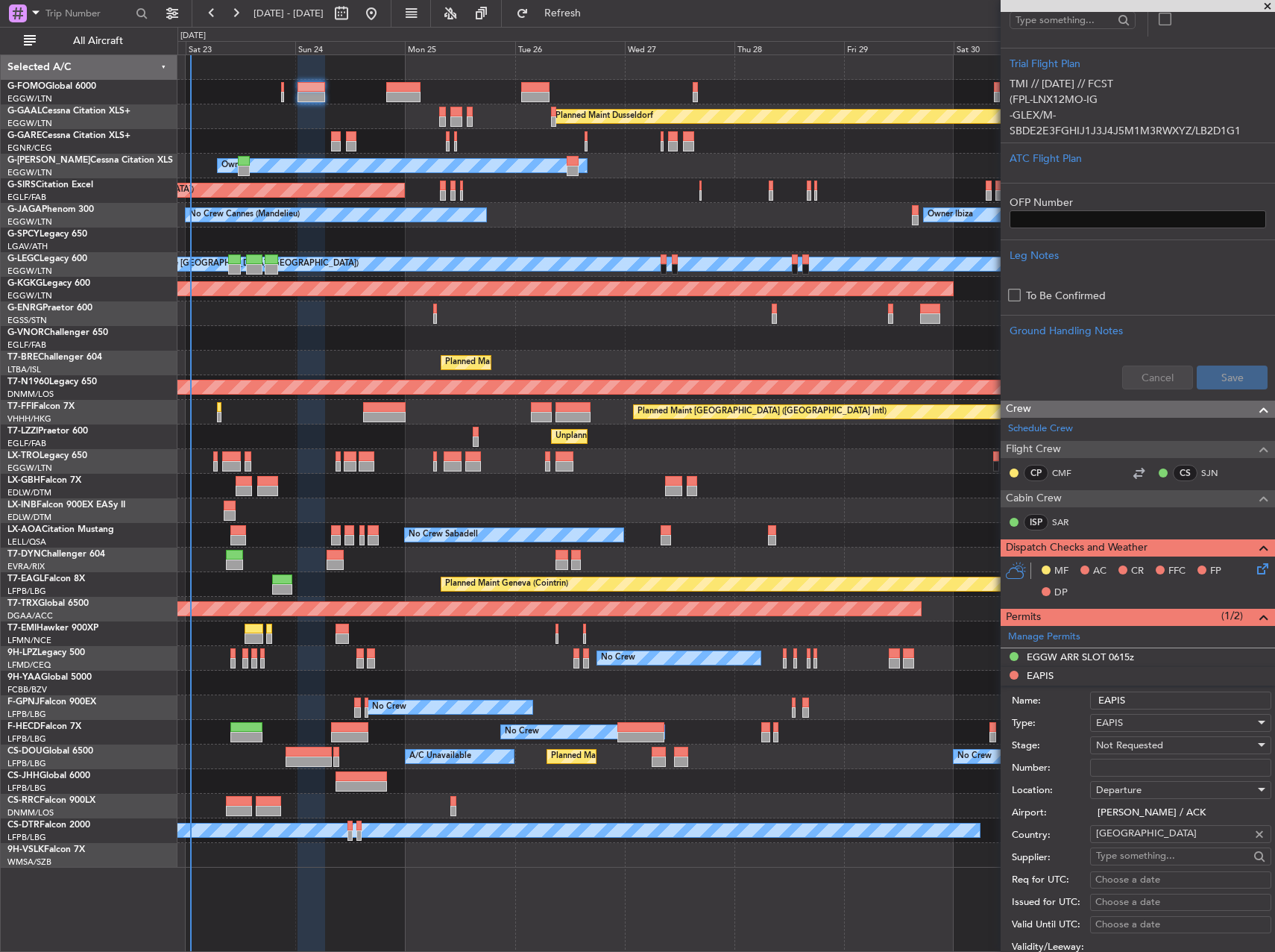
click at [1135, 766] on input "Number:" at bounding box center [1180, 767] width 181 height 17
paste input "EAPIS-17649254"
type input "EAPIS-17649254"
click at [1068, 783] on label "Location:" at bounding box center [1051, 790] width 78 height 15
click at [1135, 745] on span "Not Requested" at bounding box center [1129, 745] width 67 height 14
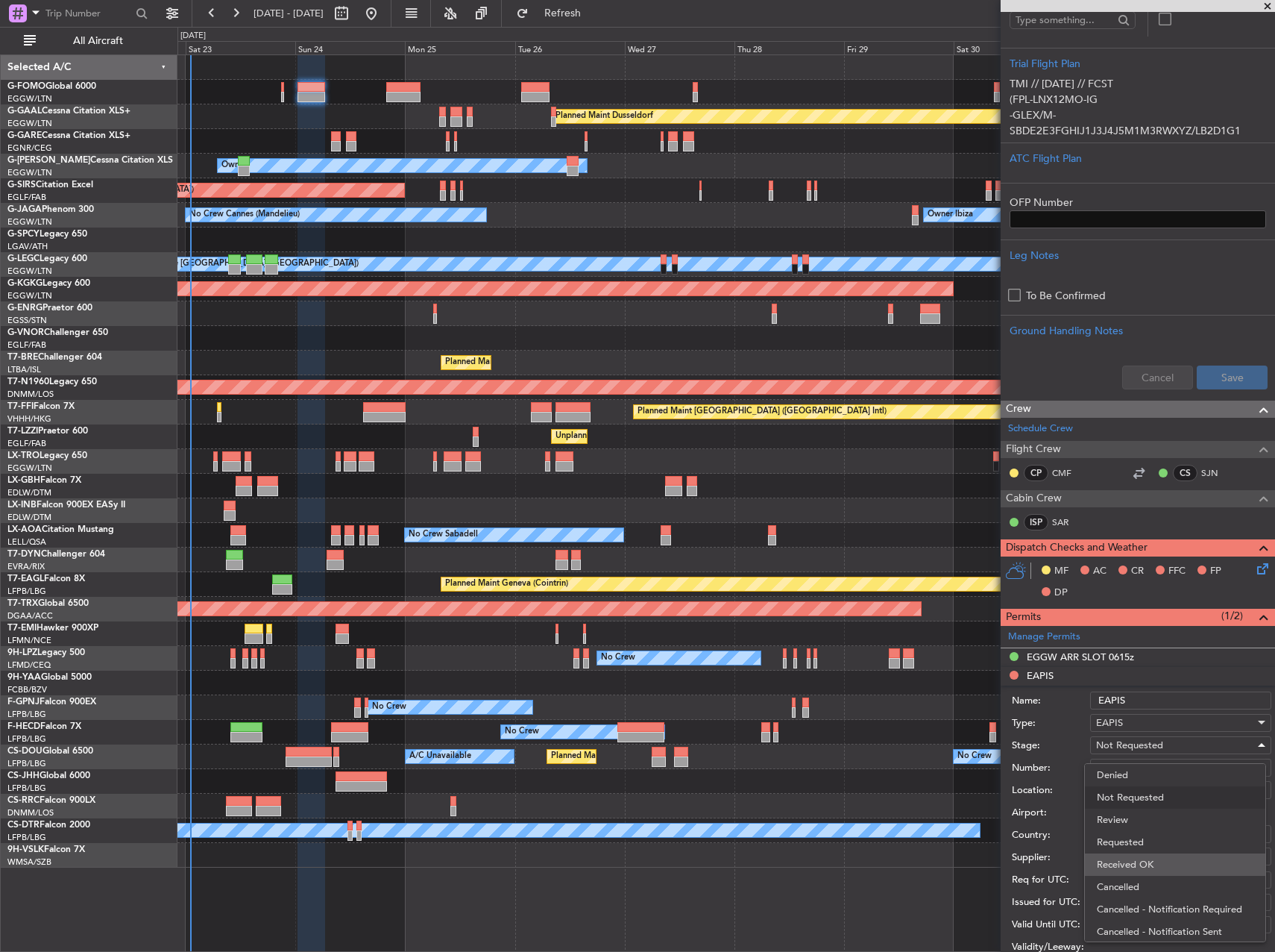
click at [1152, 858] on span "Received OK" at bounding box center [1175, 864] width 157 height 22
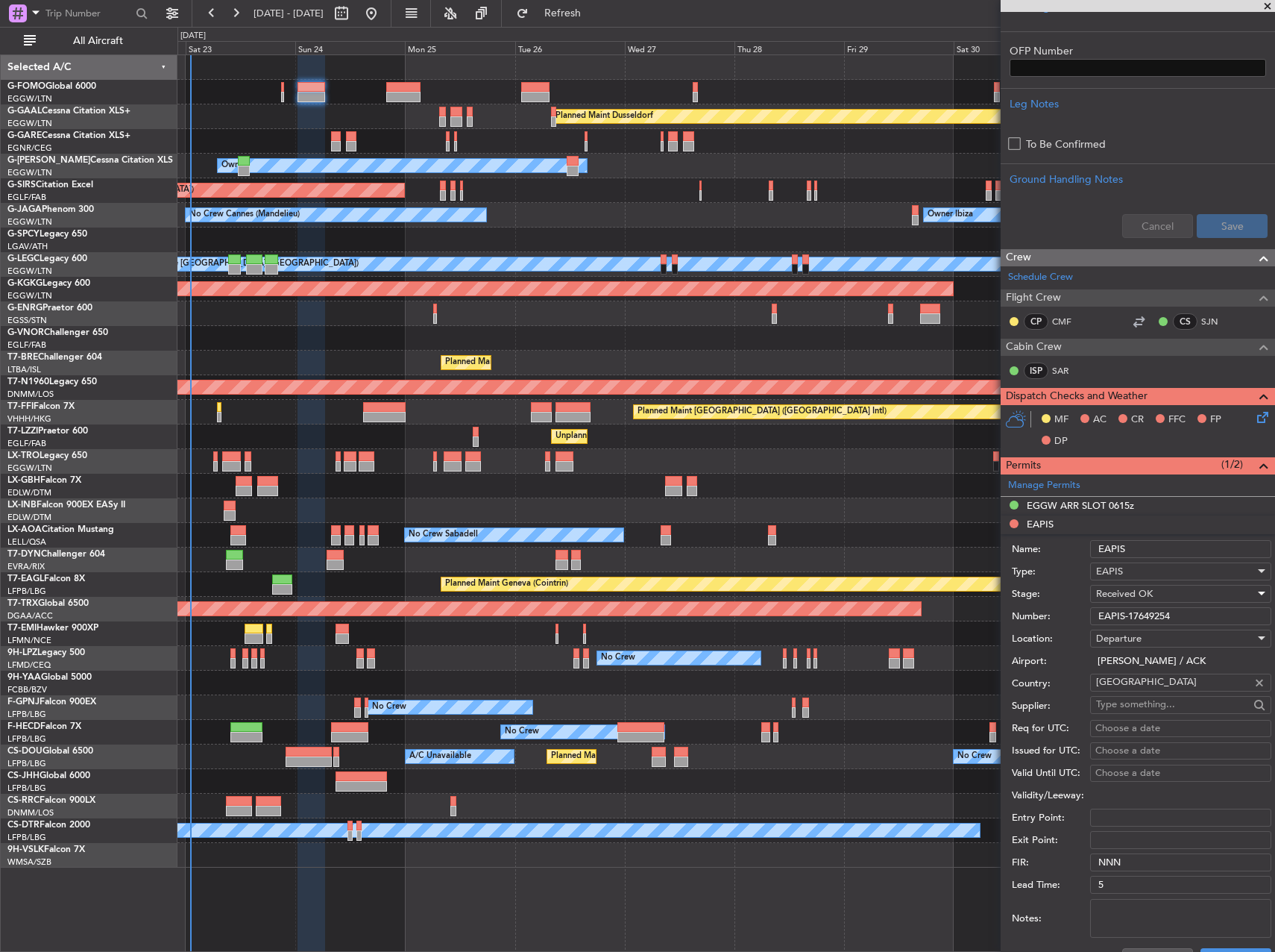
scroll to position [671, 0]
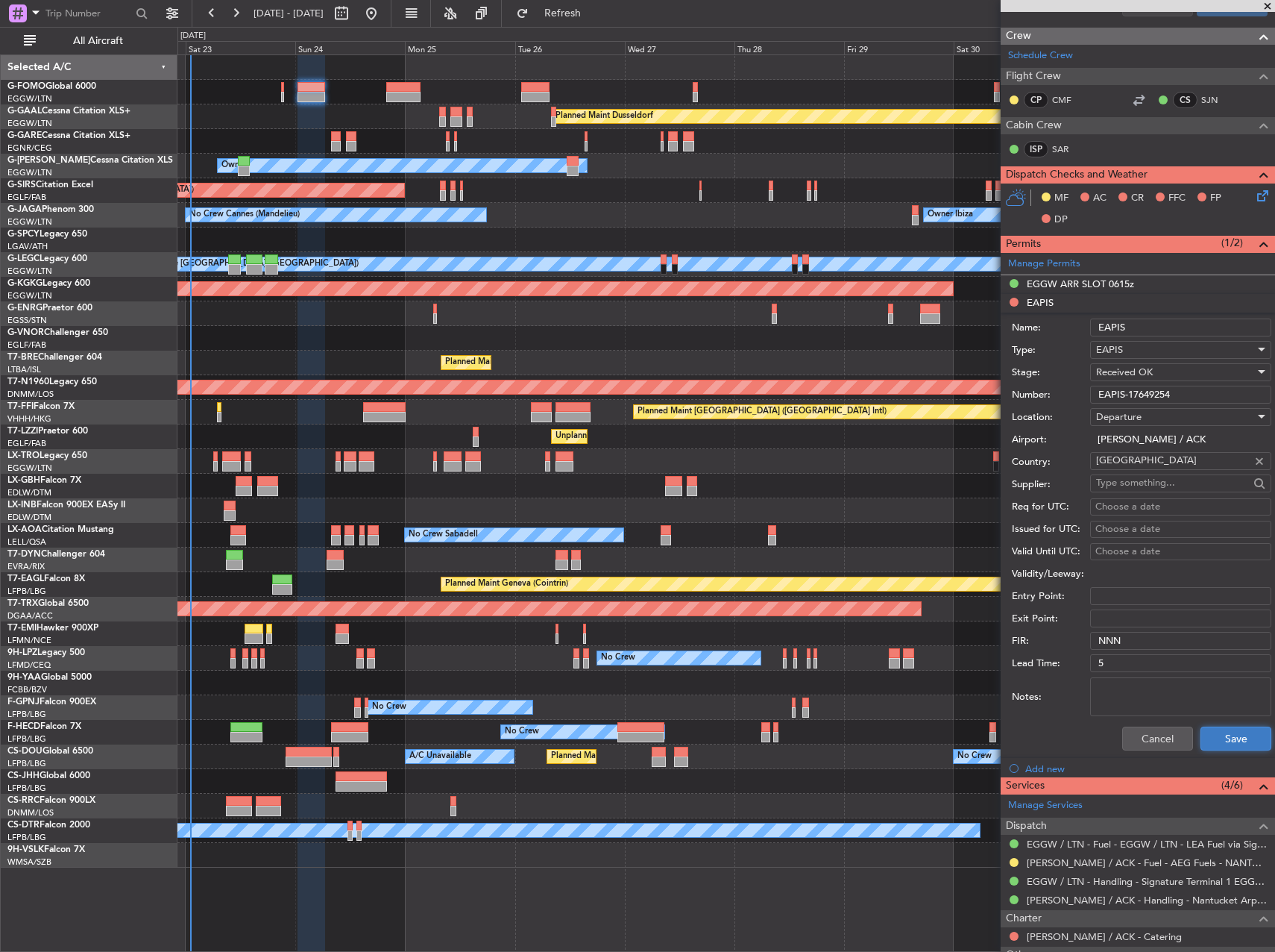
click at [1208, 735] on button "Save" at bounding box center [1236, 738] width 71 height 24
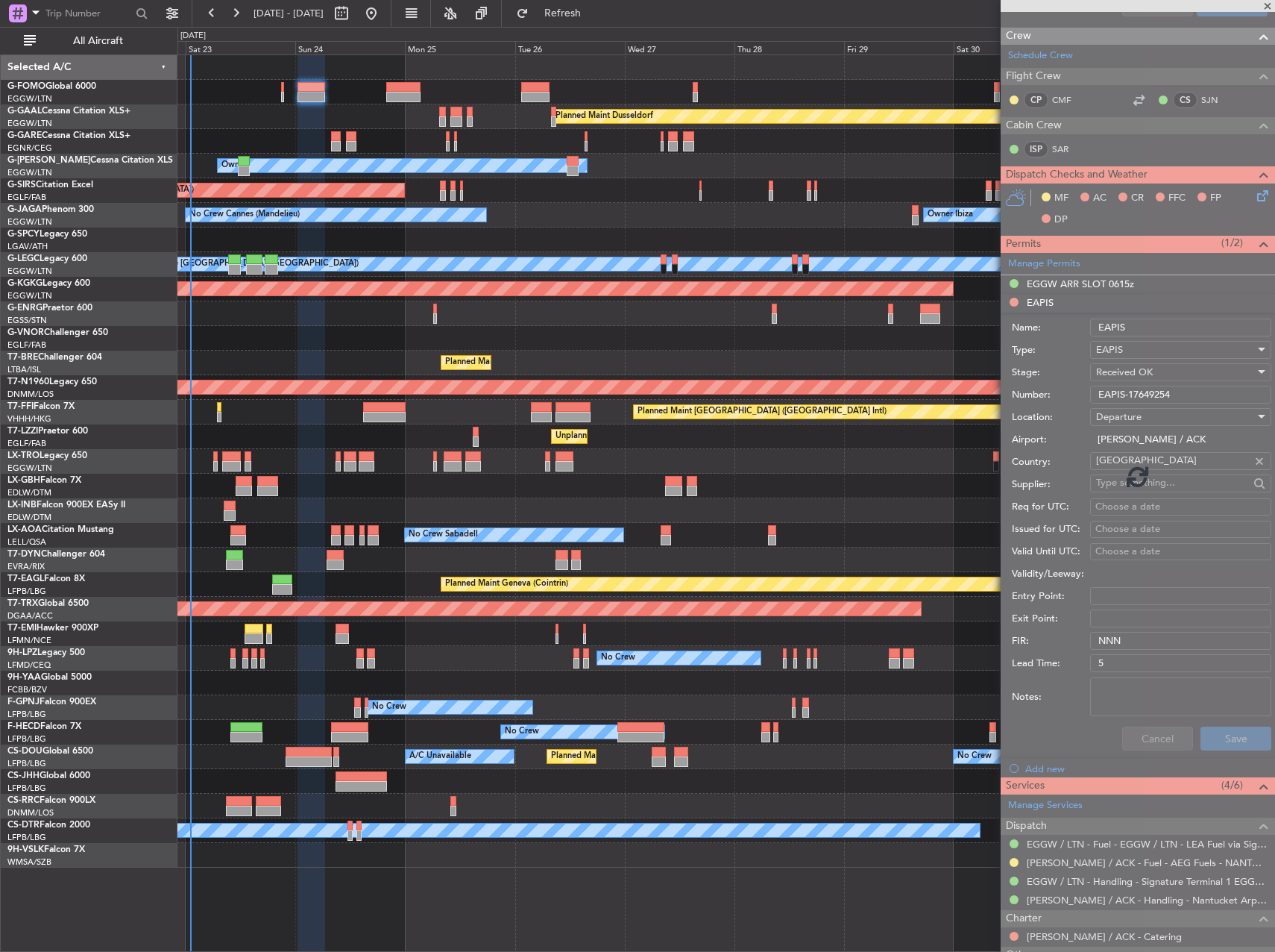
scroll to position [540, 0]
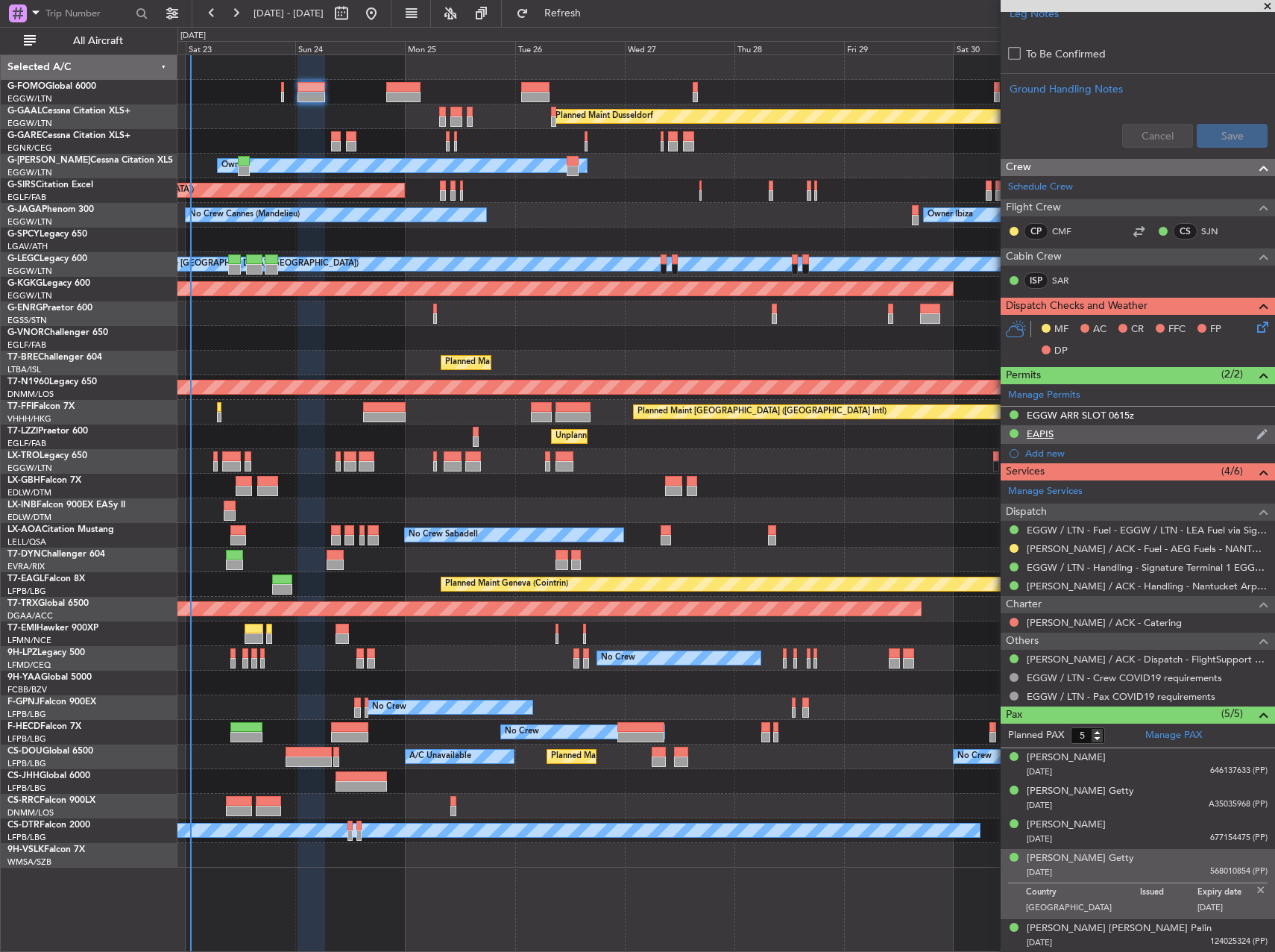
click at [1068, 427] on div "EAPIS" at bounding box center [1137, 434] width 274 height 18
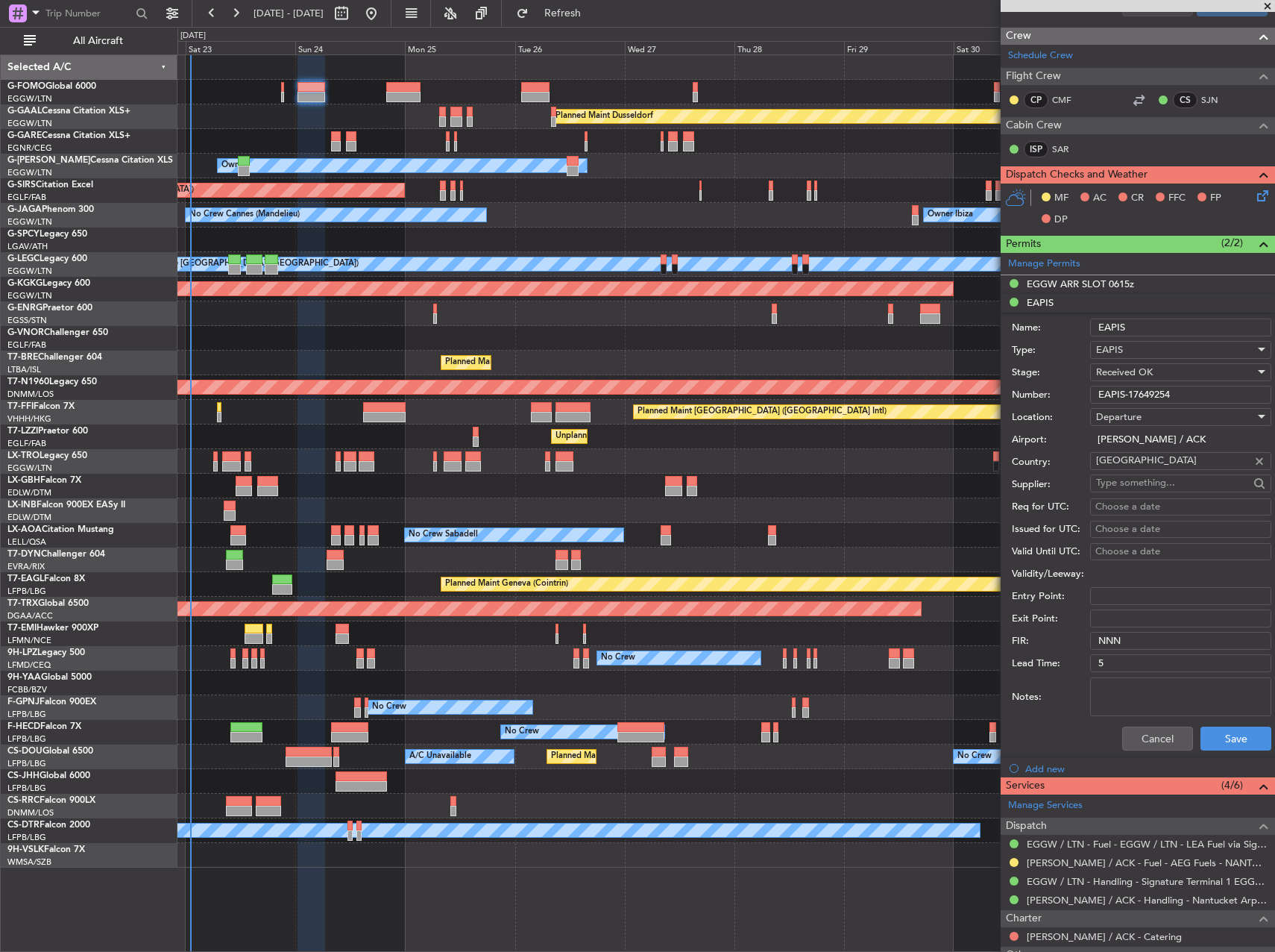
click at [1136, 394] on input "EAPIS-17649254" at bounding box center [1180, 394] width 181 height 17
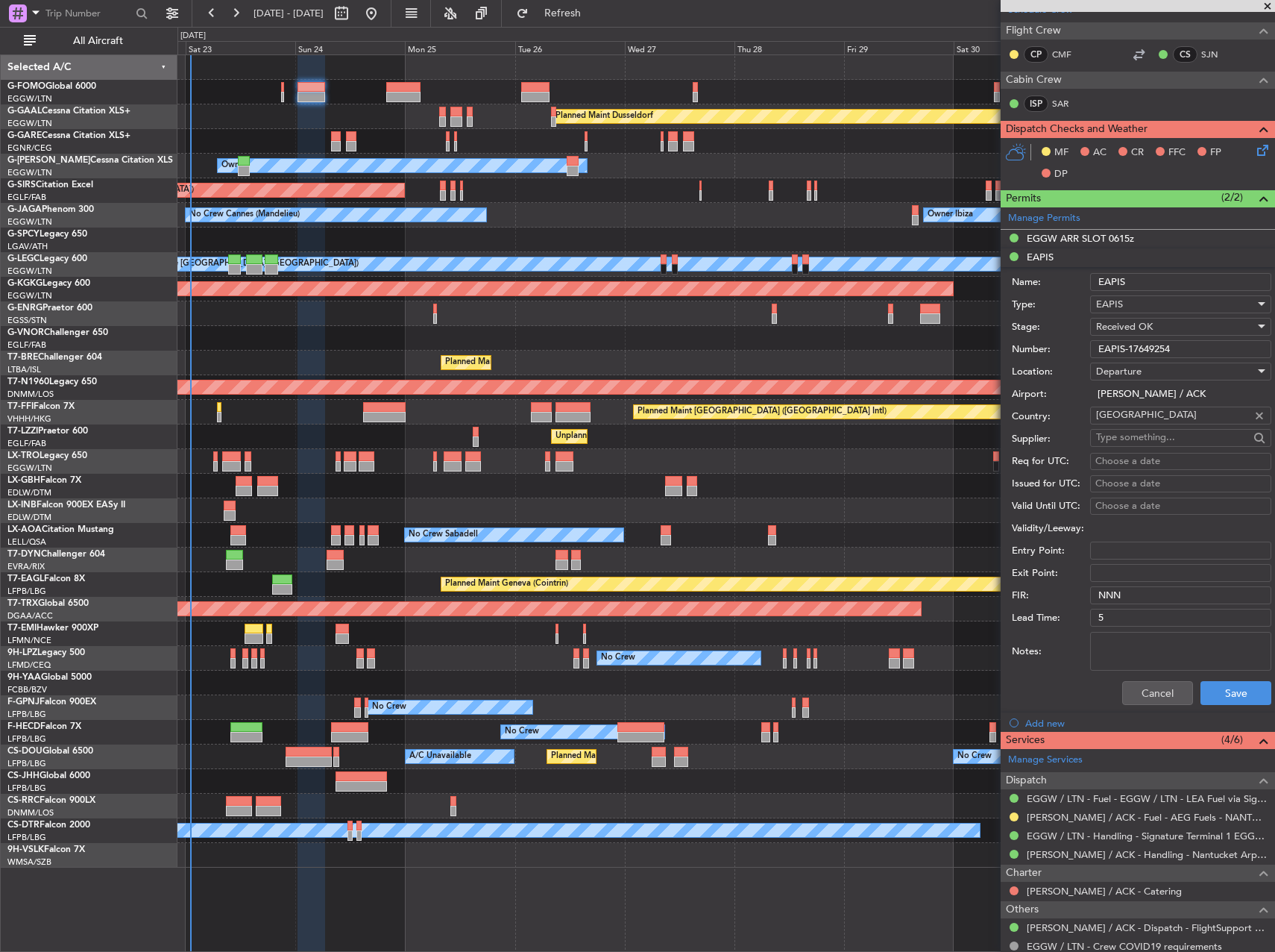
scroll to position [745, 0]
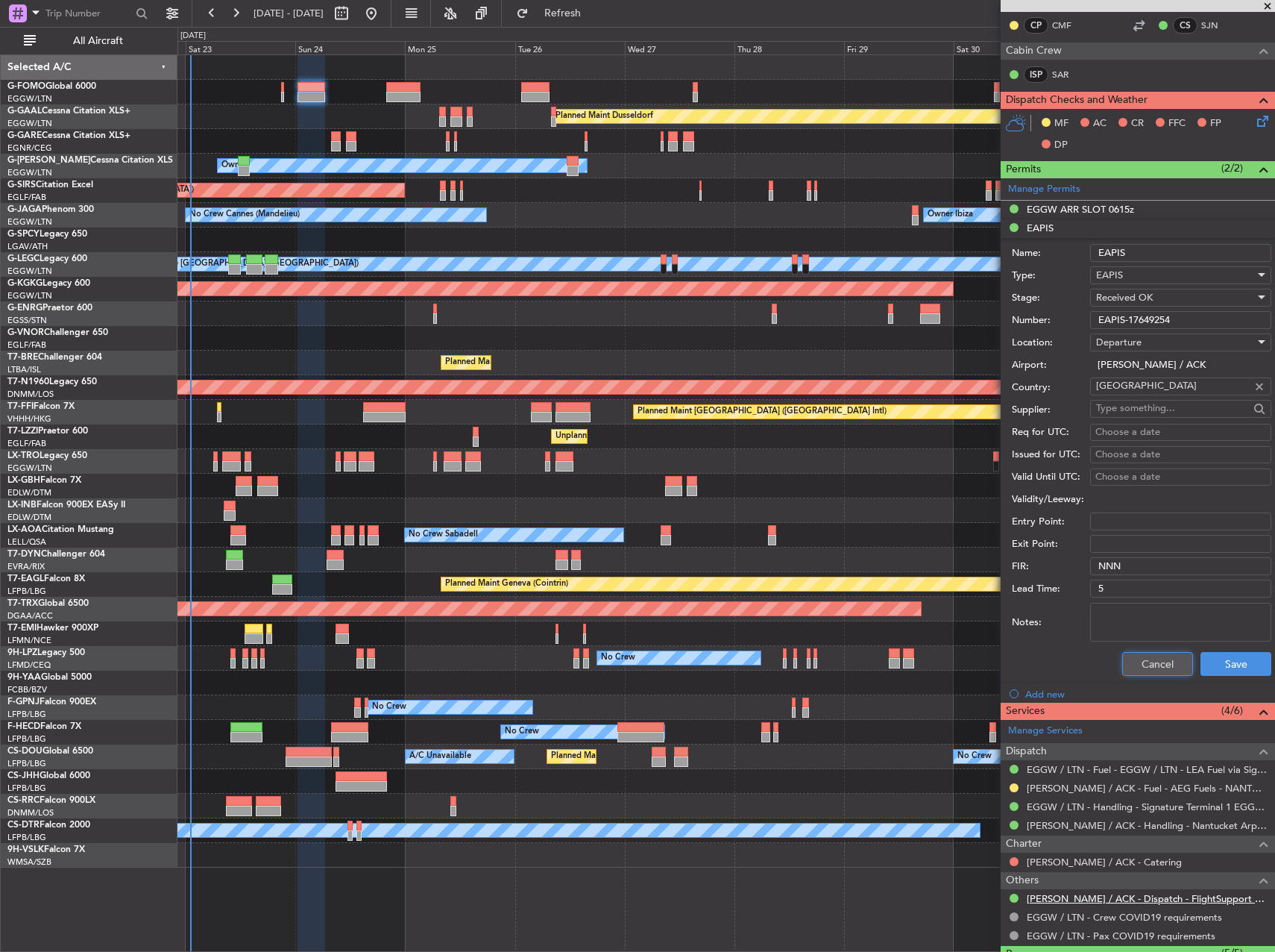
click at [1139, 664] on button "Cancel" at bounding box center [1158, 664] width 71 height 24
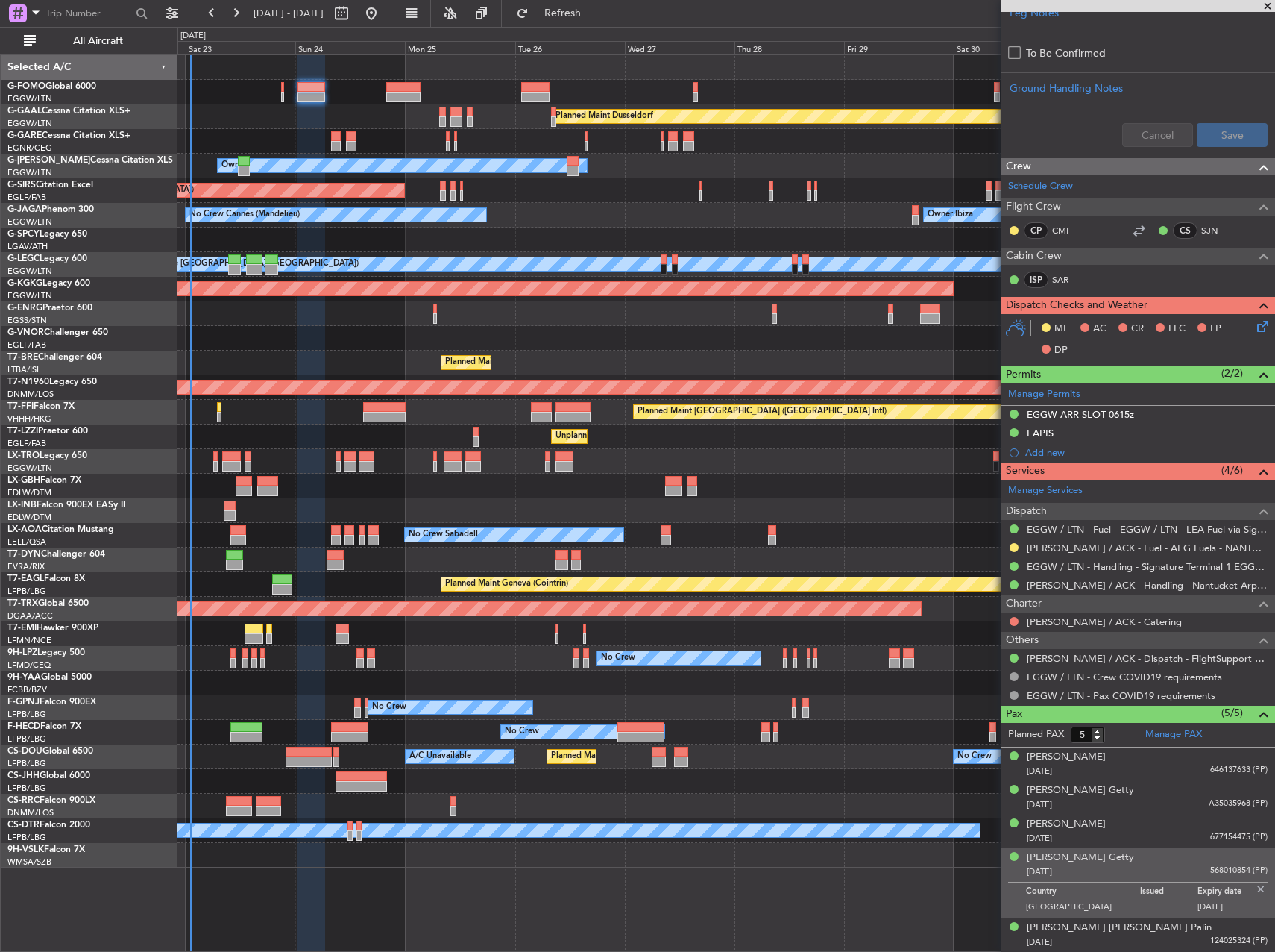
scroll to position [540, 0]
click at [1255, 329] on icon at bounding box center [1260, 324] width 12 height 12
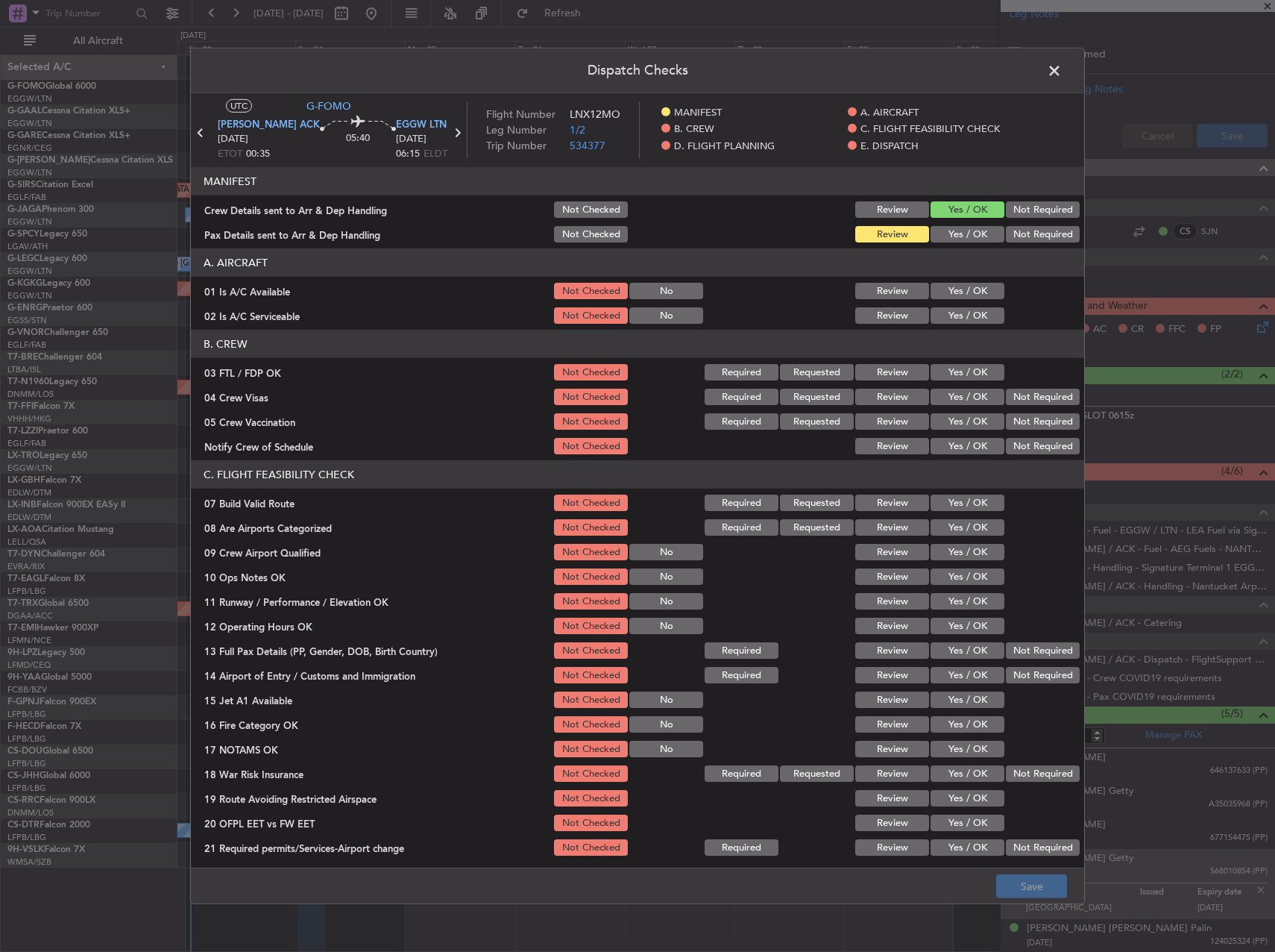
drag, startPoint x: 933, startPoint y: 228, endPoint x: 940, endPoint y: 240, distance: 13.9
click at [934, 232] on button "Yes / OK" at bounding box center [967, 234] width 73 height 17
click at [1026, 881] on button "Save" at bounding box center [1031, 886] width 71 height 24
click at [1062, 73] on span at bounding box center [1062, 74] width 0 height 29
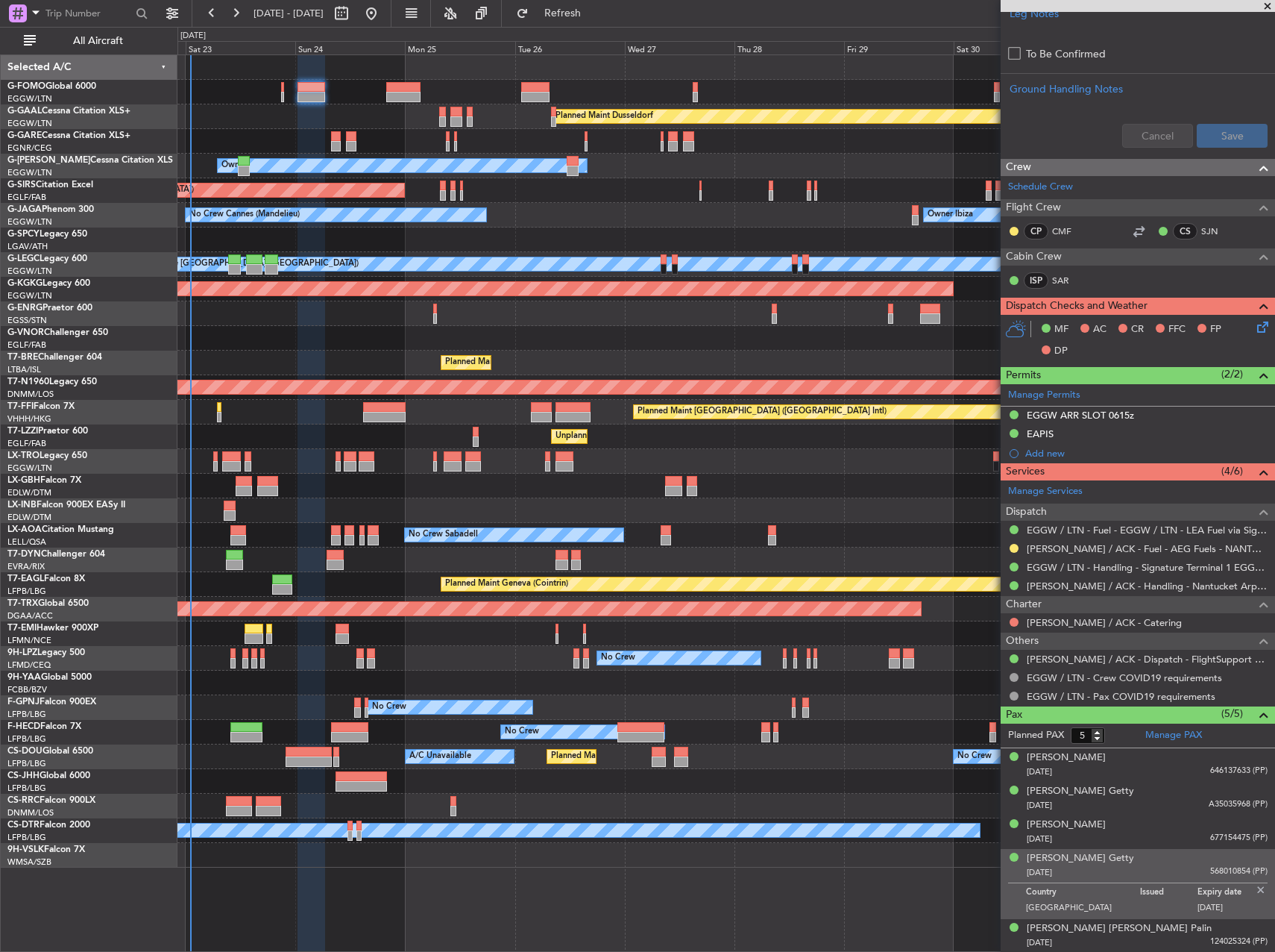
click at [277, 790] on div "Planned Maint [GEOGRAPHIC_DATA] ([GEOGRAPHIC_DATA])" at bounding box center [725, 781] width 1097 height 25
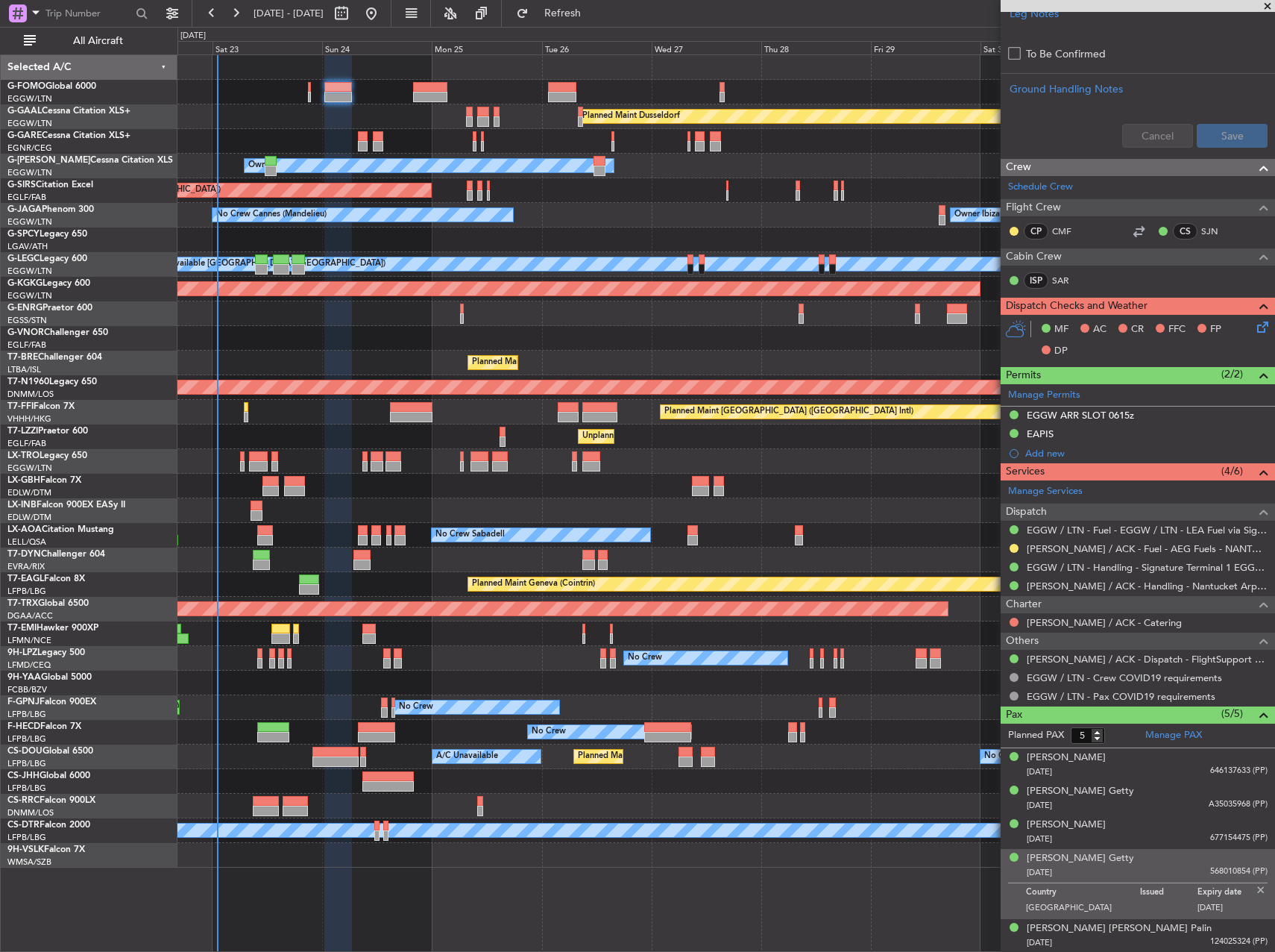
click at [286, 779] on div "Planned Maint [GEOGRAPHIC_DATA] ([GEOGRAPHIC_DATA])" at bounding box center [725, 781] width 1097 height 25
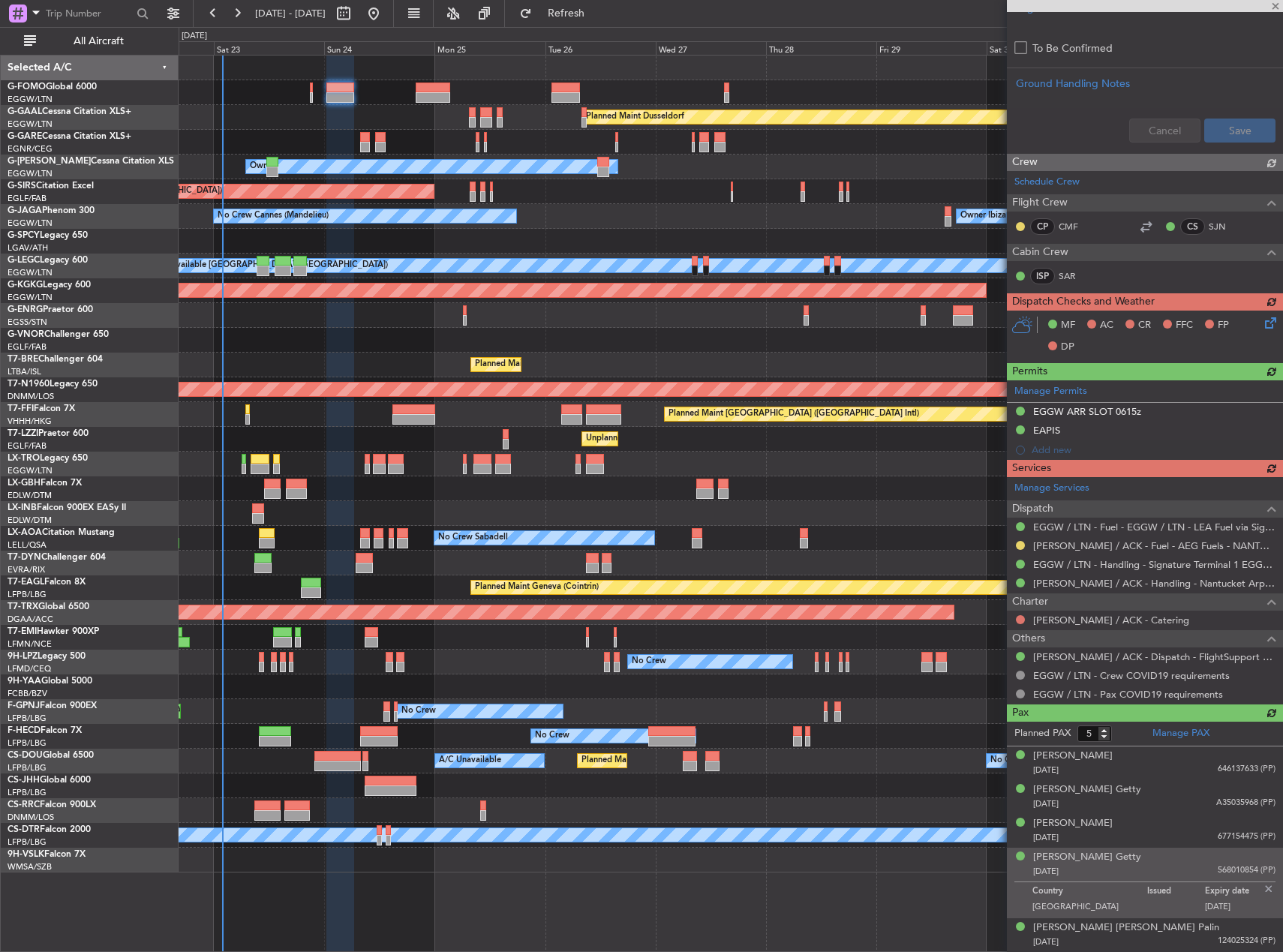
scroll to position [548, 0]
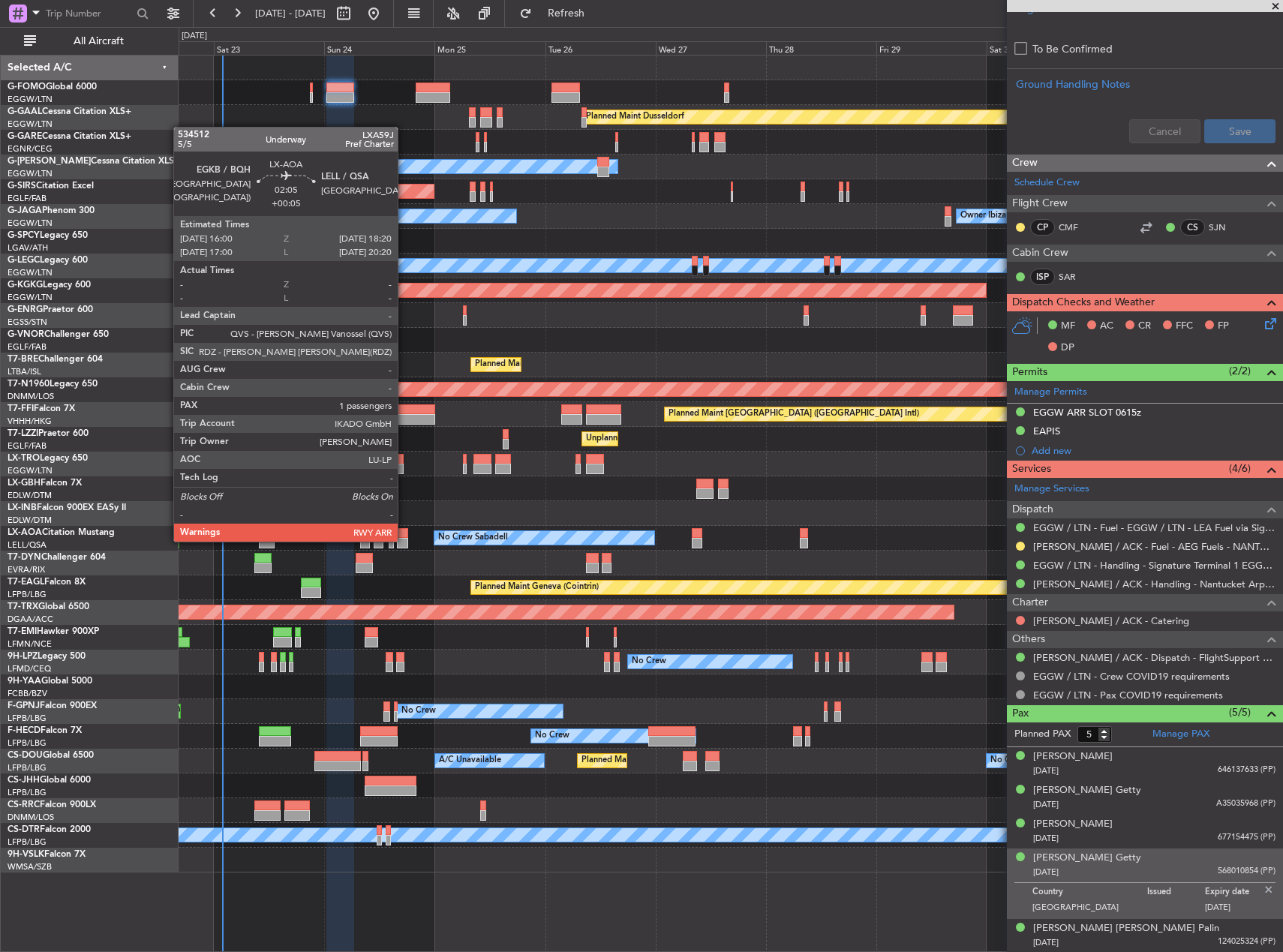
click at [405, 540] on div at bounding box center [403, 543] width 11 height 10
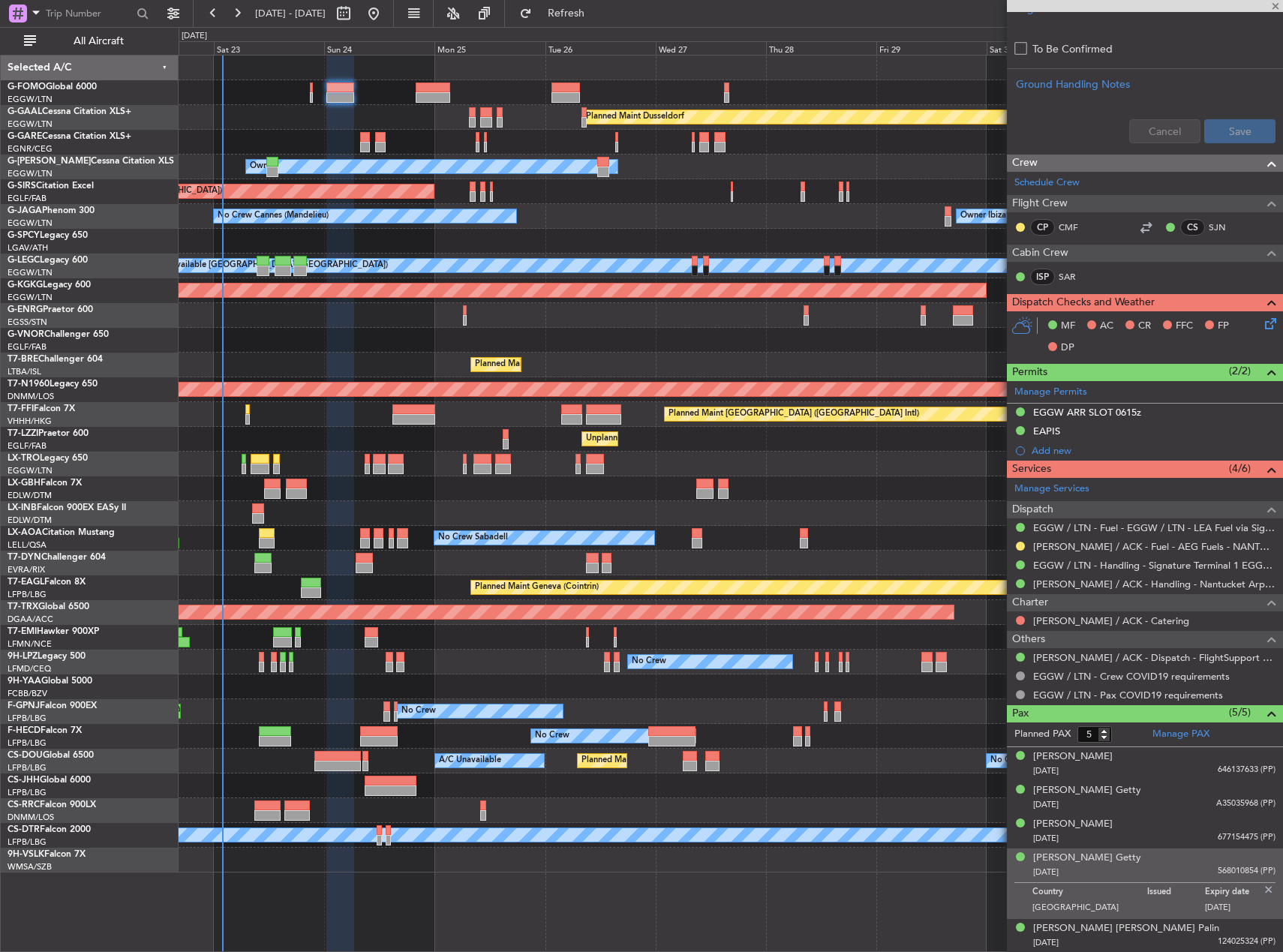
type input "+00:05"
type input "1"
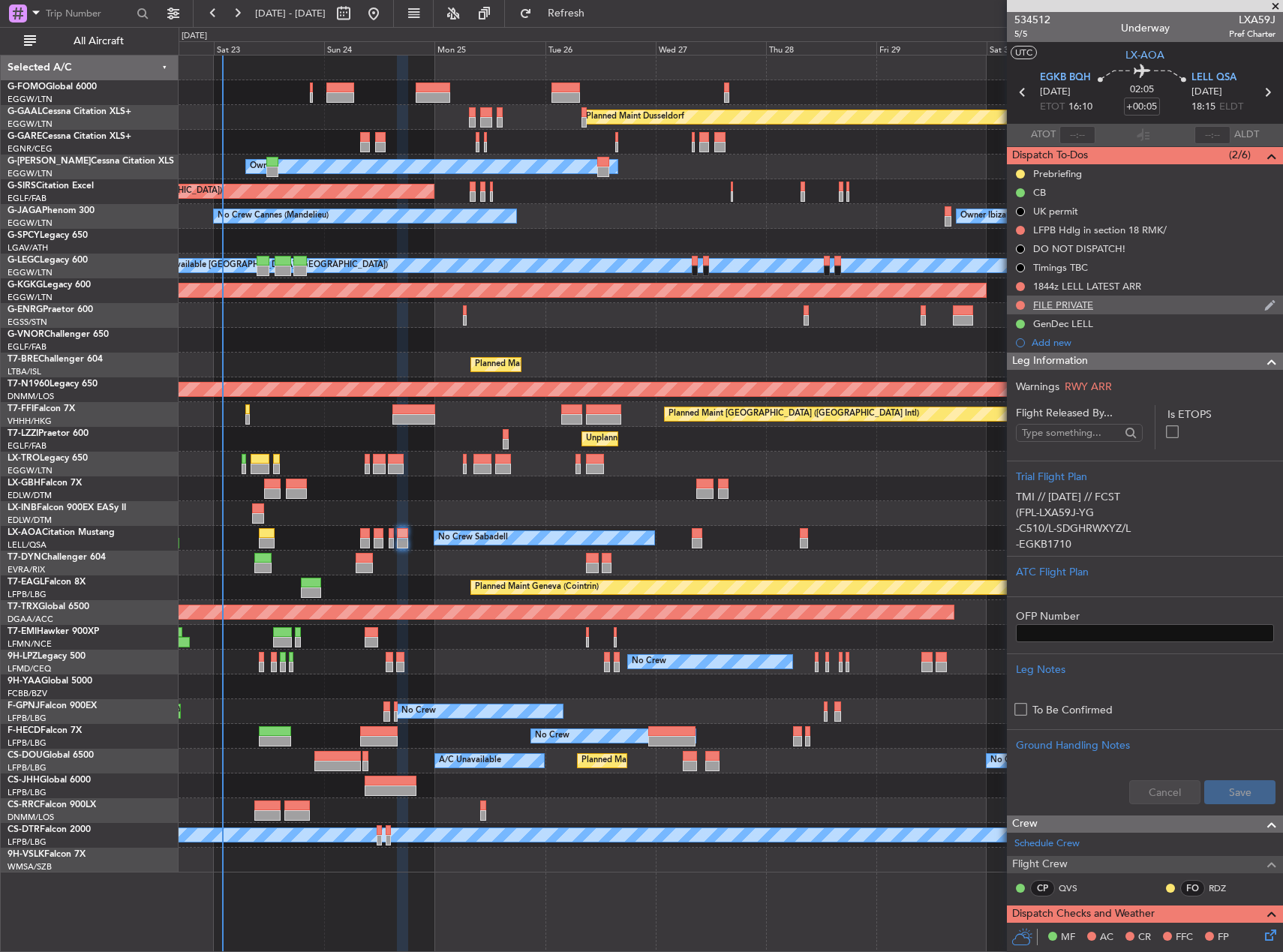
click at [1097, 305] on div "FILE PRIVATE" at bounding box center [1144, 305] width 276 height 18
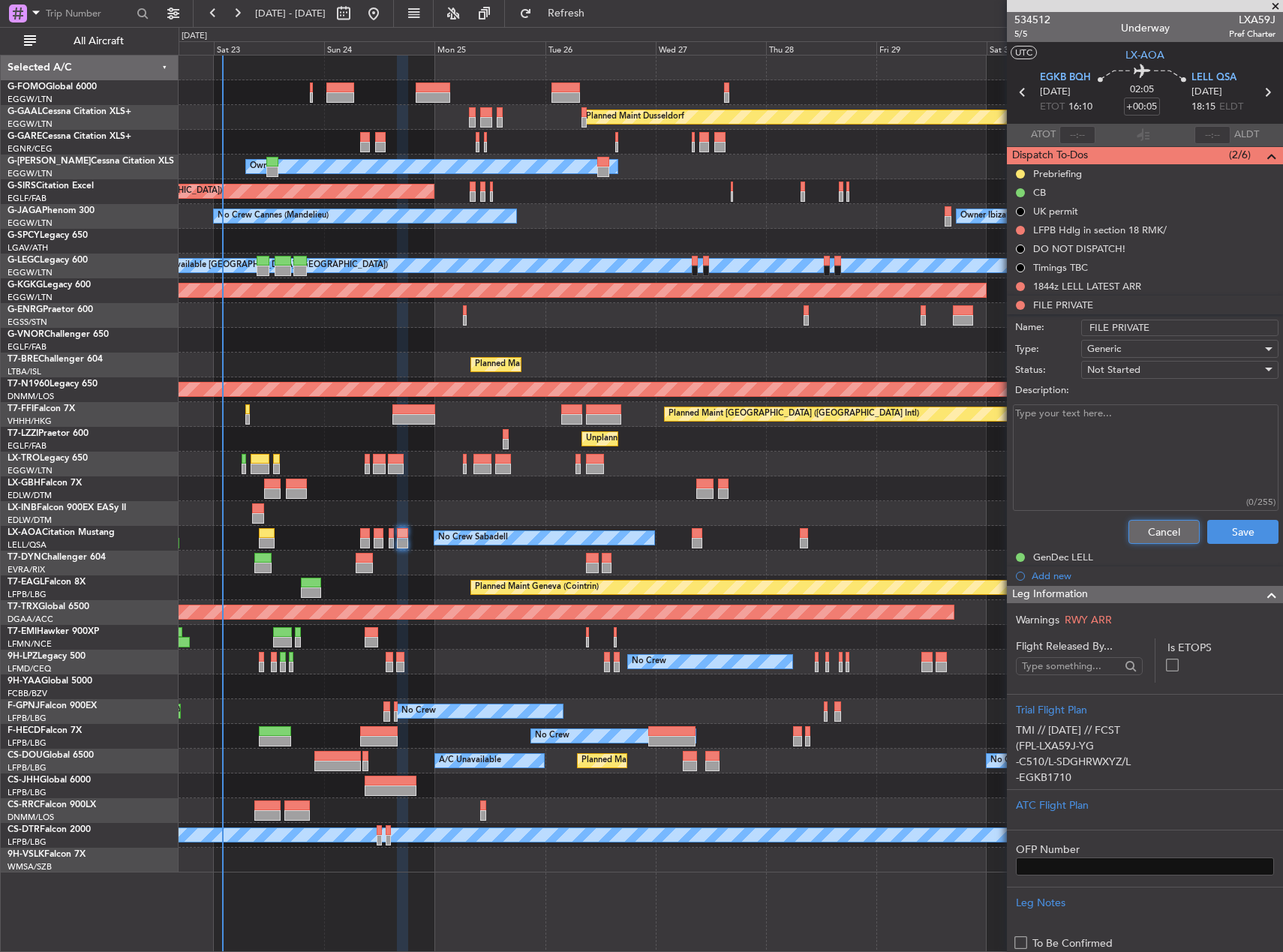
click at [1174, 534] on button "Cancel" at bounding box center [1164, 532] width 71 height 24
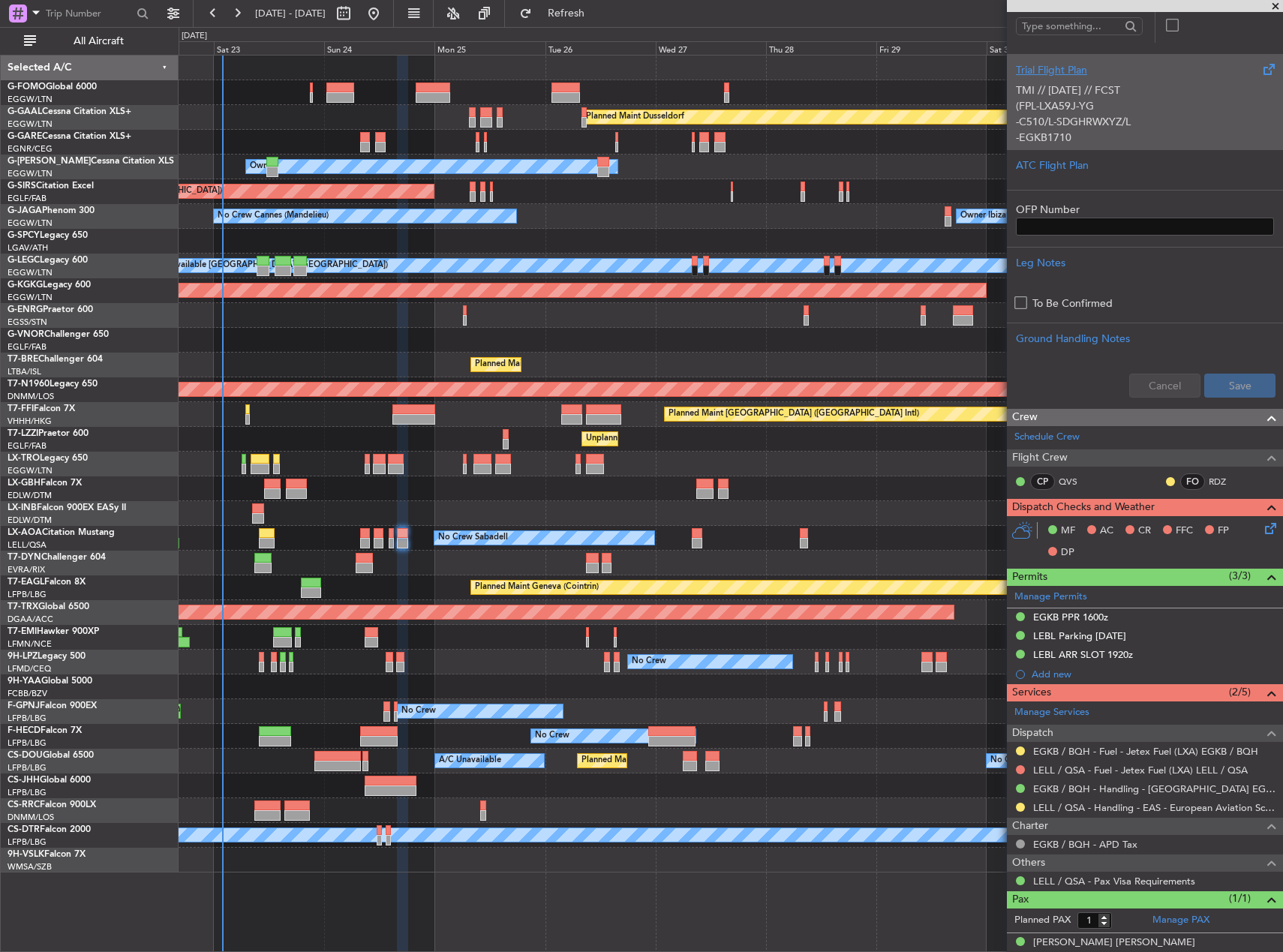
scroll to position [421, 0]
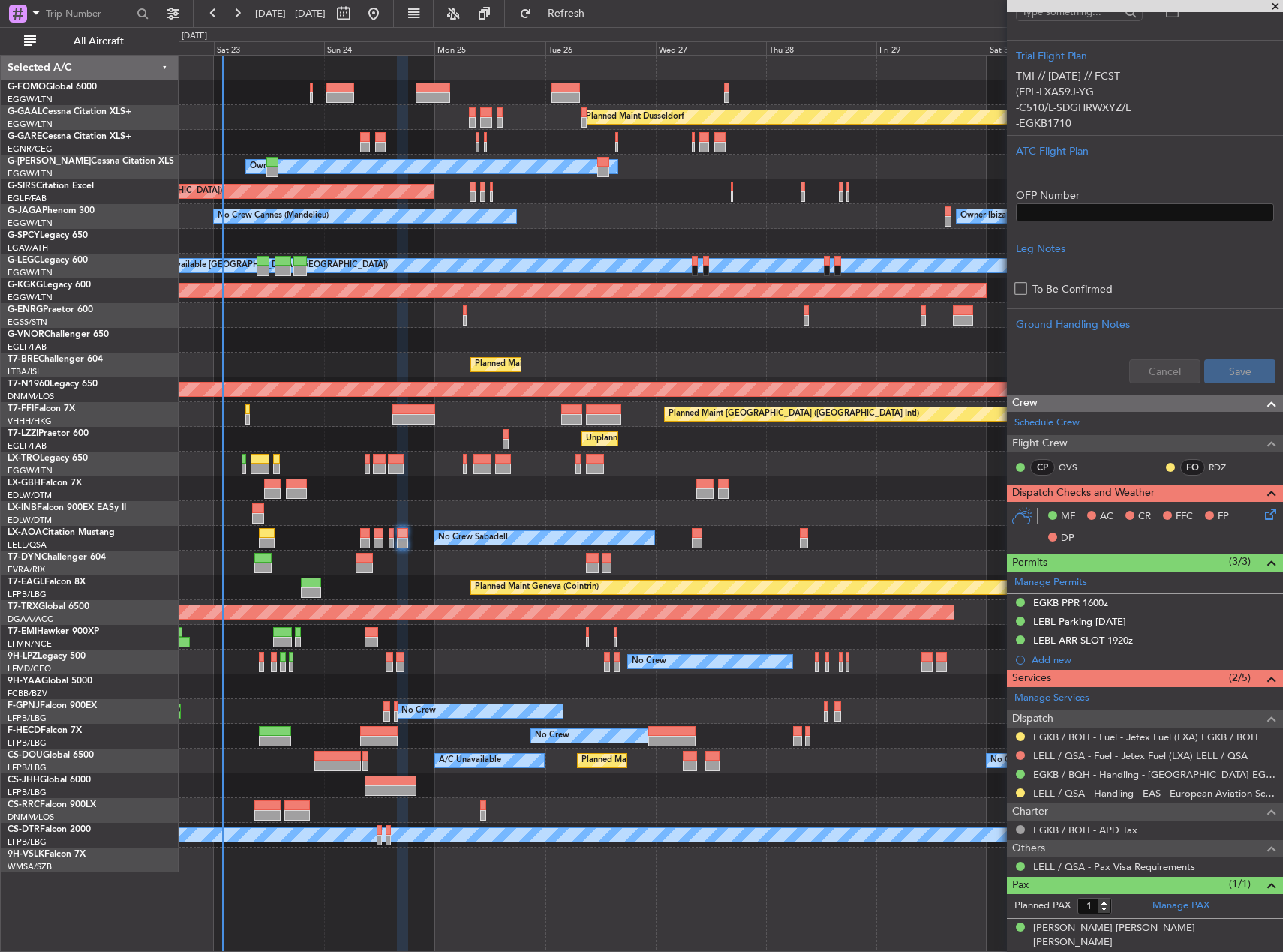
click at [577, 678] on div at bounding box center [730, 686] width 1104 height 25
click at [1022, 791] on button at bounding box center [1021, 793] width 9 height 9
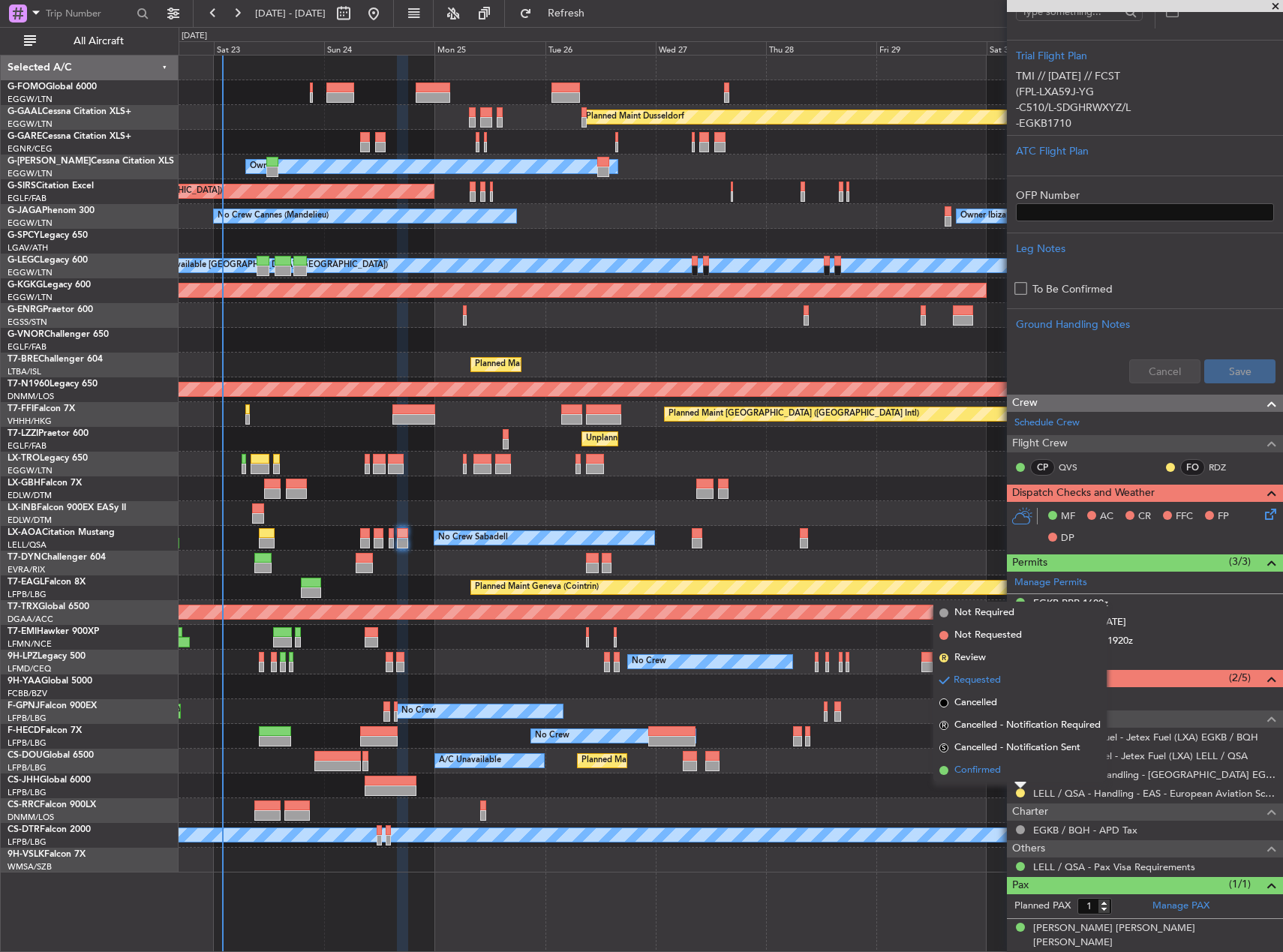
click at [991, 774] on span "Confirmed" at bounding box center [977, 770] width 46 height 15
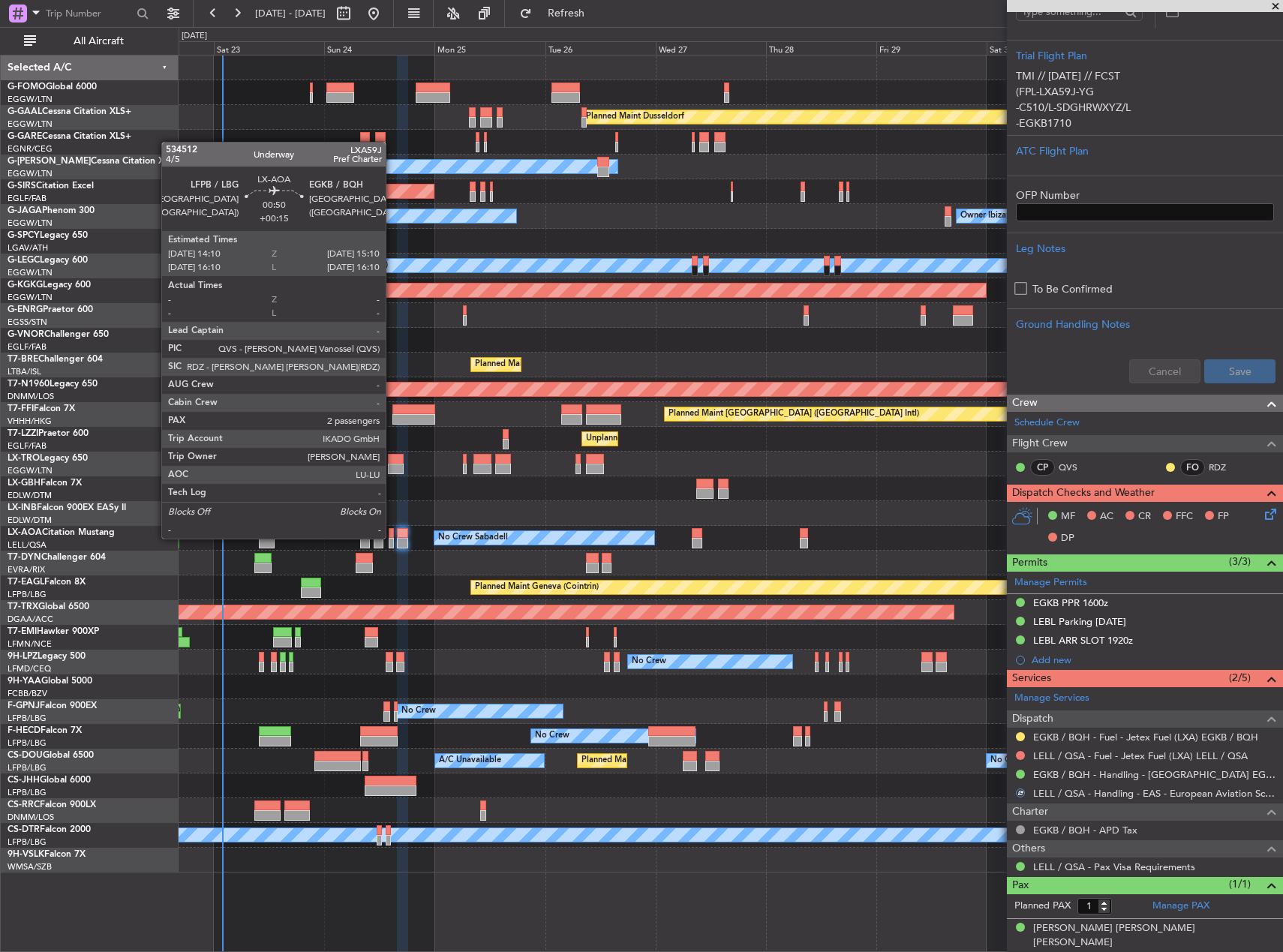
click at [393, 537] on div at bounding box center [392, 533] width 6 height 10
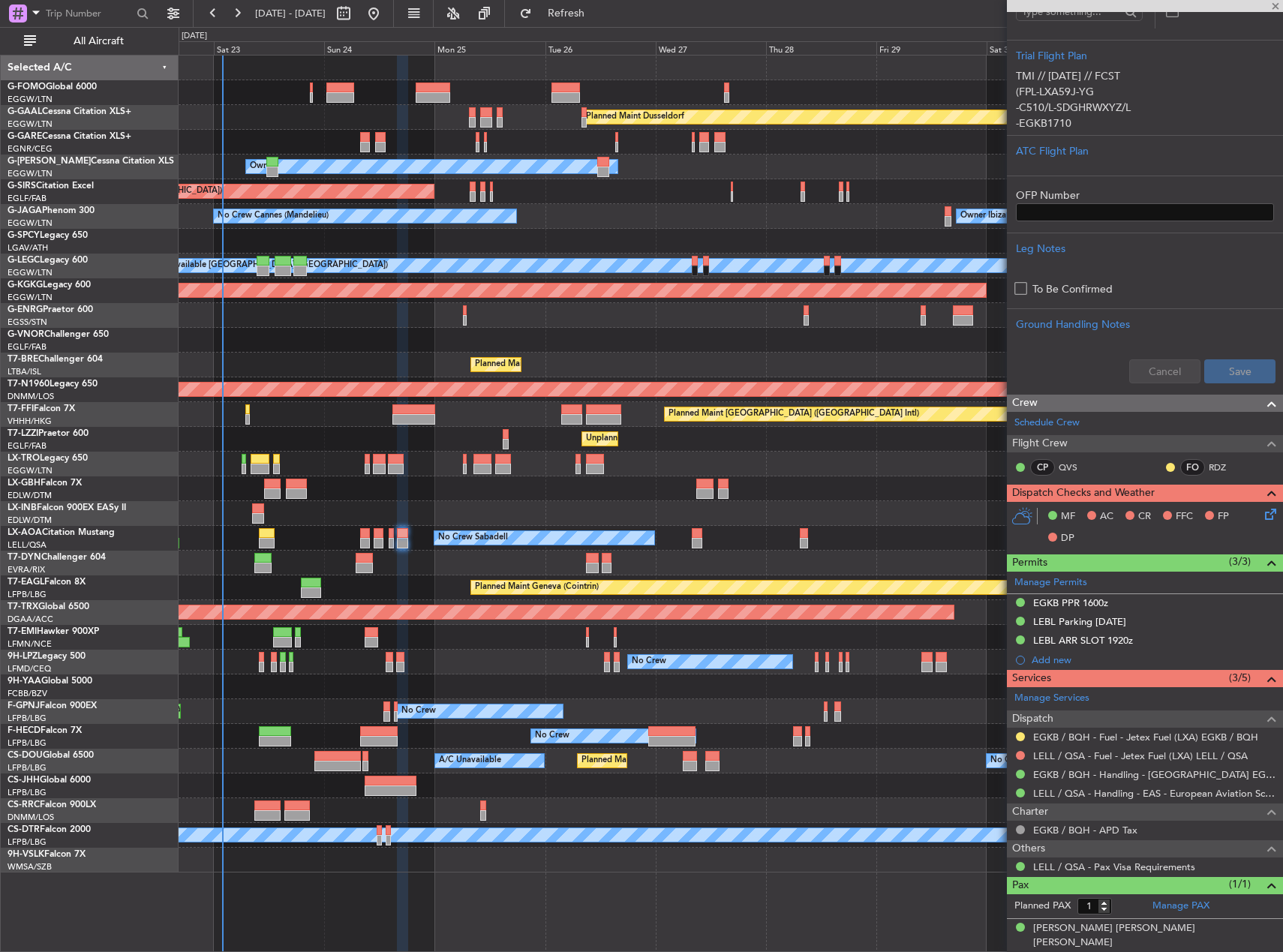
type input "+00:15"
type input "2"
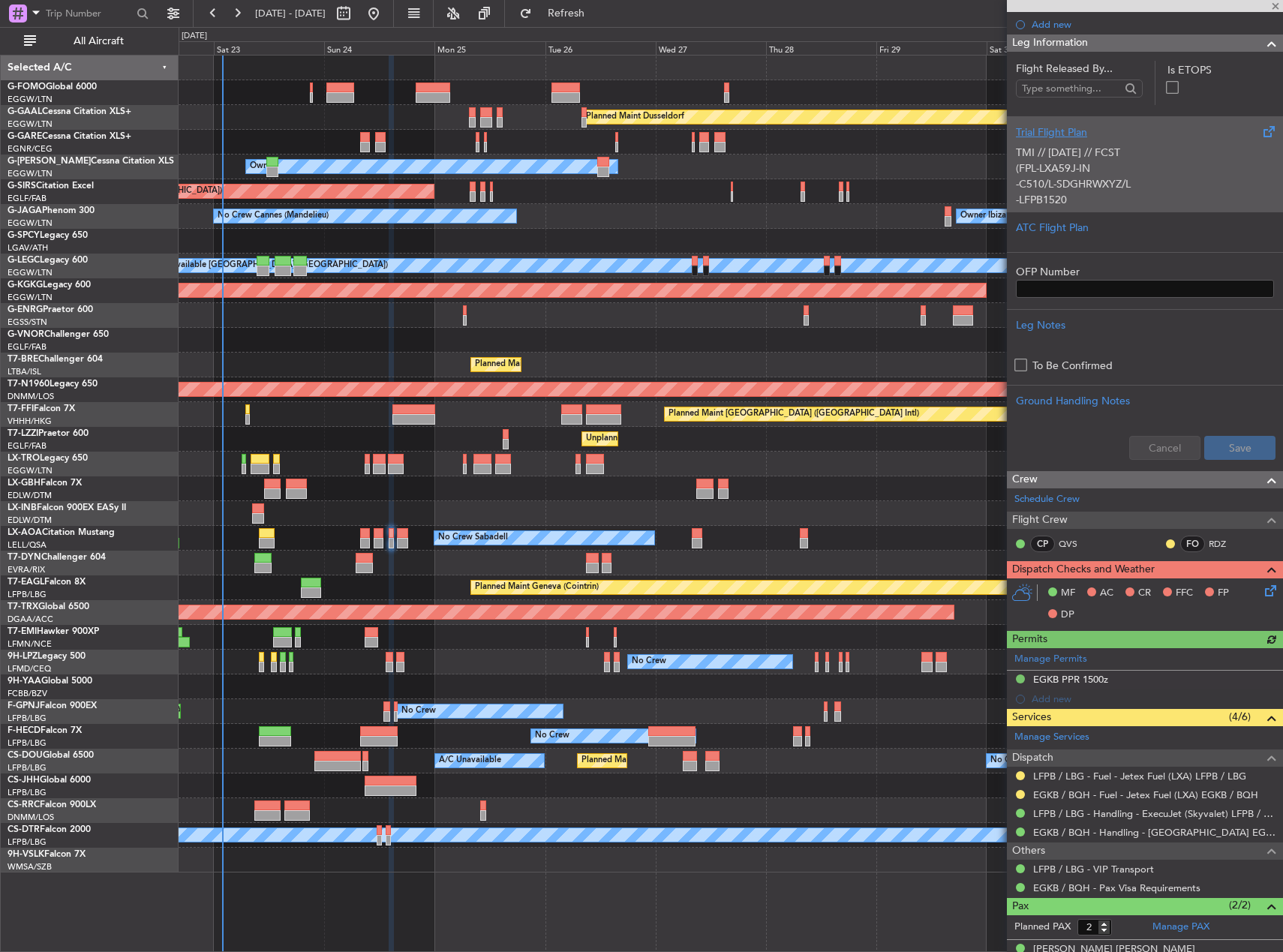
scroll to position [317, 0]
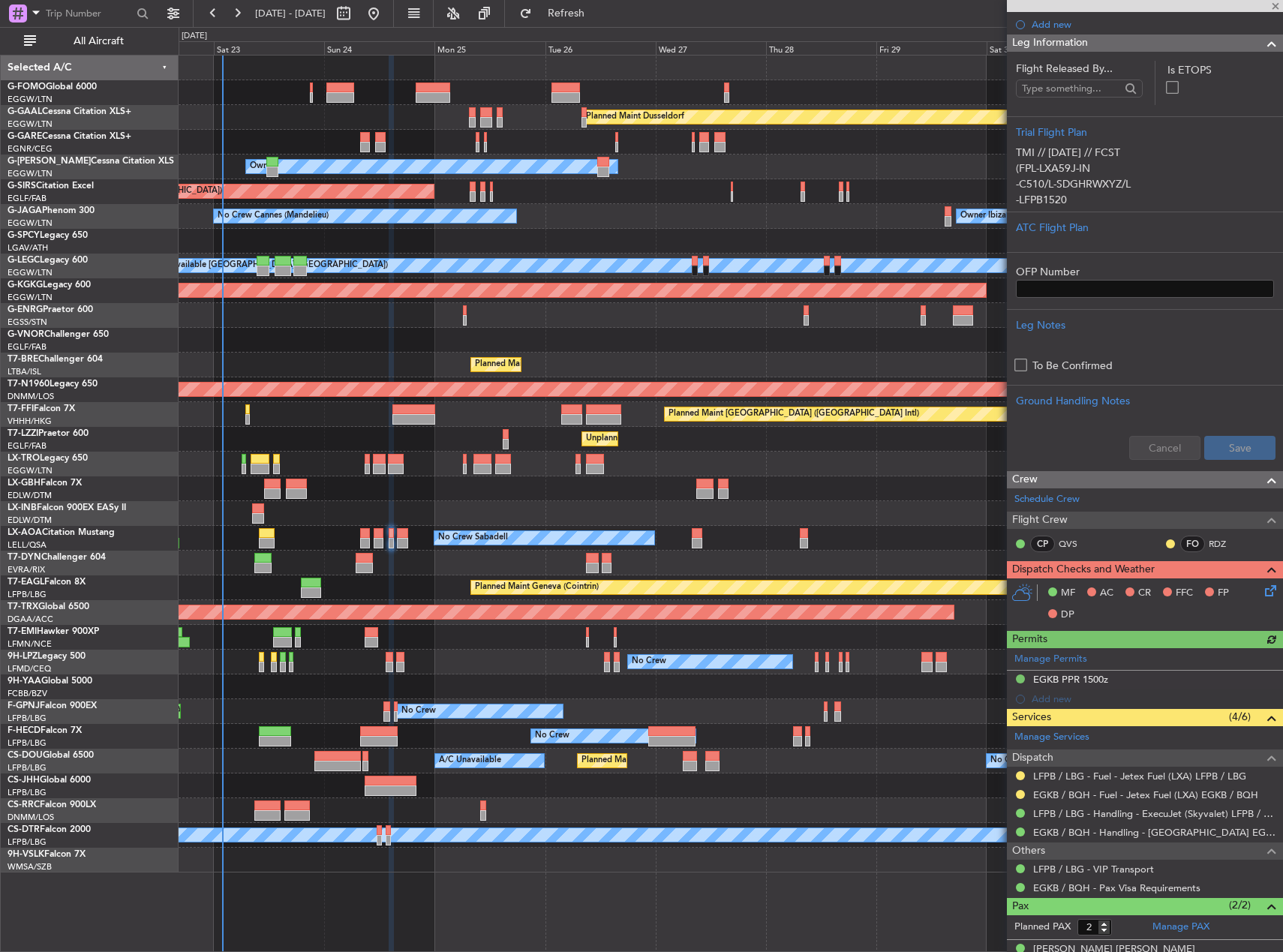
scroll to position [317, 0]
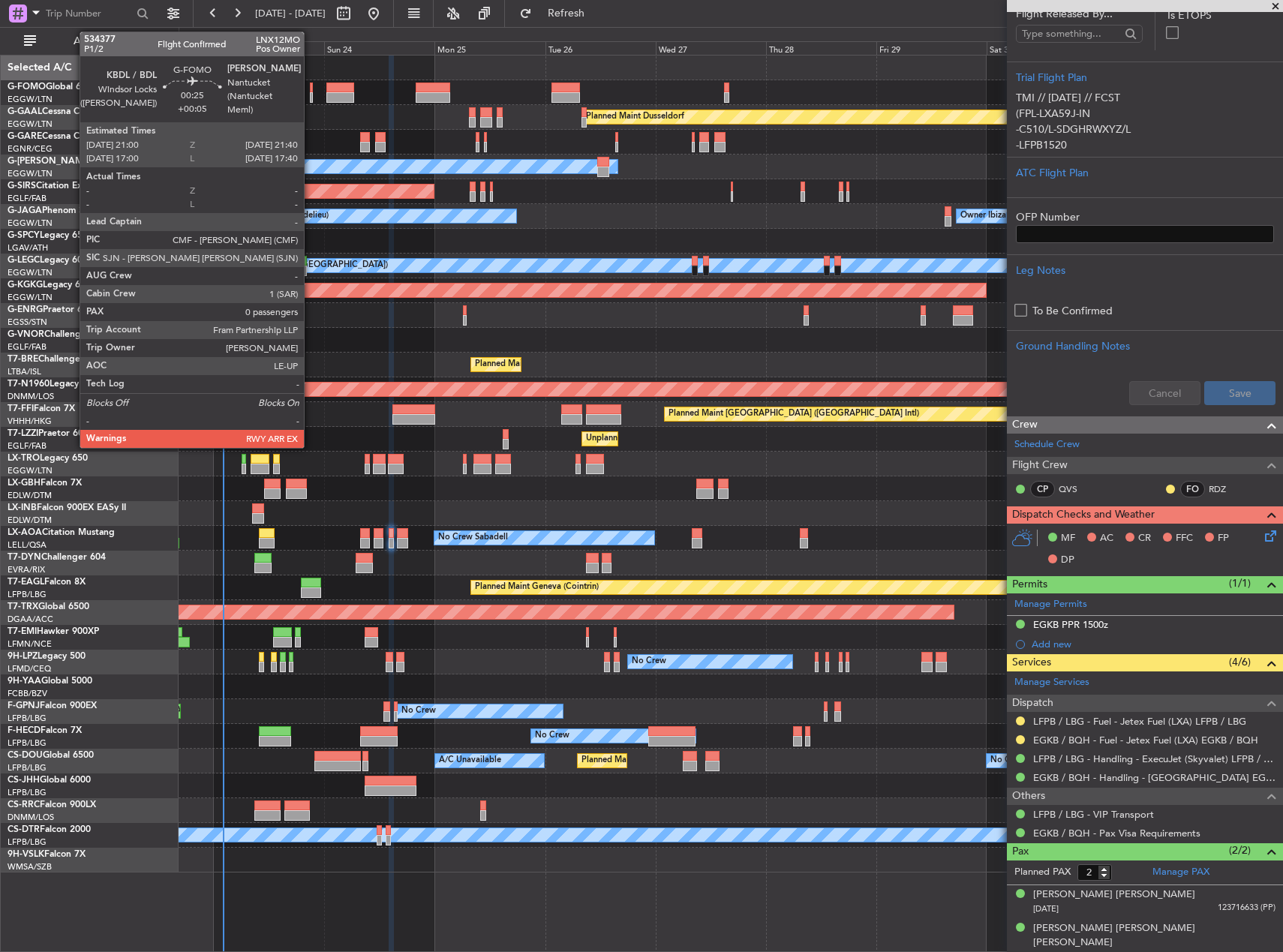
click at [310, 88] on div at bounding box center [312, 87] width 4 height 10
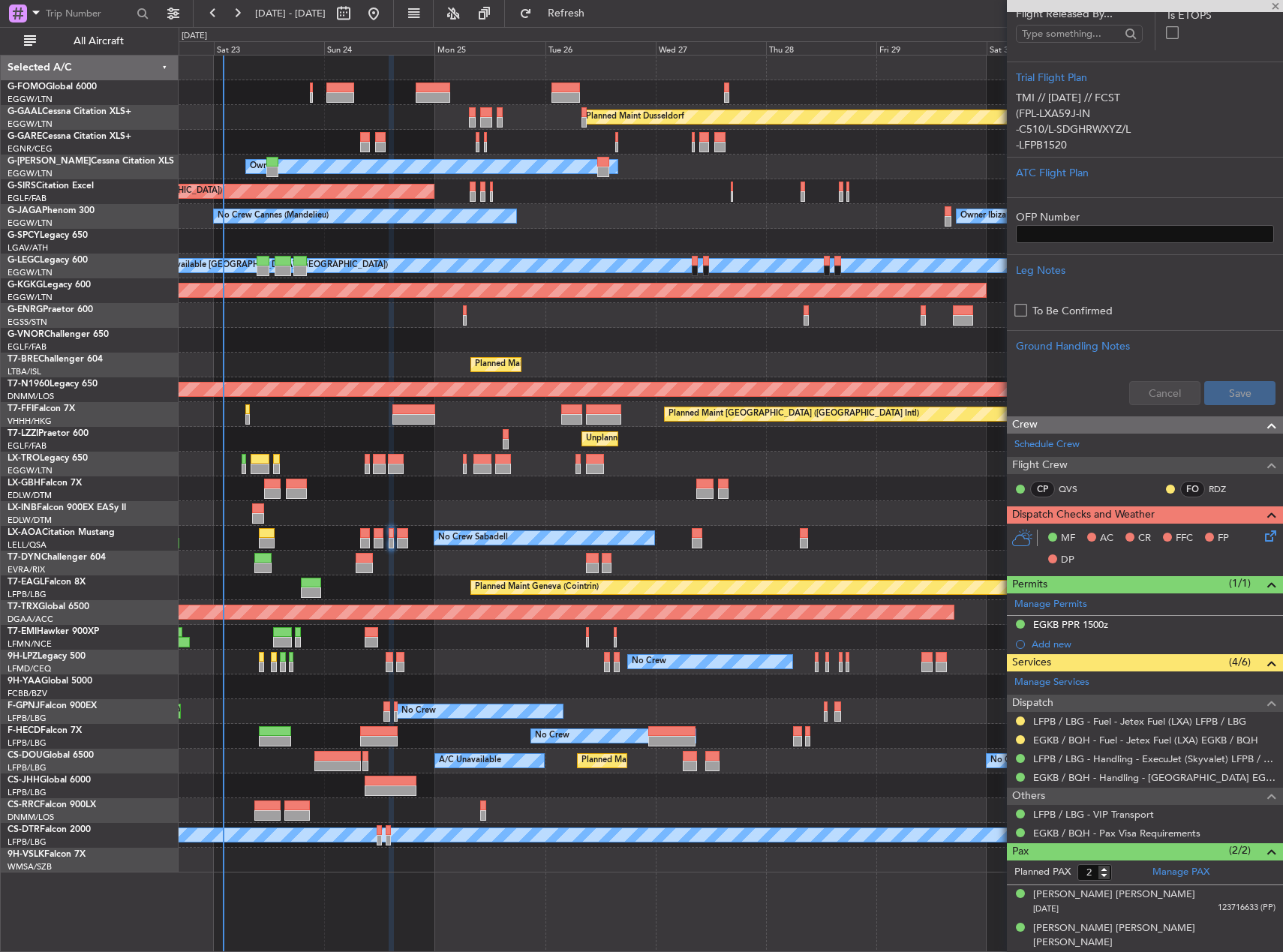
type input "+00:05"
type input "0"
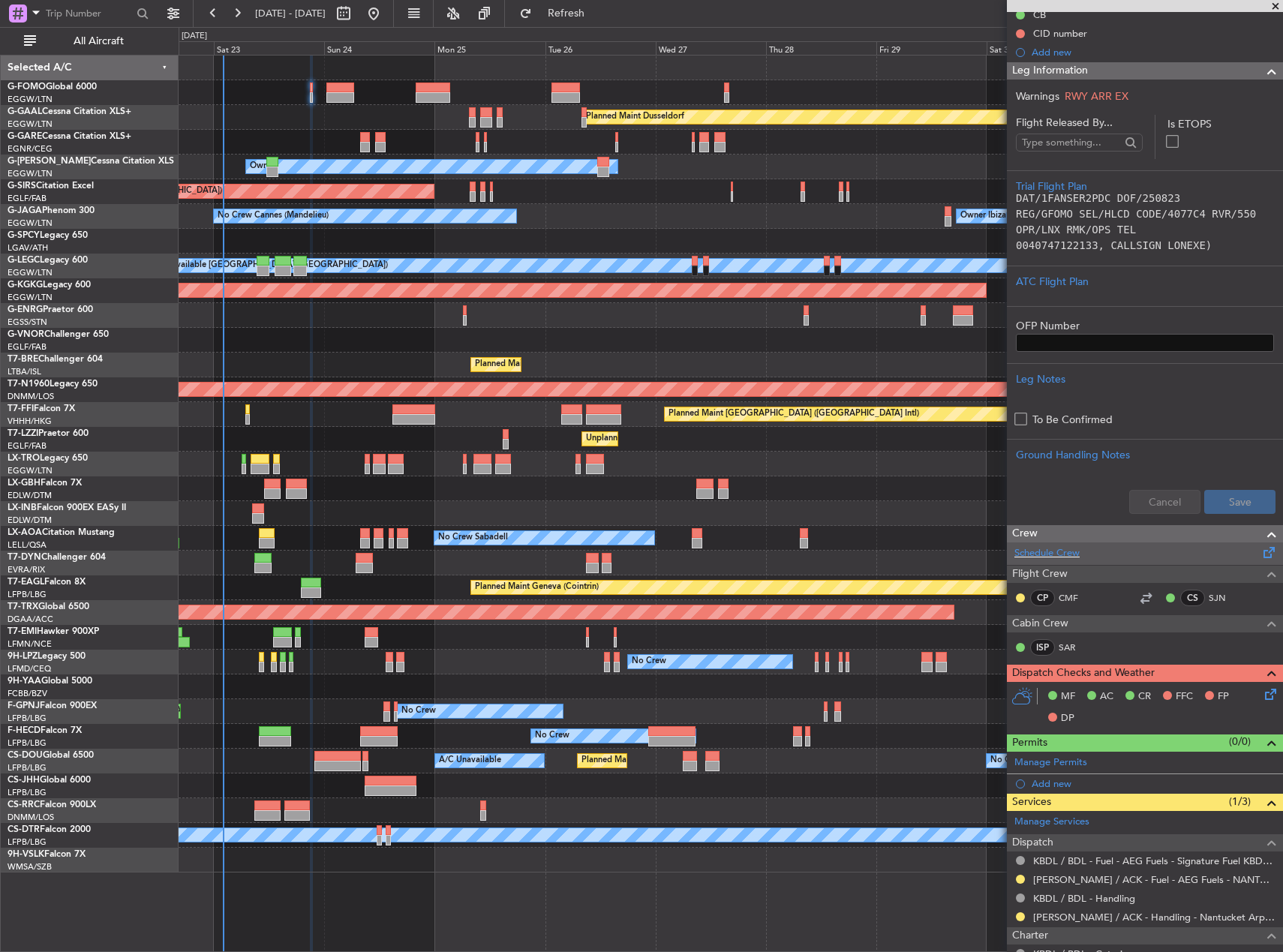
scroll to position [286, 0]
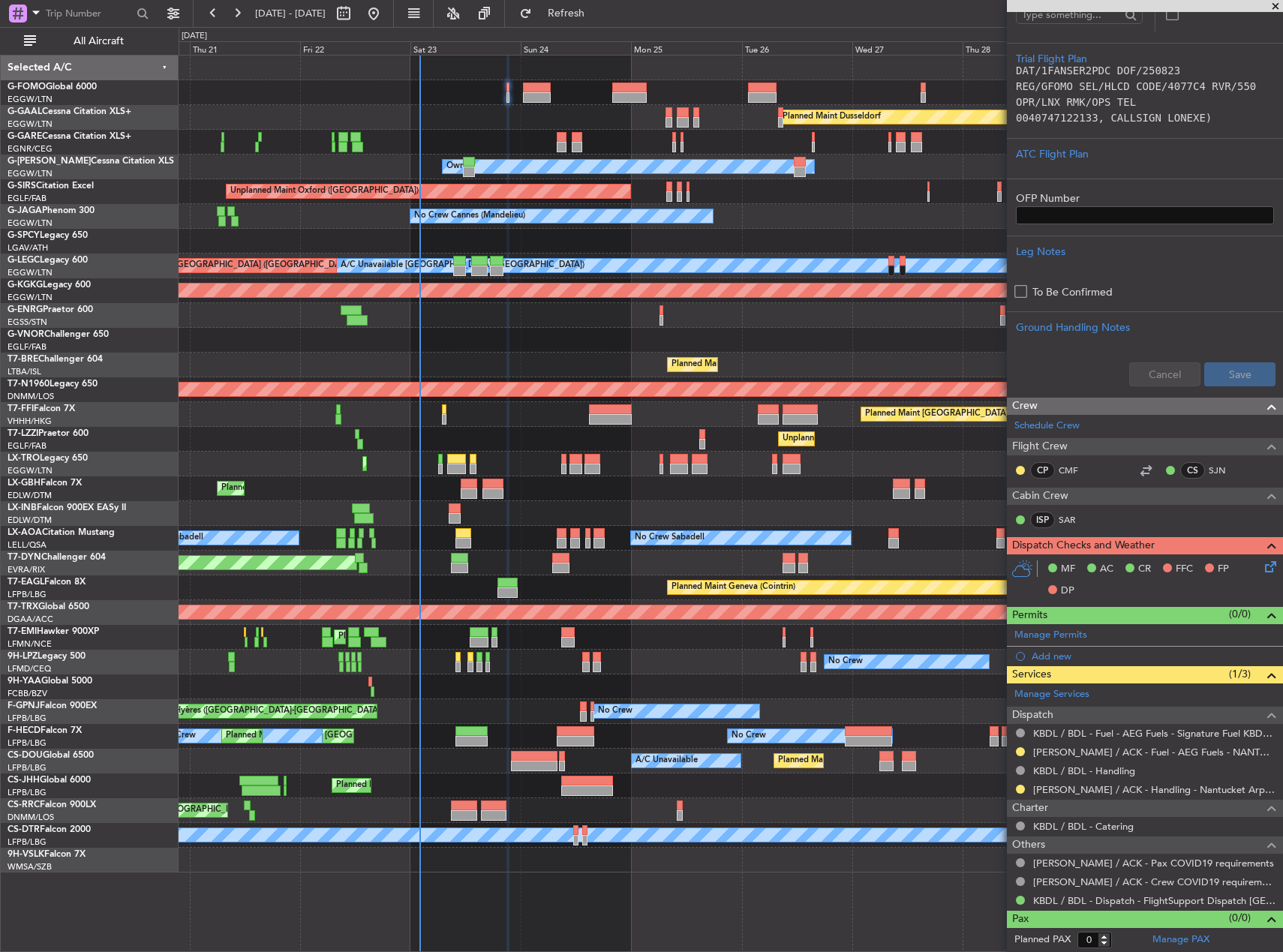
click at [799, 187] on div "Planned Maint Dusseldorf Unplanned Maint Chester Owner Owner Unplanned Maint Ox…" at bounding box center [730, 464] width 1104 height 817
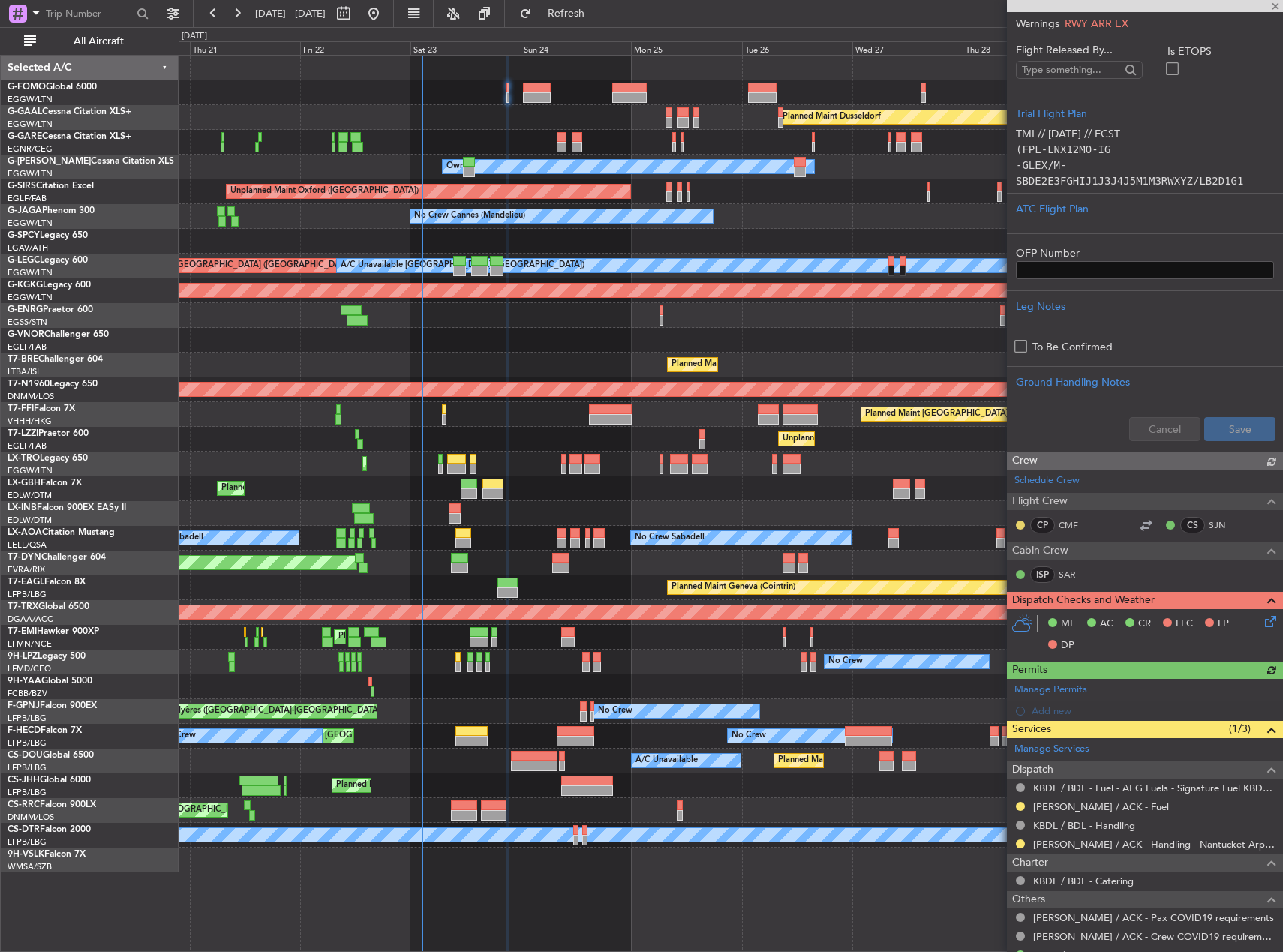
scroll to position [306, 0]
